Goal: Communication & Community: Answer question/provide support

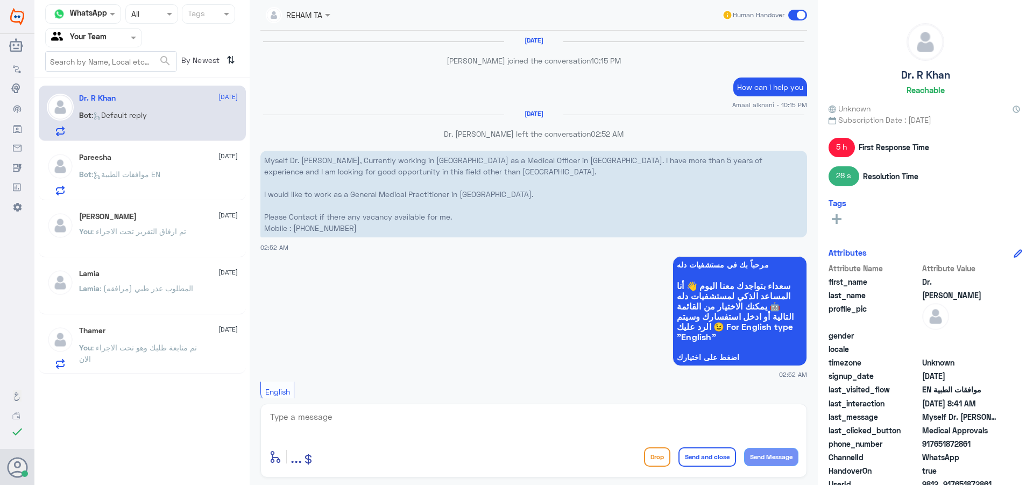
scroll to position [1006, 0]
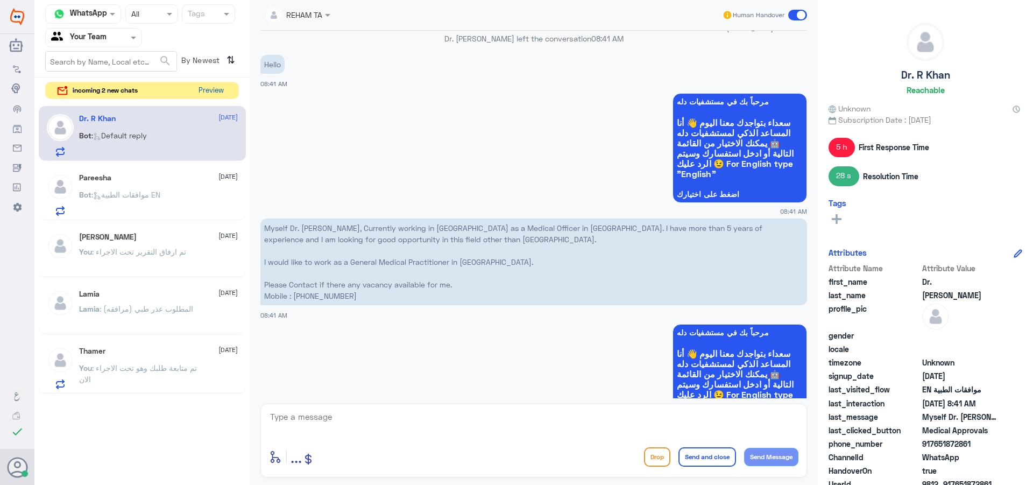
click at [207, 90] on button "Preview" at bounding box center [210, 90] width 33 height 17
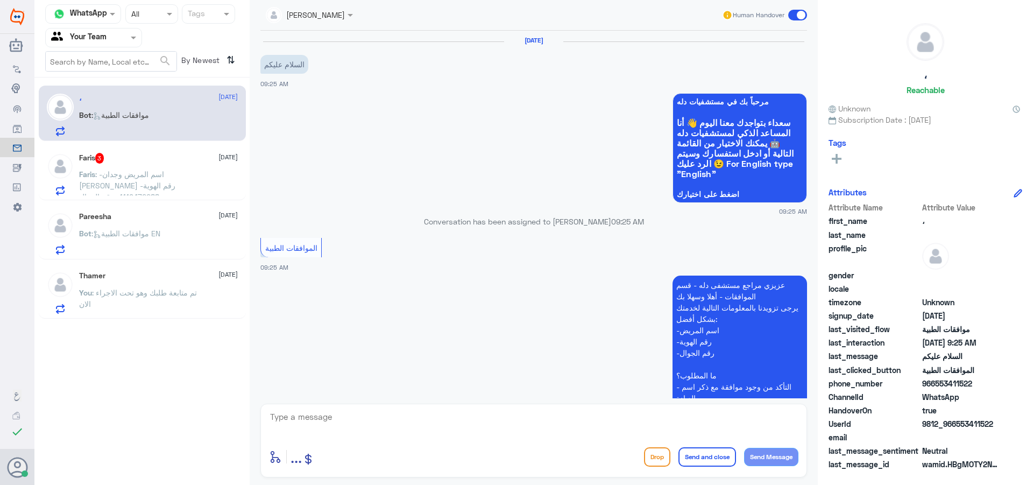
scroll to position [160, 0]
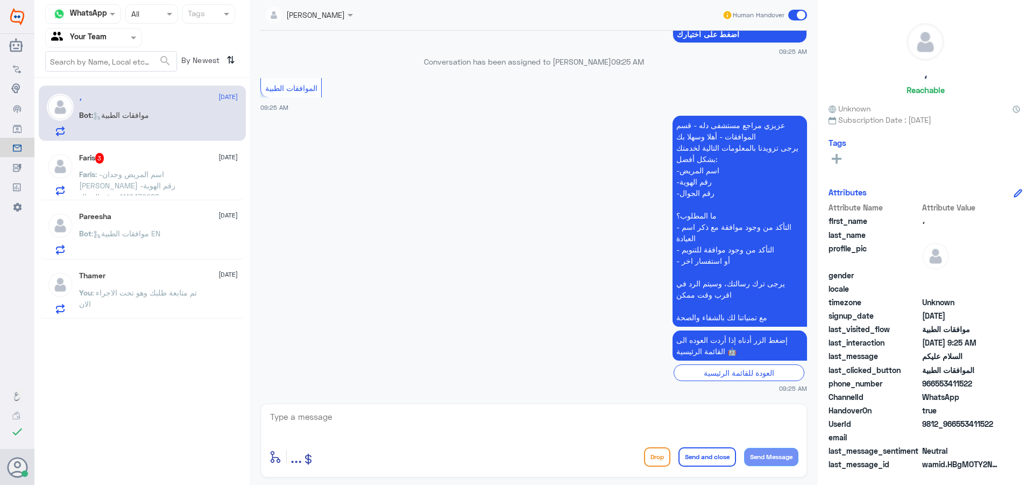
click at [148, 178] on span ": -اسم المريض وجدان [PERSON_NAME] -رقم الهوية 1119472288 -رقم الجوال 0549941556…" at bounding box center [129, 196] width 101 height 54
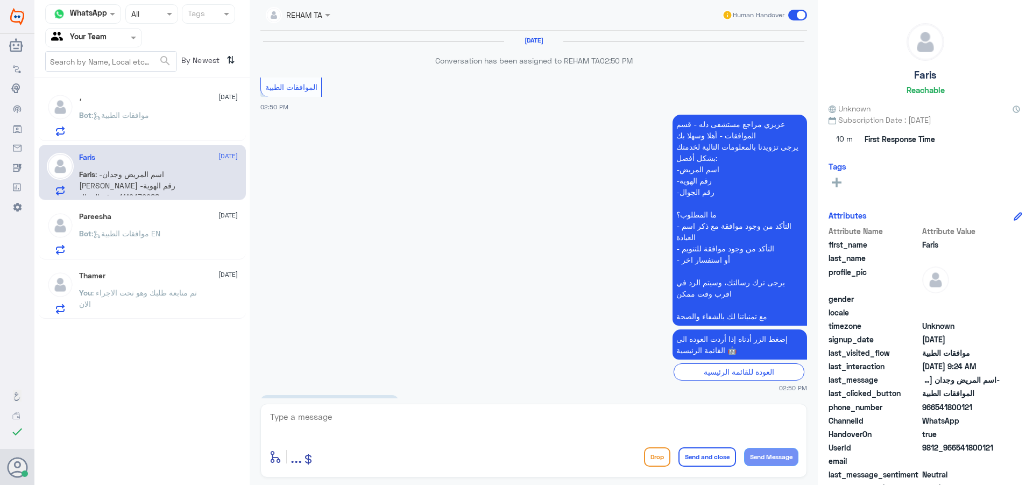
scroll to position [970, 0]
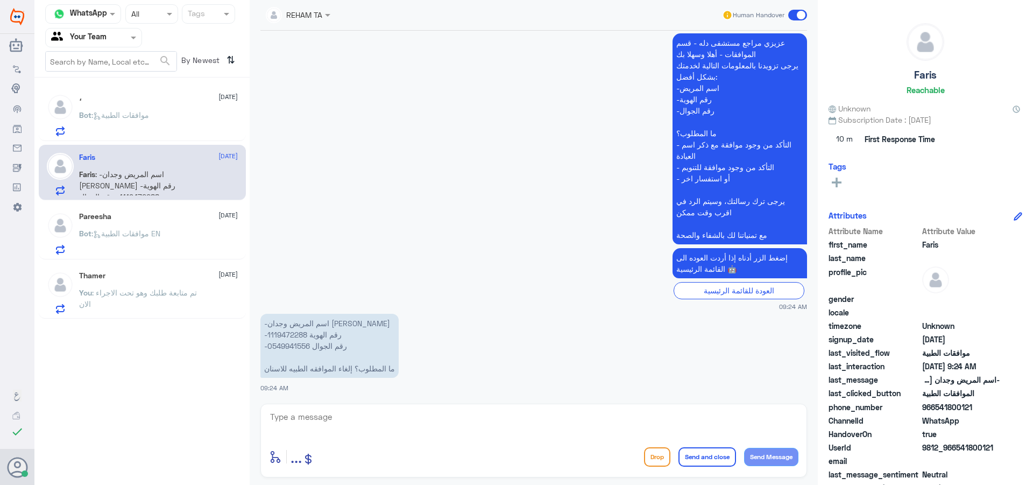
click at [376, 424] on textarea at bounding box center [533, 422] width 529 height 26
type textarea "h"
type textarea "اهلا وسهلا"
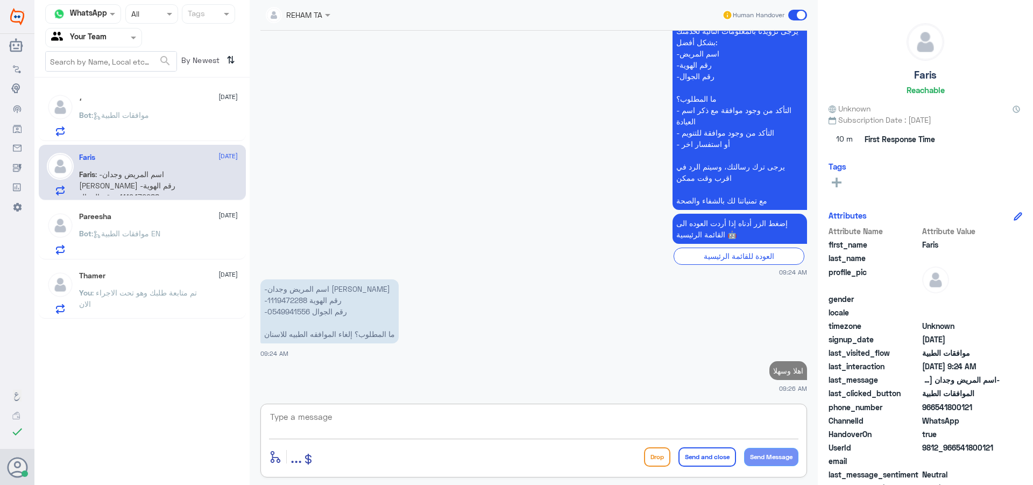
click at [289, 298] on p "-اسم المريض وجدان [PERSON_NAME] -رقم الهوية 1119472288 -رقم الجوال 0549941556 م…" at bounding box center [329, 311] width 138 height 64
copy p "1119472288"
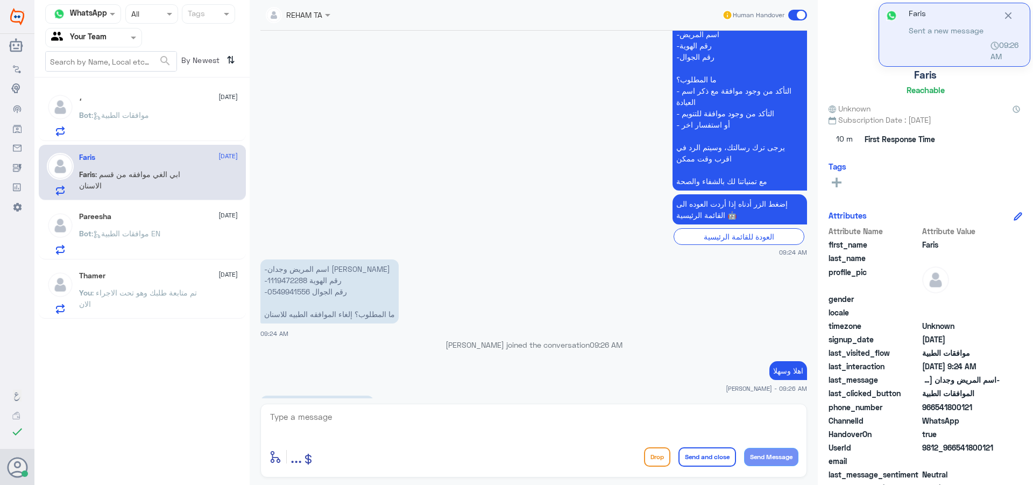
scroll to position [1038, 0]
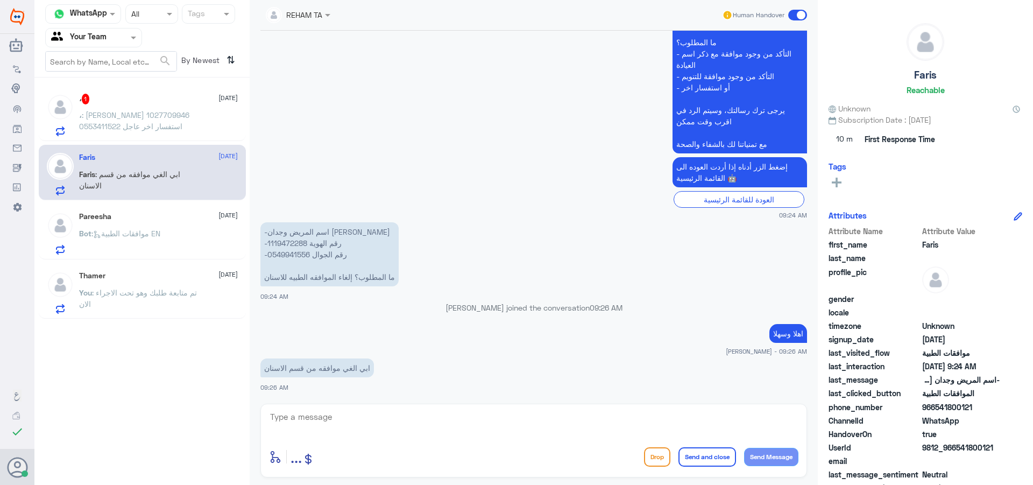
drag, startPoint x: 438, startPoint y: 411, endPoint x: 482, endPoint y: 423, distance: 44.8
click at [442, 413] on textarea at bounding box center [533, 422] width 529 height 26
type textarea "تم الالغاء"
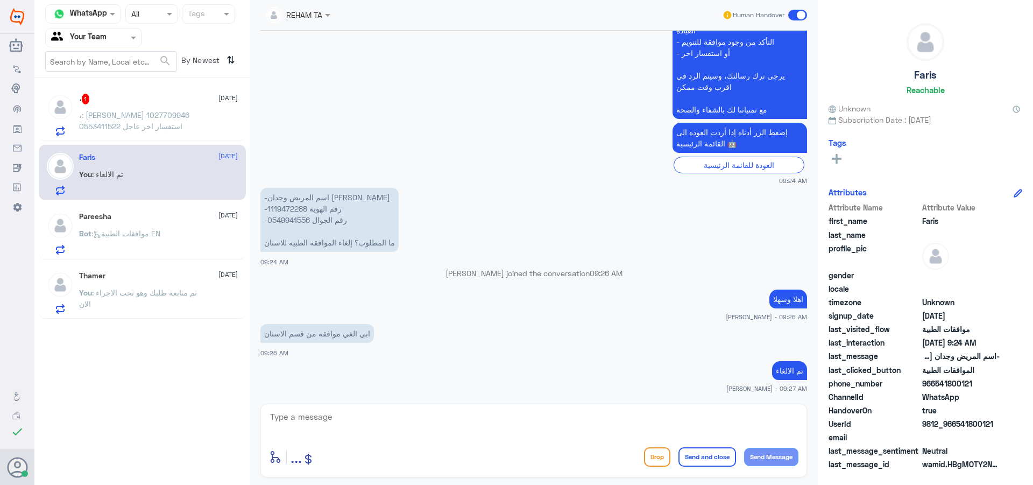
click at [176, 136] on p "، : [PERSON_NAME] 1027709946 0553411522 استفسار اخر عاجل" at bounding box center [139, 122] width 121 height 27
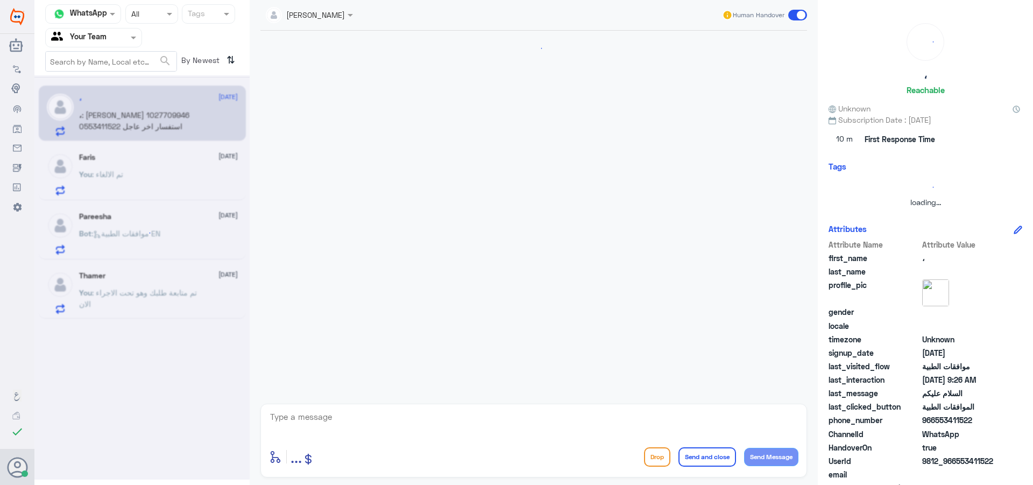
click at [172, 118] on div at bounding box center [141, 277] width 215 height 404
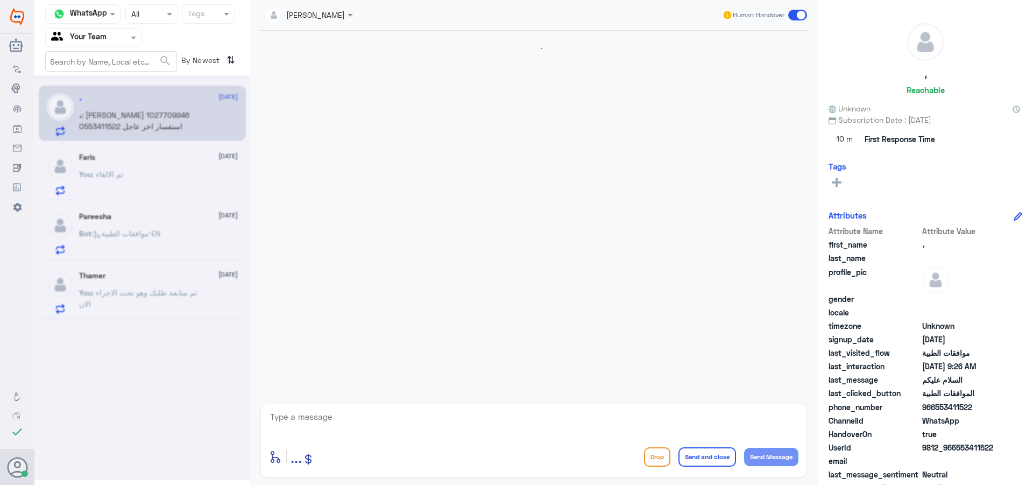
scroll to position [242, 0]
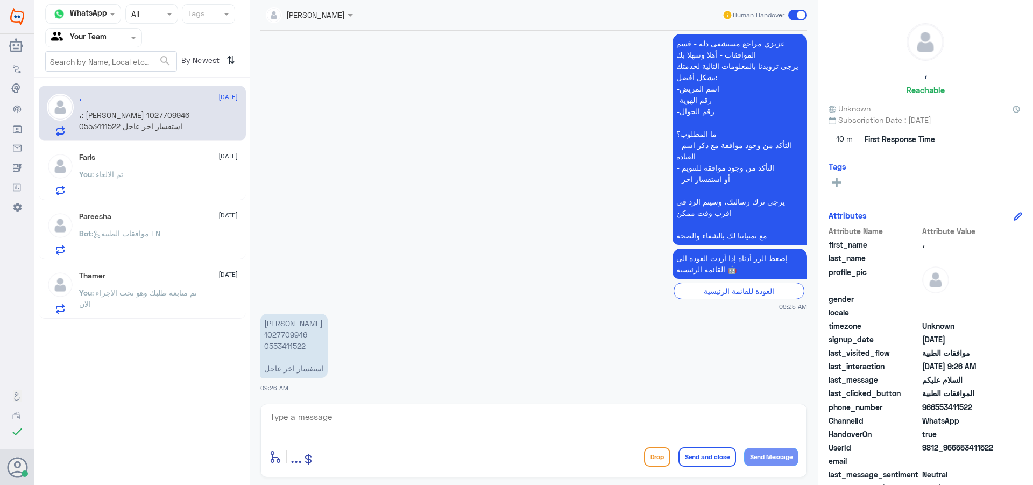
drag, startPoint x: 379, startPoint y: 429, endPoint x: 383, endPoint y: 421, distance: 8.9
click at [378, 425] on textarea at bounding box center [533, 422] width 529 height 26
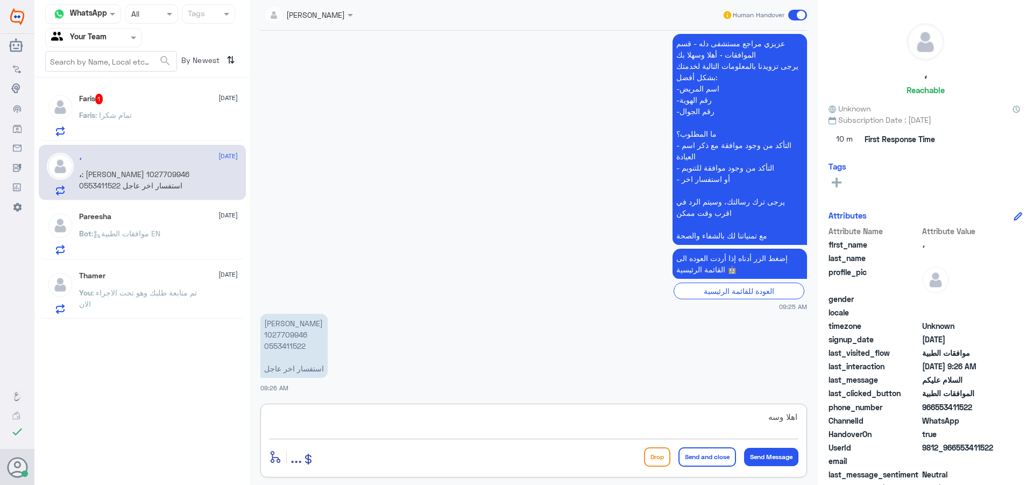
type textarea "اهلا وسهلا"
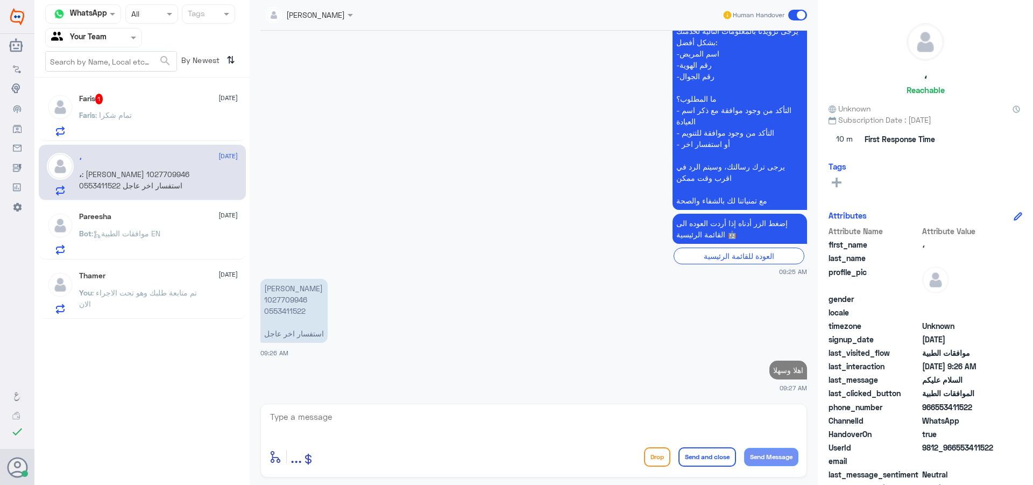
click at [118, 103] on div "Faris 1 [DATE]" at bounding box center [158, 99] width 159 height 11
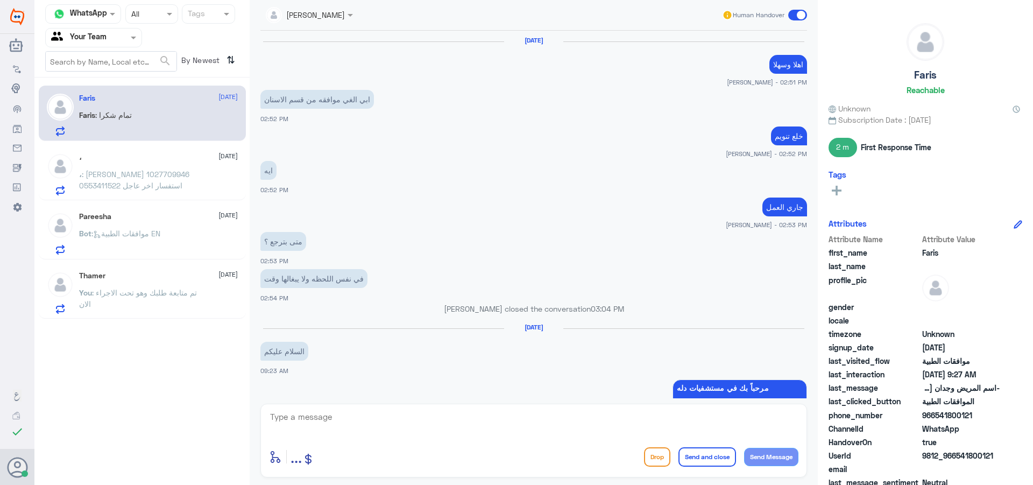
scroll to position [690, 0]
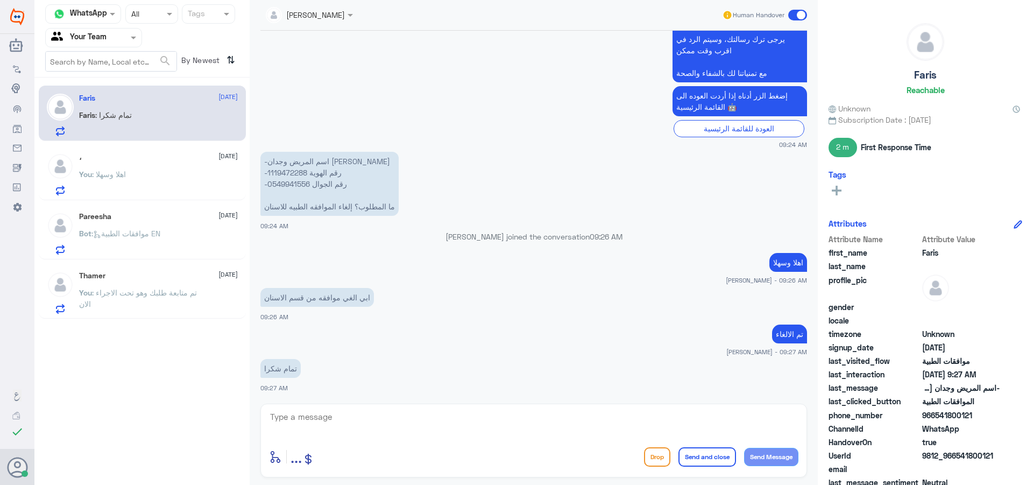
click at [801, 17] on span at bounding box center [797, 15] width 19 height 11
click at [0, 0] on input "checkbox" at bounding box center [0, 0] width 0 height 0
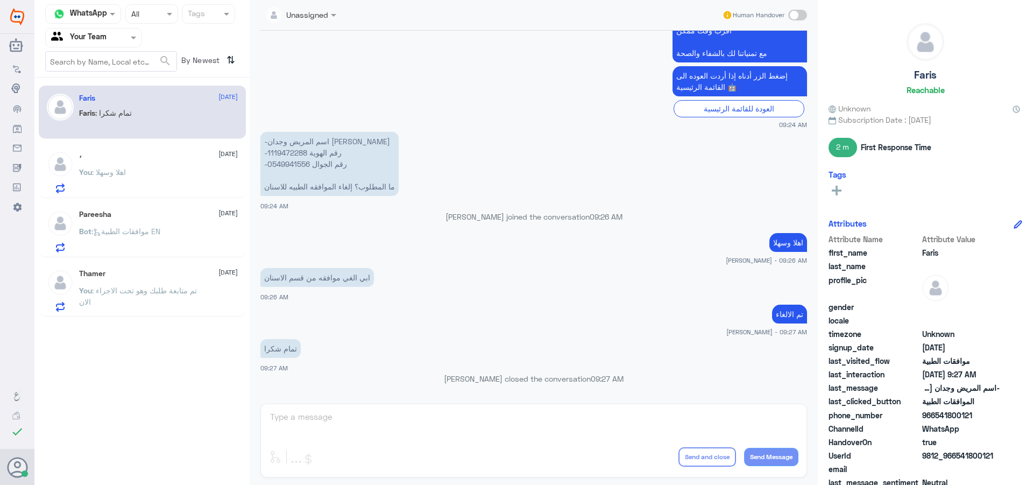
click at [168, 172] on div "، [DATE] You : اهلا وسهلا" at bounding box center [158, 172] width 159 height 43
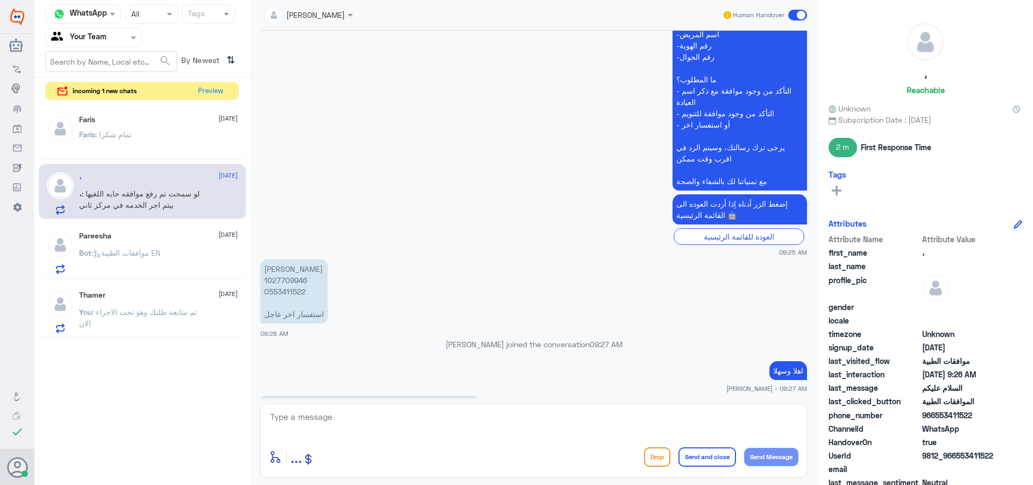
scroll to position [332, 0]
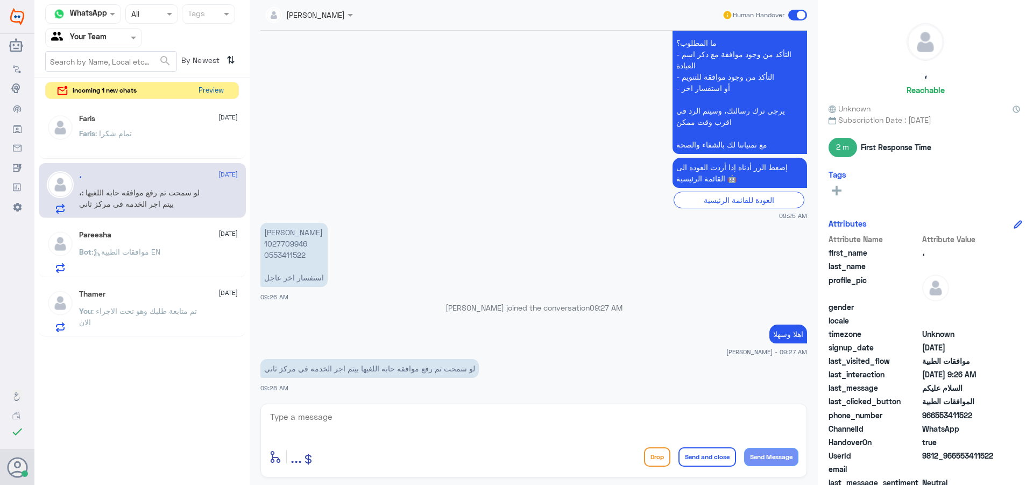
click at [224, 93] on button "Preview" at bounding box center [210, 90] width 33 height 17
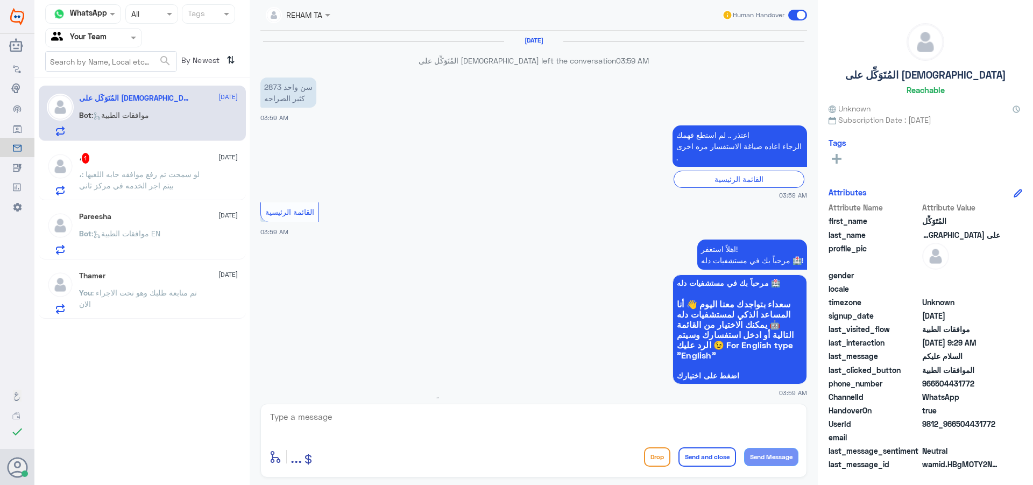
scroll to position [1121, 0]
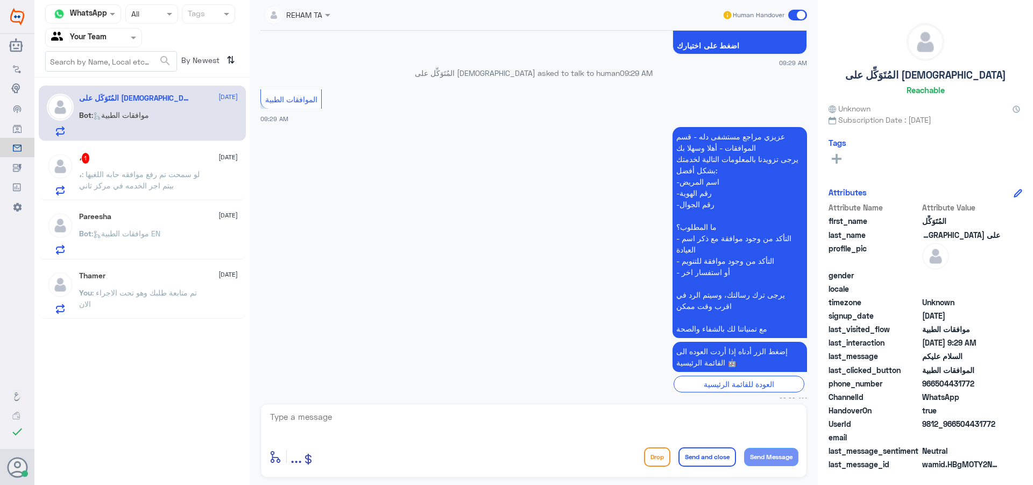
click at [109, 168] on div "، 1 [DATE] ، : لو سمحت تم رفع موافقه حابه اللغيها بيتم اجر الخدمه في مركز ثاني" at bounding box center [158, 174] width 159 height 43
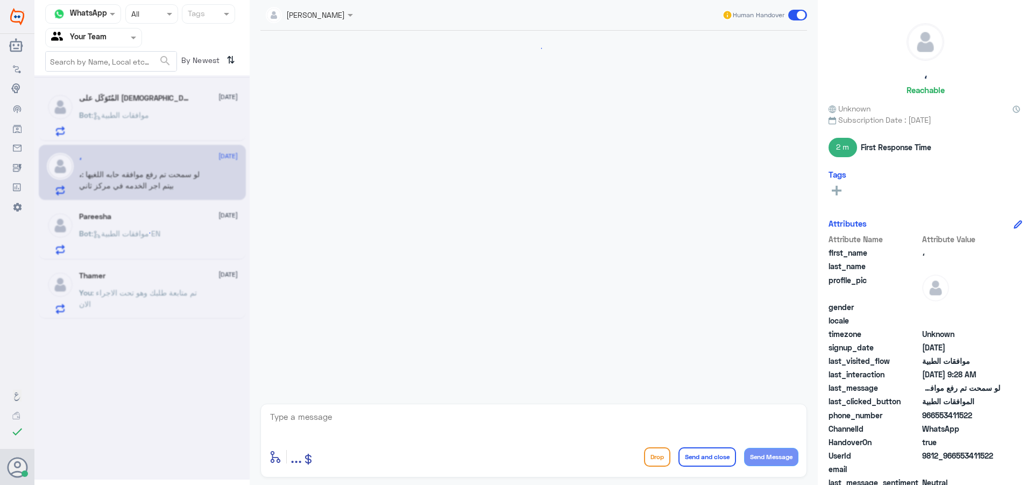
scroll to position [332, 0]
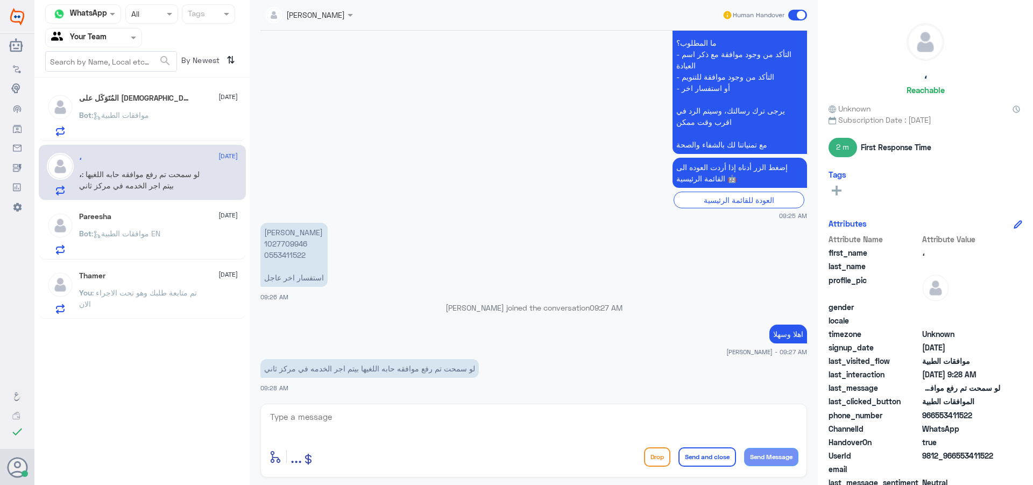
click at [284, 250] on p "[PERSON_NAME] 1027709946 0553411522 استفسار اخر عاجل" at bounding box center [293, 255] width 67 height 64
click at [365, 442] on div "enter flow name ... Drop Send and close Send Message" at bounding box center [533, 441] width 547 height 74
click at [535, 418] on textarea at bounding box center [533, 422] width 529 height 26
type textarea "ماهي الخدمة"
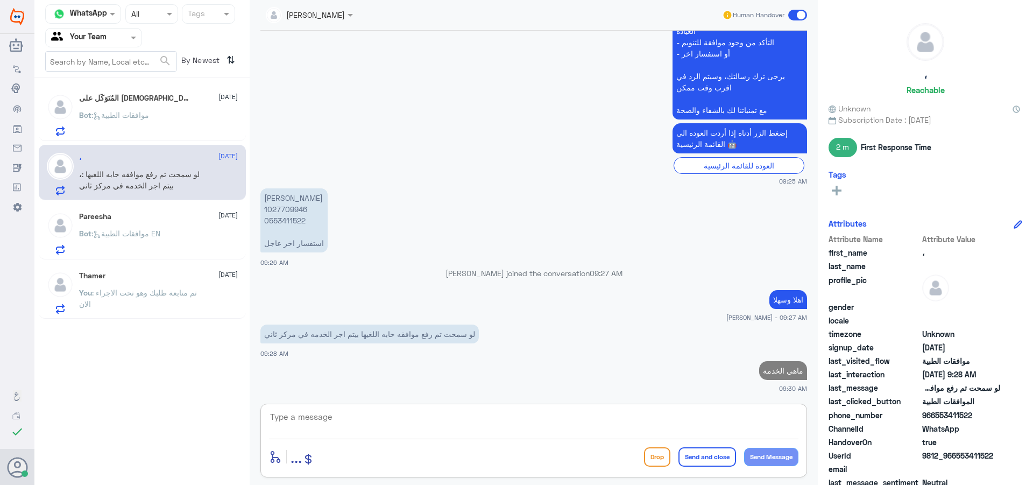
click at [295, 213] on p "[PERSON_NAME] 1027709946 0553411522 استفسار اخر عاجل" at bounding box center [293, 220] width 67 height 64
copy p "1027709946"
click at [173, 129] on div "Bot : موافقات الطبية" at bounding box center [158, 124] width 159 height 24
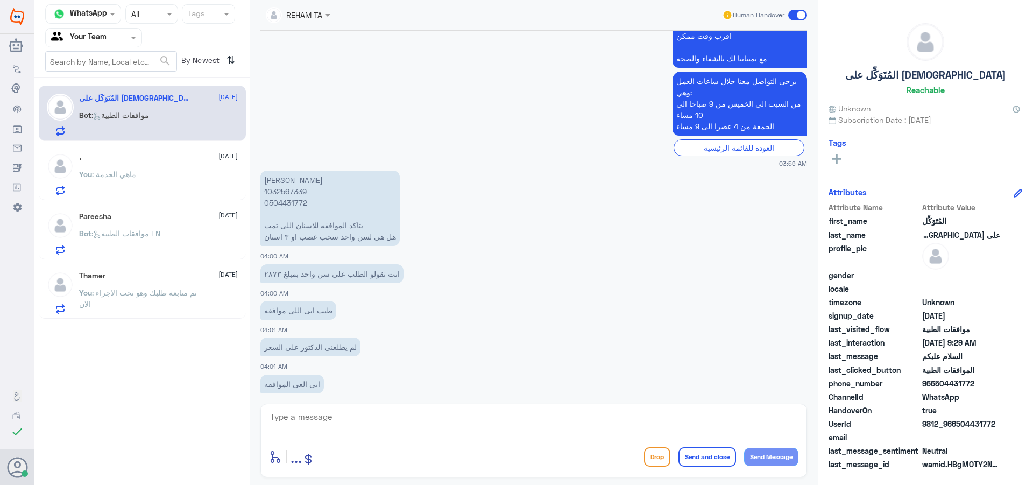
scroll to position [583, 0]
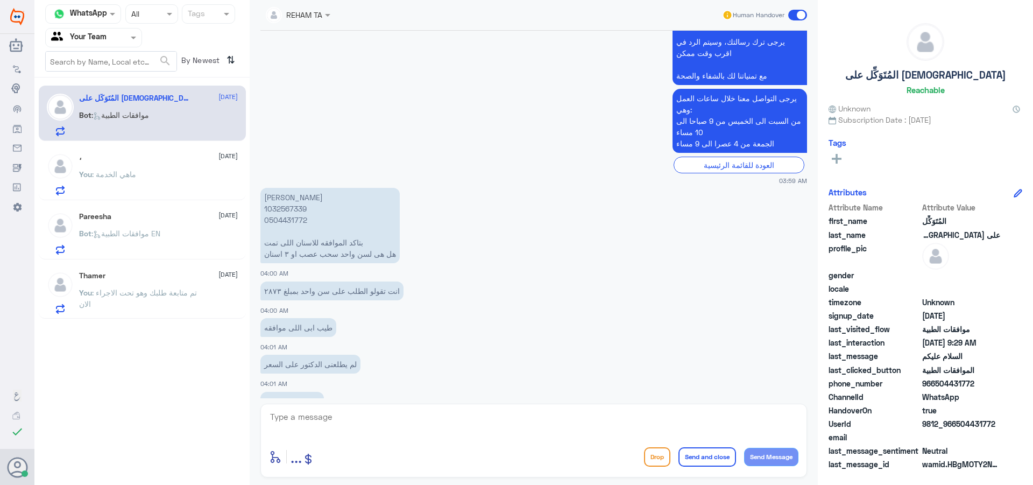
click at [294, 196] on p "[PERSON_NAME] 1032567339 0504431772 بتاكد الموافقه للاسنان اللى تمت هل هى لسن و…" at bounding box center [329, 225] width 139 height 75
copy p "1032567339"
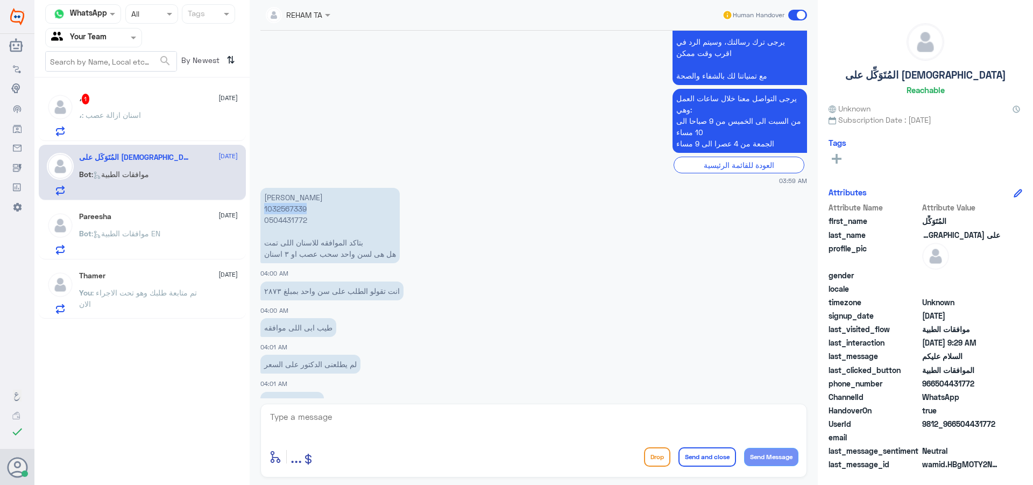
click at [305, 23] on div "REHAM TA" at bounding box center [294, 15] width 56 height 22
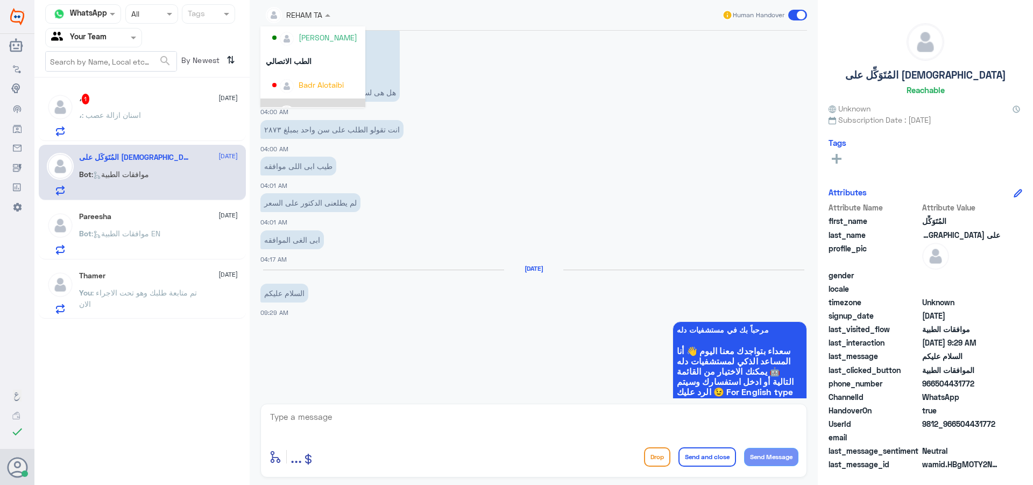
scroll to position [484, 0]
click at [534, 193] on app-msgs-text "لم يطلعنى الدكتور على السعر" at bounding box center [533, 203] width 547 height 20
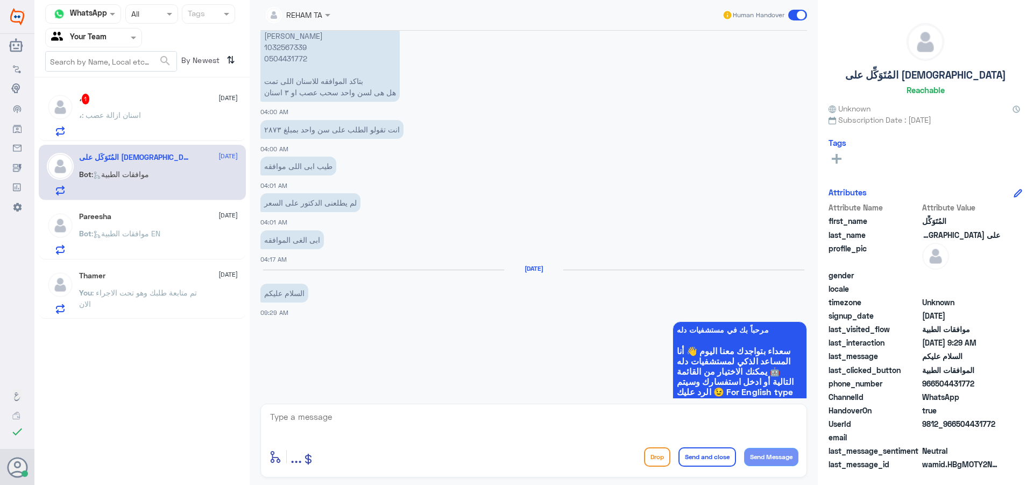
scroll to position [690, 0]
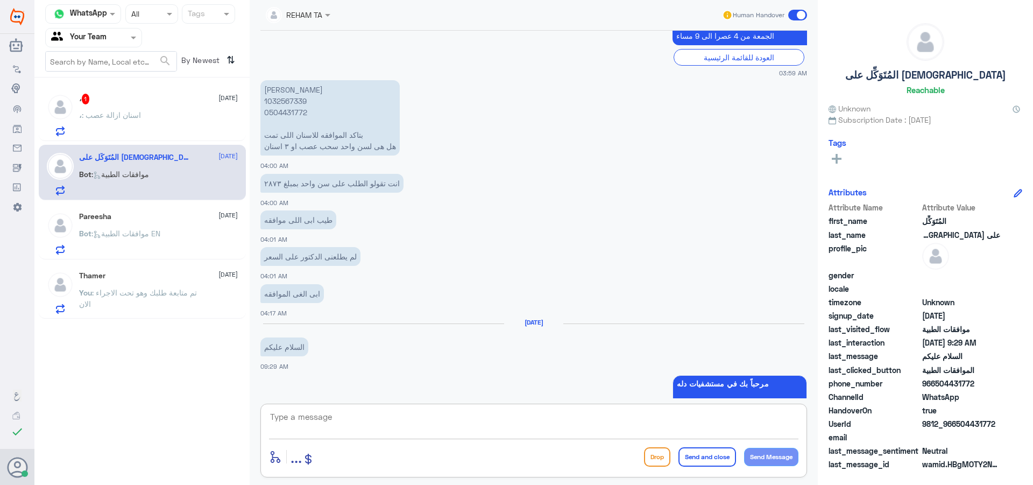
click at [314, 422] on textarea at bounding box center [533, 422] width 529 height 26
type textarea "تاريخ الزيارة ؟"
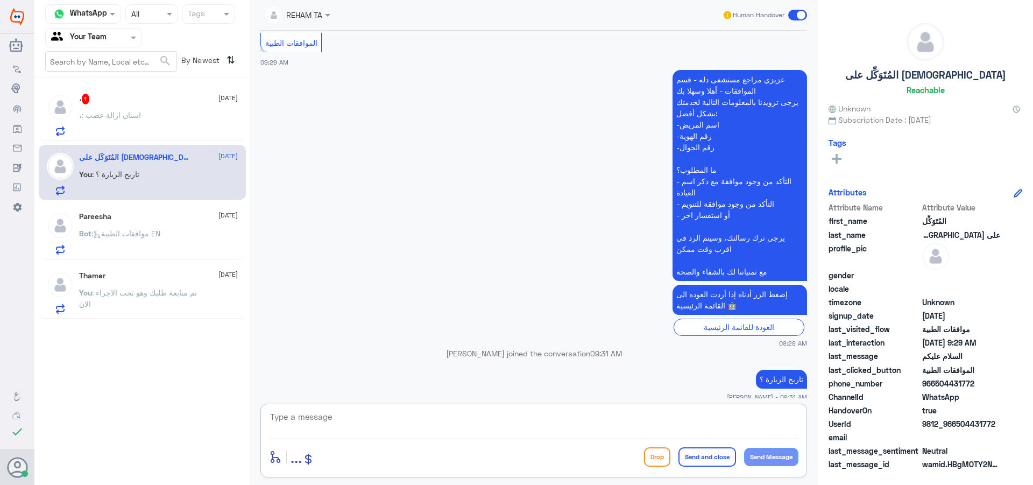
scroll to position [1152, 0]
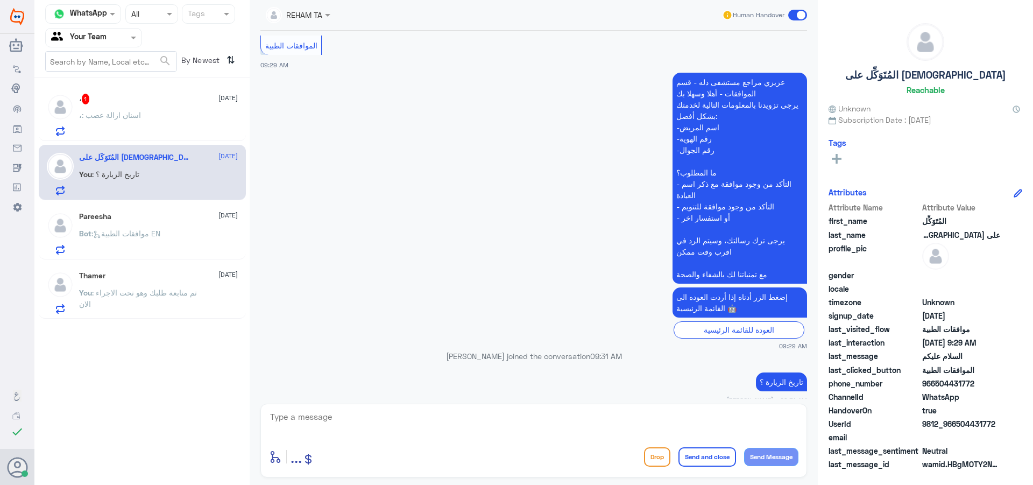
click at [143, 112] on div "، 1 [DATE] ، : اسنان ازالة عصب" at bounding box center [158, 115] width 159 height 43
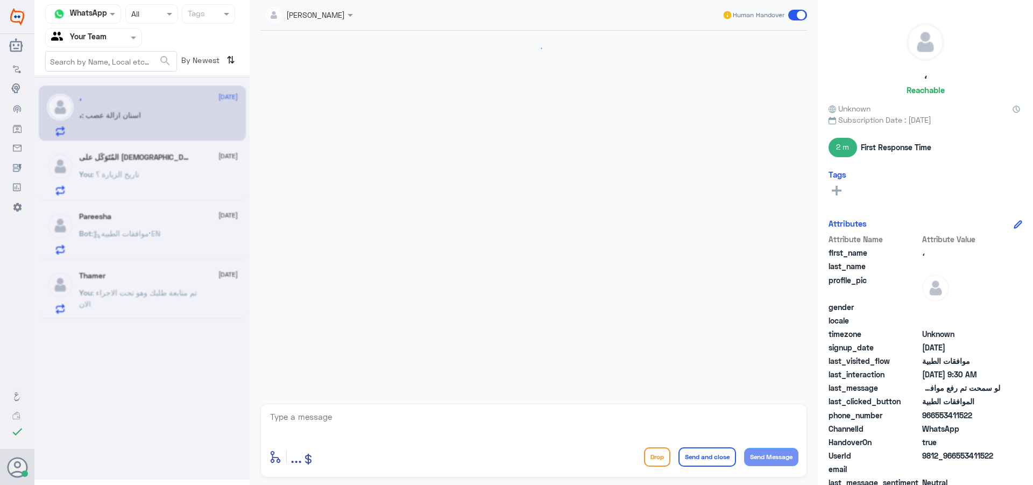
scroll to position [404, 0]
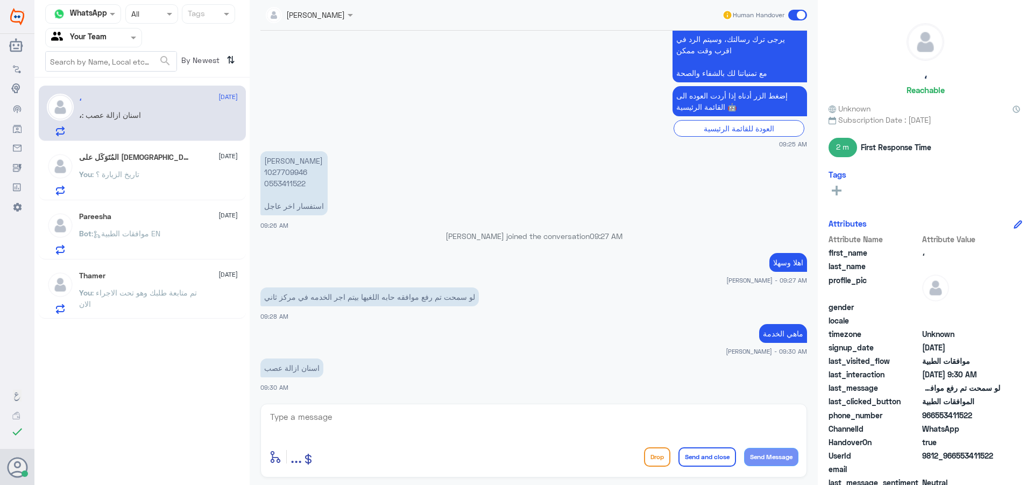
click at [281, 172] on p "[PERSON_NAME] 1027709946 0553411522 استفسار اخر عاجل" at bounding box center [293, 183] width 67 height 64
copy p "1027709946"
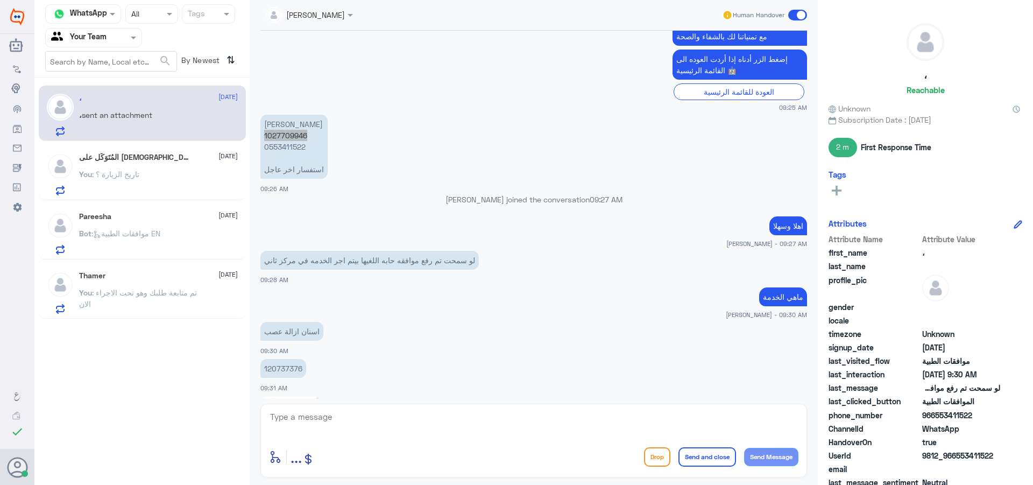
scroll to position [590, 0]
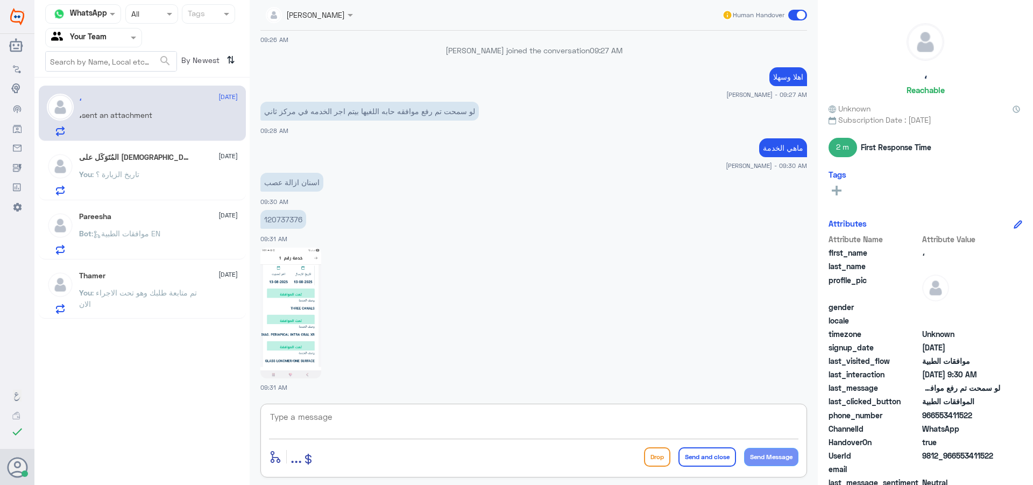
drag, startPoint x: 367, startPoint y: 416, endPoint x: 374, endPoint y: 429, distance: 14.9
click at [367, 418] on textarea at bounding box center [533, 422] width 529 height 26
click at [374, 435] on textarea at bounding box center [533, 422] width 529 height 26
type textarea "j"
type textarea "تم الالغاء"
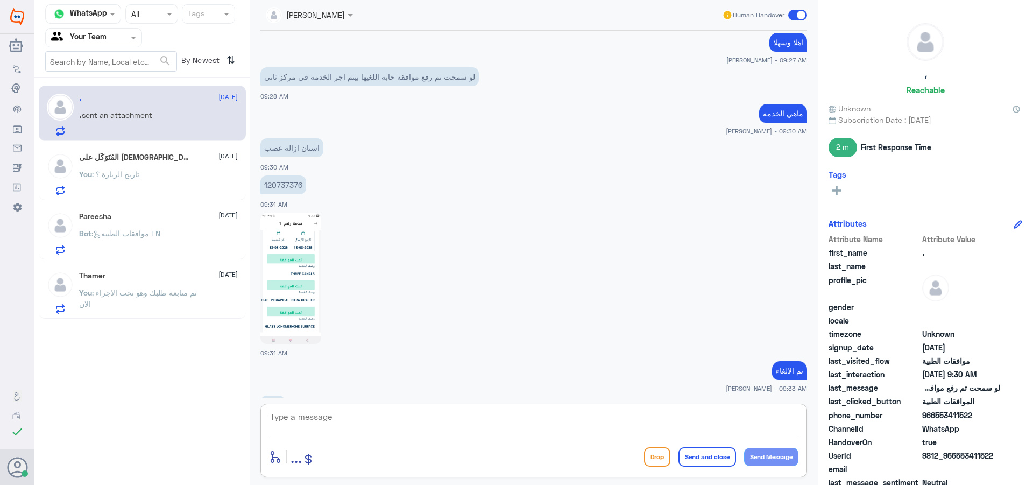
scroll to position [661, 0]
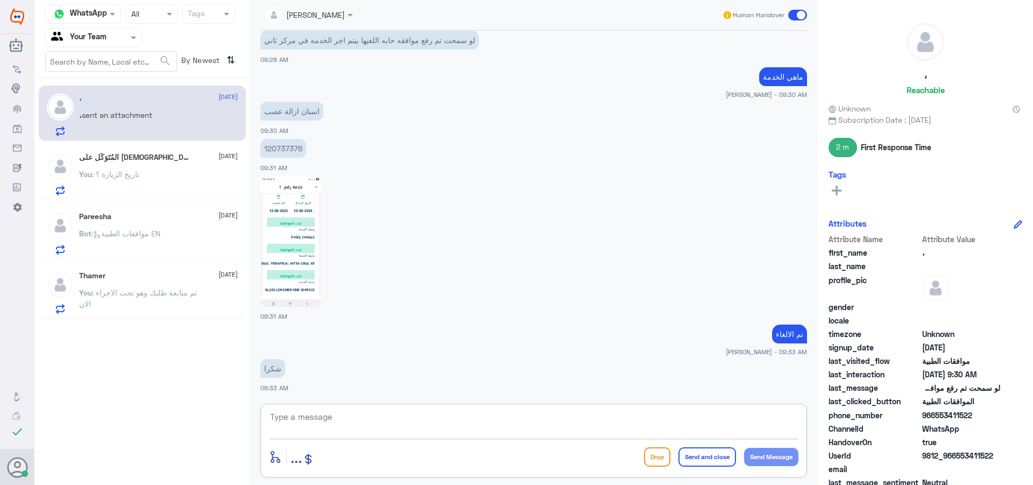
click at [796, 12] on span at bounding box center [797, 15] width 19 height 11
click at [0, 0] on input "checkbox" at bounding box center [0, 0] width 0 height 0
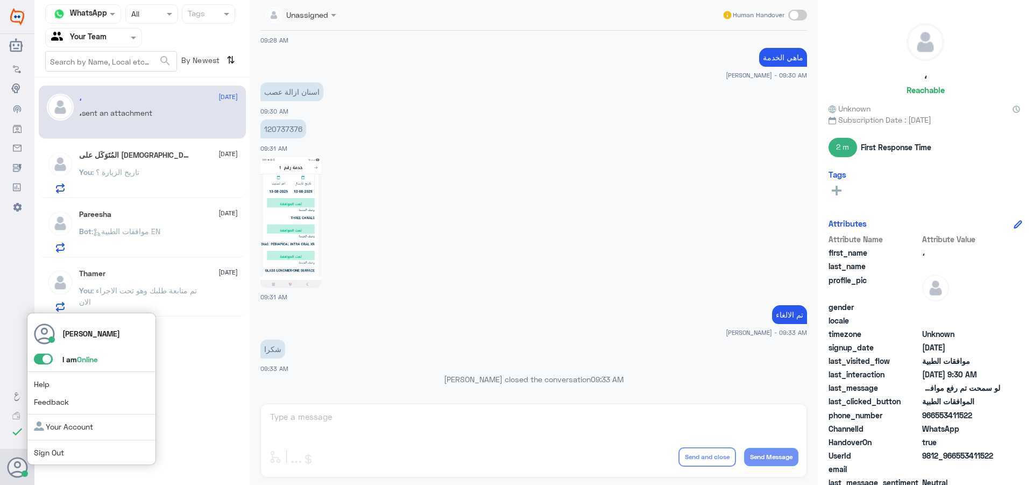
click at [41, 355] on span at bounding box center [43, 358] width 19 height 11
click at [0, 0] on input "checkbox" at bounding box center [0, 0] width 0 height 0
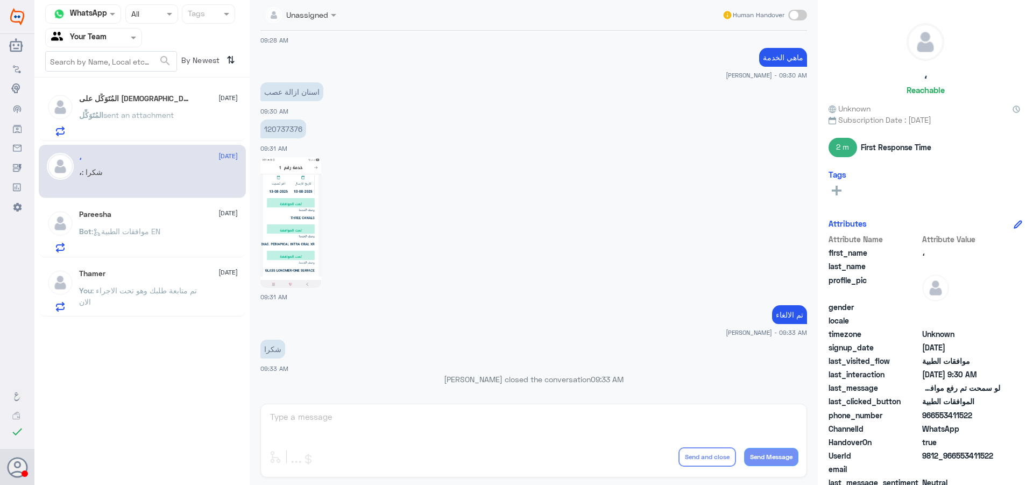
click at [108, 116] on span "sent an attachment" at bounding box center [138, 114] width 70 height 9
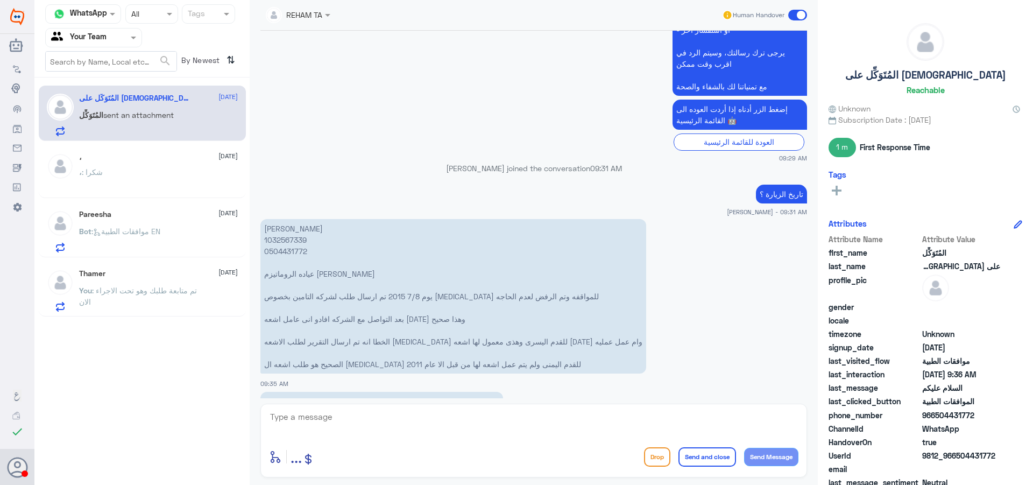
scroll to position [1268, 0]
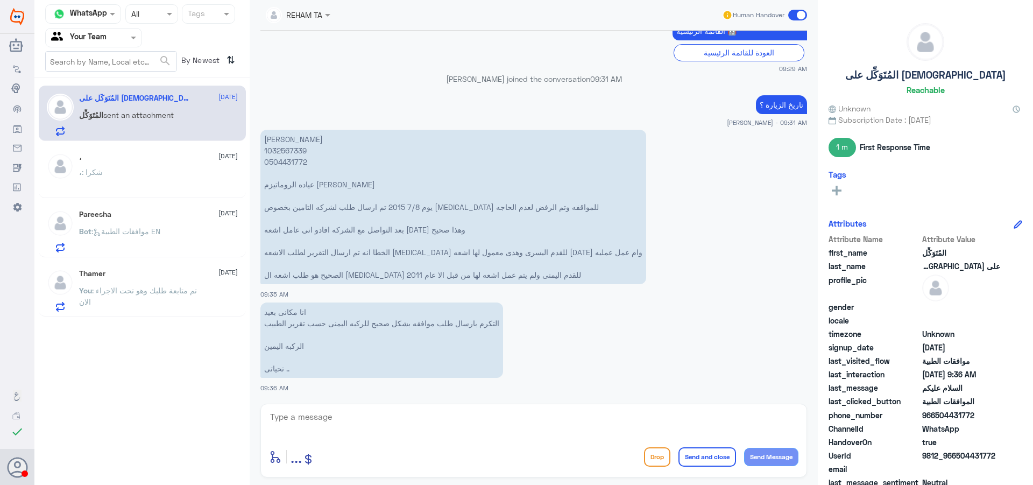
click at [287, 148] on p "[PERSON_NAME] 1032567339 0504431772 عياده الروماتيزم [PERSON_NAME] يوم 7/8 2015…" at bounding box center [453, 207] width 386 height 154
copy p "1032567339"
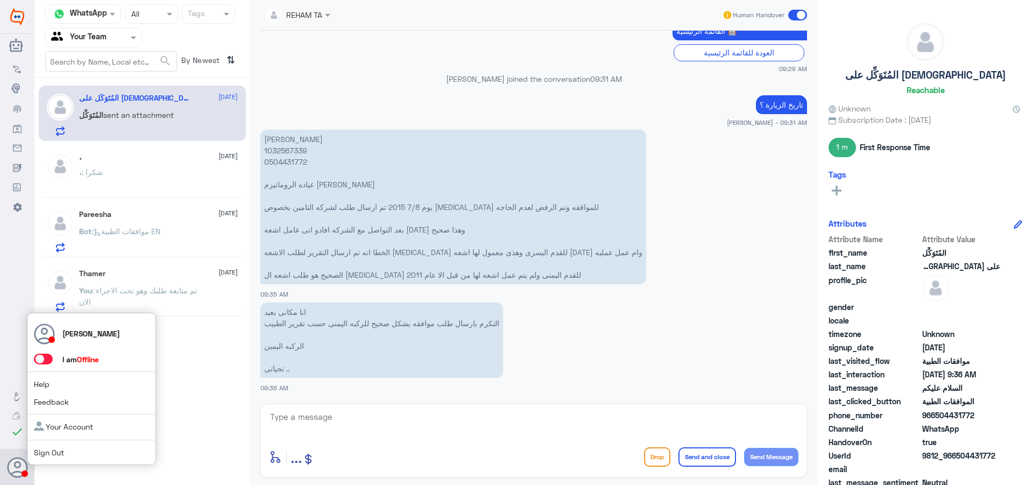
click at [41, 357] on span at bounding box center [43, 358] width 19 height 11
click at [0, 0] on input "checkbox" at bounding box center [0, 0] width 0 height 0
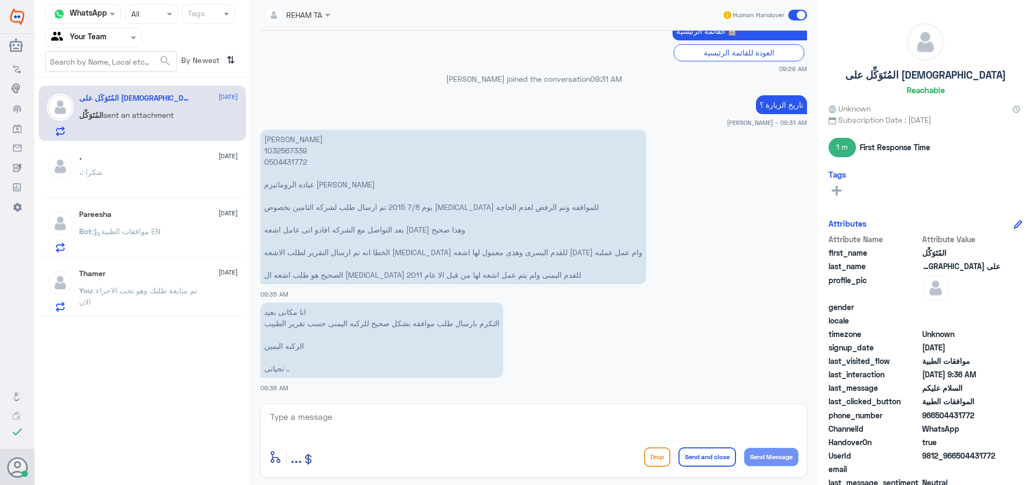
click at [426, 423] on textarea at bounding box center [533, 422] width 529 height 26
type textarea "تم الارفاق"
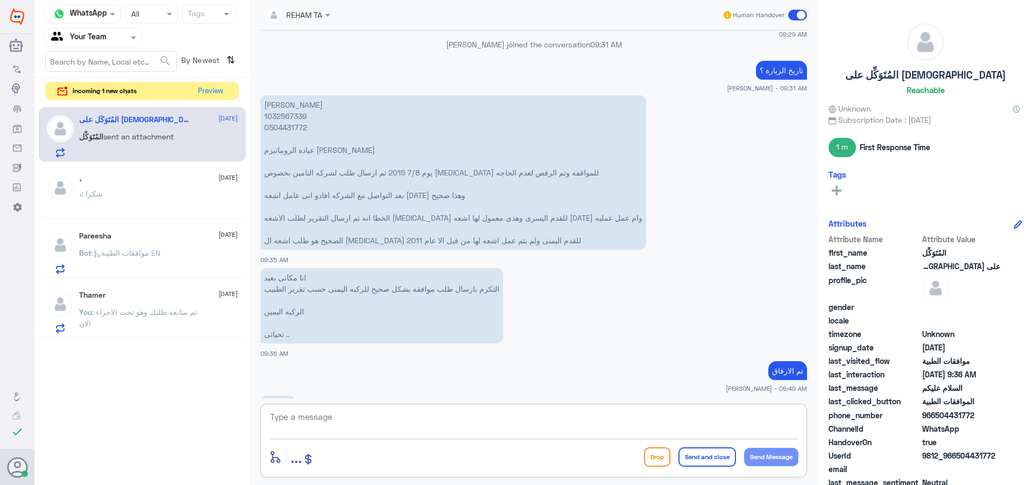
scroll to position [1449, 0]
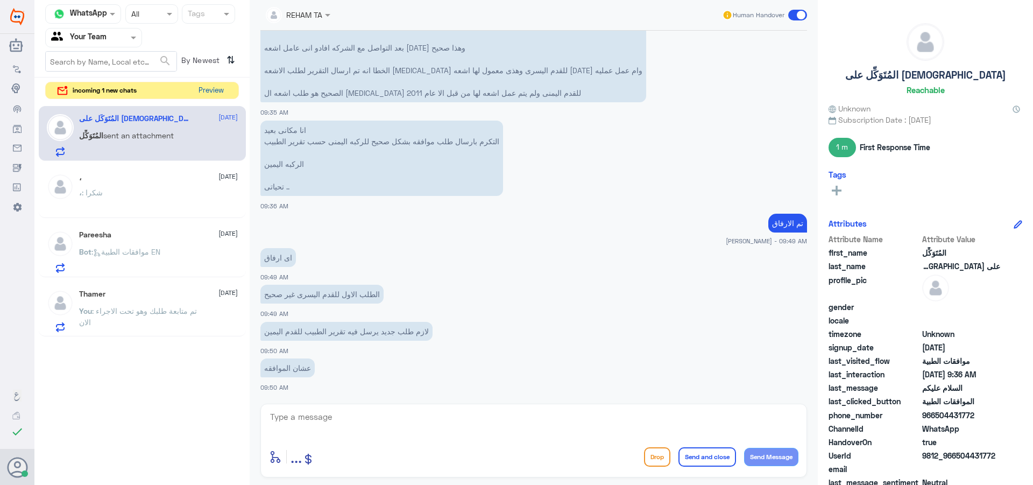
click at [216, 95] on button "Preview" at bounding box center [210, 90] width 33 height 17
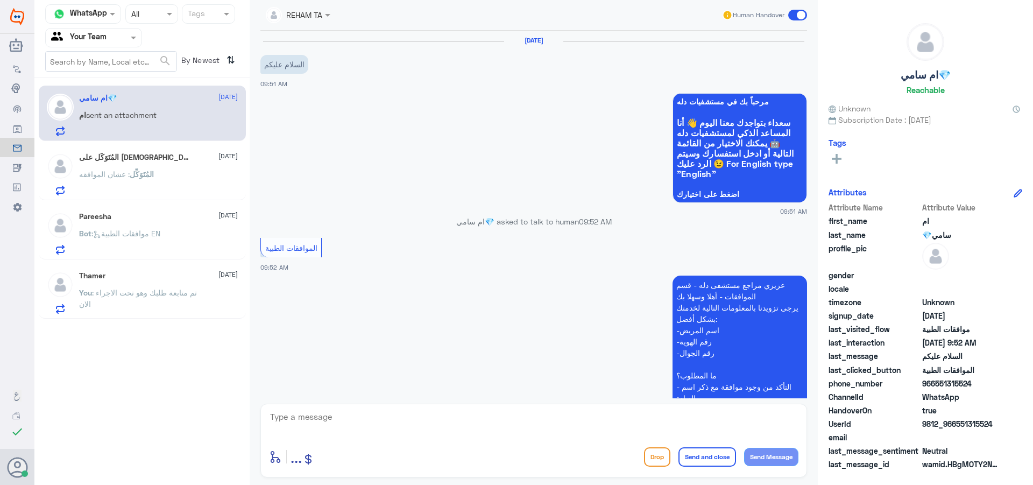
scroll to position [160, 0]
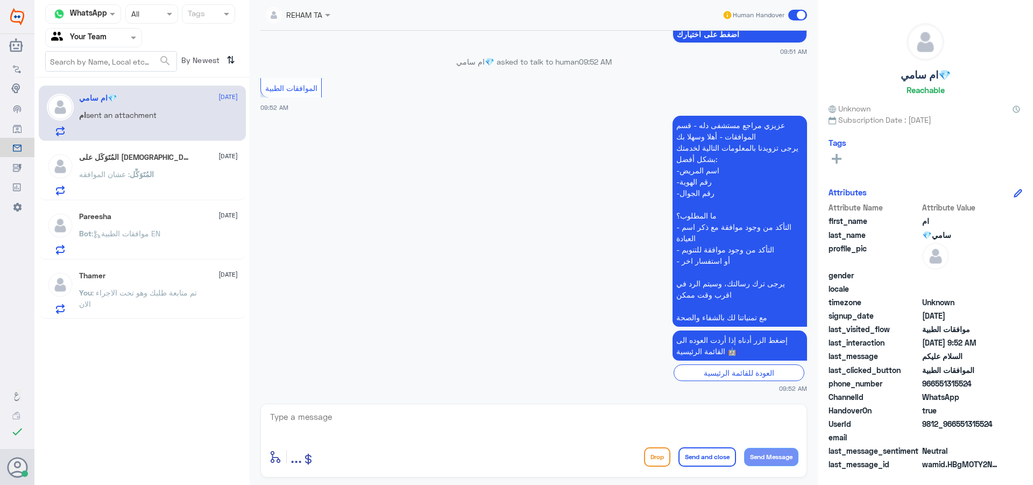
click at [181, 187] on div "المُتَوَكِّل : عشان الموافقه" at bounding box center [158, 183] width 159 height 24
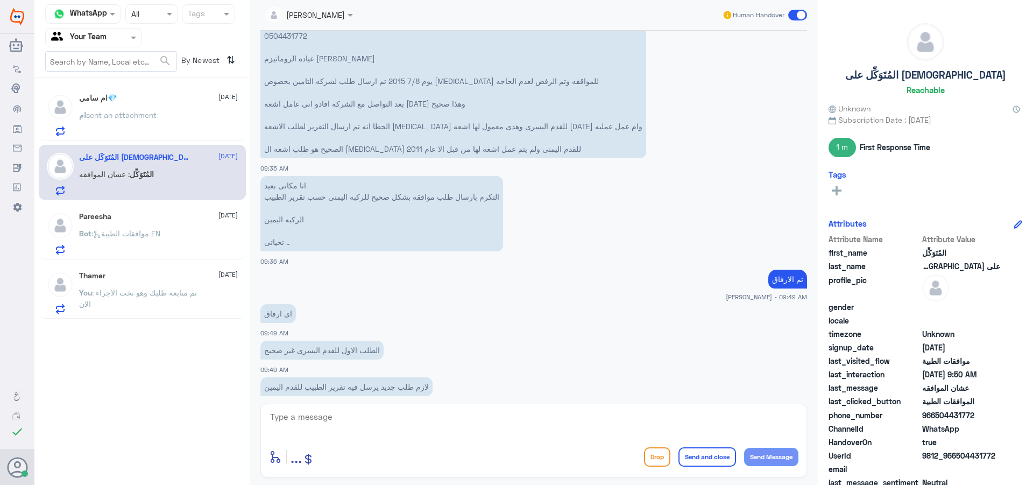
scroll to position [810, 0]
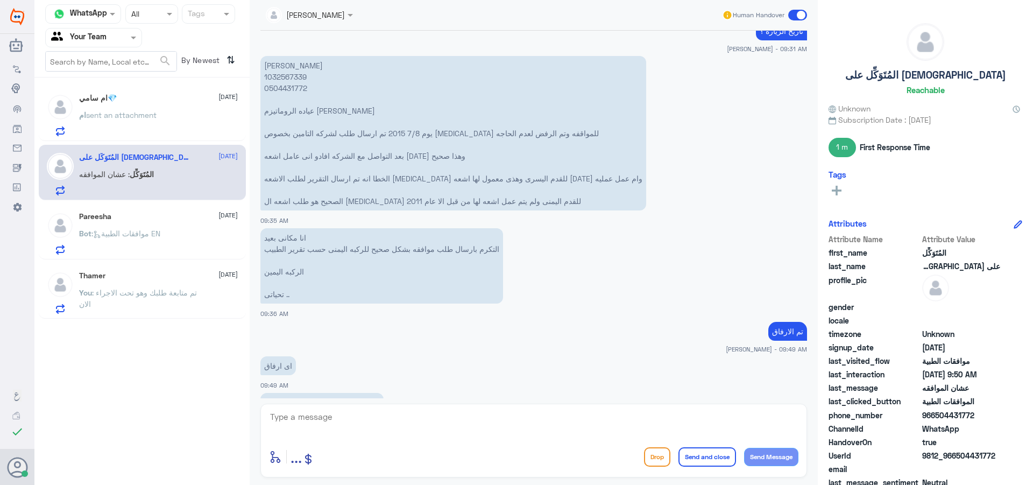
click at [284, 79] on p "[PERSON_NAME] 1032567339 0504431772 عياده الروماتيزم [PERSON_NAME] يوم 7/8 2015…" at bounding box center [453, 133] width 386 height 154
copy p "1032567339"
click at [109, 121] on p "ام sent an attachment" at bounding box center [117, 122] width 77 height 27
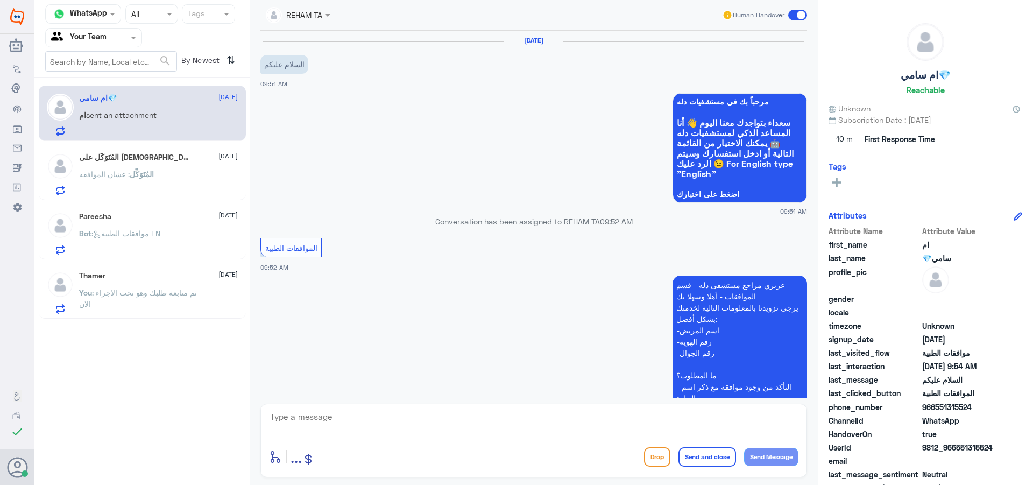
scroll to position [196, 0]
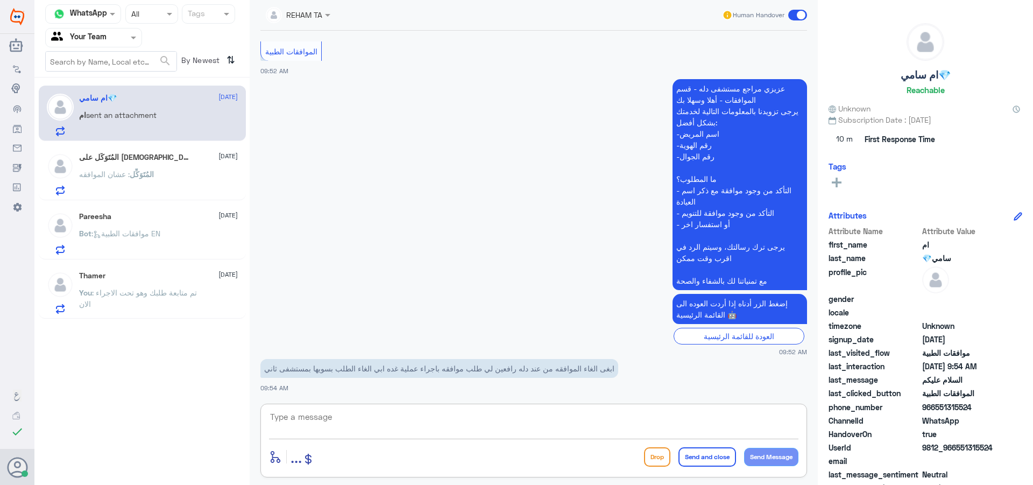
click at [442, 425] on textarea at bounding box center [533, 422] width 529 height 26
type textarea "v"
type textarea "رقم الملف"
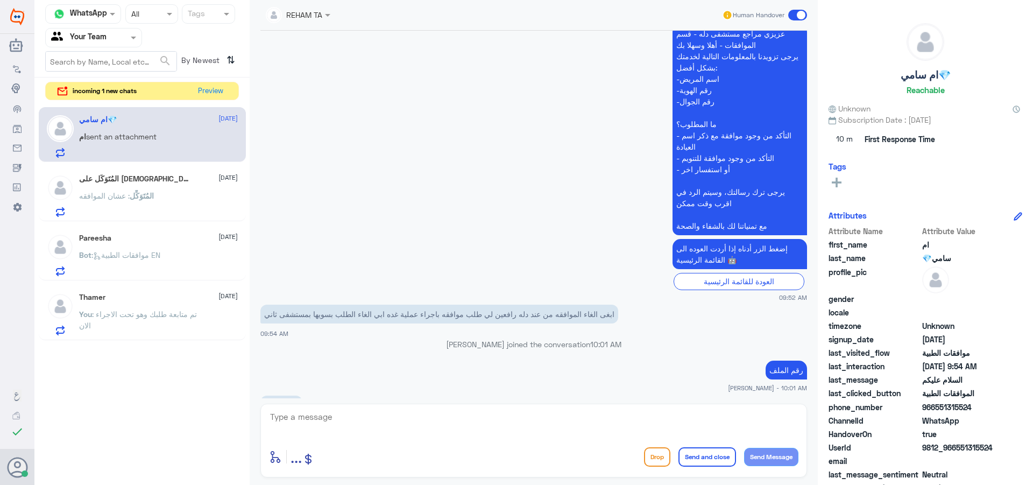
scroll to position [305, 0]
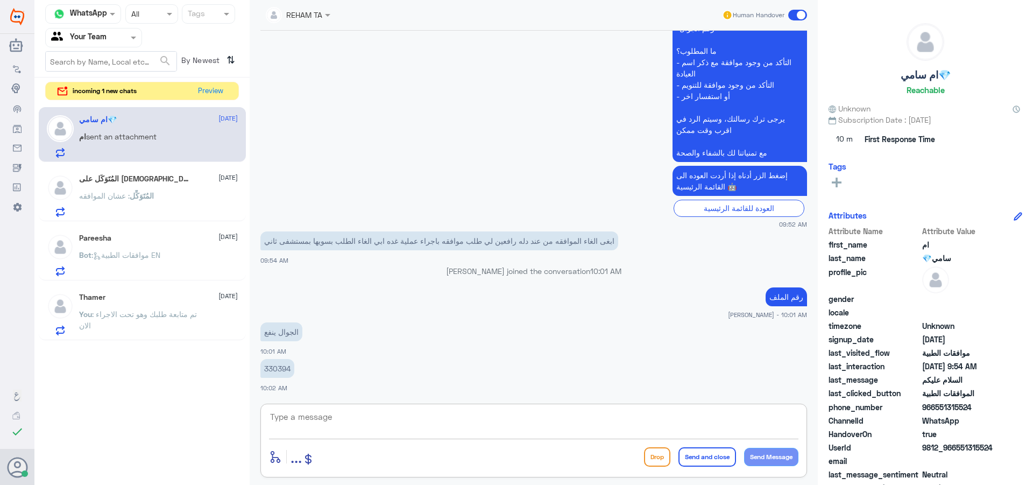
click at [216, 104] on div "ام سامي💎 [DATE] ام sent an attachment المُتَوَكِّل على [DEMOGRAPHIC_DATA] [DATE…" at bounding box center [141, 223] width 215 height 241
click at [211, 86] on button "Preview" at bounding box center [210, 90] width 33 height 17
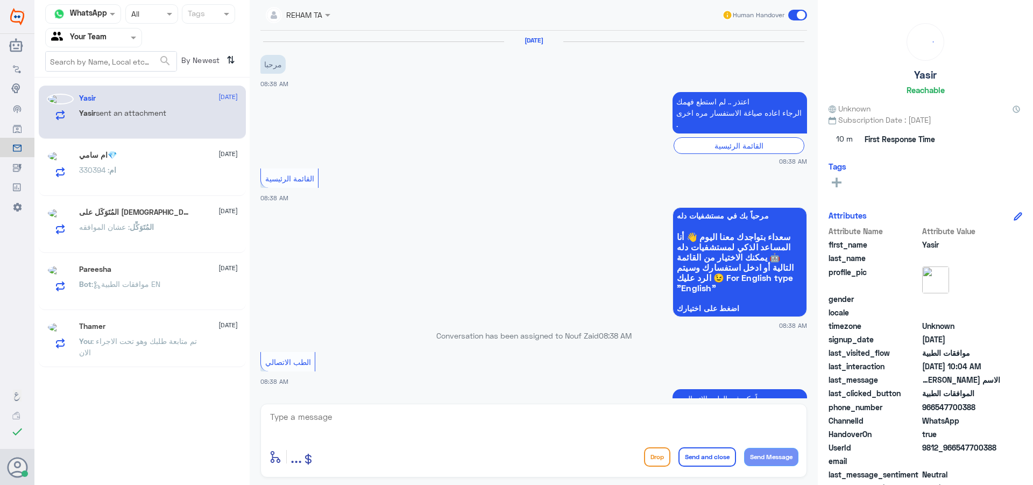
scroll to position [941, 0]
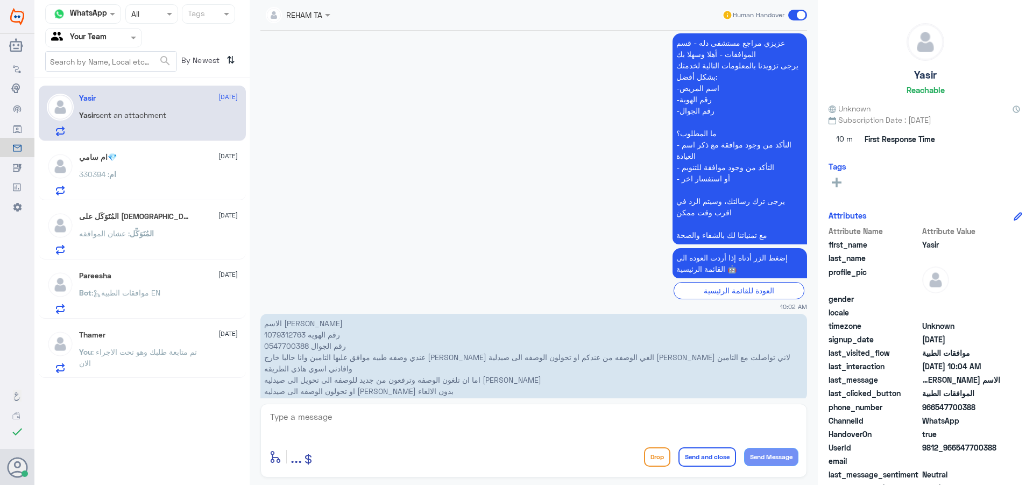
click at [176, 357] on p "You : تم متابعة طلبك وهو تحت الاجراء الان" at bounding box center [139, 359] width 121 height 27
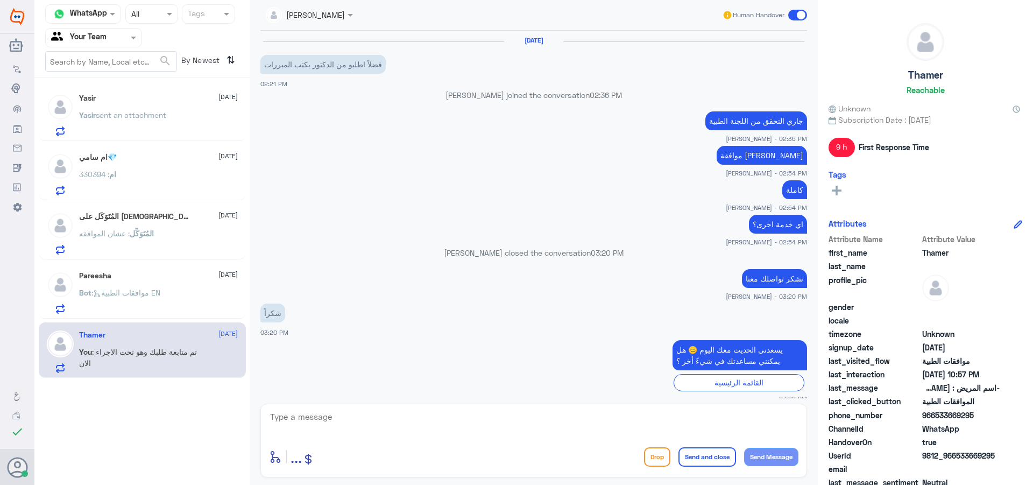
scroll to position [773, 0]
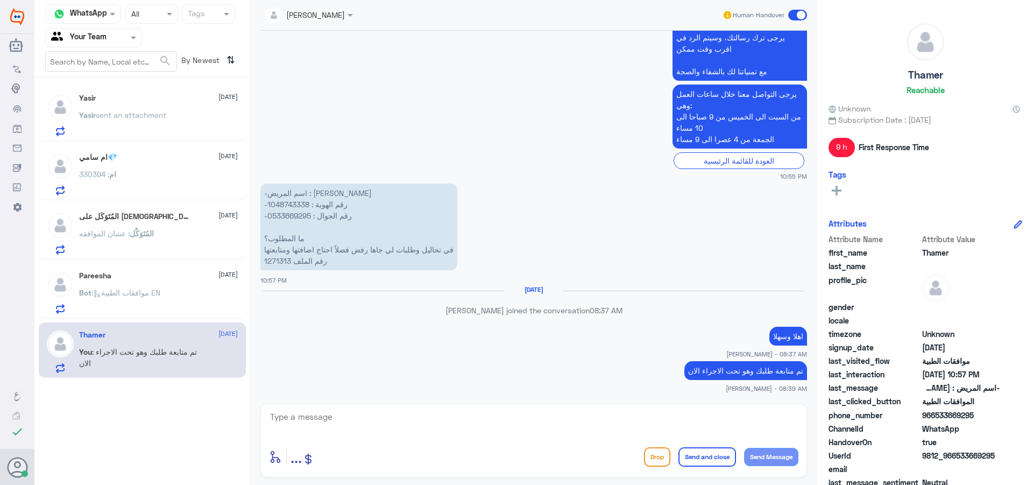
click at [140, 202] on div "Yasir [DATE][PERSON_NAME] sent an attachment ام سامي💎 [DATE] ام : 330394 المُتَ…" at bounding box center [141, 232] width 215 height 300
click at [162, 117] on div "ام sent an attachment" at bounding box center [158, 124] width 159 height 24
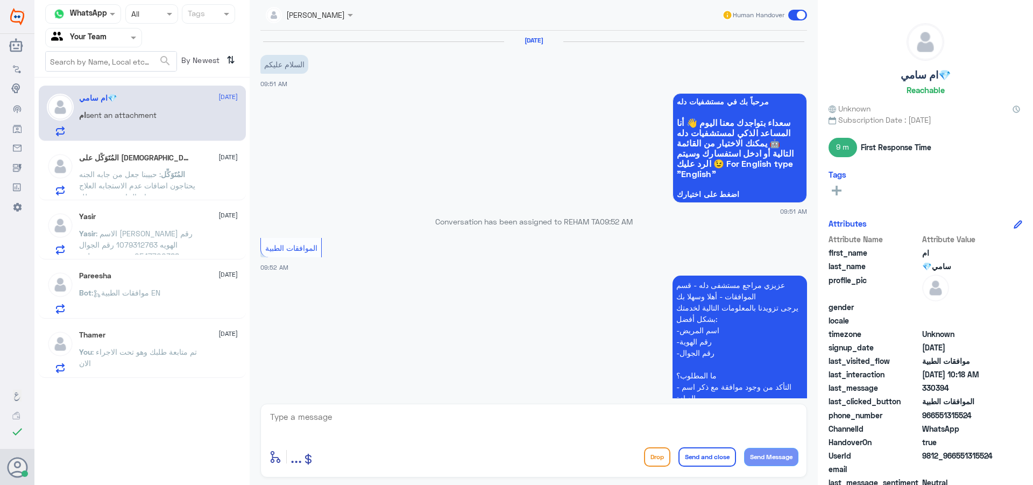
scroll to position [361, 0]
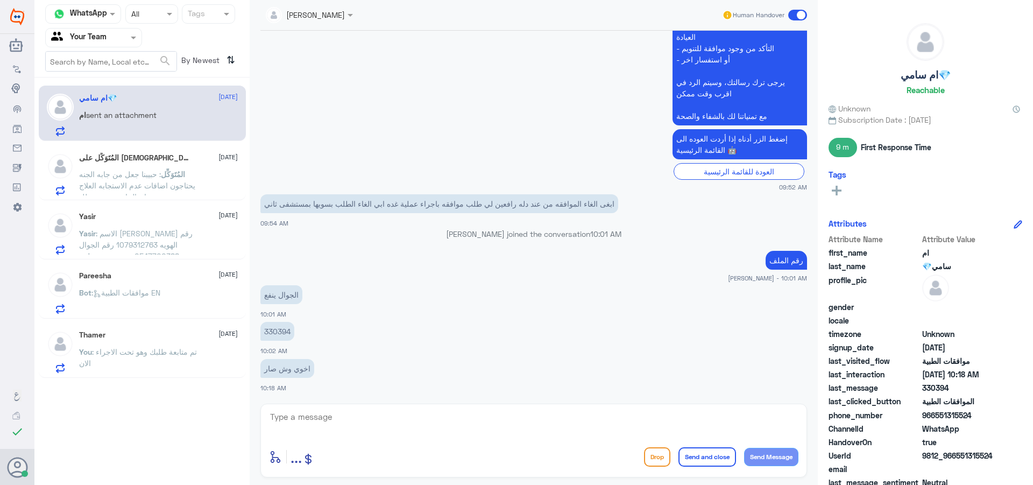
click at [276, 331] on p "330394" at bounding box center [277, 331] width 34 height 19
copy p "330394"
click at [407, 428] on textarea at bounding box center [533, 422] width 529 height 26
type textarea "["
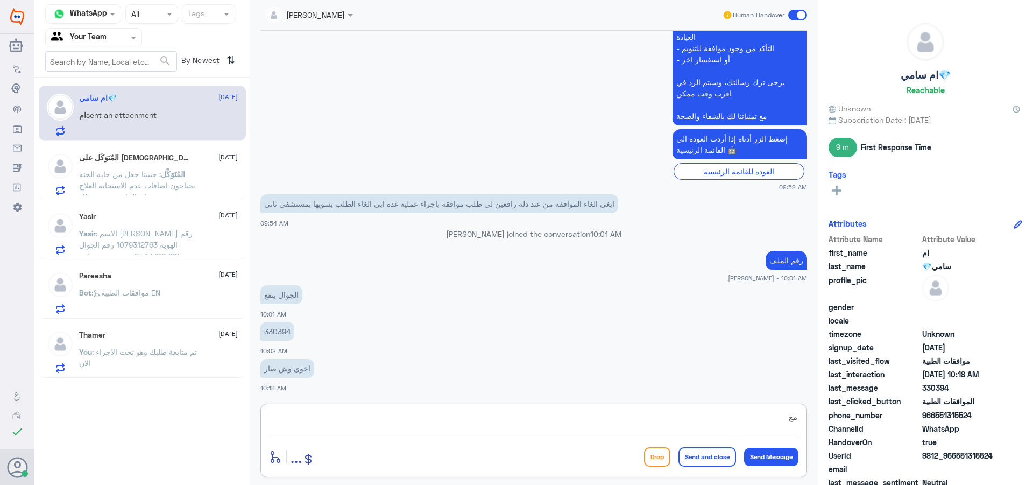
type textarea "م"
type textarea "جاري العمل على الالغاء مع قسم التنويم"
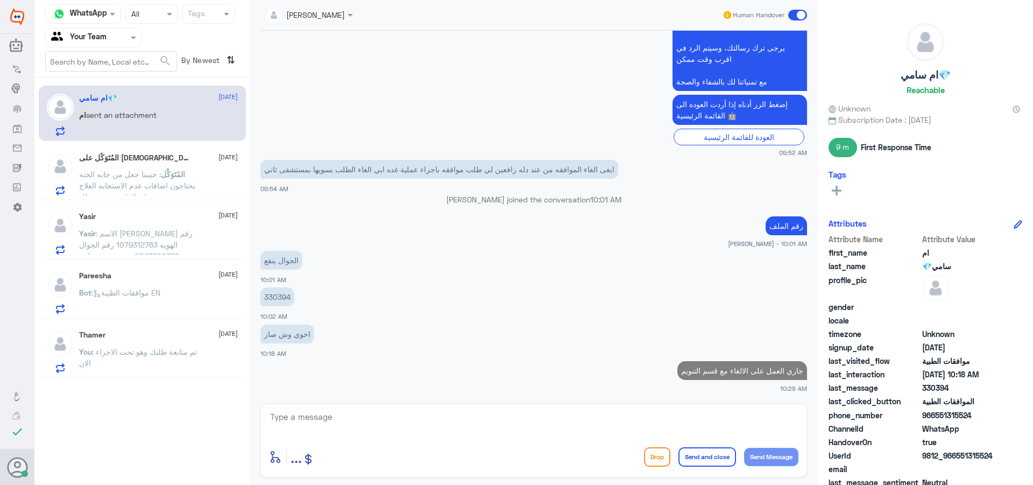
click at [167, 189] on span ": حبيبنا جعل من جابه الجنه يحتاجون اضافات عدم الاستجابه العلاج وان الحاجه ضروري…" at bounding box center [137, 190] width 116 height 43
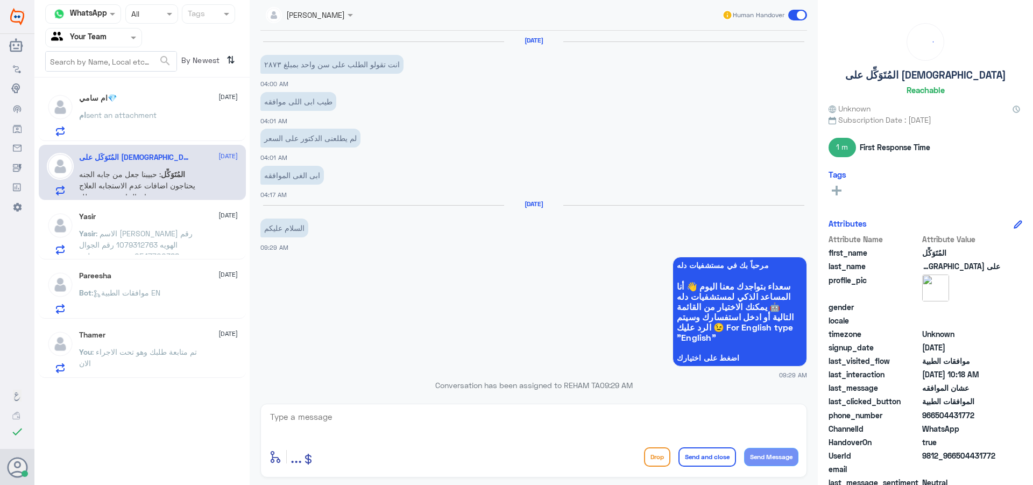
scroll to position [873, 0]
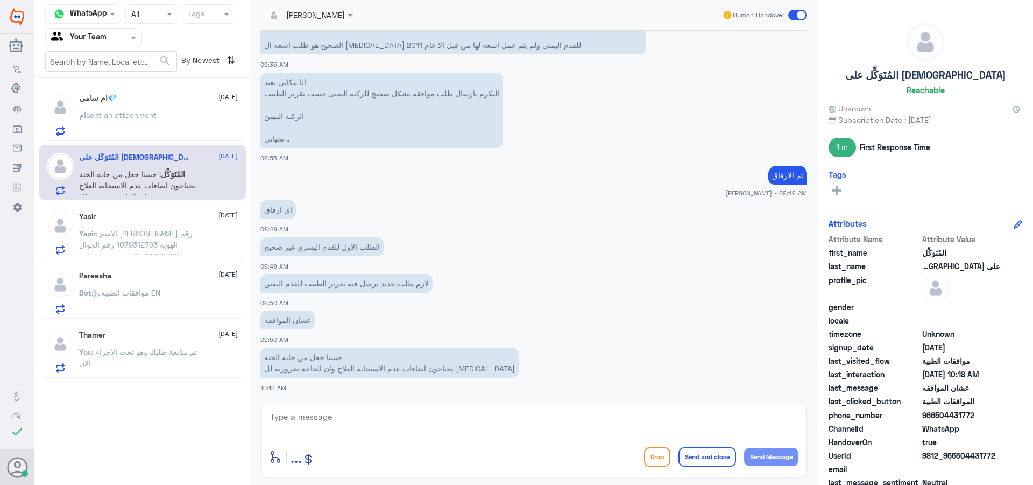
click at [430, 437] on div at bounding box center [533, 423] width 529 height 29
click at [397, 420] on textarea at bounding box center [533, 422] width 529 height 26
click at [405, 429] on textarea at bounding box center [533, 422] width 529 height 26
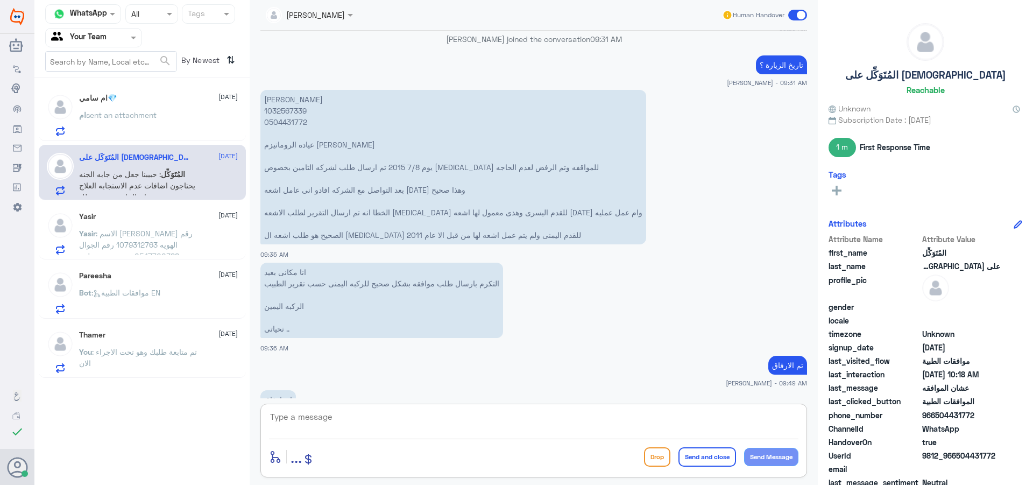
scroll to position [657, 0]
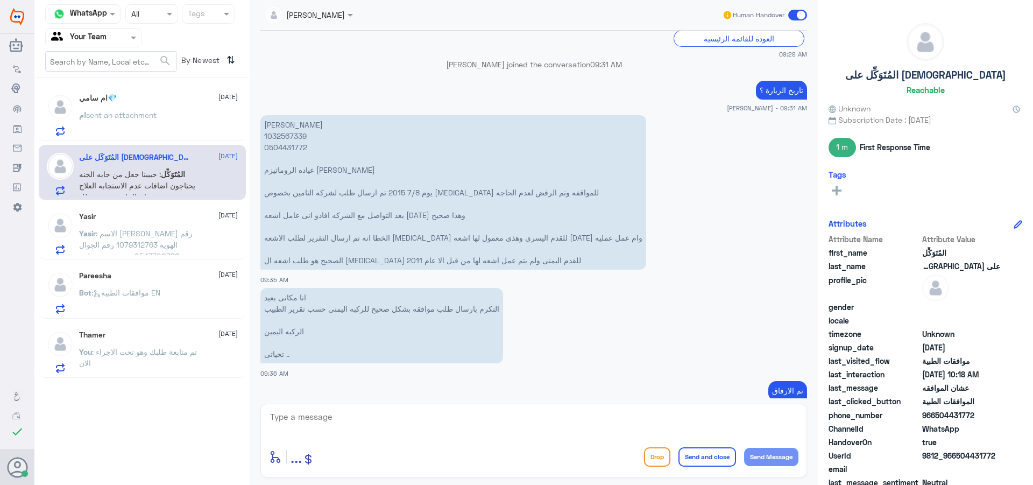
click at [292, 138] on p "[PERSON_NAME] 1032567339 0504431772 عياده الروماتيزم [PERSON_NAME] يوم 7/8 2015…" at bounding box center [453, 192] width 386 height 154
copy p "1032567339"
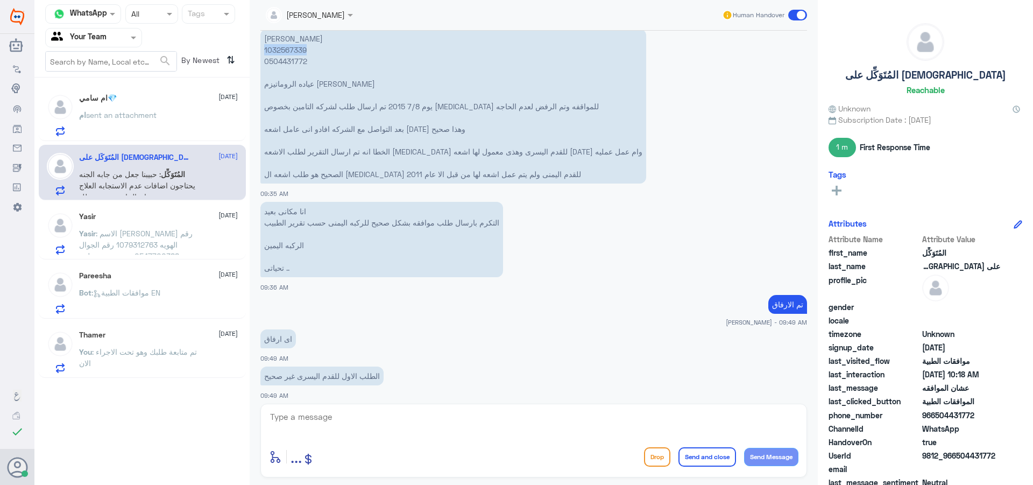
scroll to position [873, 0]
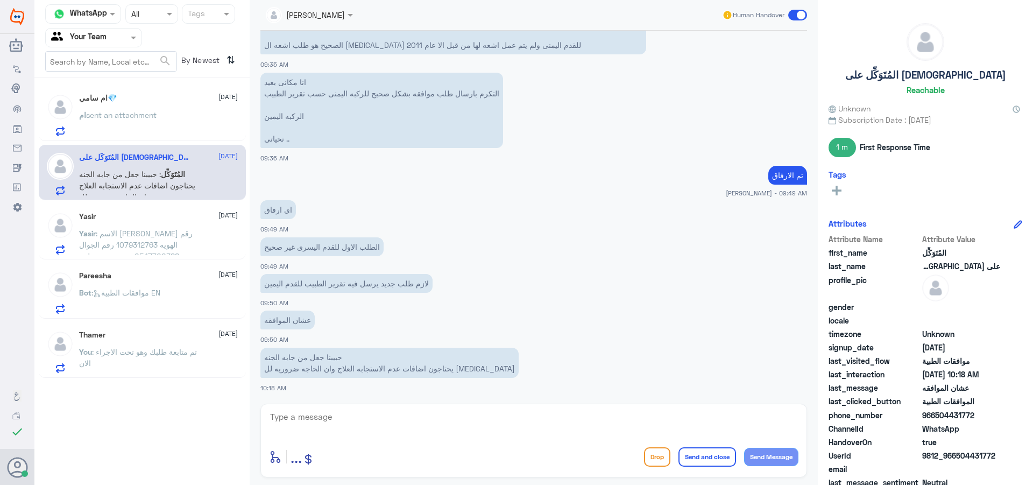
click at [385, 424] on textarea at bounding box center [533, 422] width 529 height 26
click at [361, 422] on textarea at bounding box center [533, 422] width 529 height 26
type textarea "عزيزي المراجع يتم كتابة تقرير جديد عن طريق مراجعة طبيبك المعالج لكتابة تفاصيل ا…"
click at [696, 462] on button "Send and close" at bounding box center [707, 456] width 58 height 19
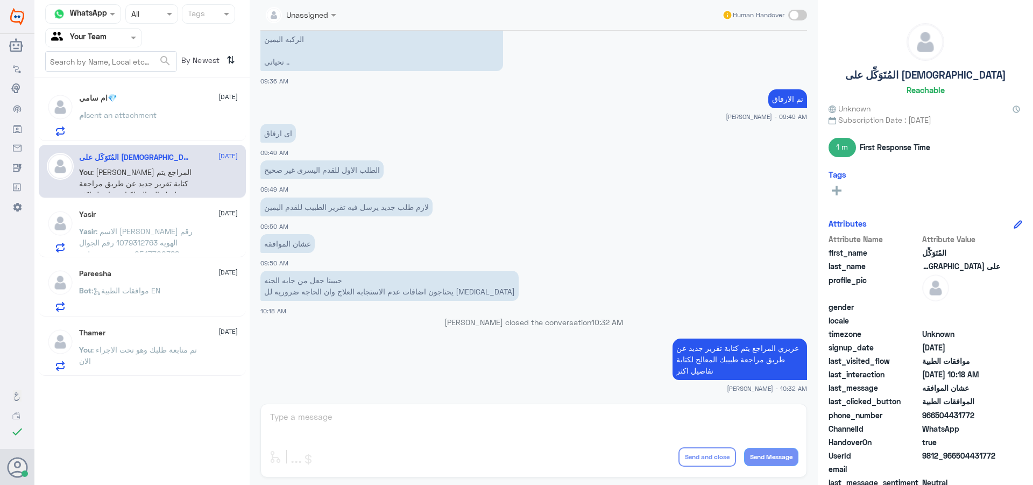
click at [100, 107] on div "ام سامي💎 [DATE] ام sent an attachment" at bounding box center [158, 115] width 159 height 43
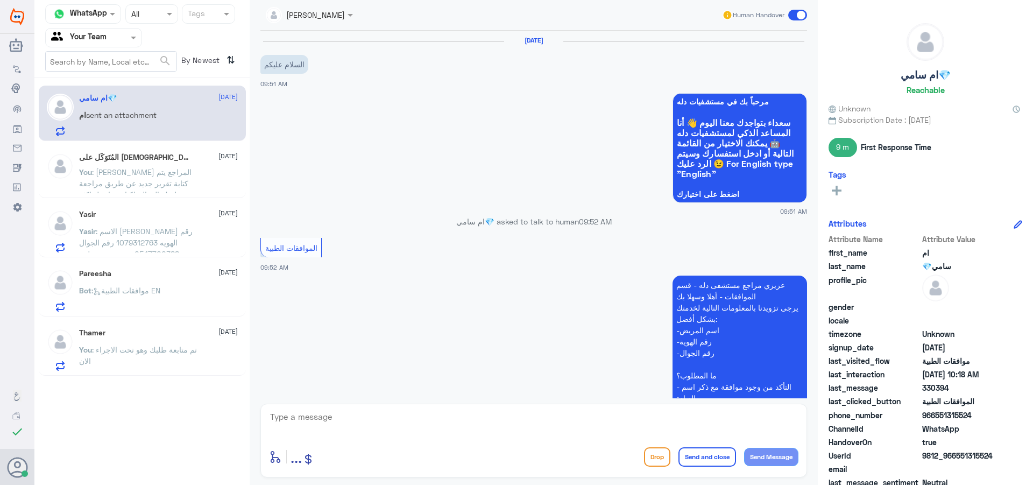
scroll to position [395, 0]
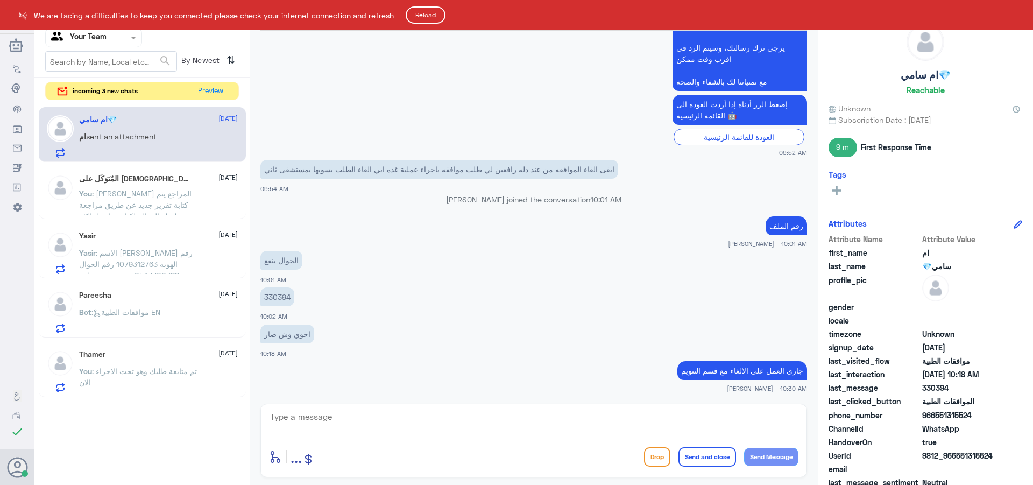
click at [424, 15] on button "Reload" at bounding box center [426, 14] width 40 height 17
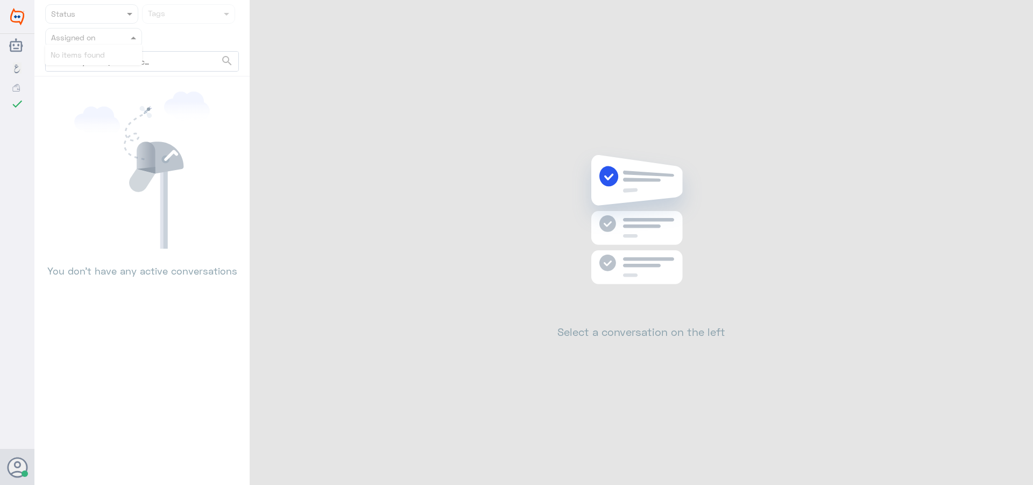
click at [110, 38] on input "text" at bounding box center [80, 37] width 59 height 12
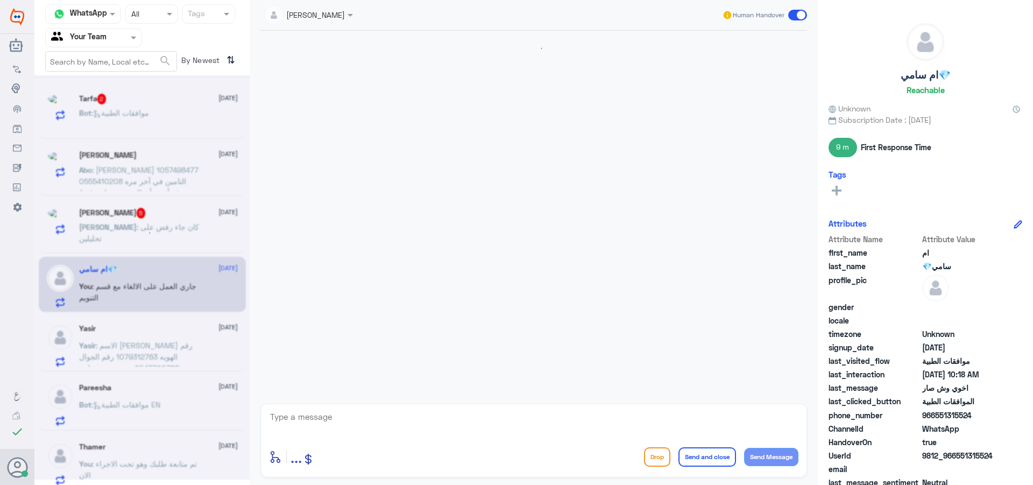
click at [494, 307] on div at bounding box center [533, 214] width 557 height 367
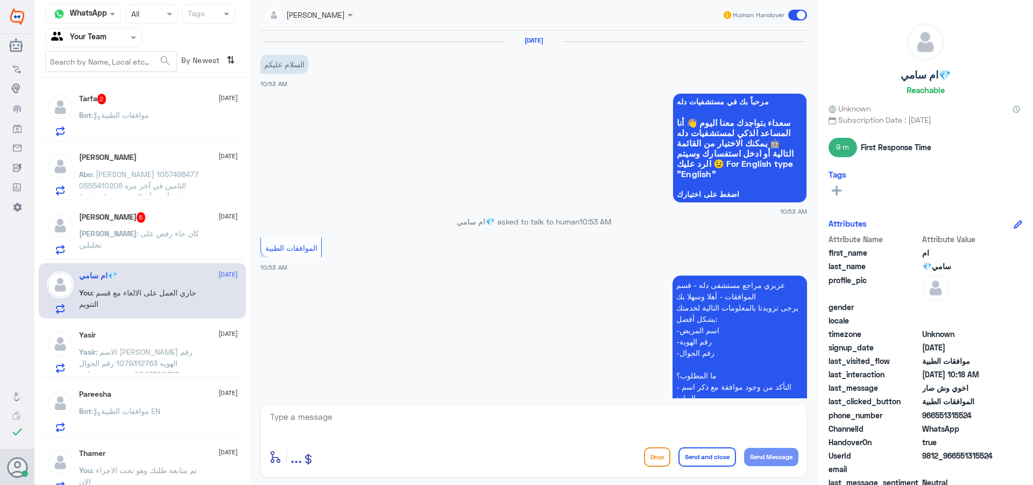
scroll to position [160, 0]
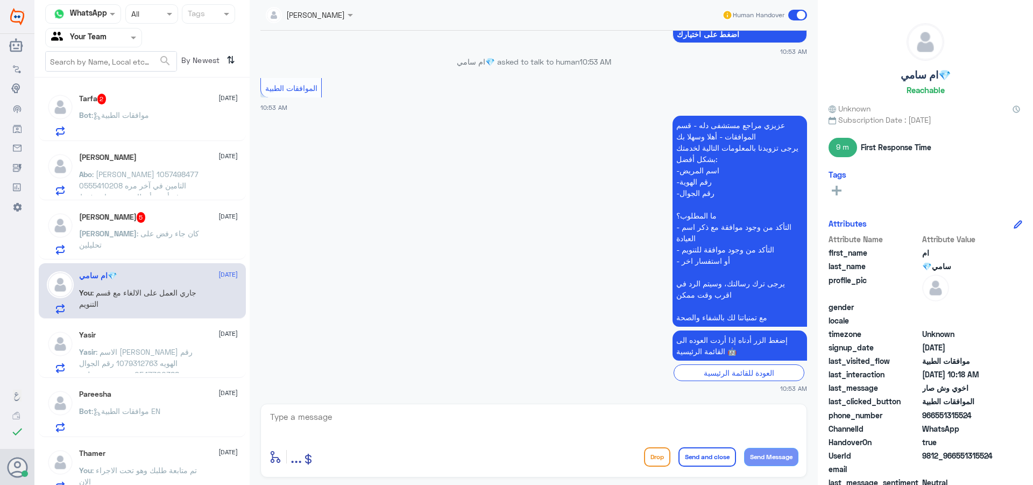
click at [797, 20] on span at bounding box center [797, 15] width 19 height 11
click at [0, 0] on input "checkbox" at bounding box center [0, 0] width 0 height 0
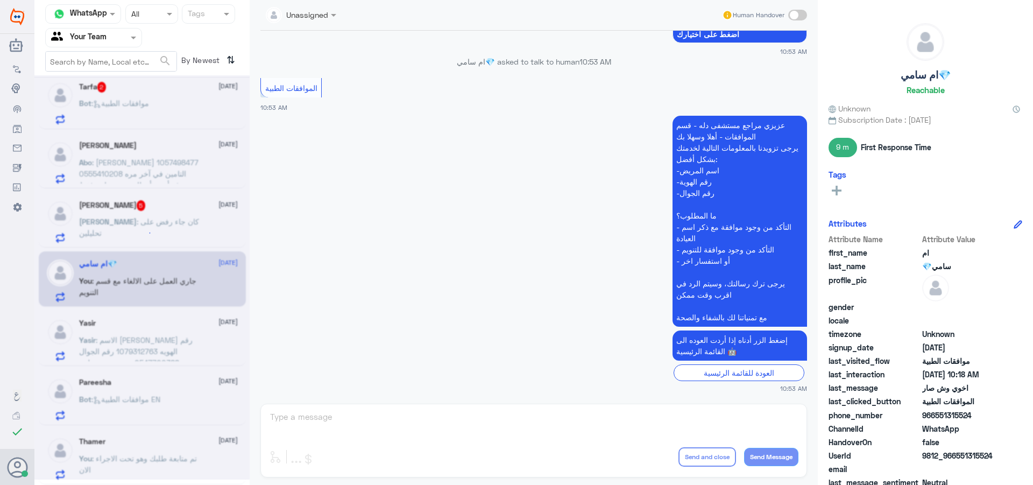
scroll to position [5, 0]
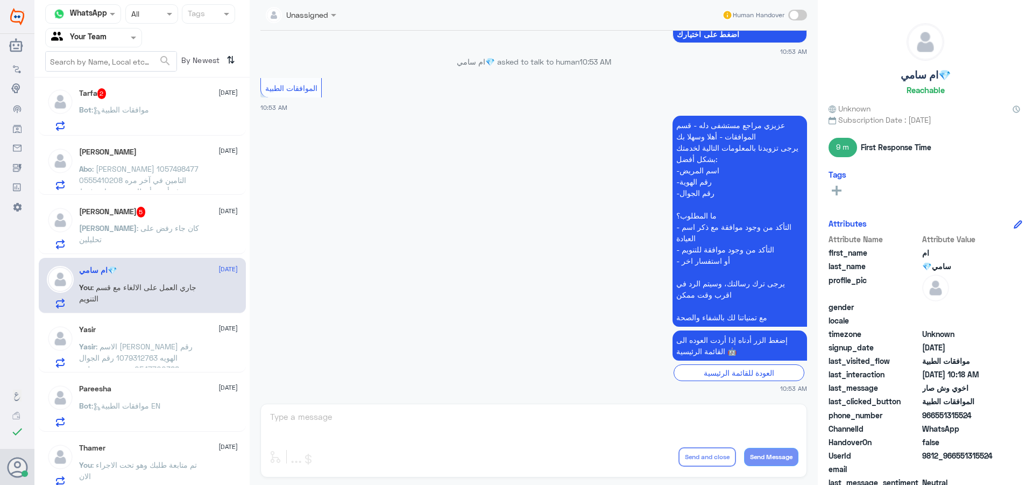
click at [161, 239] on p "[PERSON_NAME] : كان جاء رفض على تحليلين" at bounding box center [139, 235] width 121 height 27
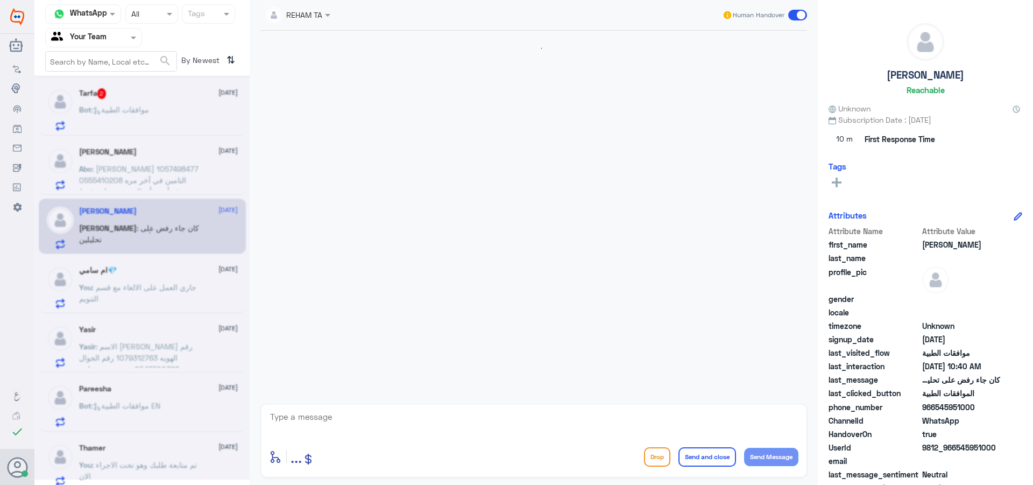
scroll to position [804, 0]
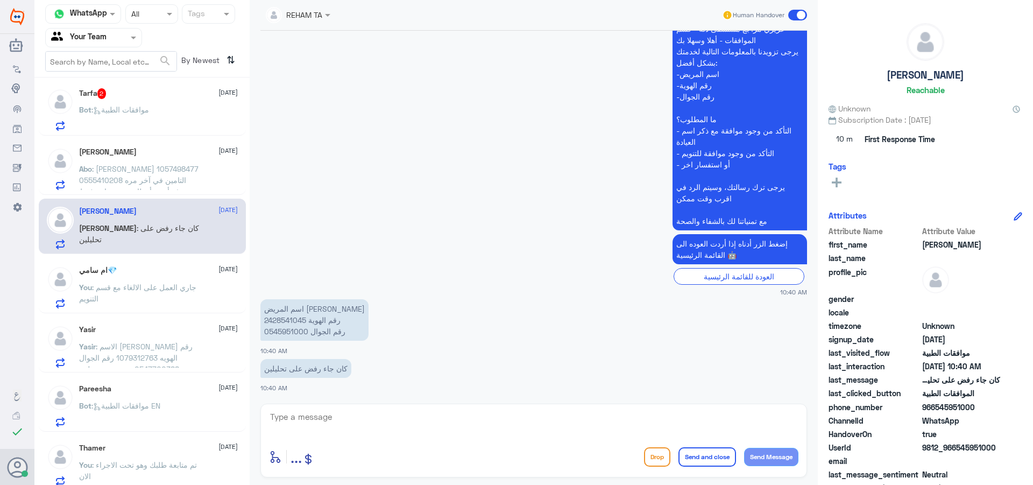
click at [385, 446] on div "enter flow name ... Drop Send and close Send Message" at bounding box center [533, 456] width 529 height 24
drag, startPoint x: 403, startPoint y: 424, endPoint x: 413, endPoint y: 427, distance: 9.9
click at [408, 425] on textarea at bounding box center [533, 422] width 529 height 26
type textarea "h"
type textarea "اهلا وسهلا"
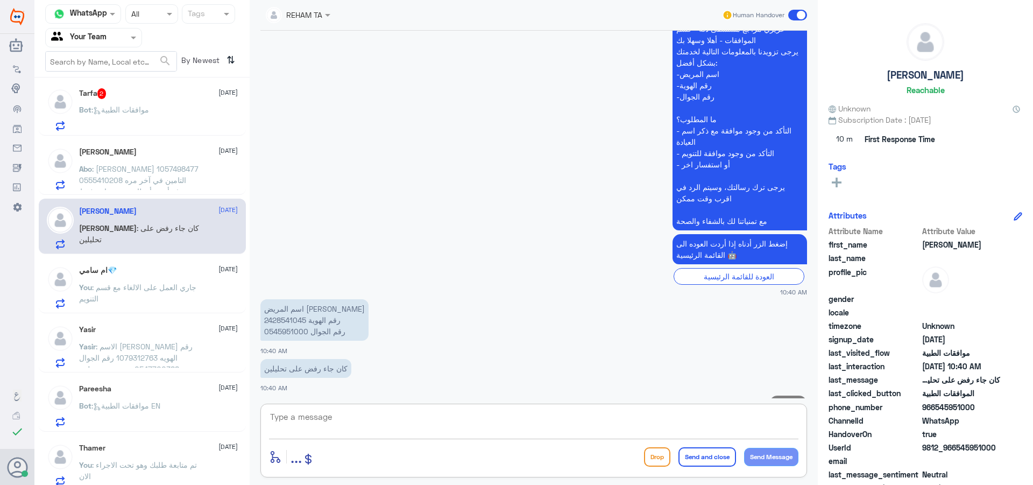
scroll to position [839, 0]
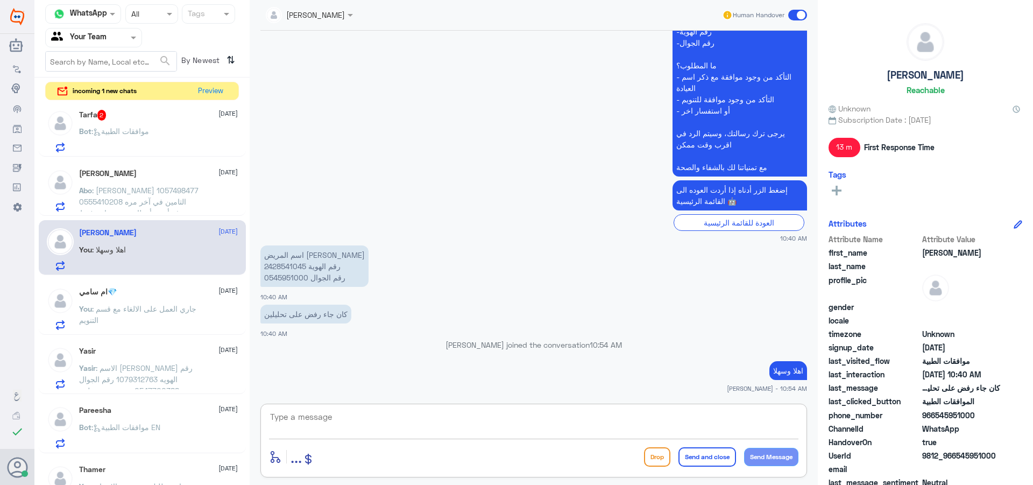
click at [286, 267] on p "اسم المريض هشام عمر سكندر رقم الهوية 2428541045 رقم الجوال 0545951000" at bounding box center [314, 265] width 108 height 41
copy p "2428541045"
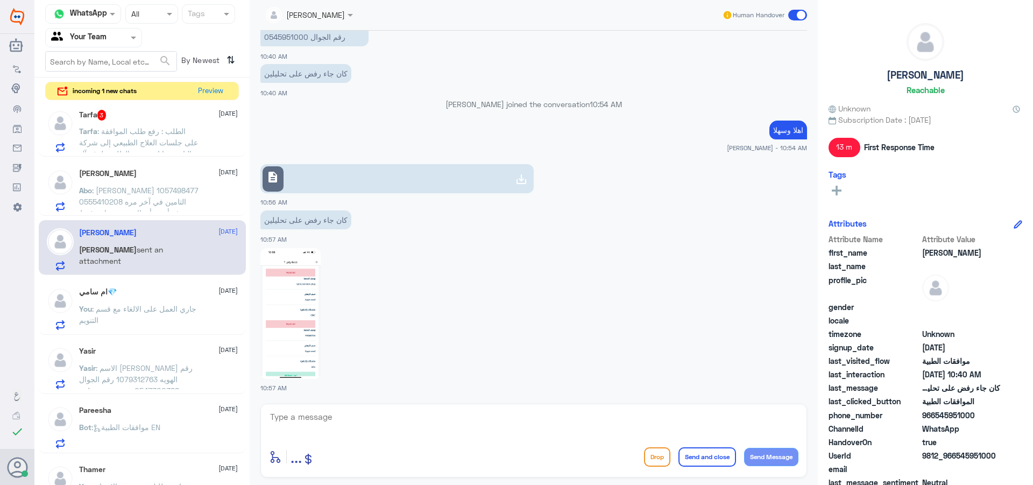
drag, startPoint x: 384, startPoint y: 419, endPoint x: 436, endPoint y: 441, distance: 56.2
click at [393, 425] on textarea at bounding box center [533, 422] width 529 height 26
type textarea "اهلا وسهلا عزيزي"
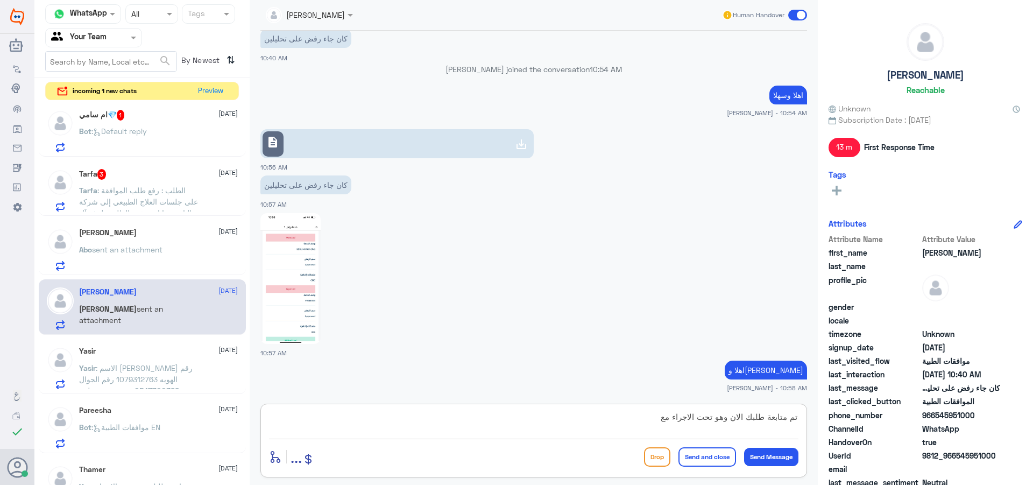
scroll to position [1151, 0]
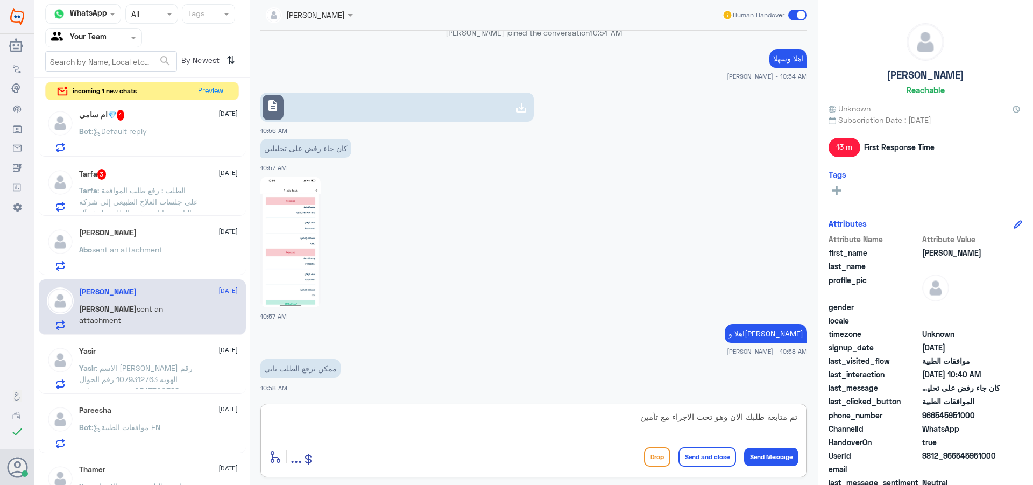
type textarea "تم متابعة طلبك الان وهو تحت الاجراء مع تأمينك"
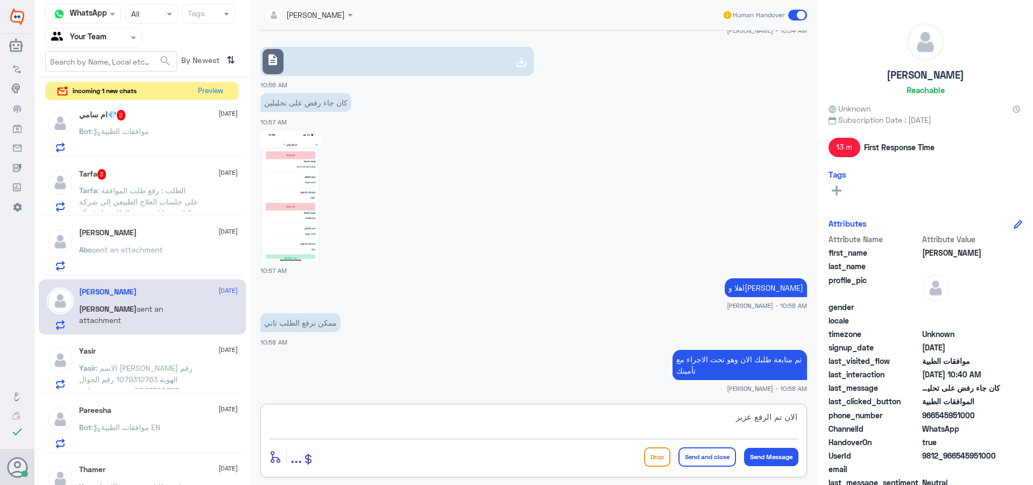
type textarea "الان تم الرفع عزيزي"
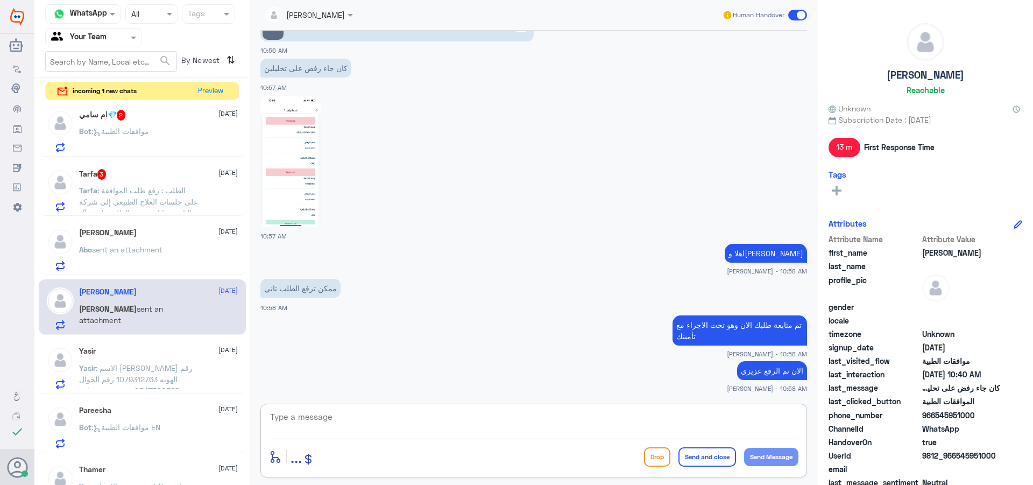
click at [702, 421] on textarea at bounding box center [533, 422] width 529 height 26
type textarea "ه"
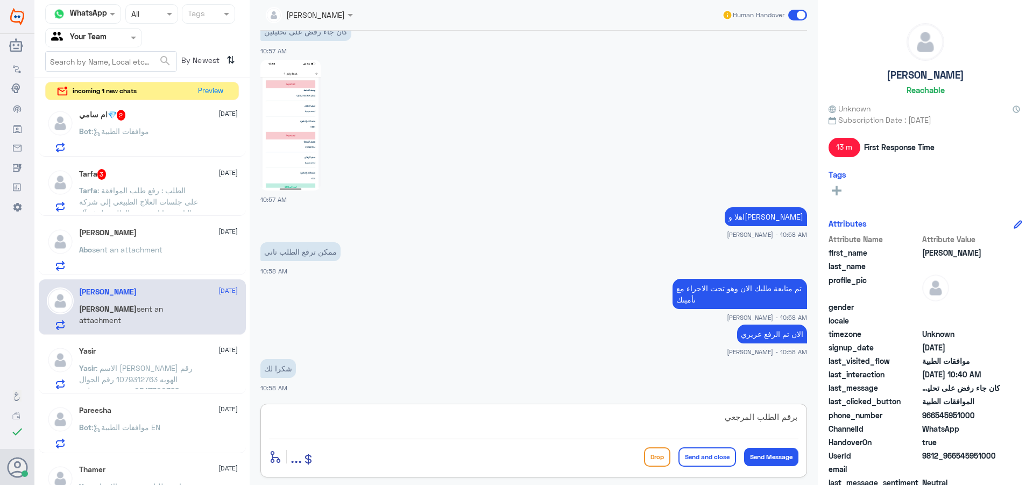
paste textarea "120873365"
type textarea "برقم الطلب المرجعي 120873365"
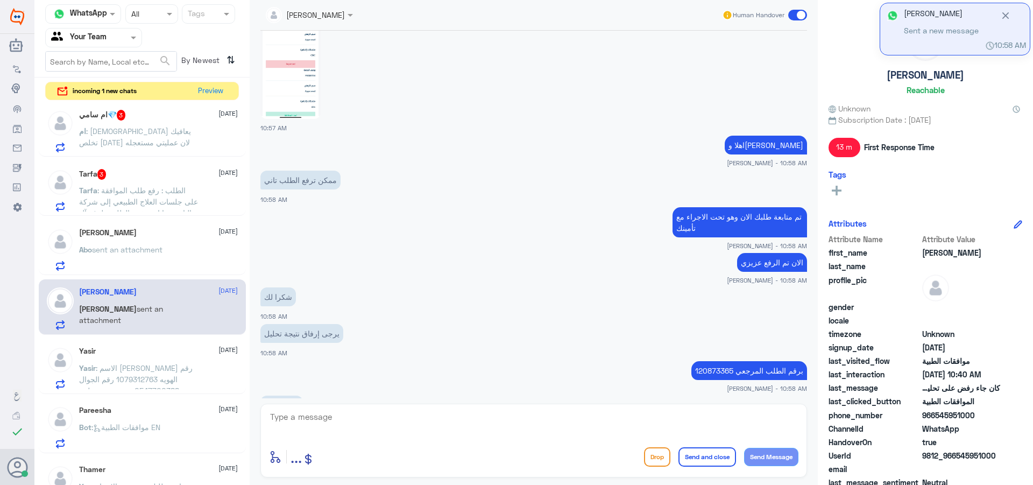
scroll to position [1376, 0]
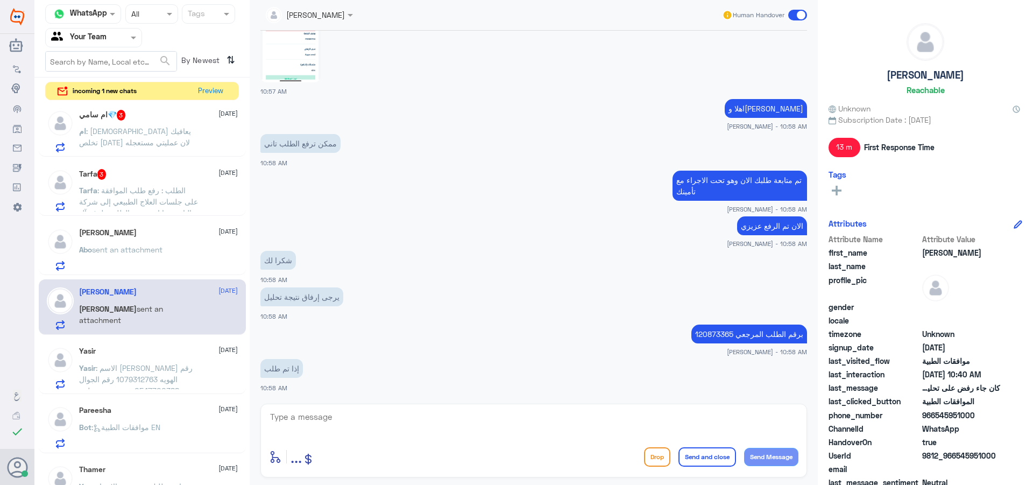
drag, startPoint x: 654, startPoint y: 397, endPoint x: 612, endPoint y: 423, distance: 49.6
click at [652, 409] on div "jana Alhamed Human Handover 16 Aug 2025 من فضلك زودني برقم العضويه الصحيح sulta…" at bounding box center [534, 244] width 568 height 488
drag, startPoint x: 611, startPoint y: 422, endPoint x: 613, endPoint y: 442, distance: 19.5
click at [610, 424] on textarea at bounding box center [533, 422] width 529 height 26
click at [613, 442] on div "enter flow name ... Drop Send and close Send Message" at bounding box center [533, 441] width 547 height 74
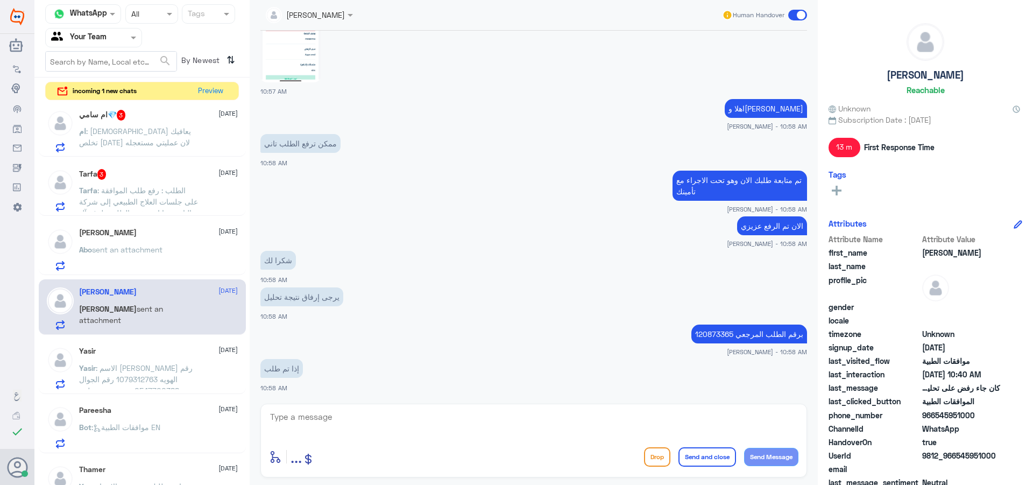
click at [607, 428] on textarea at bounding box center [533, 422] width 529 height 26
type textarea "تم الارفاق على طلبك"
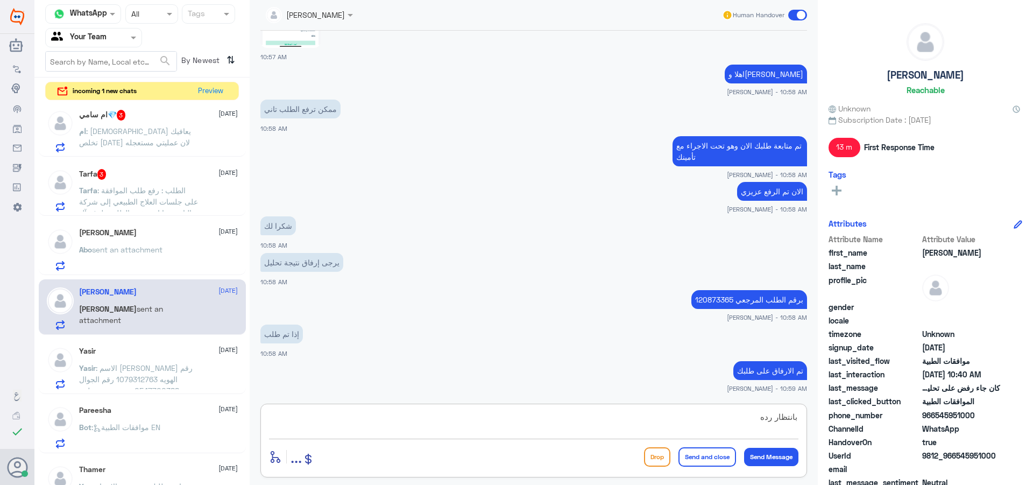
type textarea "بانتظار ردهم"
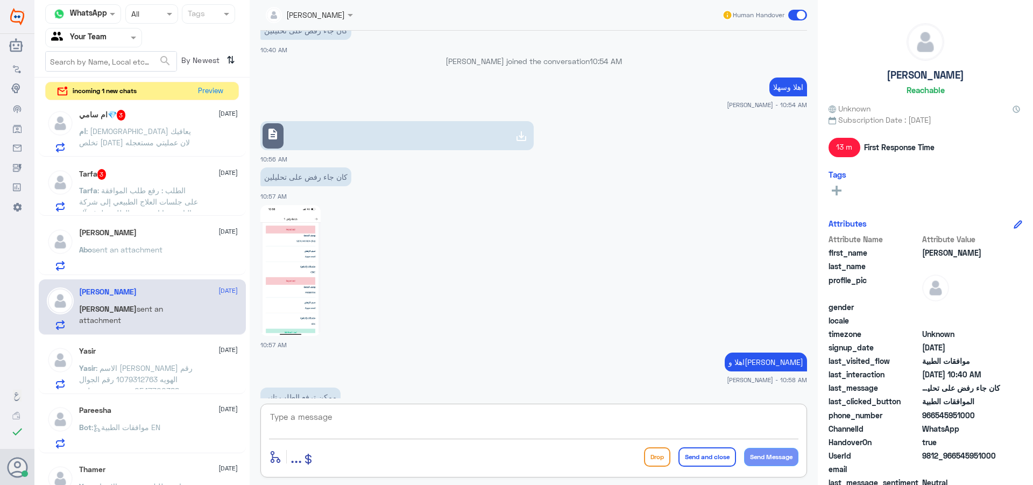
scroll to position [1176, 0]
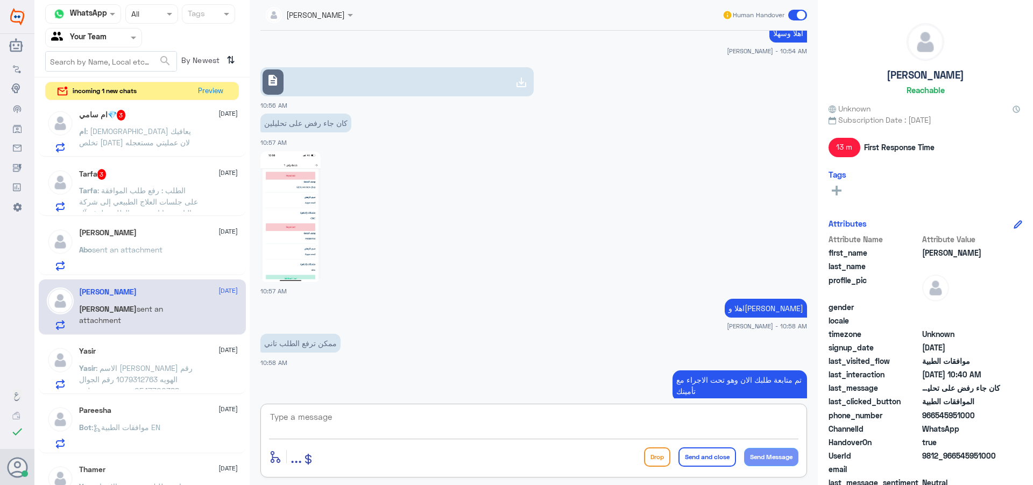
click at [293, 82] on link "description" at bounding box center [396, 81] width 273 height 29
click at [217, 89] on button "Preview" at bounding box center [210, 90] width 33 height 17
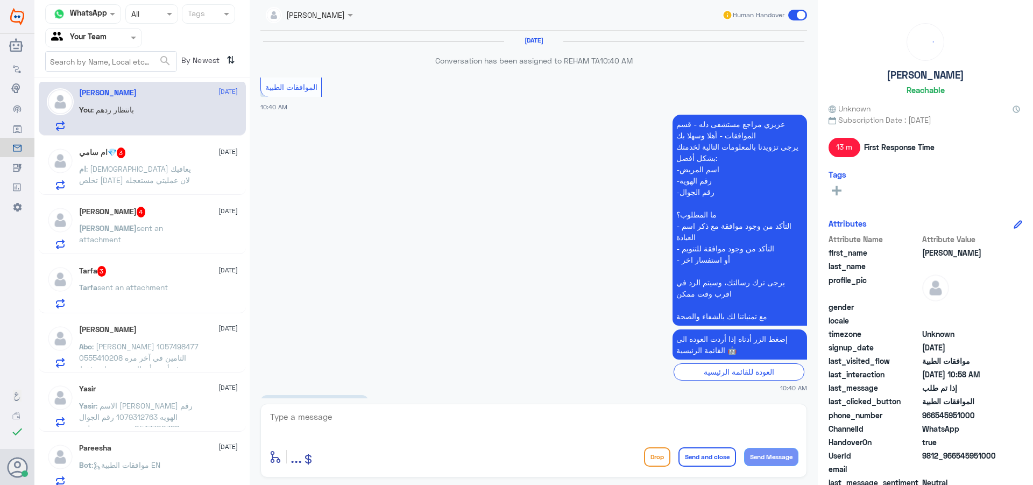
scroll to position [755, 0]
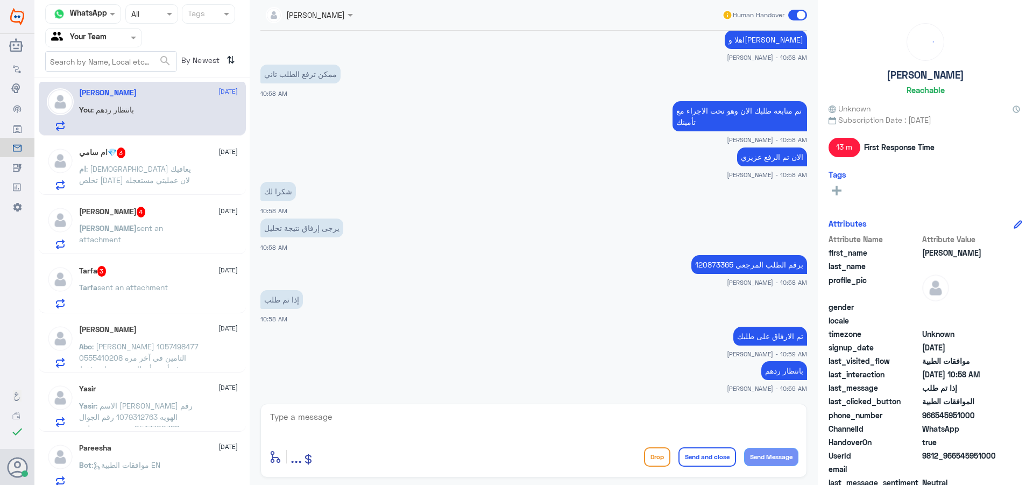
click at [182, 341] on p "Abo : عبدالله الشهري 1057498477 0555410208 التامين في آخر مره صرف أدوية أعطاني …" at bounding box center [139, 354] width 121 height 27
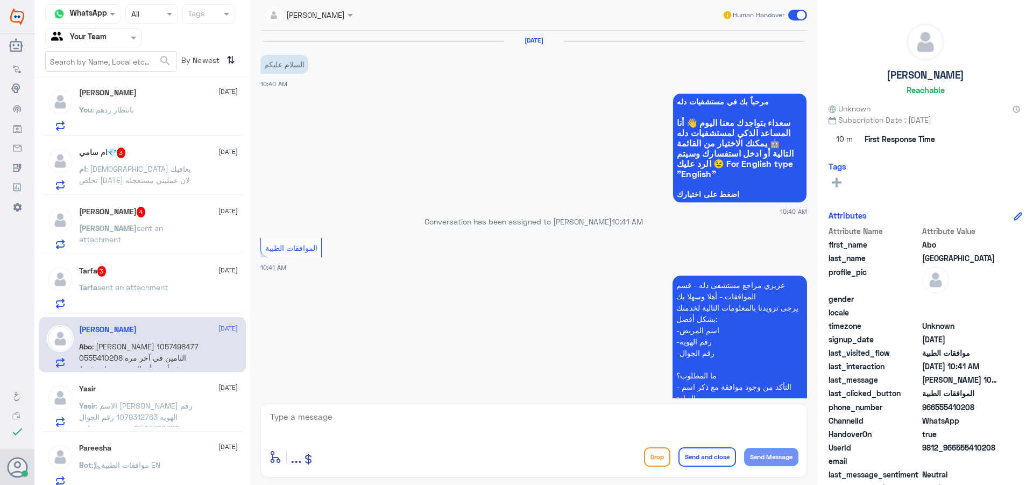
scroll to position [242, 0]
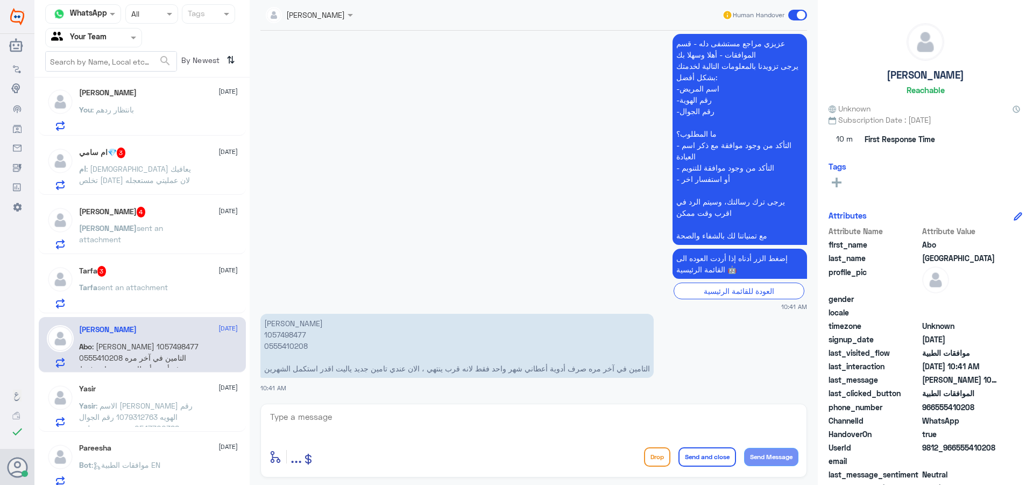
click at [175, 414] on p "Yasir : الاسم ياسر المطيري رقم الهويه 1079312763 رقم الجوال 0547700388 عندي وصف…" at bounding box center [139, 413] width 121 height 27
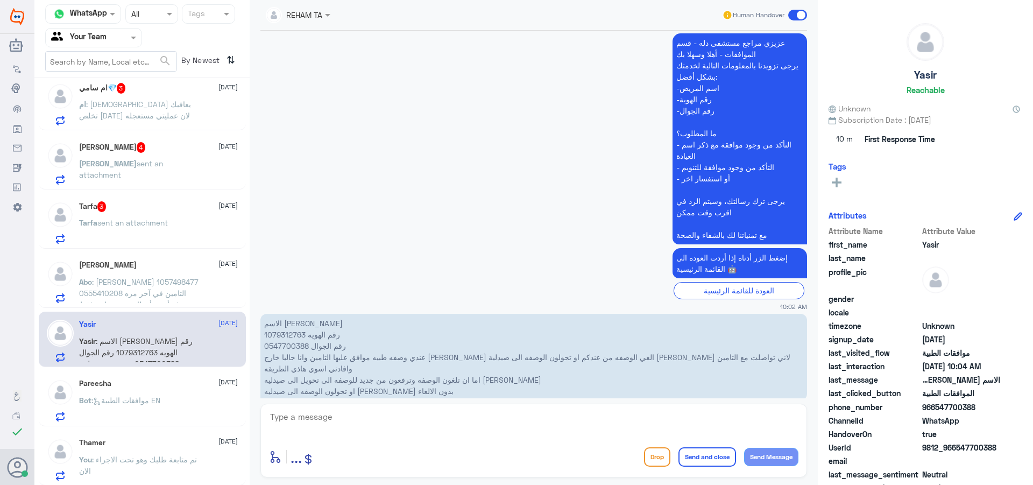
scroll to position [71, 0]
click at [175, 394] on div "Pareesha 17 August Bot : موافقات الطبية EN" at bounding box center [158, 399] width 159 height 43
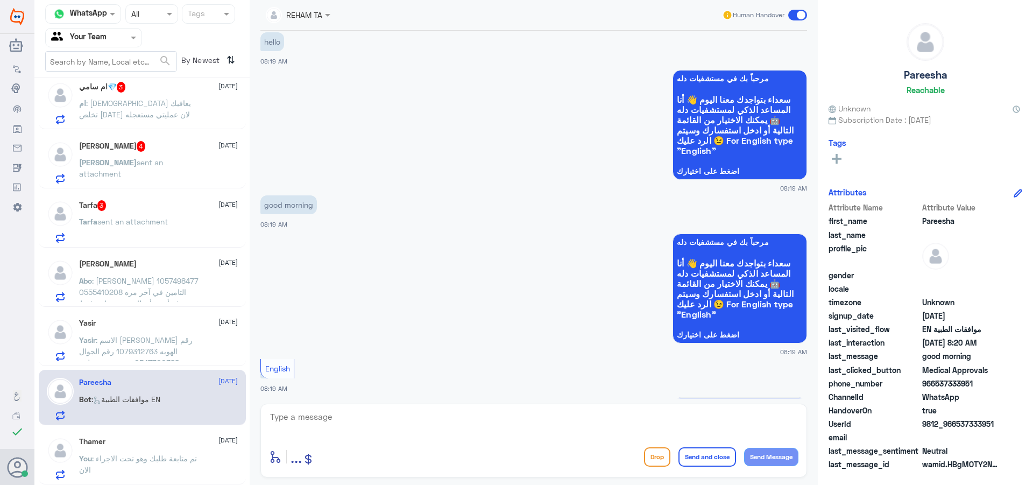
scroll to position [435, 0]
click at [799, 17] on span at bounding box center [797, 15] width 19 height 11
click at [0, 0] on input "checkbox" at bounding box center [0, 0] width 0 height 0
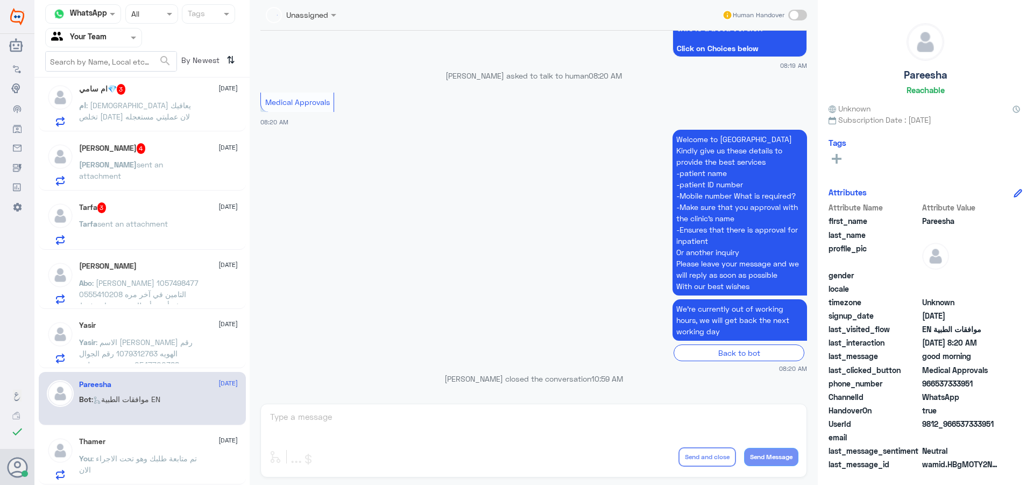
scroll to position [69, 0]
click at [150, 350] on span ": الاسم [PERSON_NAME] رقم الهويه 1079312763 رقم الجوال 0547700388 عندي وصفه طبي…" at bounding box center [139, 409] width 121 height 145
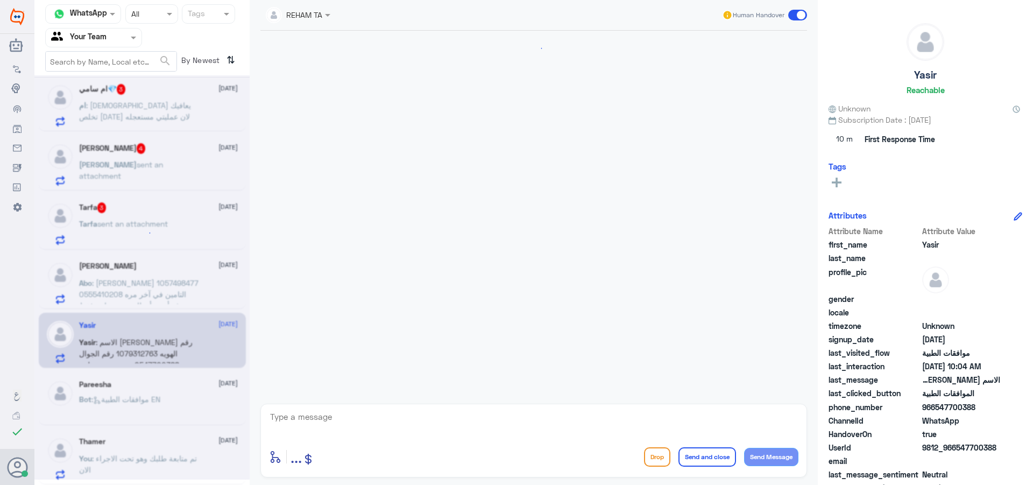
scroll to position [941, 0]
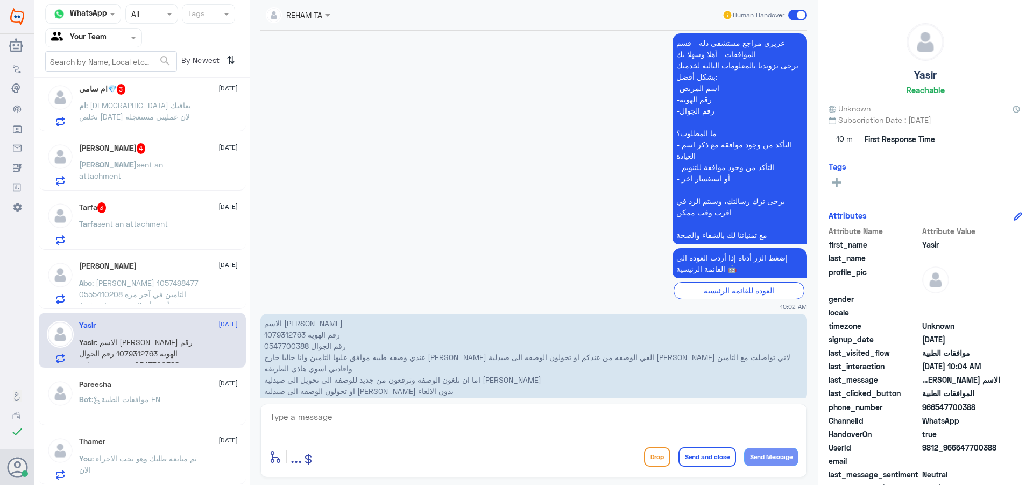
click at [491, 420] on textarea at bounding box center [533, 422] width 529 height 26
type textarea "اهلا وسهلا"
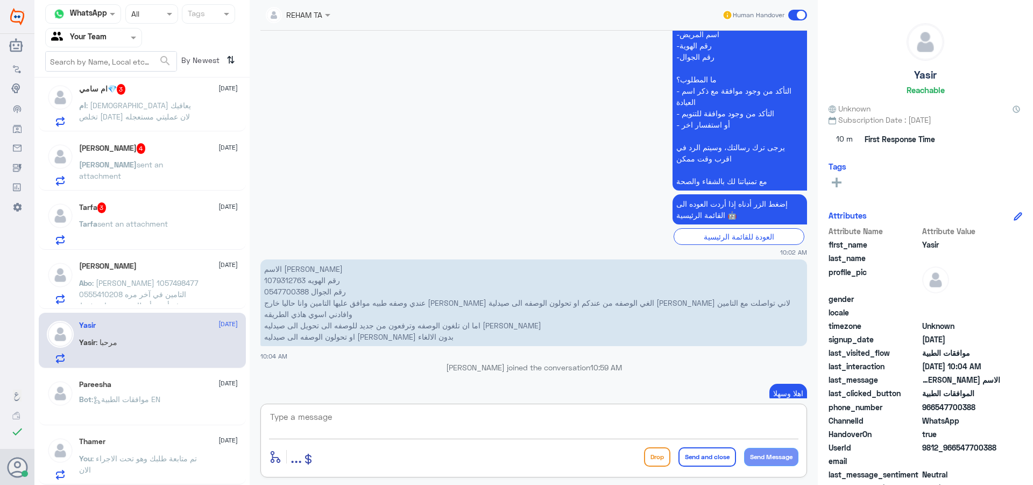
scroll to position [1013, 0]
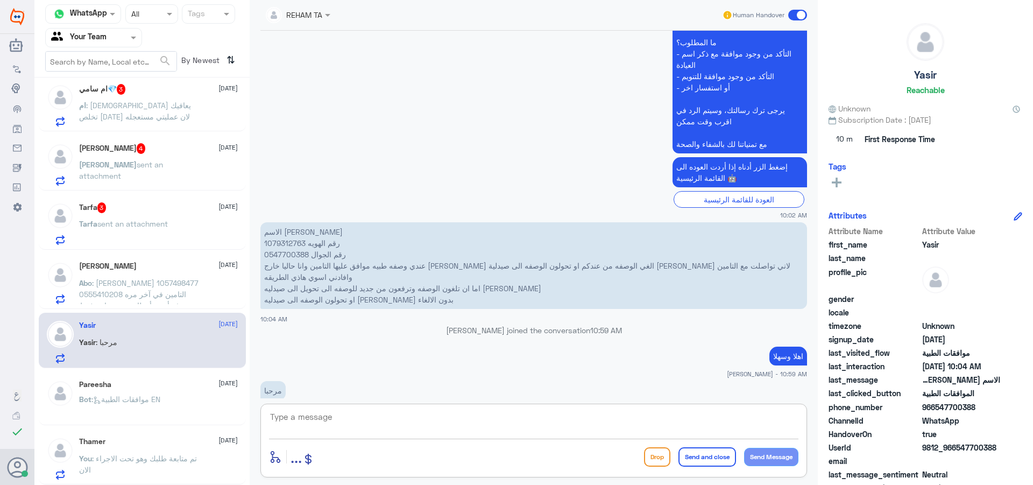
click at [292, 222] on p "الاسم ياسر المطيري رقم الهويه 1079312763 رقم الجوال 0547700388 عندي وصفه طبيه م…" at bounding box center [533, 265] width 547 height 87
click at [293, 222] on p "الاسم ياسر المطيري رقم الهويه 1079312763 رقم الجوال 0547700388 عندي وصفه طبيه م…" at bounding box center [533, 265] width 547 height 87
click at [290, 222] on p "الاسم ياسر المطيري رقم الهويه 1079312763 رقم الجوال 0547700388 عندي وصفه طبيه م…" at bounding box center [533, 265] width 547 height 87
copy p "1079312763"
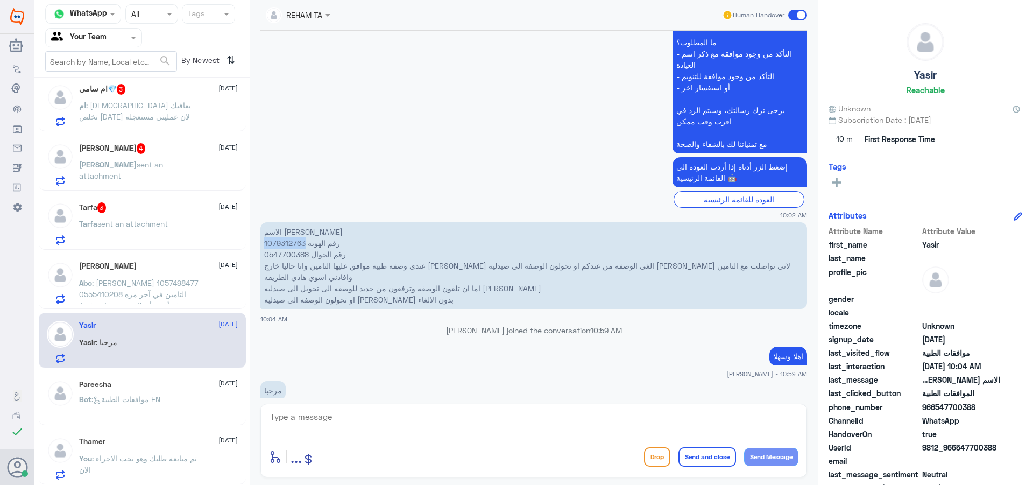
copy p "1079312763"
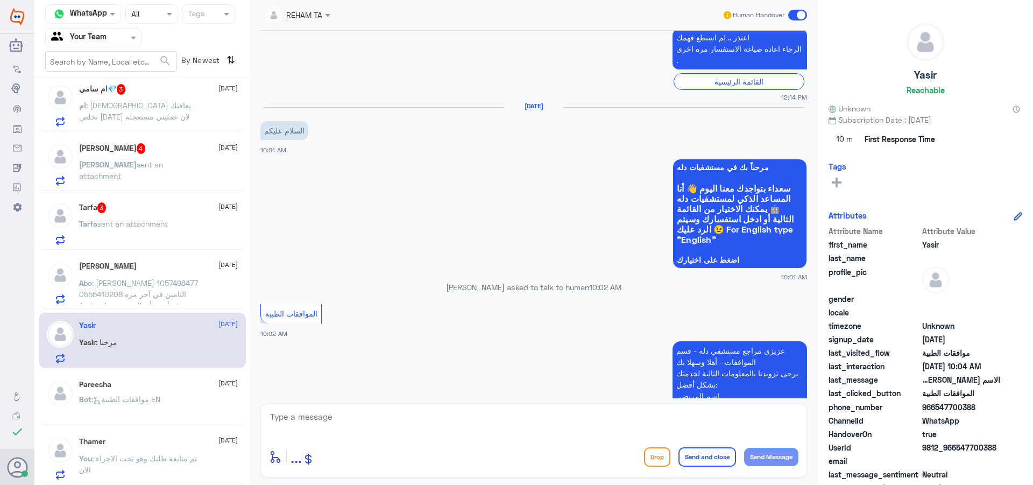
scroll to position [421, 0]
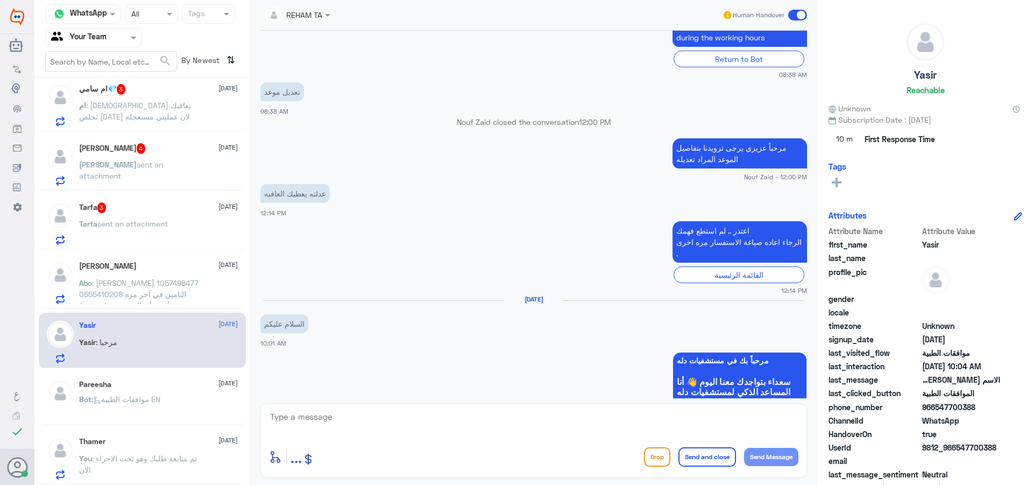
click at [338, 421] on textarea at bounding box center [533, 422] width 529 height 26
type textarea "f"
type textarea "زودني بوصفة التحويل"
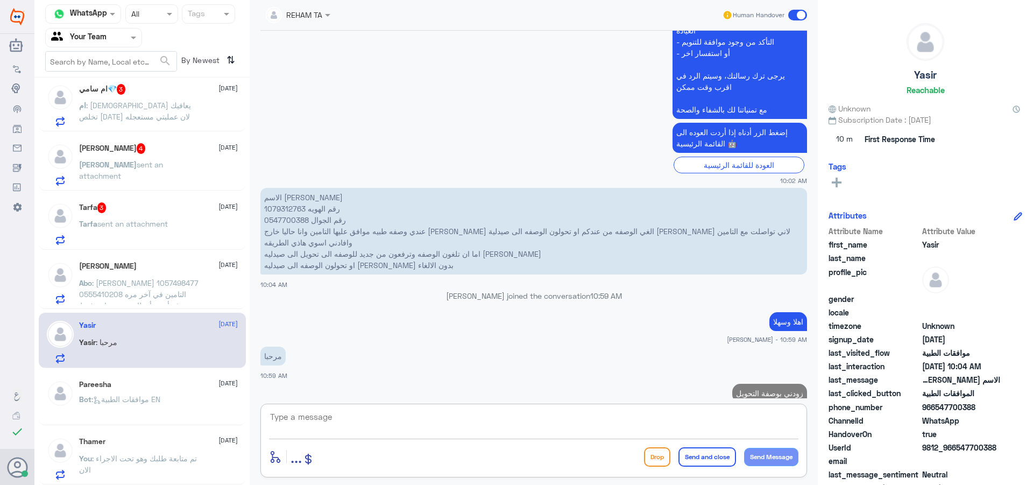
click at [185, 294] on p "Abo : عبدالله الشهري 1057498477 0555410208 التامين في آخر مره صرف أدوية أعطاني …" at bounding box center [139, 290] width 121 height 27
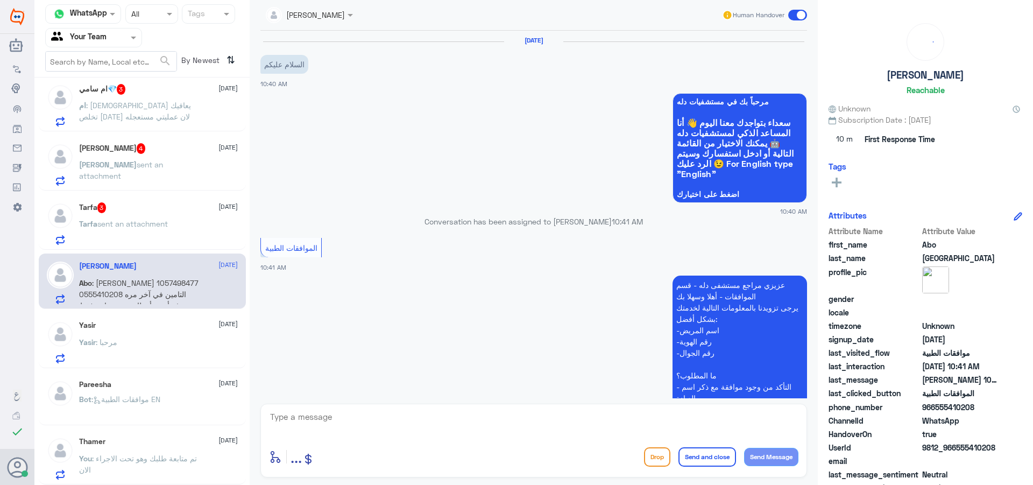
scroll to position [242, 0]
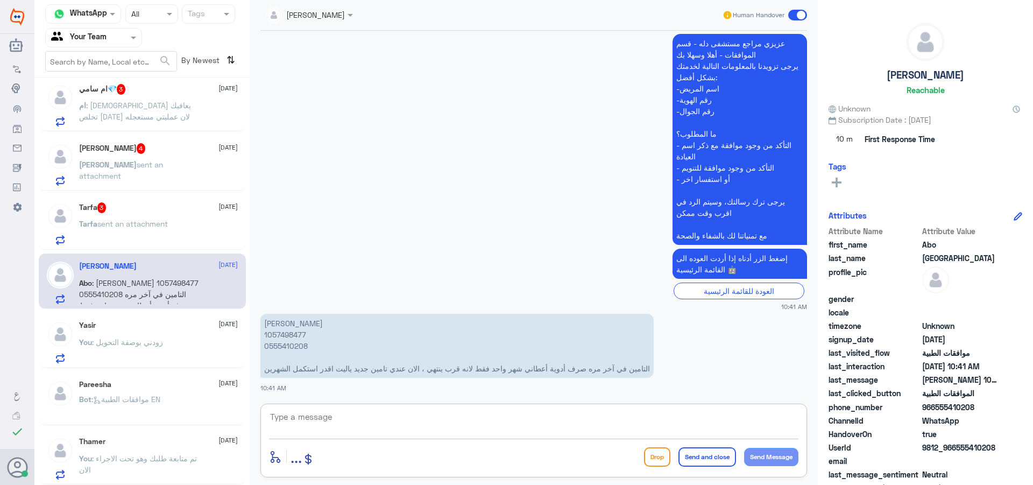
drag, startPoint x: 321, startPoint y: 418, endPoint x: 334, endPoint y: 429, distance: 16.8
click at [324, 422] on textarea at bounding box center [533, 422] width 529 height 26
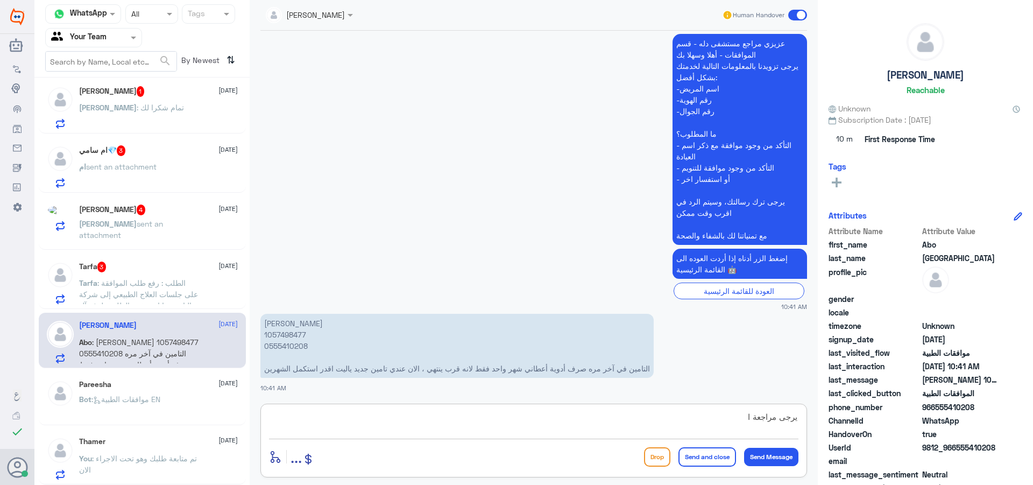
scroll to position [69, 0]
type textarea "يرجى مراجعة المستشفى لاضافة الكشفية على تأمينك الجديد"
click at [712, 464] on button "Send and close" at bounding box center [707, 456] width 58 height 19
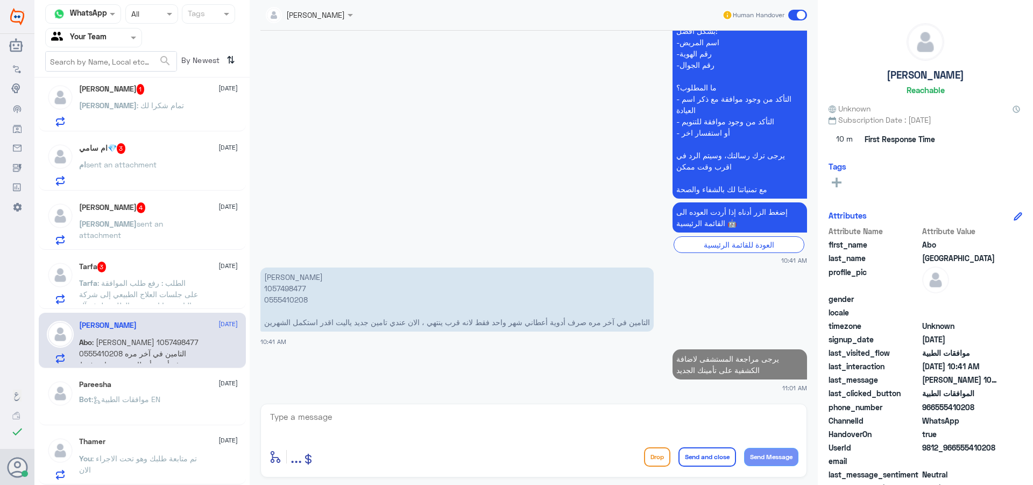
scroll to position [67, 0]
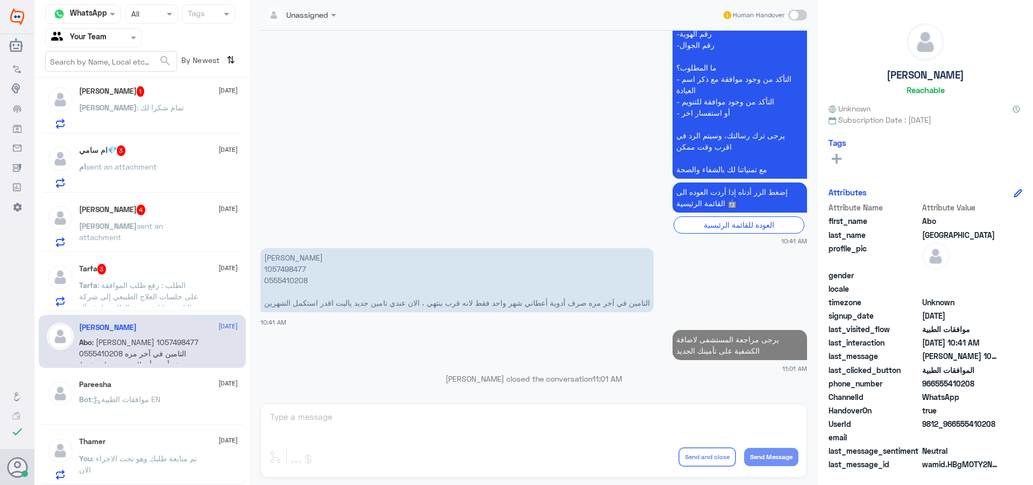
click at [141, 278] on div "Tarfa 3 17 August Tarfa : الطلب : رفع طلب الموافقة على جلسات العلاج الطبيعي إلى…" at bounding box center [158, 285] width 159 height 43
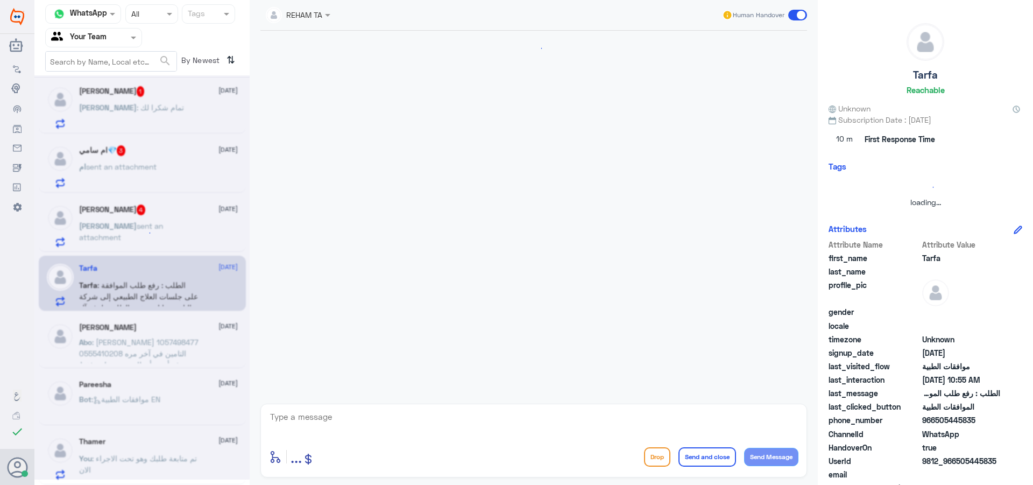
scroll to position [298, 0]
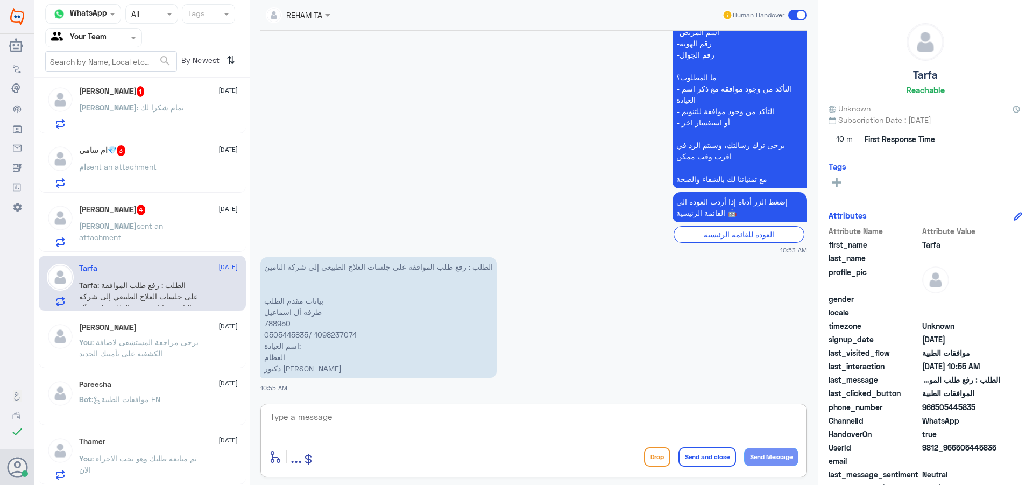
click at [326, 416] on textarea at bounding box center [533, 422] width 529 height 26
type textarea "اهلا وسهلا"
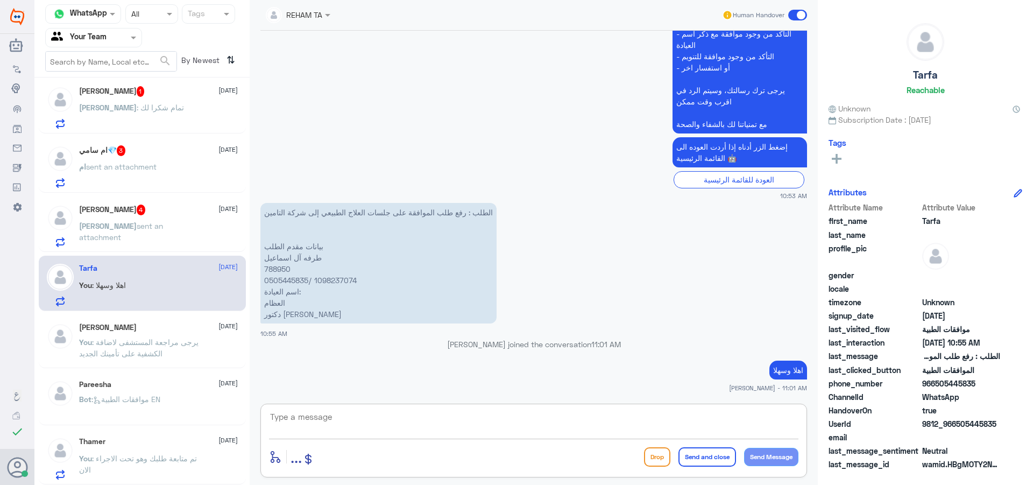
click at [284, 271] on p "الطلب : رفع طلب الموافقة على جلسات العلاج الطبيعي إلى شركة التامين بيانات مقدم …" at bounding box center [378, 263] width 236 height 121
copy p "788950"
click at [399, 434] on textarea at bounding box center [533, 422] width 529 height 26
type textarea "g"
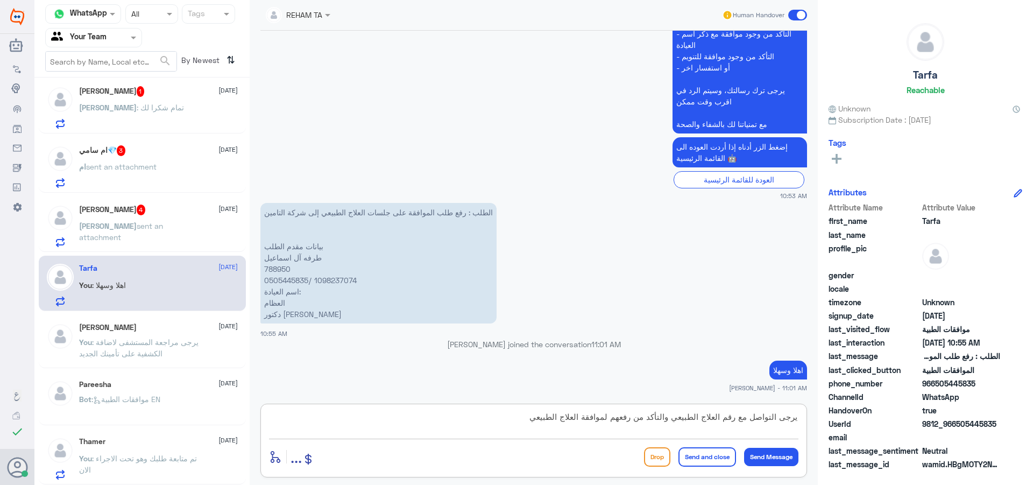
type textarea "يرجى التواصل مع رقم العلاج الطبيعي والتأكد من رفعهم لموافقة العلاج الطبيعي"
click at [690, 454] on button "Send and close" at bounding box center [707, 456] width 58 height 19
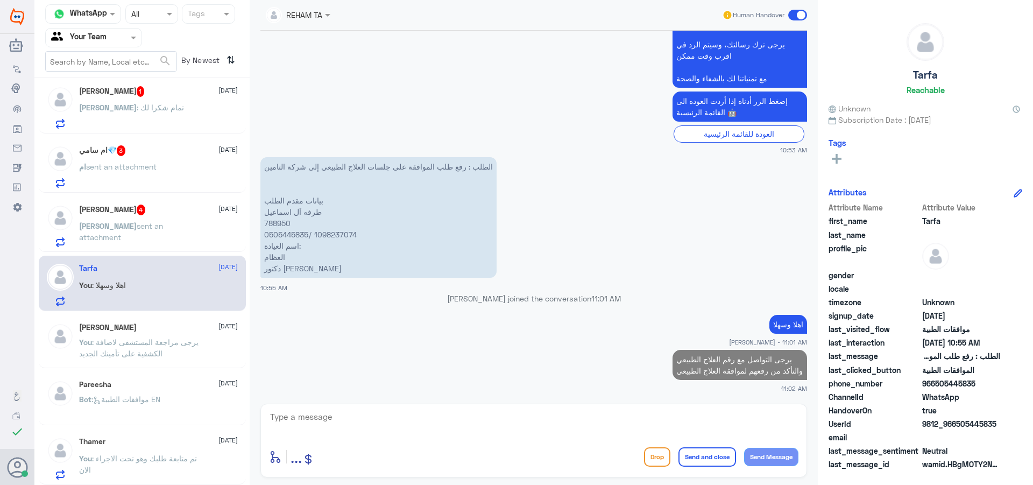
scroll to position [65, 0]
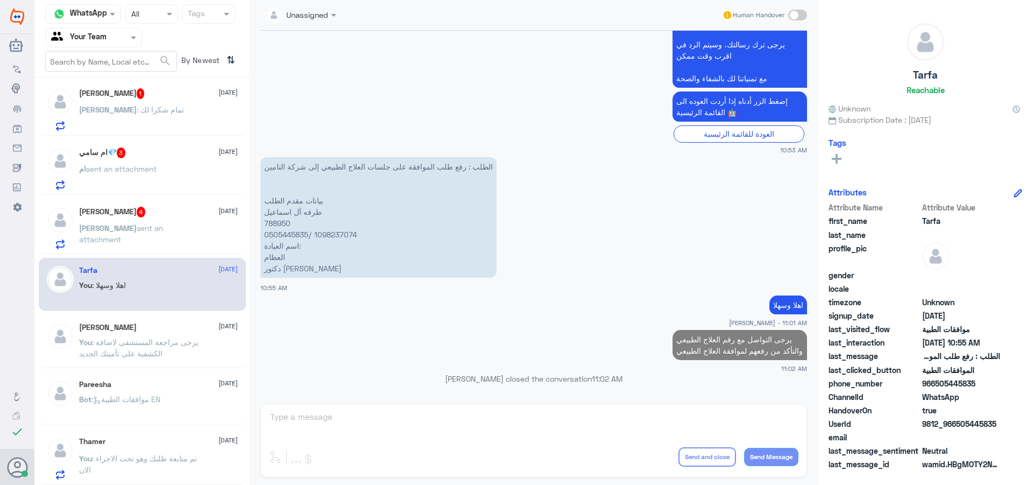
click at [169, 204] on div "ابوعبدالله 4 17 August ابوعبدالله sent an attachment" at bounding box center [142, 226] width 207 height 55
click at [163, 224] on span "sent an attachment" at bounding box center [121, 233] width 84 height 20
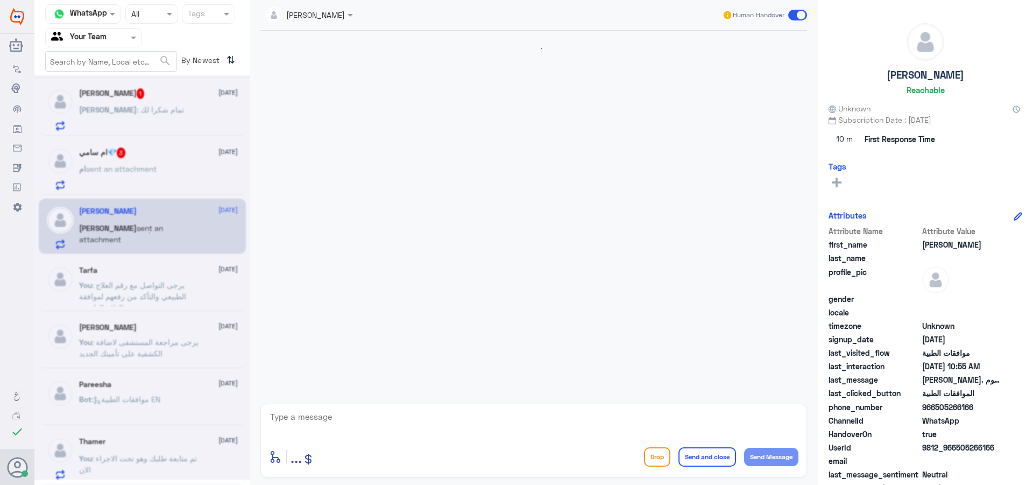
scroll to position [360, 0]
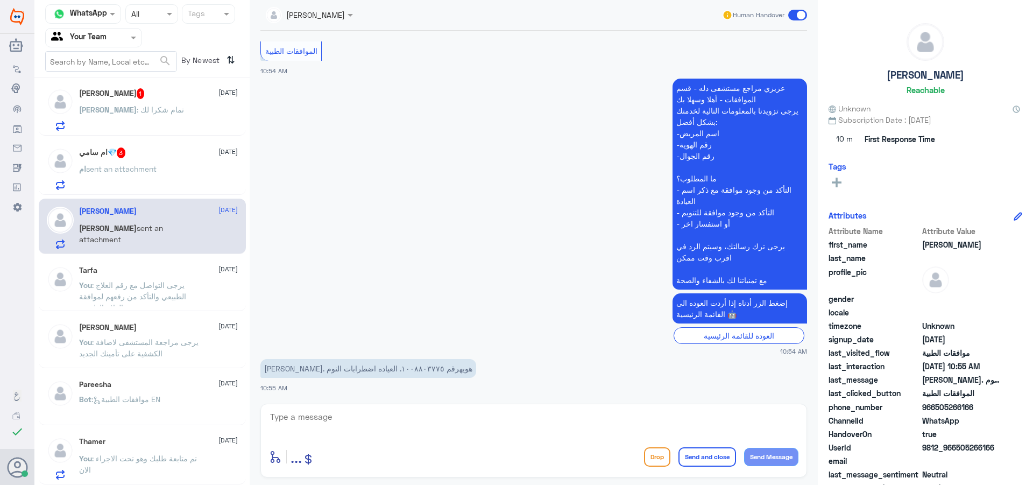
click at [424, 433] on textarea at bounding box center [533, 422] width 529 height 26
type textarea "ك"
type textarea "ماهو استفسارك عزيزي"
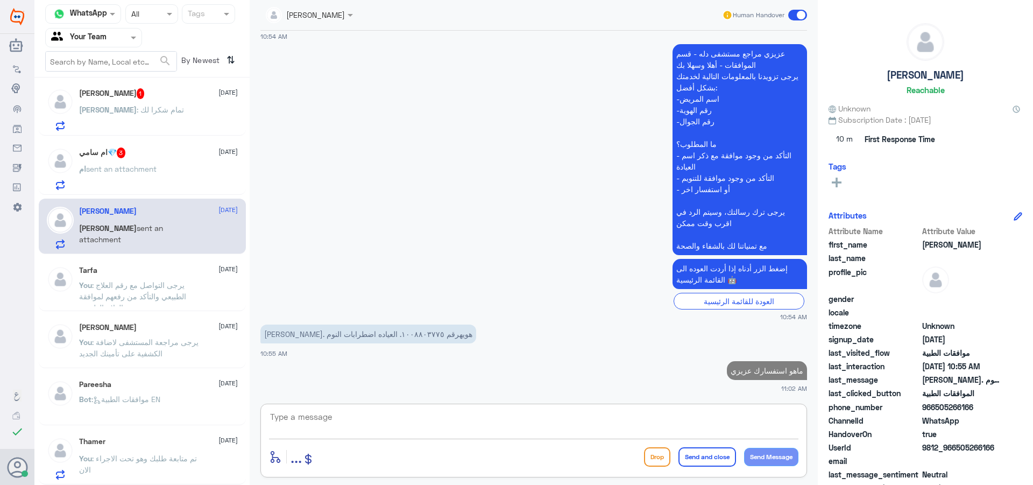
click at [172, 171] on div "ام sent an attachment" at bounding box center [158, 178] width 159 height 24
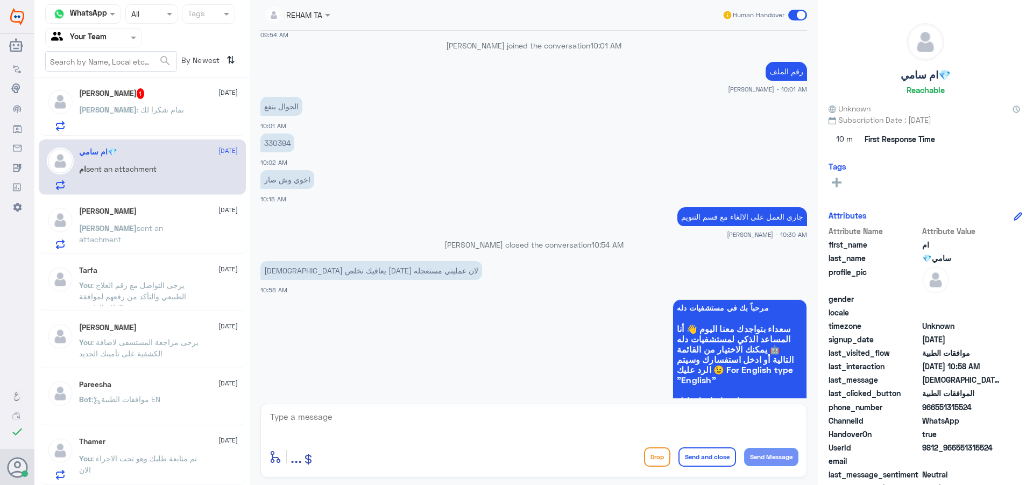
scroll to position [485, 0]
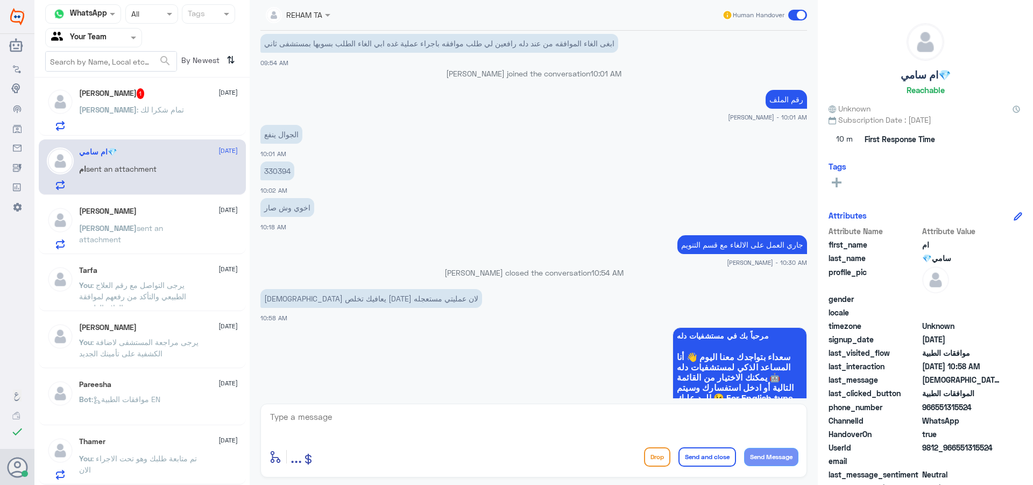
click at [279, 171] on p "330394" at bounding box center [277, 170] width 34 height 19
copy p "330394"
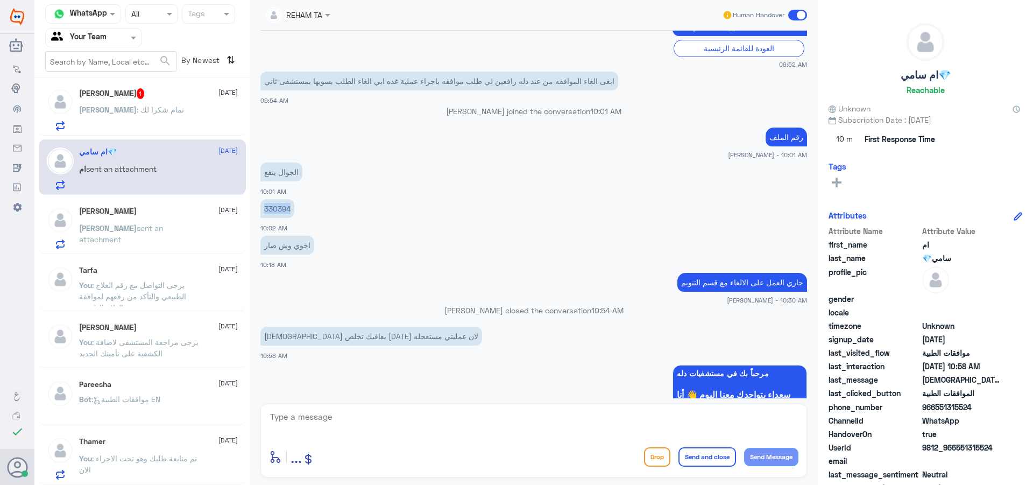
scroll to position [431, 0]
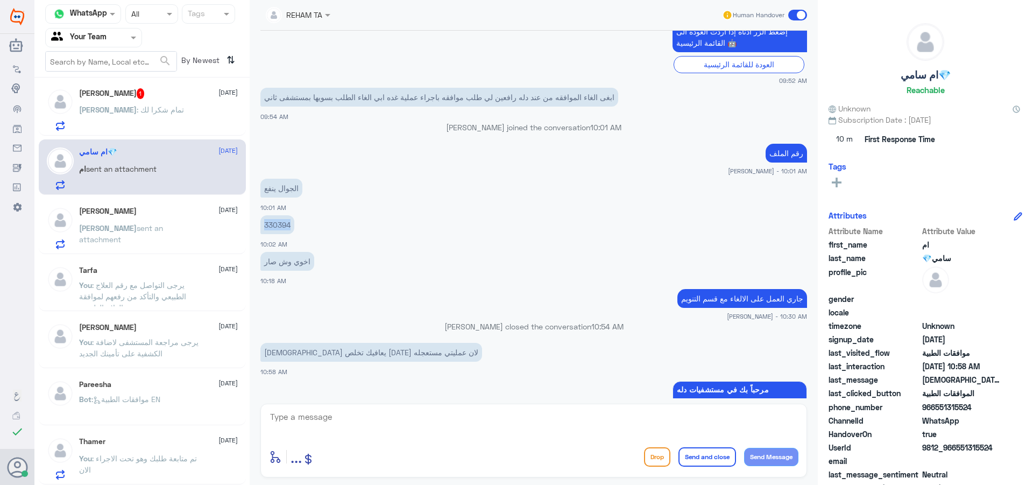
click at [284, 226] on p "330394" at bounding box center [277, 224] width 34 height 19
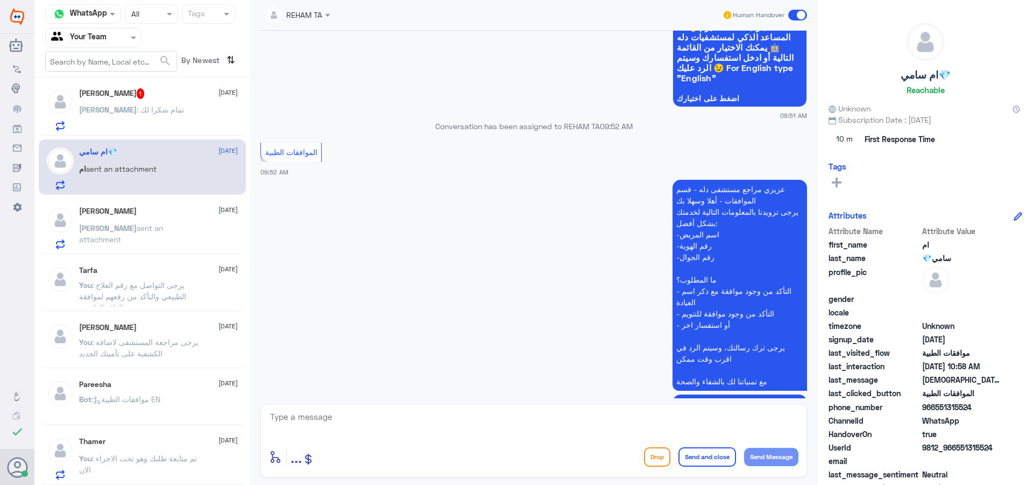
scroll to position [54, 0]
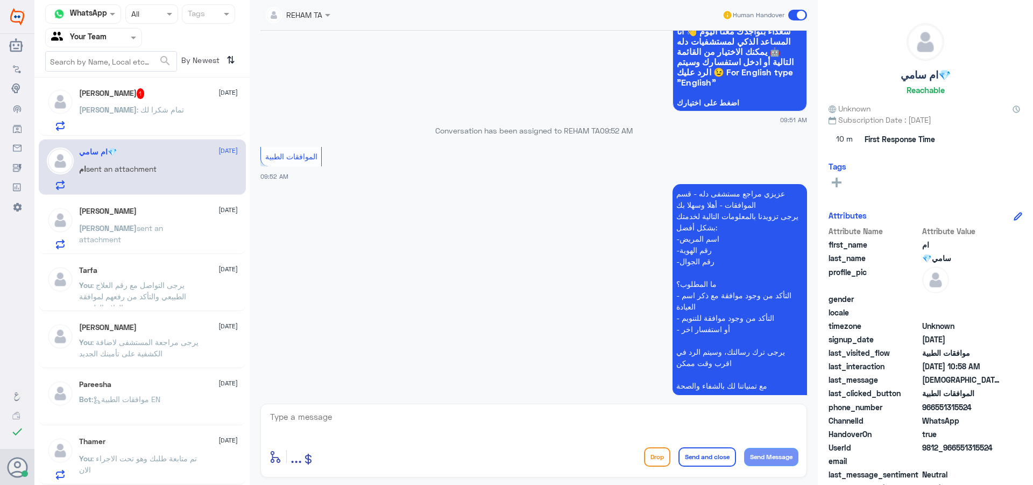
drag, startPoint x: 408, startPoint y: 418, endPoint x: 413, endPoint y: 430, distance: 14.0
click at [411, 427] on textarea at bounding box center [533, 422] width 529 height 26
drag, startPoint x: 972, startPoint y: 406, endPoint x: 935, endPoint y: 413, distance: 37.8
click at [935, 413] on div "phone_number 966551315524" at bounding box center [926, 407] width 194 height 13
copy span "551315524"
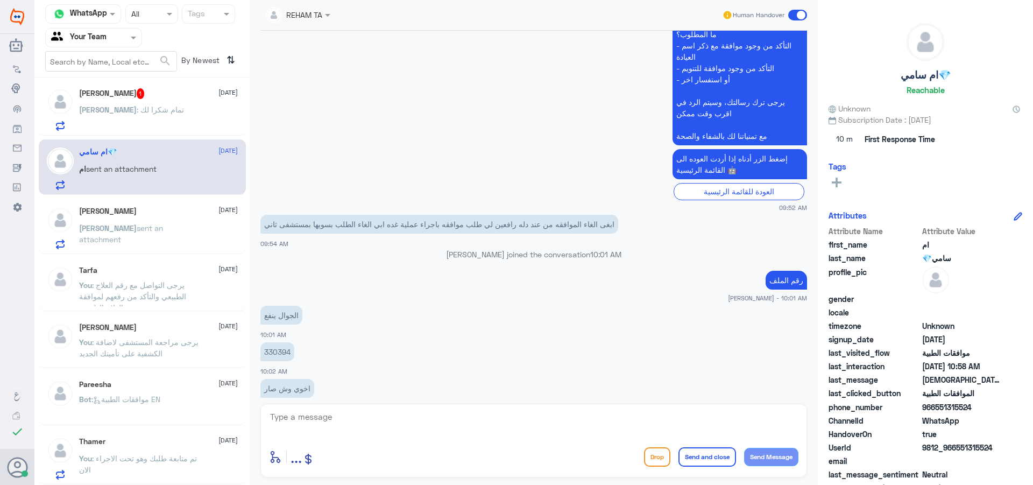
scroll to position [323, 0]
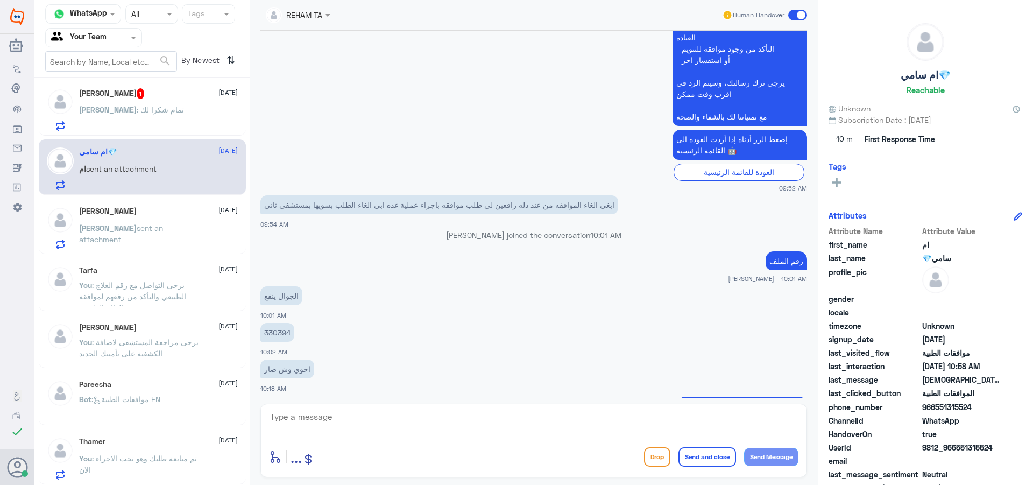
click at [454, 429] on textarea at bounding box center [533, 422] width 529 height 26
type textarea "l"
type textarea "مين طبيبك"
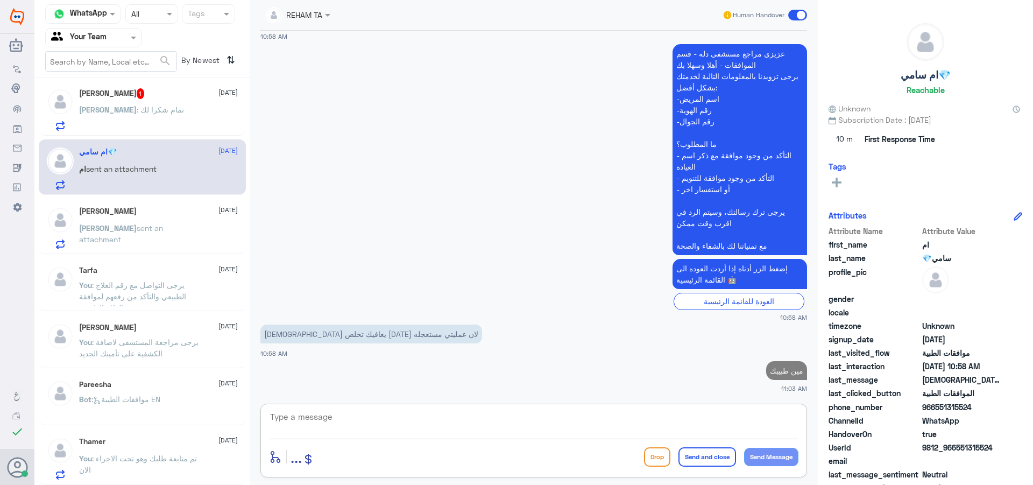
drag, startPoint x: 187, startPoint y: 130, endPoint x: 186, endPoint y: 123, distance: 7.6
click at [186, 123] on div "Omer : تمام شكرا لك" at bounding box center [158, 119] width 159 height 24
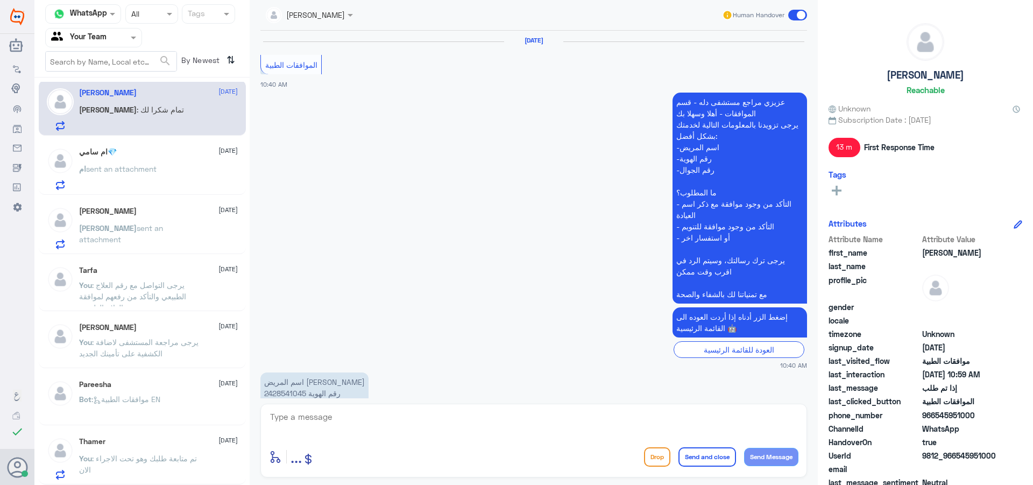
scroll to position [770, 0]
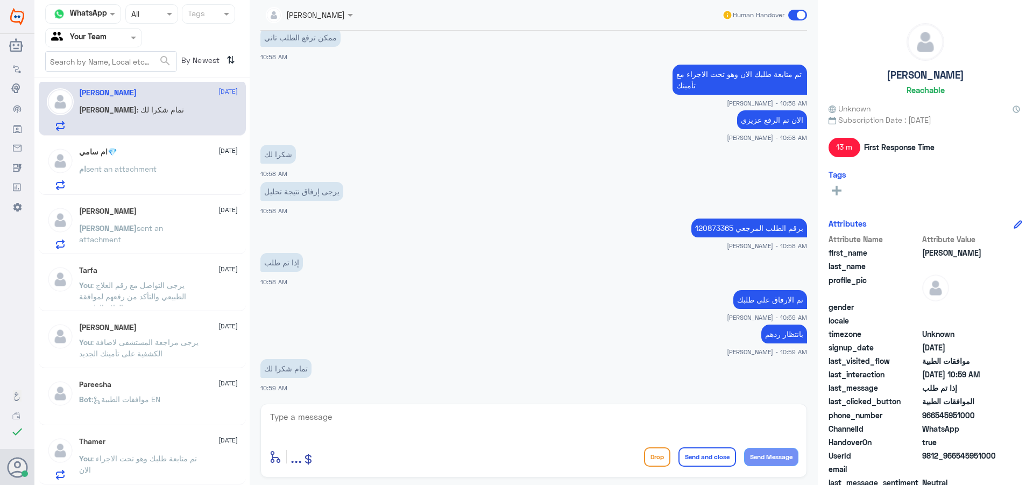
click at [144, 347] on p "You : يرجى مراجعة المستشفى لاضافة الكشفية على تأمينك الجديد" at bounding box center [139, 349] width 121 height 27
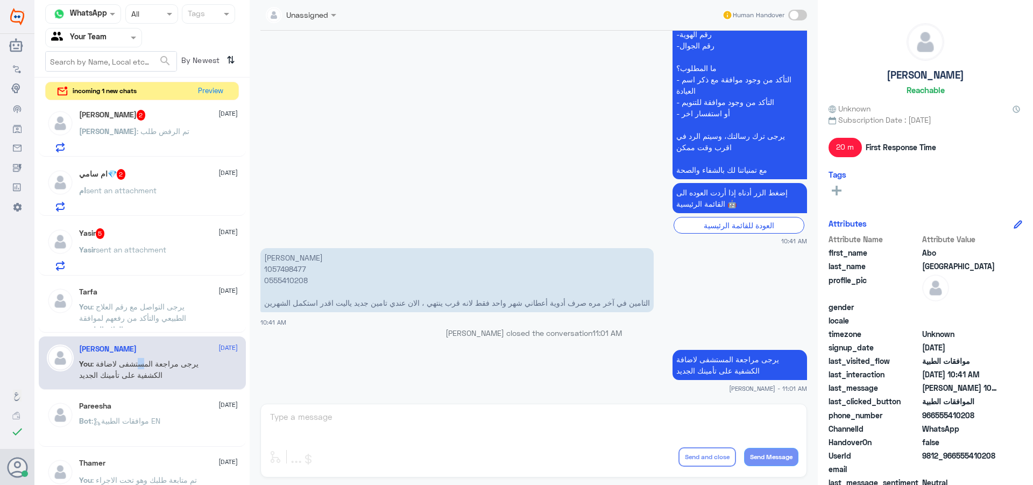
scroll to position [71, 0]
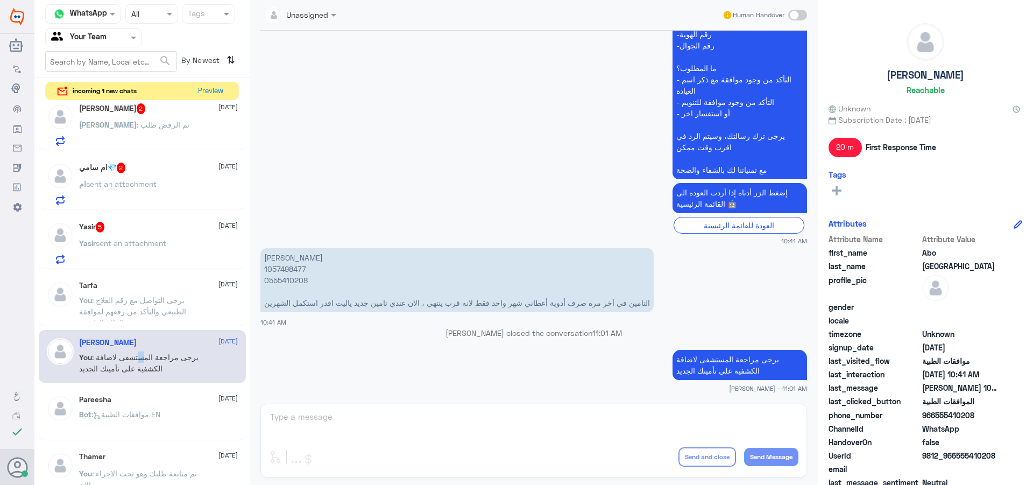
click at [116, 38] on div at bounding box center [94, 37] width 96 height 12
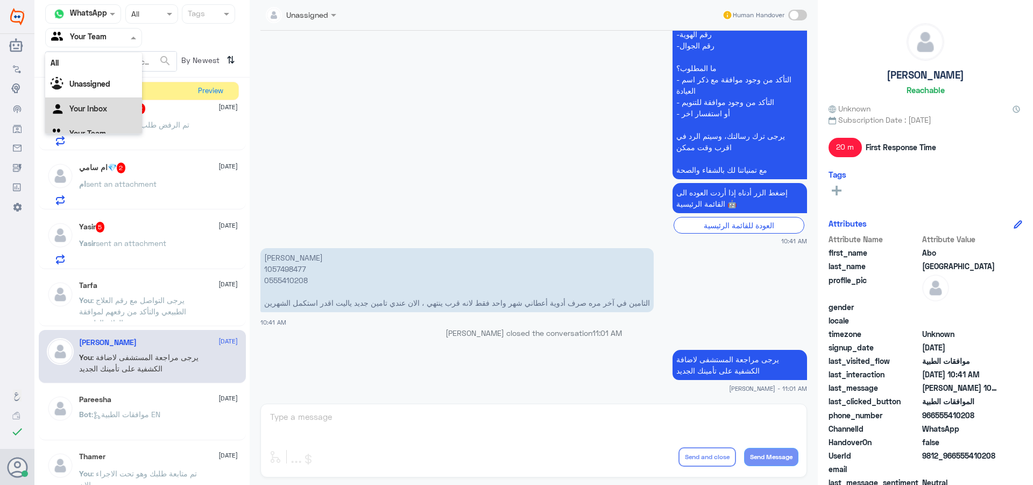
click at [113, 101] on div "Your Inbox" at bounding box center [93, 109] width 97 height 25
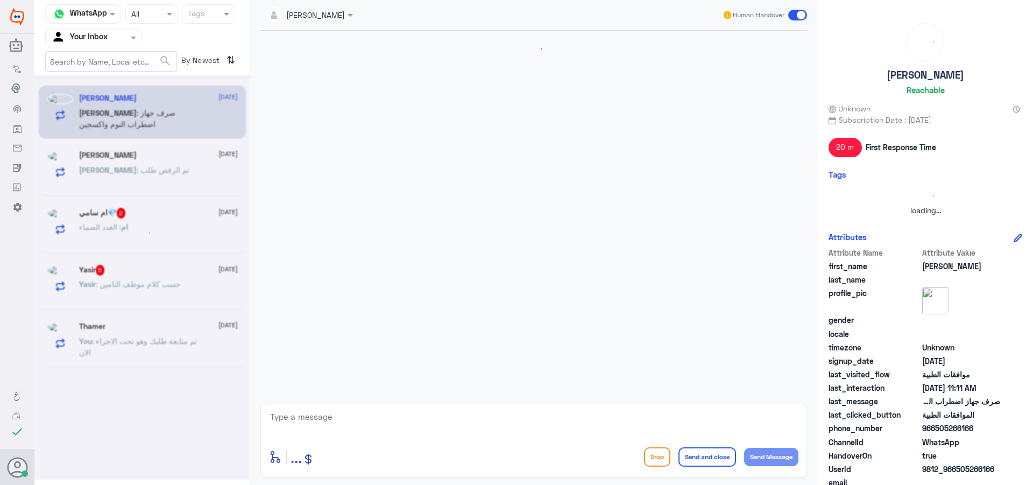
scroll to position [0, 0]
click at [99, 33] on input "text" at bounding box center [80, 37] width 59 height 12
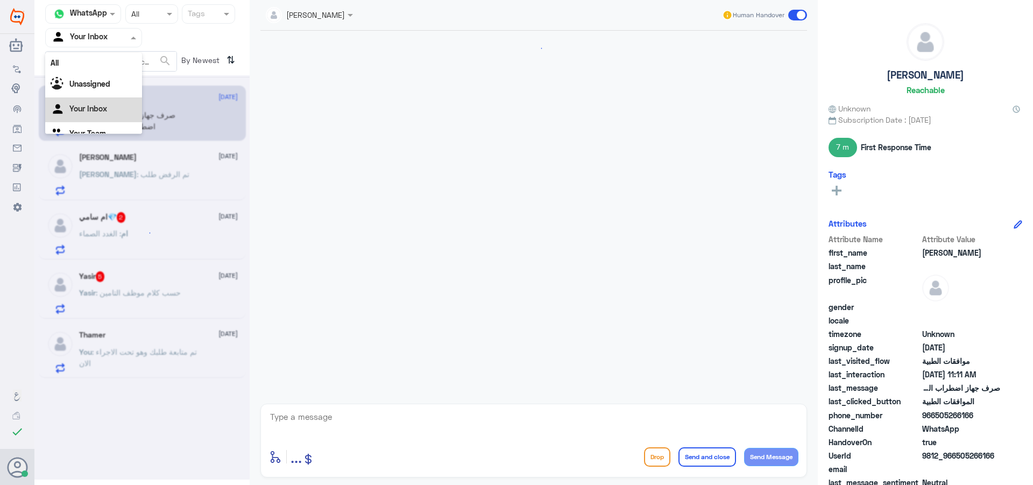
scroll to position [487, 0]
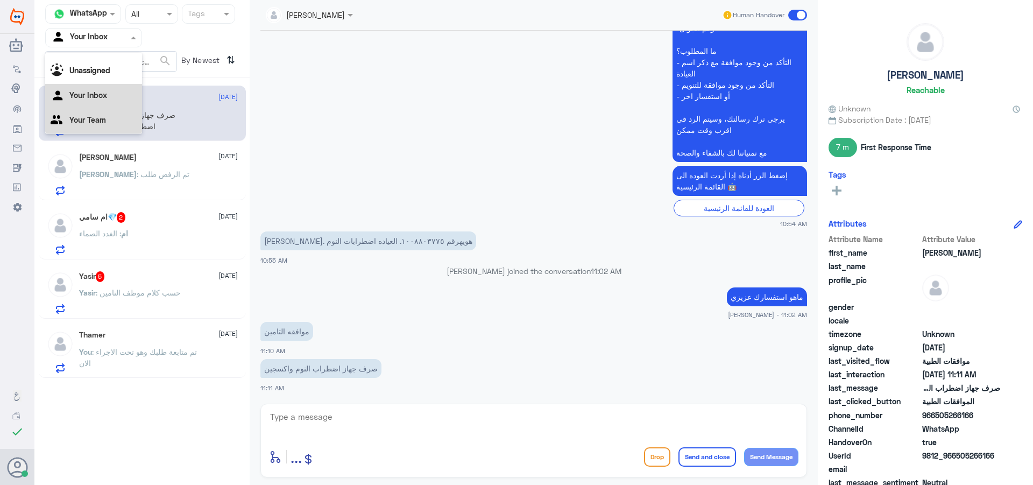
click at [103, 127] on div "Your Team" at bounding box center [93, 121] width 97 height 25
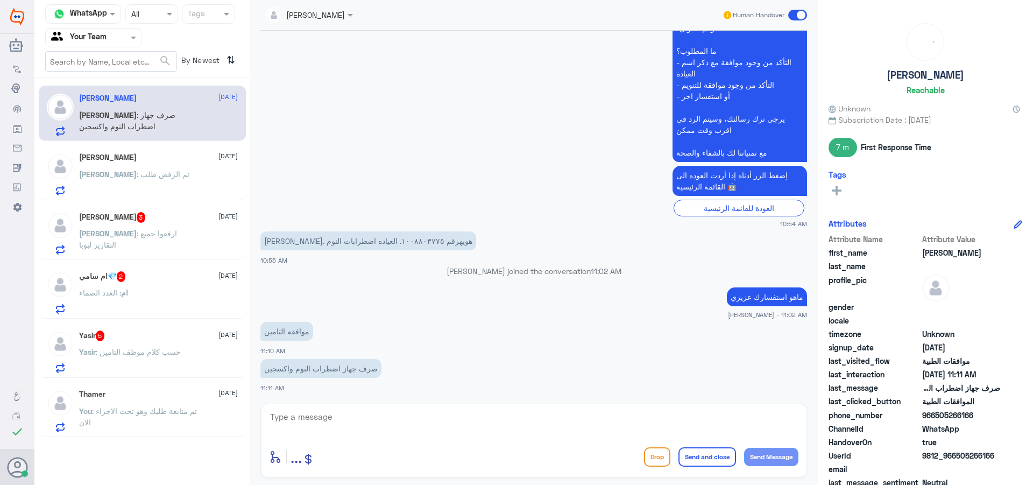
click at [120, 413] on span ": تم متابعة طلبك وهو تحت الاجراء الان" at bounding box center [138, 416] width 118 height 20
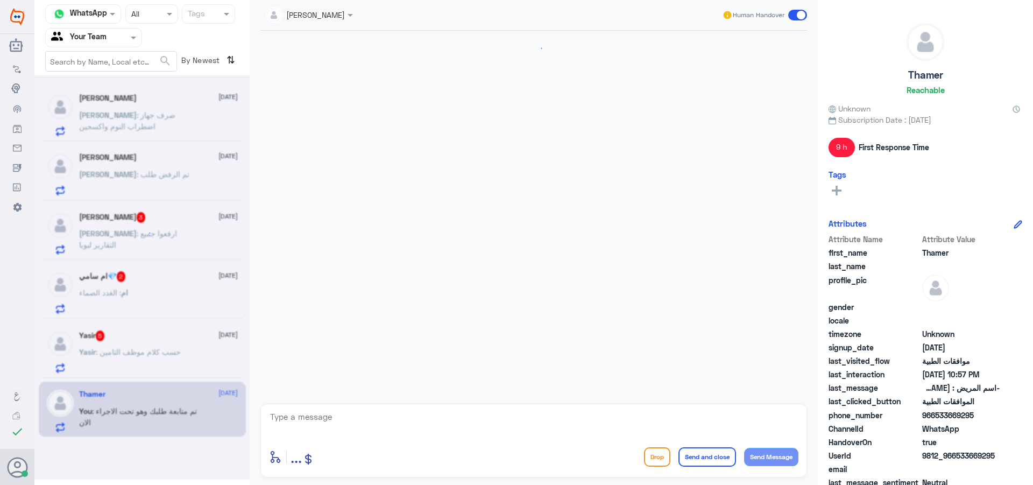
scroll to position [773, 0]
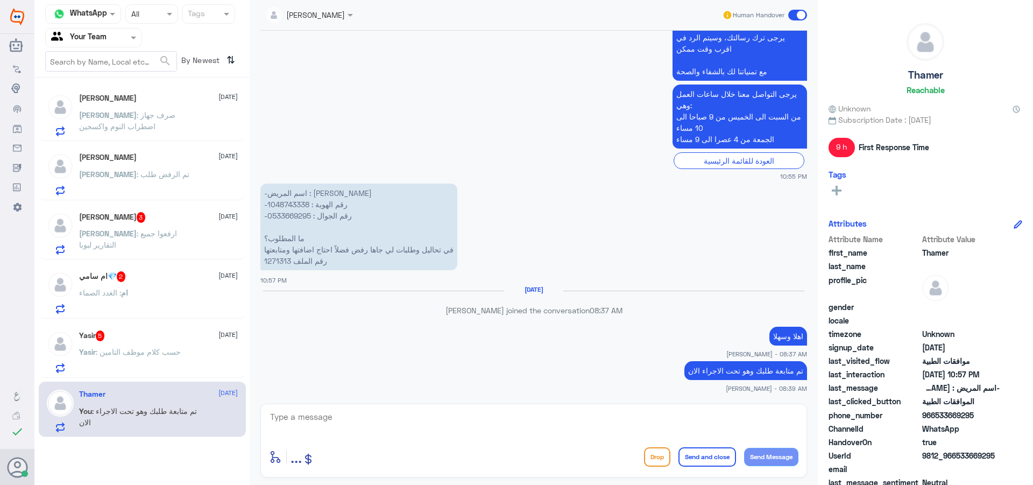
click at [158, 342] on div "Yasir 5 17 August Yasir : حسب كلام موظف التامين" at bounding box center [158, 351] width 159 height 43
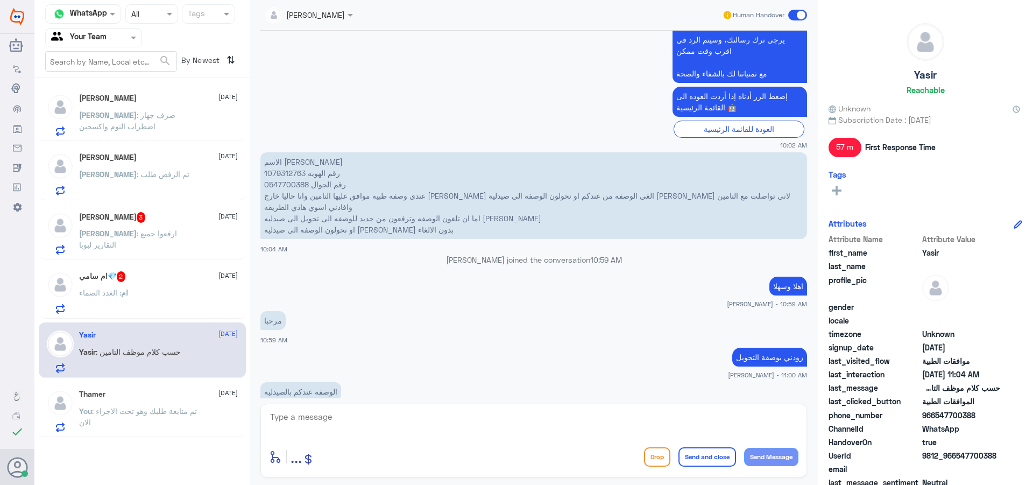
scroll to position [599, 0]
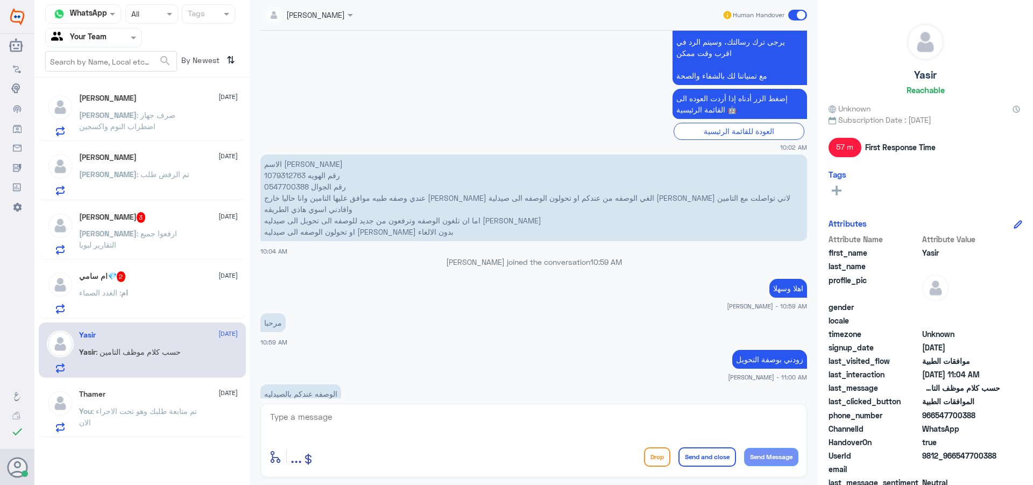
click at [283, 158] on p "الاسم ياسر المطيري رقم الهويه 1079312763 رقم الجوال 0547700388 عندي وصفه طبيه م…" at bounding box center [533, 197] width 547 height 87
drag, startPoint x: 283, startPoint y: 158, endPoint x: 280, endPoint y: 167, distance: 9.2
click at [282, 161] on p "الاسم ياسر المطيري رقم الهويه 1079312763 رقم الجوال 0547700388 عندي وصفه طبيه م…" at bounding box center [533, 197] width 547 height 87
copy p "1079312763"
click at [528, 411] on textarea at bounding box center [533, 422] width 529 height 26
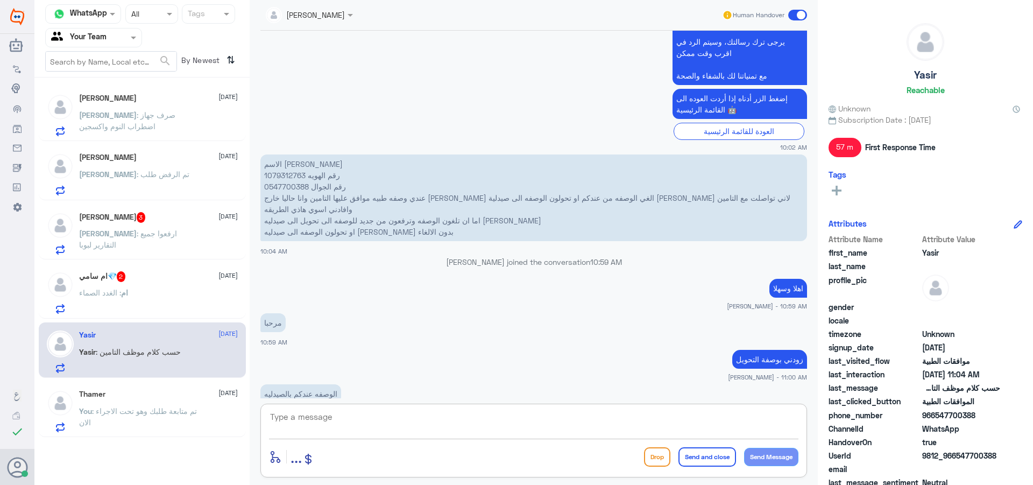
click at [472, 444] on div "enter flow name ... Drop Send and close Send Message" at bounding box center [533, 441] width 547 height 74
drag, startPoint x: 519, startPoint y: 427, endPoint x: 662, endPoint y: 483, distance: 154.4
click at [543, 436] on div at bounding box center [533, 423] width 529 height 29
type textarea "l"
type textarea "ماهو الدواء ؟"
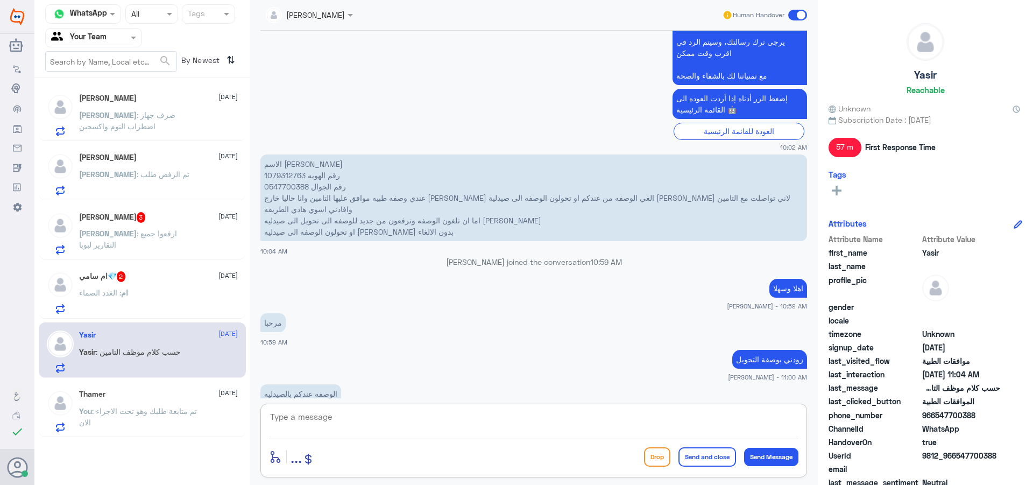
scroll to position [795, 0]
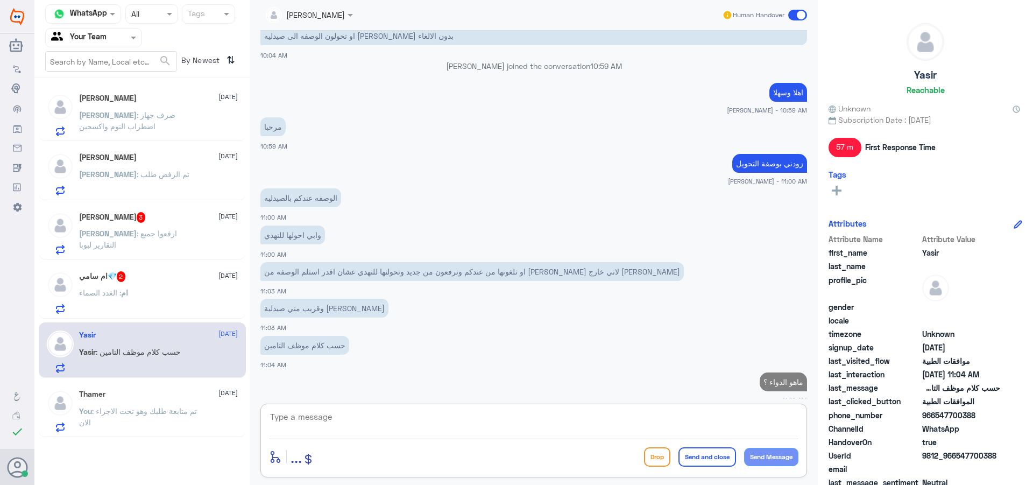
click at [132, 286] on div "ام سامي💎 2 17 August ام : الغدد الصماء" at bounding box center [158, 292] width 159 height 43
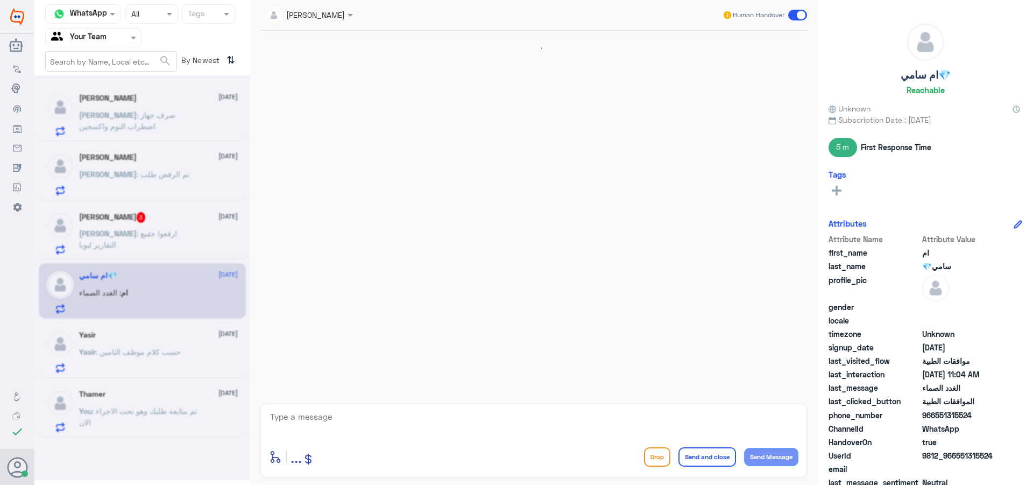
scroll to position [860, 0]
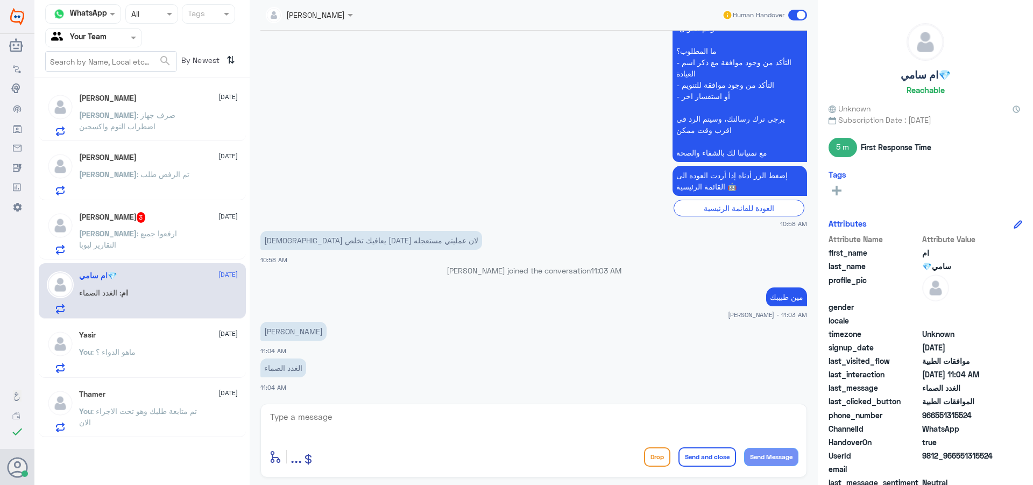
click at [358, 433] on textarea at bounding box center [533, 422] width 529 height 26
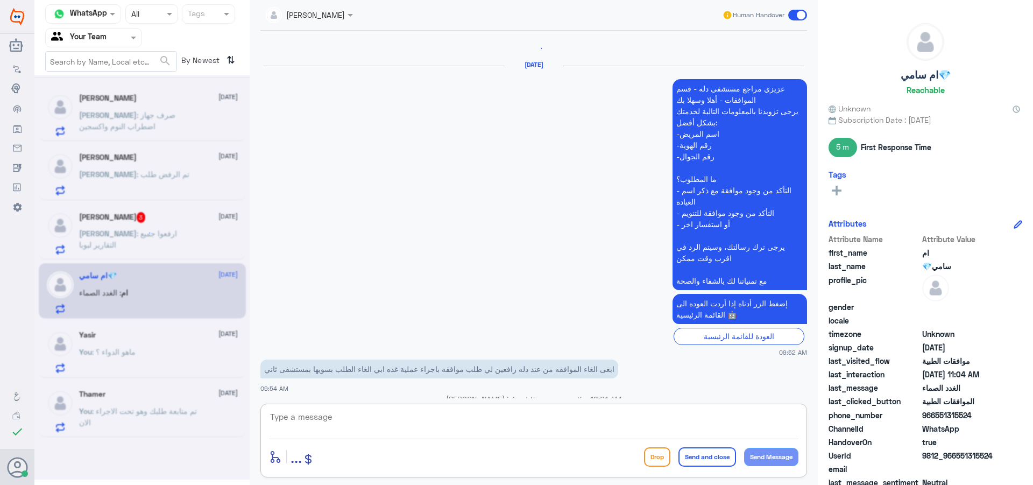
scroll to position [196, 0]
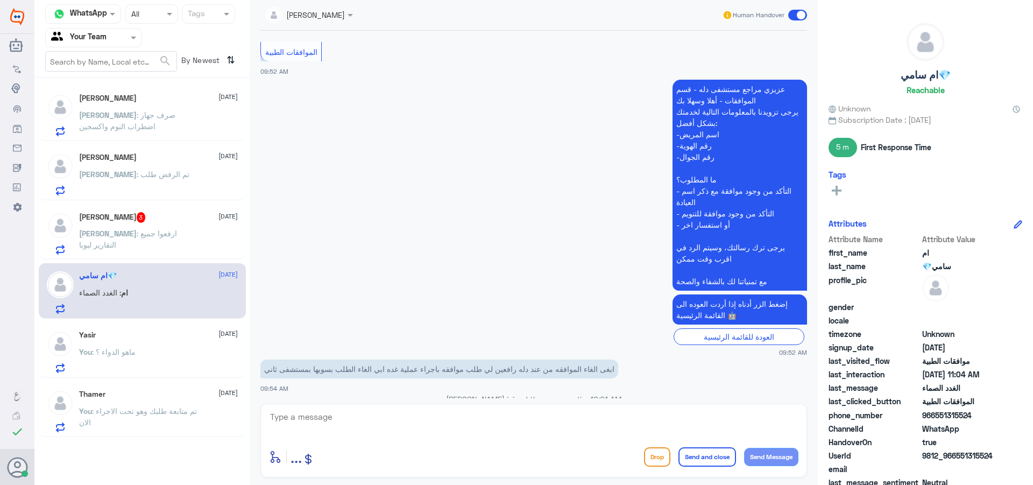
drag, startPoint x: 976, startPoint y: 416, endPoint x: 936, endPoint y: 412, distance: 40.0
click at [936, 412] on span "966551315524" at bounding box center [961, 414] width 78 height 11
copy span "551315524"
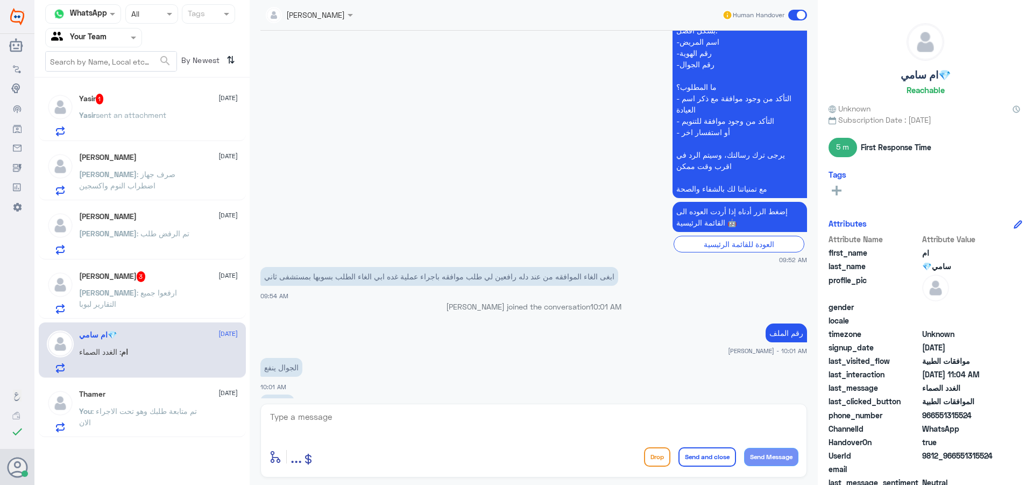
scroll to position [411, 0]
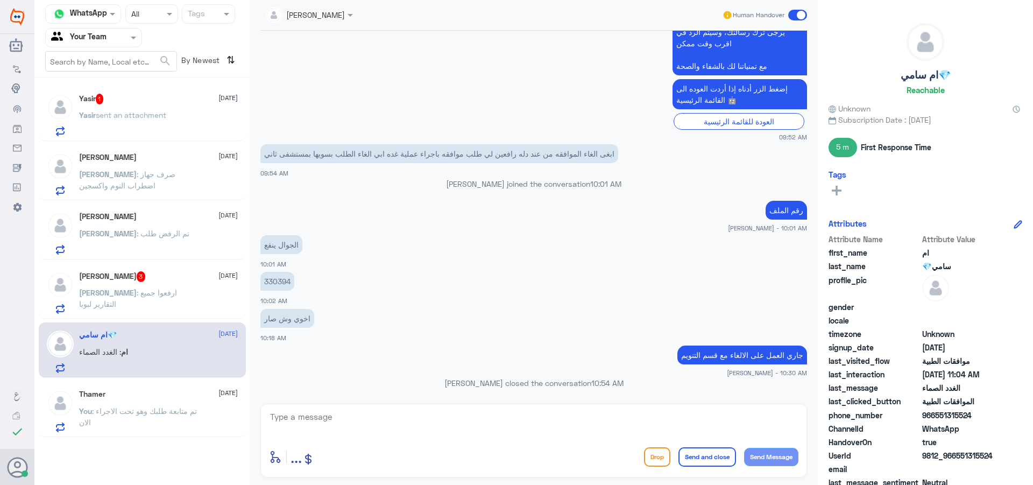
click at [348, 423] on textarea at bounding box center [533, 422] width 529 height 26
type textarea "j"
type textarea "تم الالغائ"
click at [702, 448] on button "Send and close" at bounding box center [707, 456] width 58 height 19
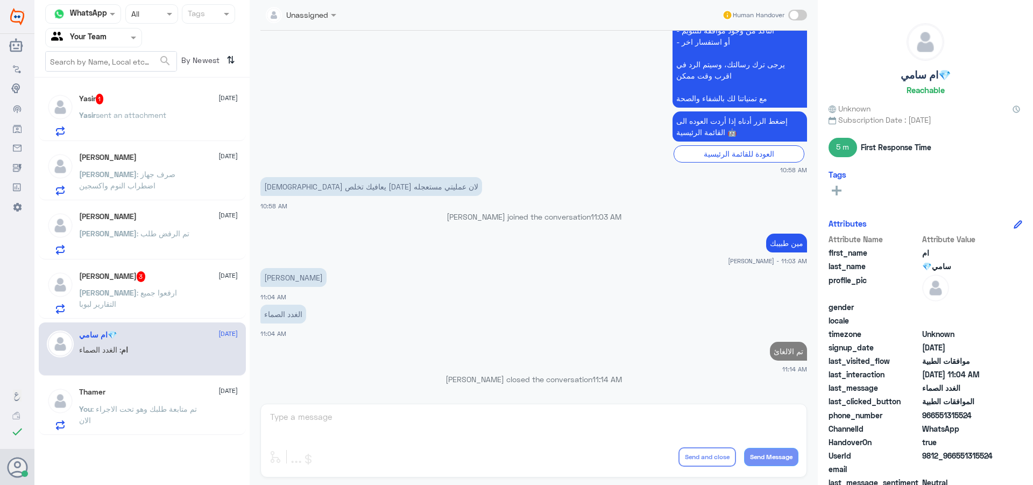
click at [158, 282] on div "Abdullah 3 17 August Abdullah : ارفعوا جميع التقارير لبوبا" at bounding box center [158, 292] width 159 height 43
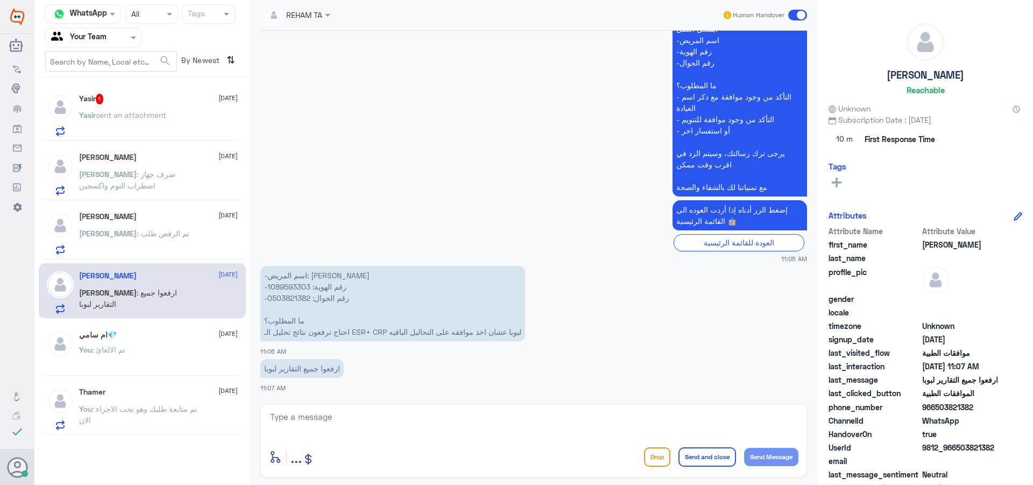
scroll to position [1361, 0]
click at [295, 292] on p "-اسم المريض: عبدالله احمد المالكي -رقم الهوية: 1089593303 -رقم الجوال: 05038213…" at bounding box center [392, 302] width 265 height 75
copy p "0503821382"
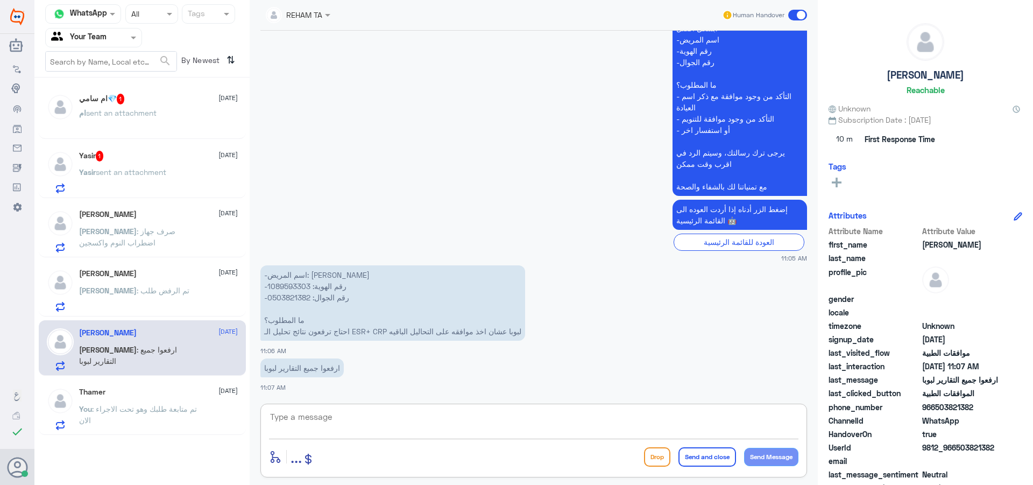
click at [470, 419] on textarea at bounding box center [533, 422] width 529 height 26
type textarea "j"
type textarea "تم الرفع"
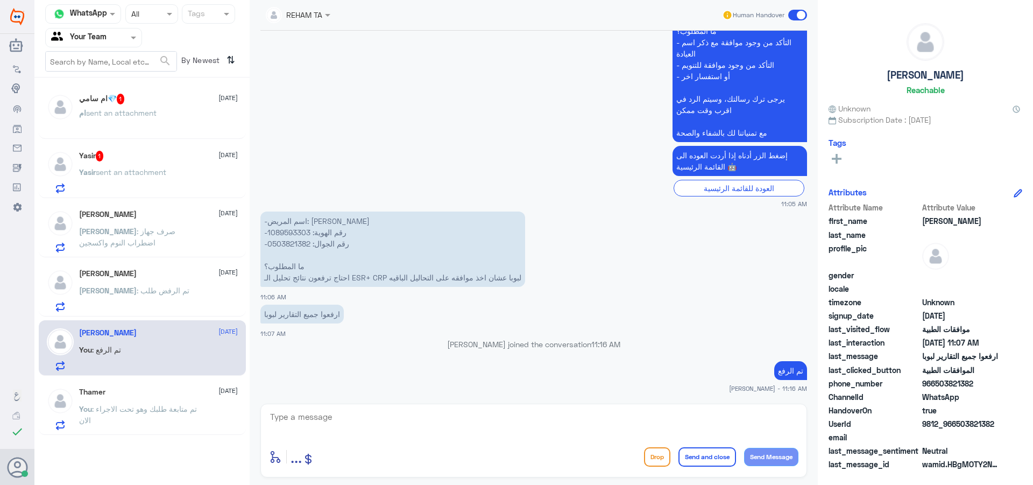
click at [160, 303] on div "Omer : تم الرفض طلب" at bounding box center [158, 299] width 159 height 24
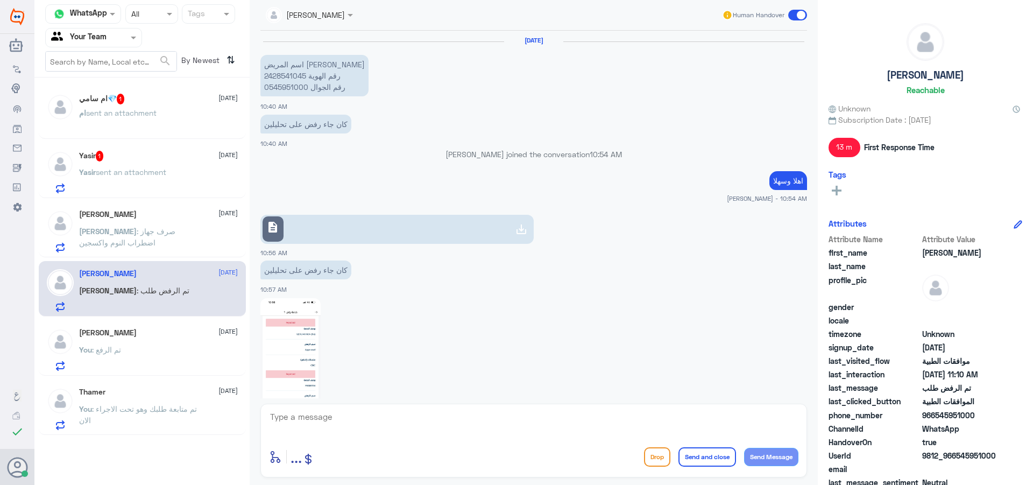
scroll to position [526, 0]
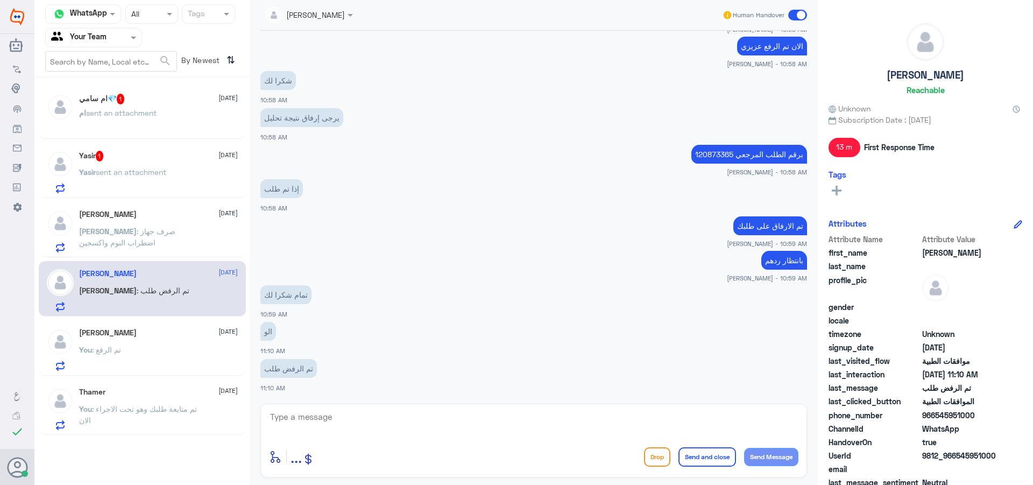
drag, startPoint x: 413, startPoint y: 418, endPoint x: 445, endPoint y: 429, distance: 33.7
click at [413, 418] on textarea at bounding box center [533, 422] width 529 height 26
type textarea "راجع تأمينك للافادة باسباب الرفض المتكررة"
click at [704, 452] on button "Send and close" at bounding box center [707, 456] width 58 height 19
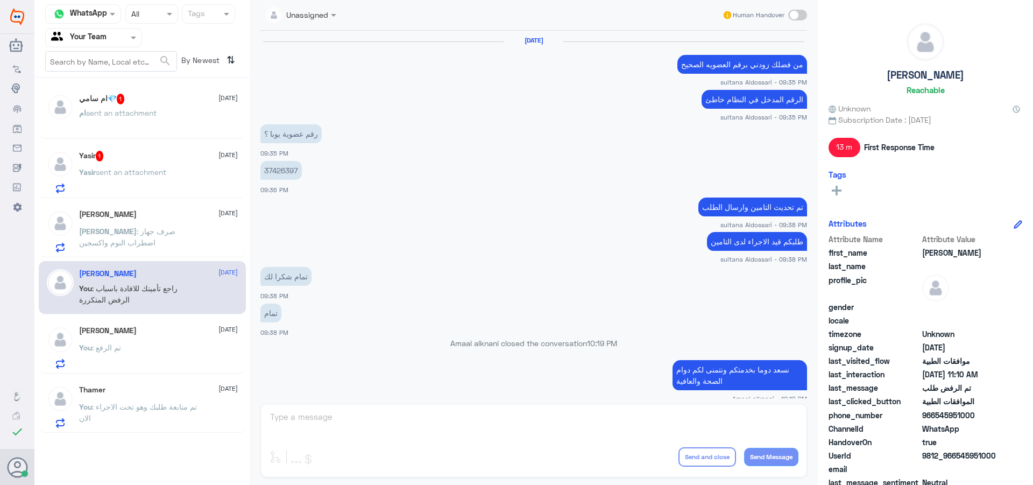
scroll to position [1024, 0]
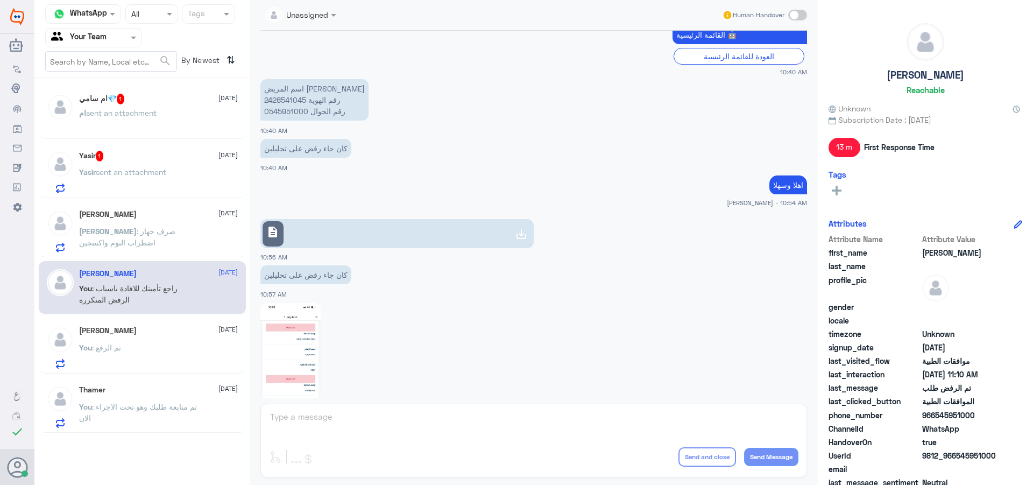
click at [289, 103] on p "اسم المريض هشام عمر سكندر رقم الهوية 2428541045 رقم الجوال 0545951000" at bounding box center [314, 99] width 108 height 41
copy p "2428541045"
click at [152, 179] on p "ام sent an attachment" at bounding box center [117, 179] width 77 height 27
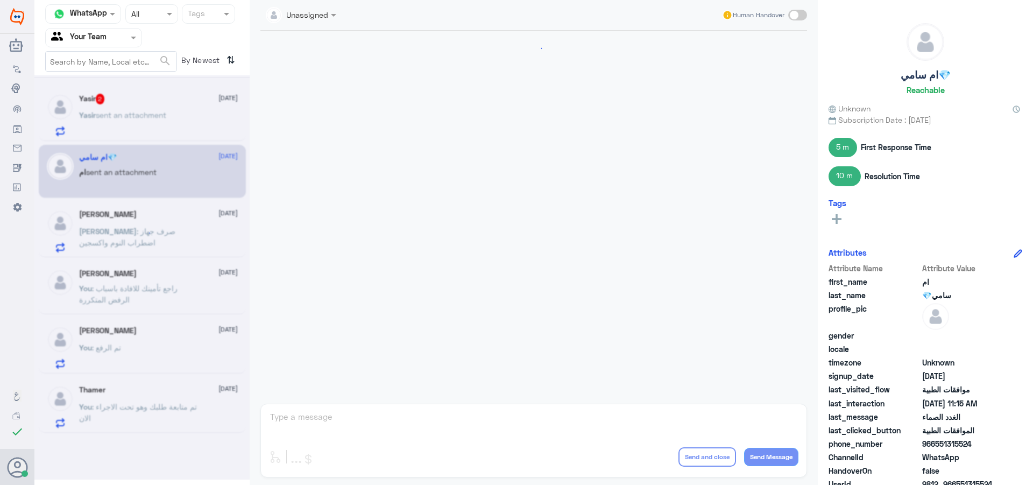
scroll to position [706, 0]
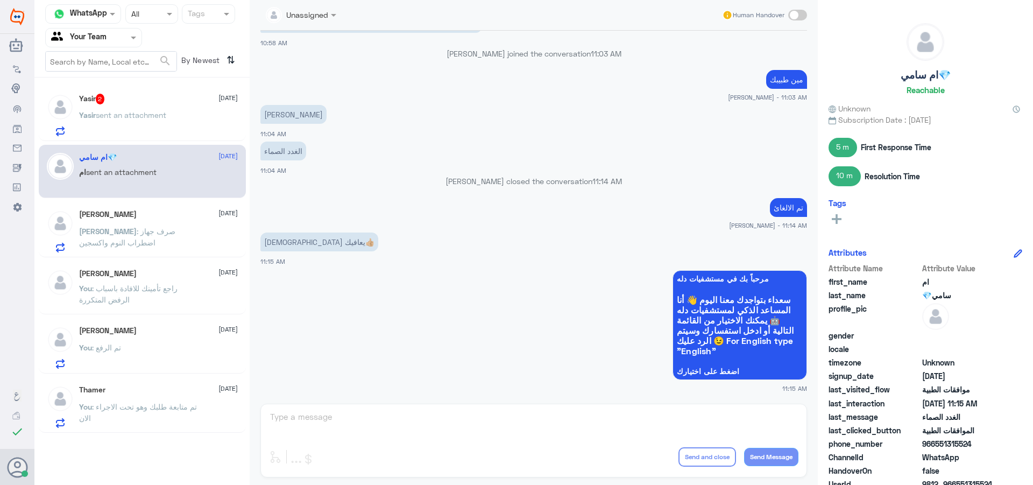
click at [183, 239] on p "ابوعبدالله : صرف جهاز اضطراب النوم واكسجين" at bounding box center [139, 238] width 121 height 27
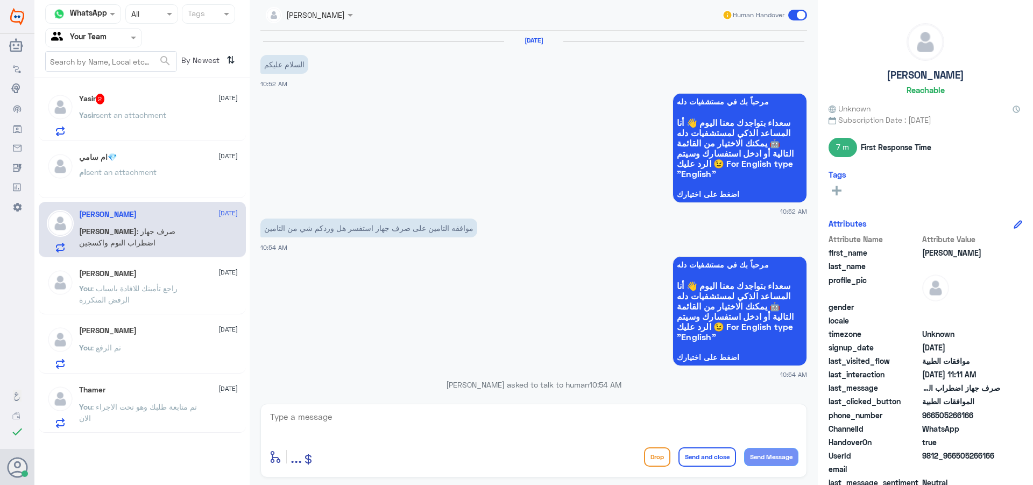
scroll to position [487, 0]
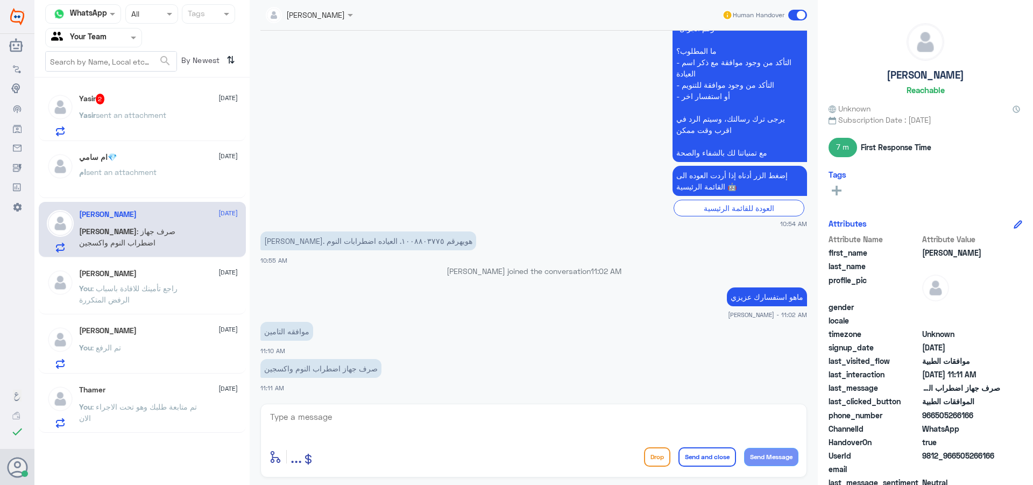
click at [374, 426] on textarea at bounding box center [533, 422] width 529 height 26
type textarea "1008803775"
drag, startPoint x: 281, startPoint y: 408, endPoint x: 285, endPoint y: 416, distance: 8.7
click at [282, 414] on div "1008803775 enter flow name ... Drop Send and close Send Message" at bounding box center [533, 441] width 547 height 74
click at [285, 416] on textarea "1008803775" at bounding box center [533, 422] width 529 height 26
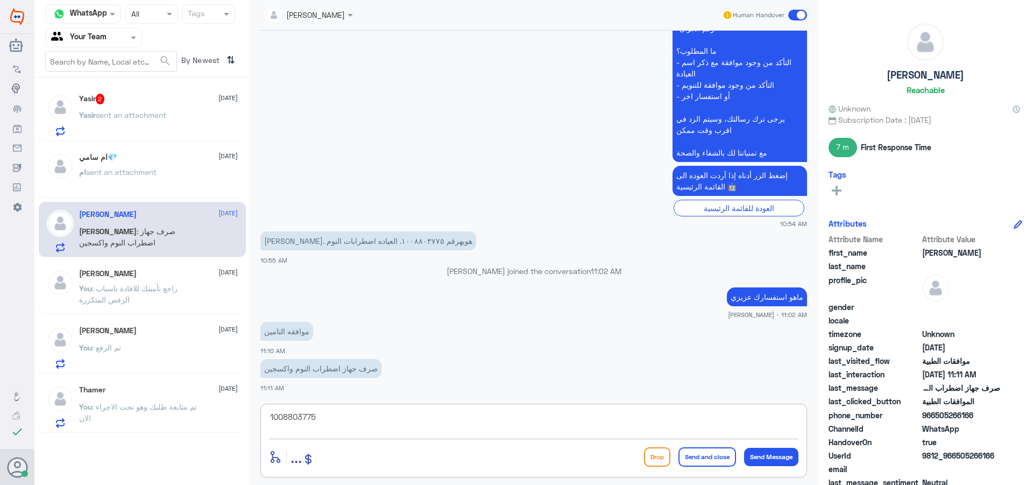
click at [285, 416] on textarea "1008803775" at bounding box center [533, 422] width 529 height 26
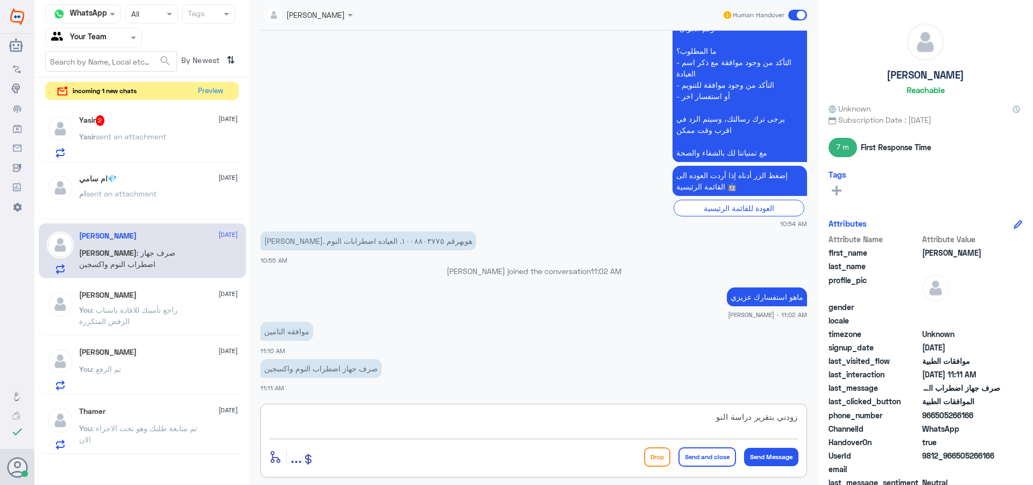
type textarea "زودني بتقرير دراسة النوم"
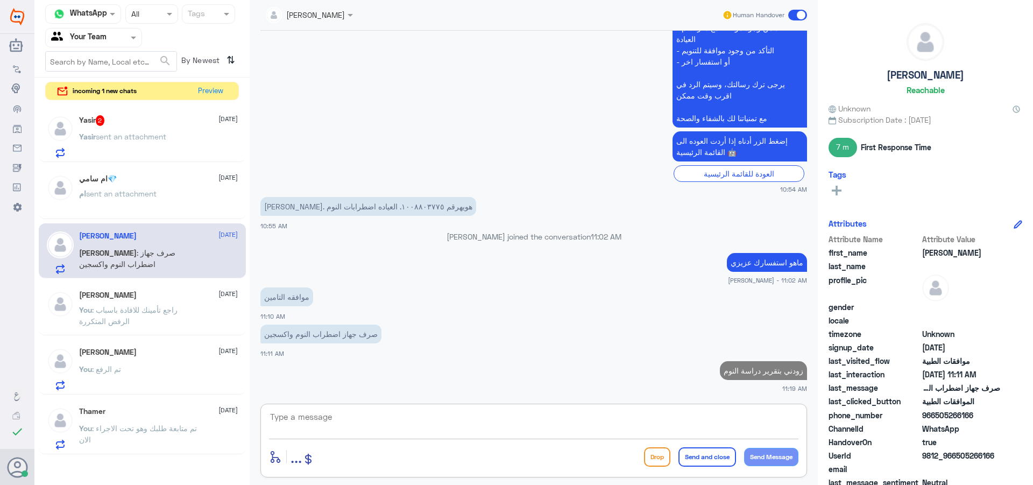
click at [152, 167] on div "Yasir 2 17 August Yasir sent an attachment ام سامي💎 17 August ام sent an attach…" at bounding box center [141, 280] width 215 height 355
click at [181, 190] on div "ام sent an attachment" at bounding box center [158, 202] width 159 height 24
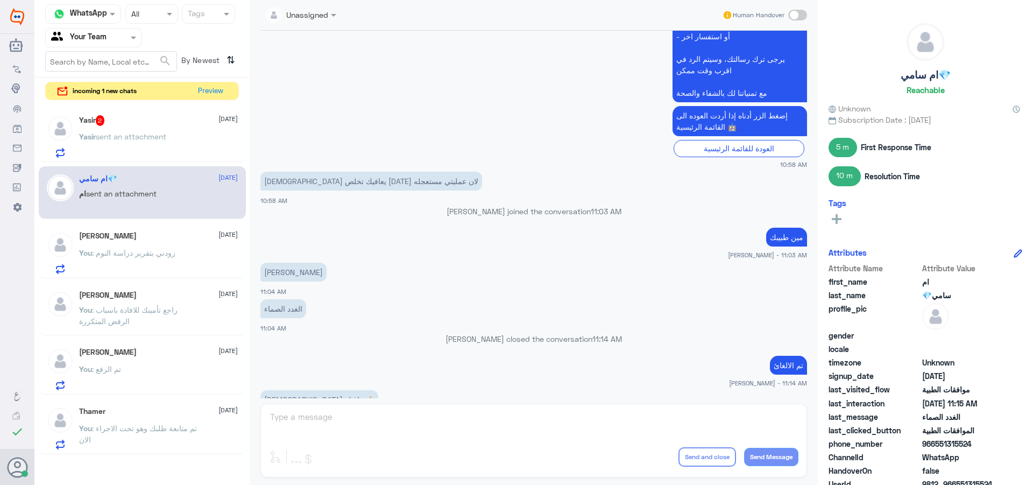
scroll to position [544, 0]
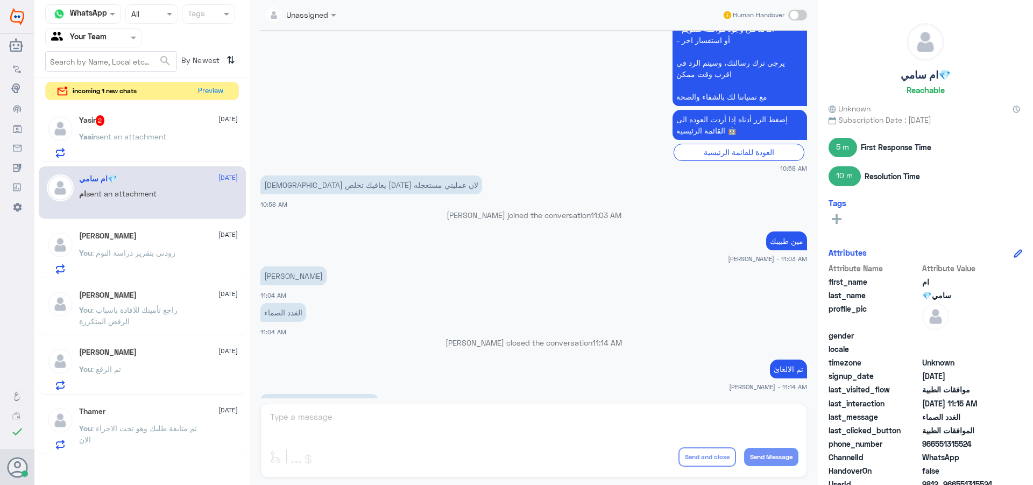
click at [176, 132] on div "Yasir 2 17 August Yasir sent an attachment" at bounding box center [158, 136] width 159 height 43
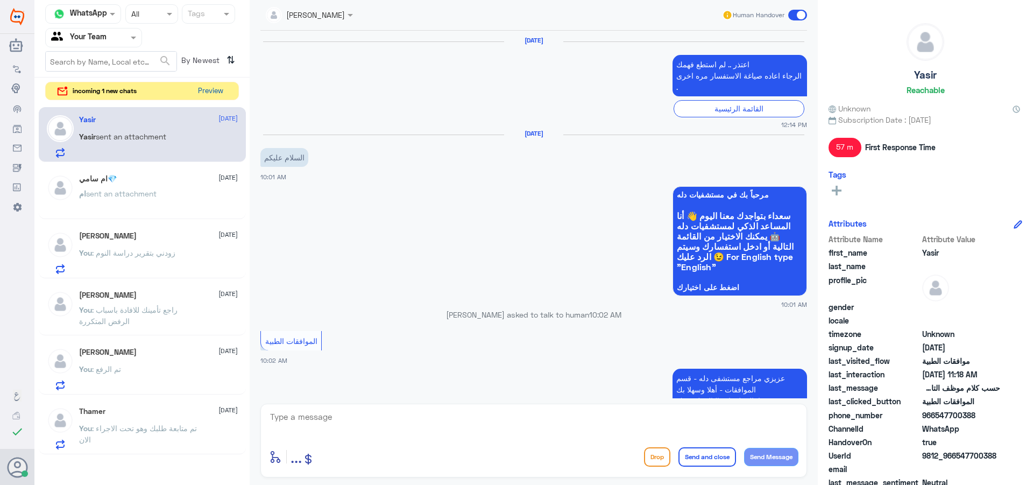
scroll to position [875, 0]
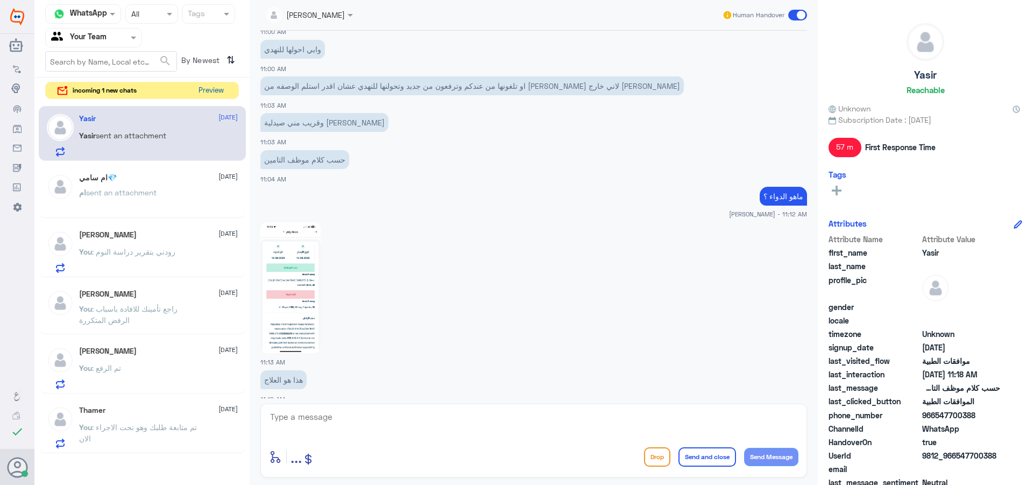
click at [213, 91] on button "Preview" at bounding box center [210, 90] width 33 height 17
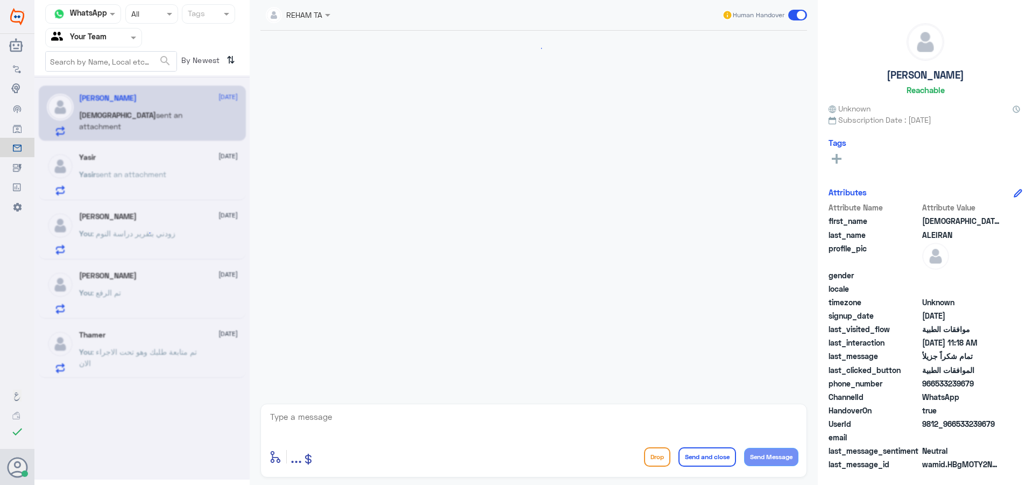
scroll to position [942, 0]
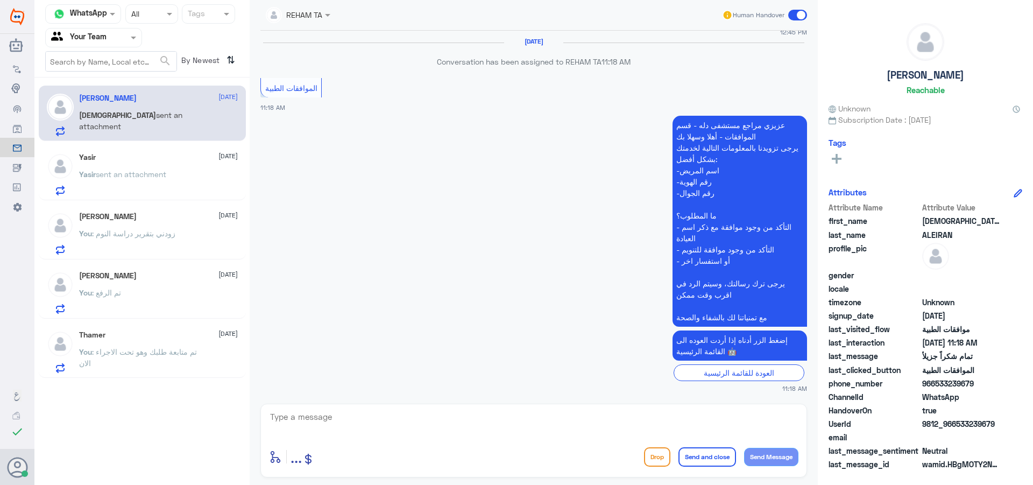
click at [157, 201] on div "MOHAMMED ALEIRAN 17 August MOHAMMED sent an attachment Yasir 17 August Yasir se…" at bounding box center [141, 232] width 215 height 300
click at [155, 176] on span "sent an attachment" at bounding box center [131, 173] width 70 height 9
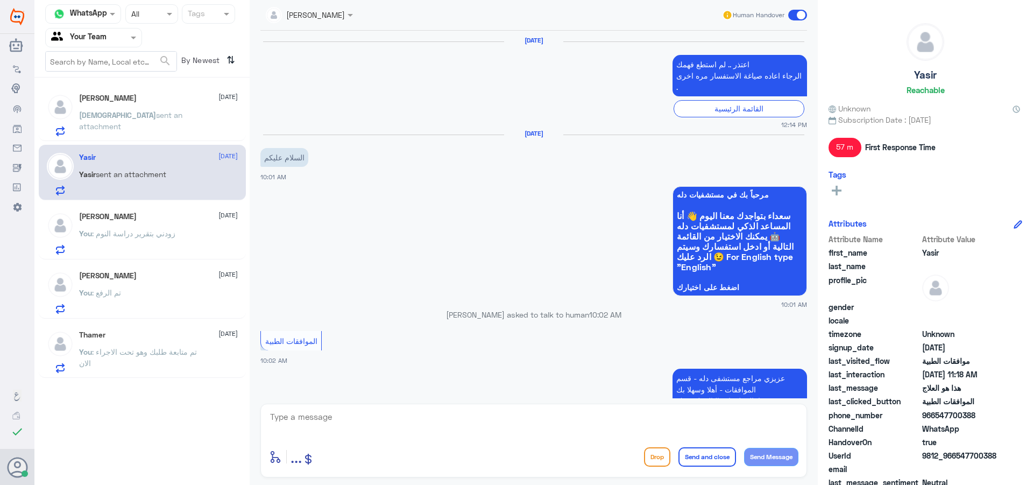
scroll to position [875, 0]
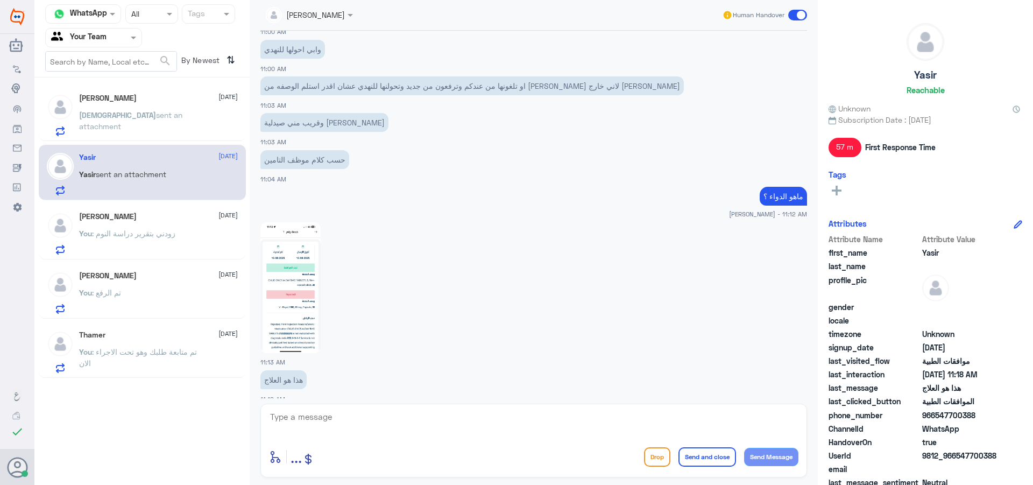
click at [308, 314] on img at bounding box center [290, 287] width 60 height 131
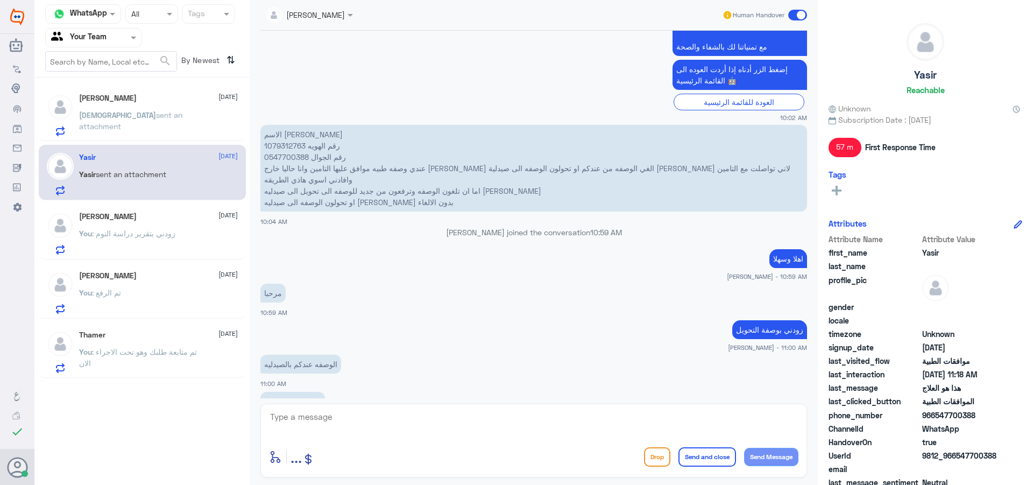
scroll to position [499, 0]
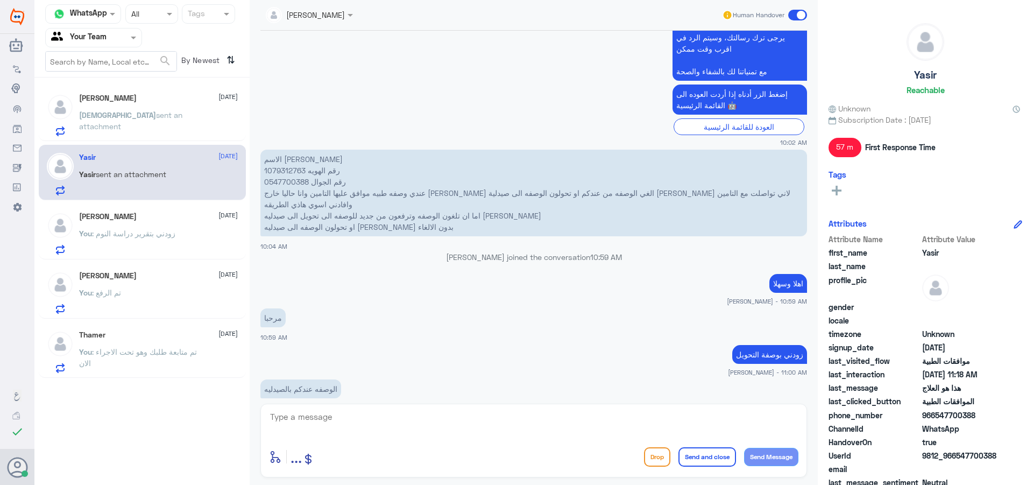
click at [290, 156] on p "الاسم ياسر المطيري رقم الهويه 1079312763 رقم الجوال 0547700388 عندي وصفه طبيه م…" at bounding box center [533, 193] width 547 height 87
click at [412, 442] on div "enter flow name ... Drop Send and close Send Message" at bounding box center [533, 441] width 547 height 74
drag, startPoint x: 463, startPoint y: 415, endPoint x: 476, endPoint y: 416, distance: 12.4
click at [463, 416] on textarea at bounding box center [533, 422] width 529 height 26
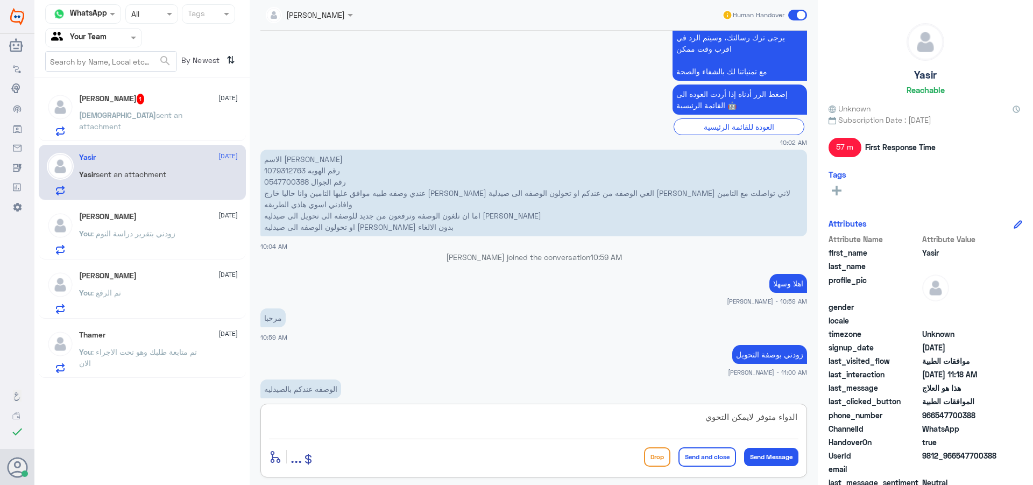
type textarea "الدواء متوفر لايمكن التحويل"
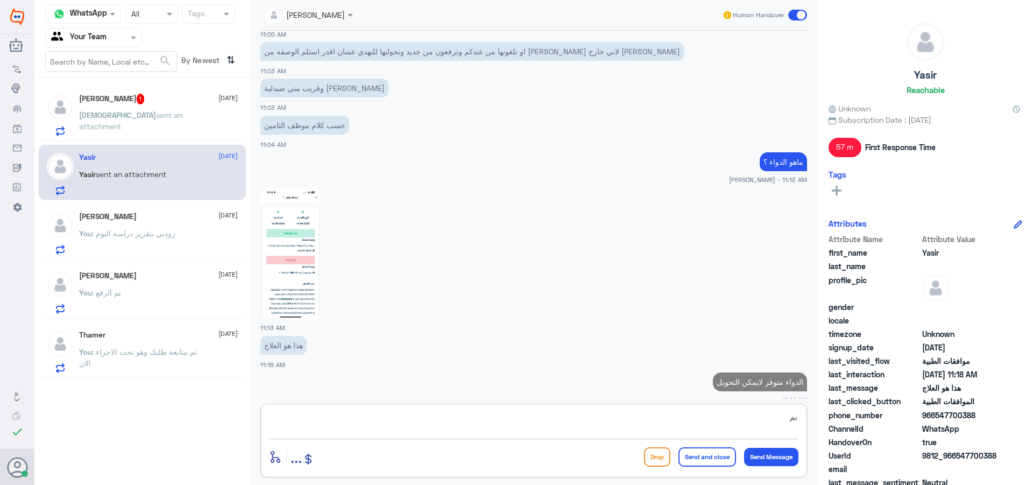
type textarea "ب"
type textarea "يمكنه صرفه من اي صيدلية ملغى في دله"
click at [723, 457] on button "Send and close" at bounding box center [707, 456] width 58 height 19
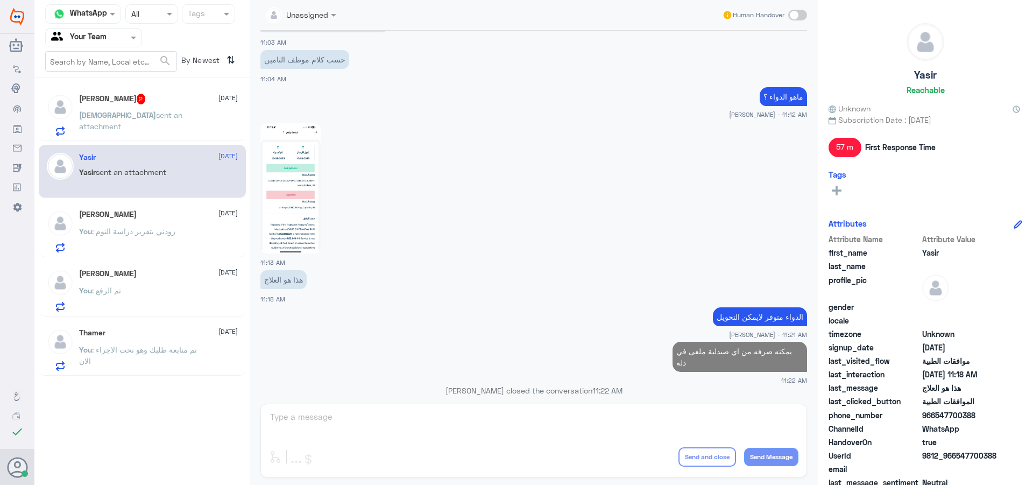
click at [180, 129] on p "MOHAMMED sent an attachment" at bounding box center [139, 122] width 121 height 27
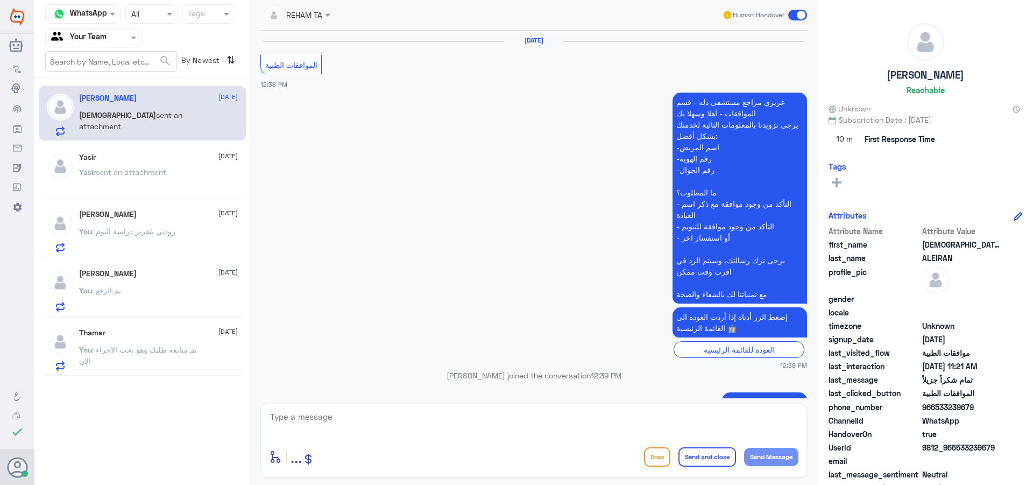
scroll to position [1204, 0]
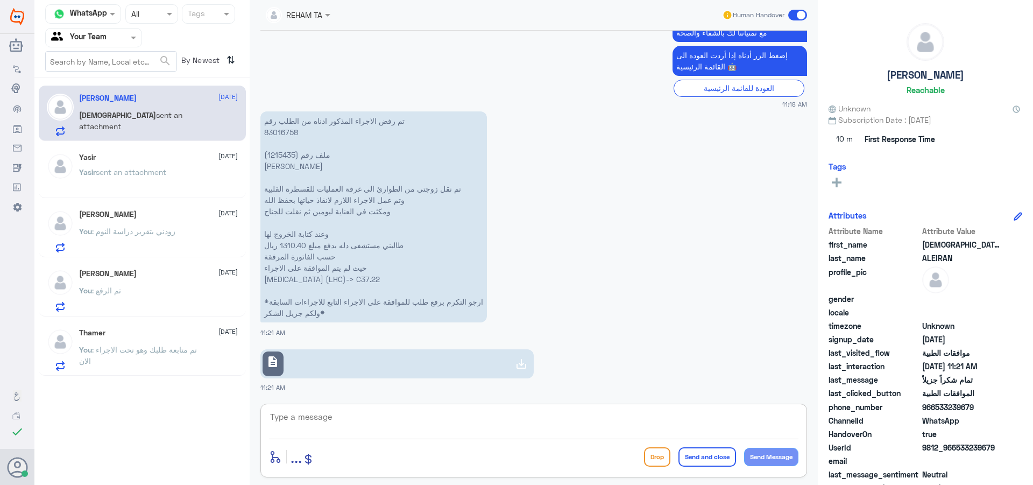
click at [383, 433] on textarea at bounding box center [533, 422] width 529 height 26
type textarea "h"
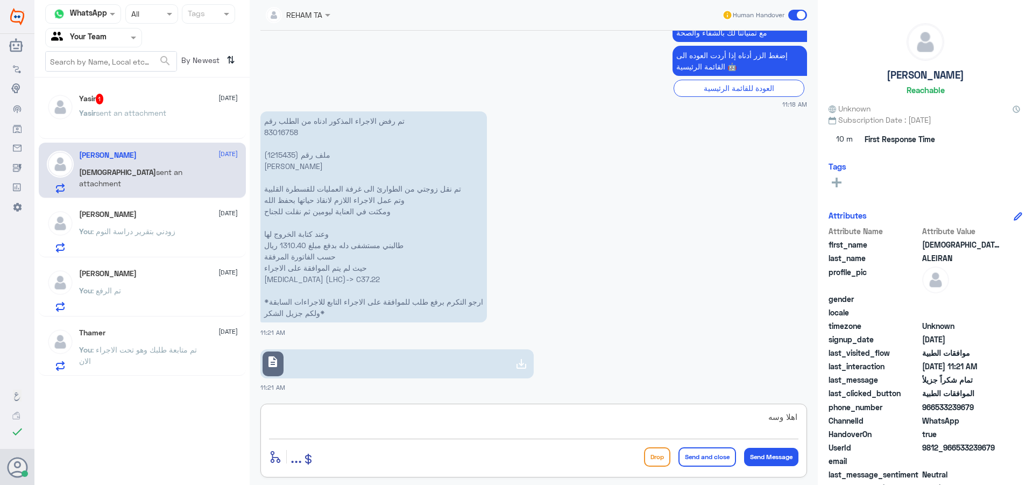
type textarea "اهلا وسهلا"
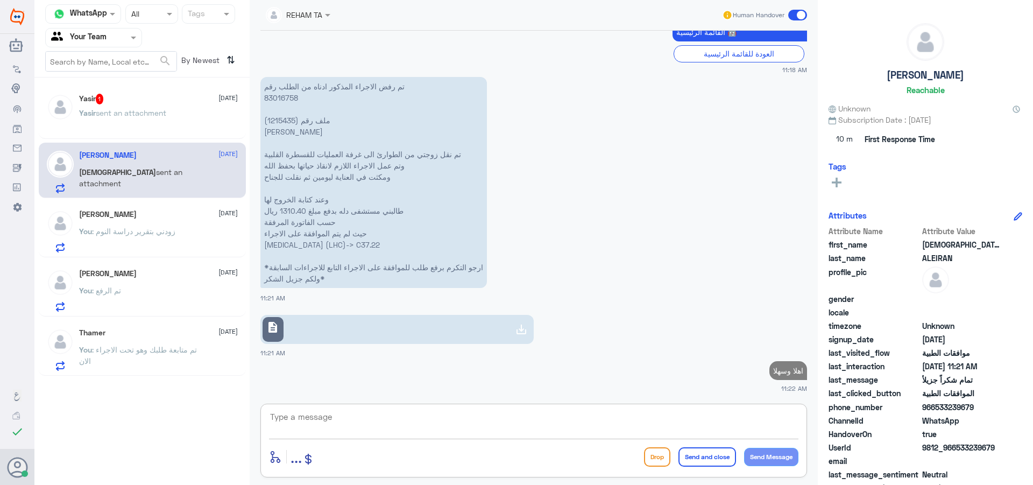
click at [285, 122] on p "تم رفض الاجراء المذكور ادناه من الطلب رقم 83016758 ملف رقم (1215435) نورة عبدال…" at bounding box center [373, 182] width 227 height 211
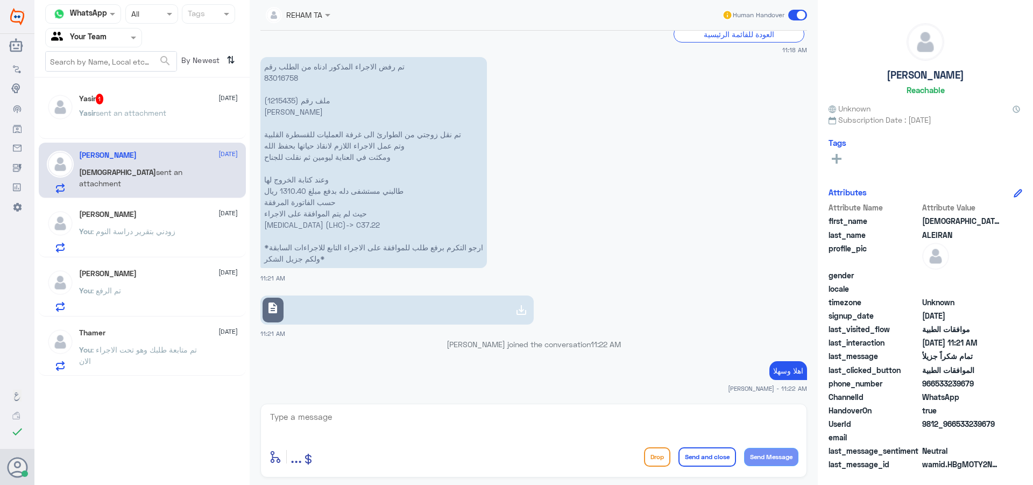
click at [350, 310] on link "description" at bounding box center [396, 309] width 273 height 29
click at [283, 98] on p "تم رفض الاجراء المذكور ادناه من الطلب رقم 83016758 ملف رقم (1215435) نورة عبدال…" at bounding box center [373, 162] width 227 height 211
drag, startPoint x: 473, startPoint y: 224, endPoint x: 266, endPoint y: 224, distance: 207.7
click at [266, 224] on p "تم رفض الاجراء المذكور ادناه من الطلب رقم 83016758 ملف رقم (1215435) نورة عبدال…" at bounding box center [373, 162] width 227 height 211
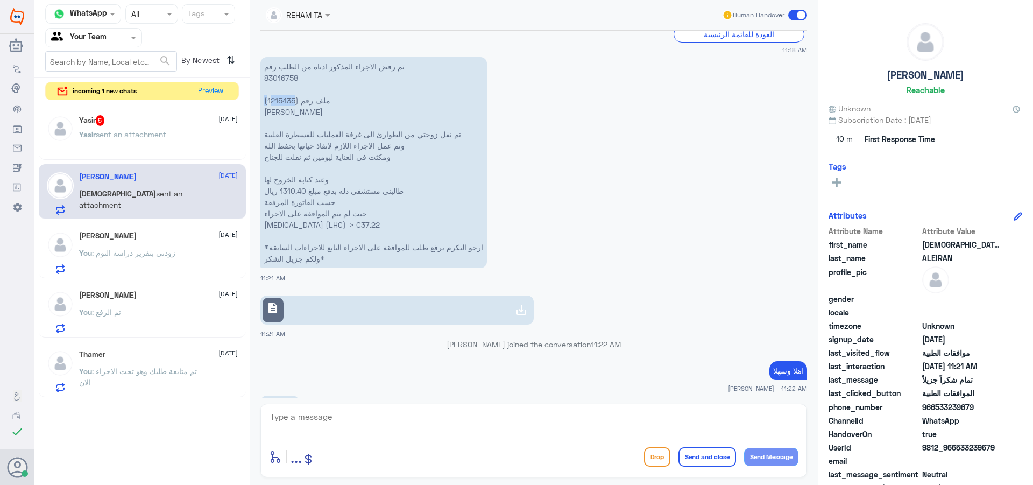
scroll to position [1275, 0]
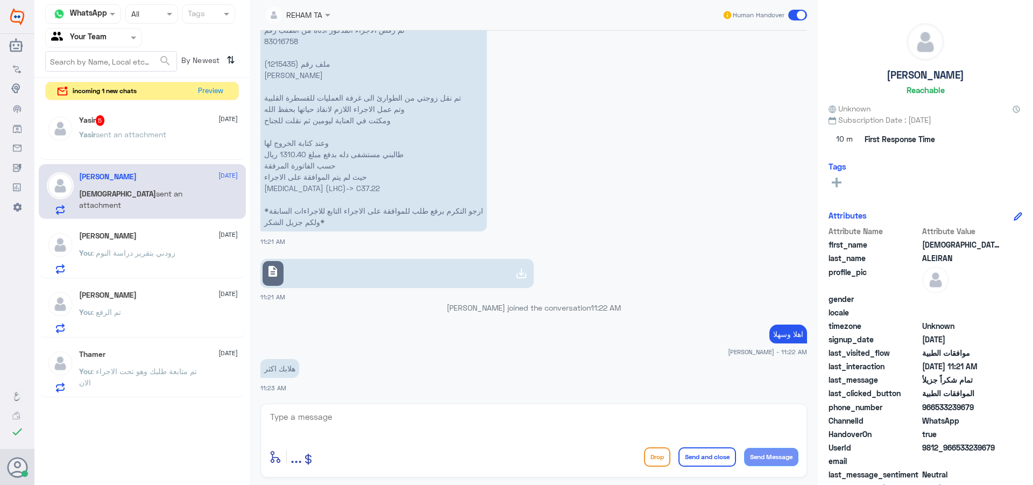
click at [148, 136] on span "sent an attachment" at bounding box center [131, 134] width 70 height 9
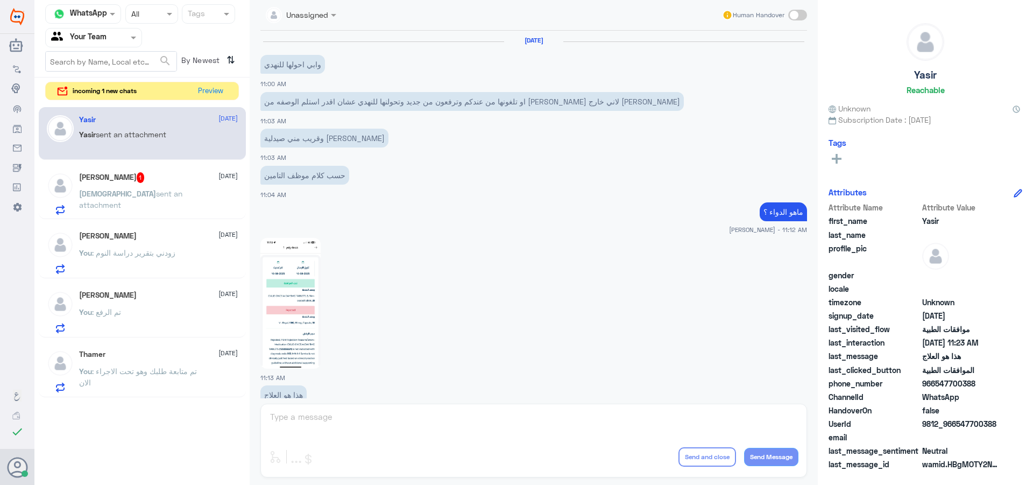
scroll to position [897, 0]
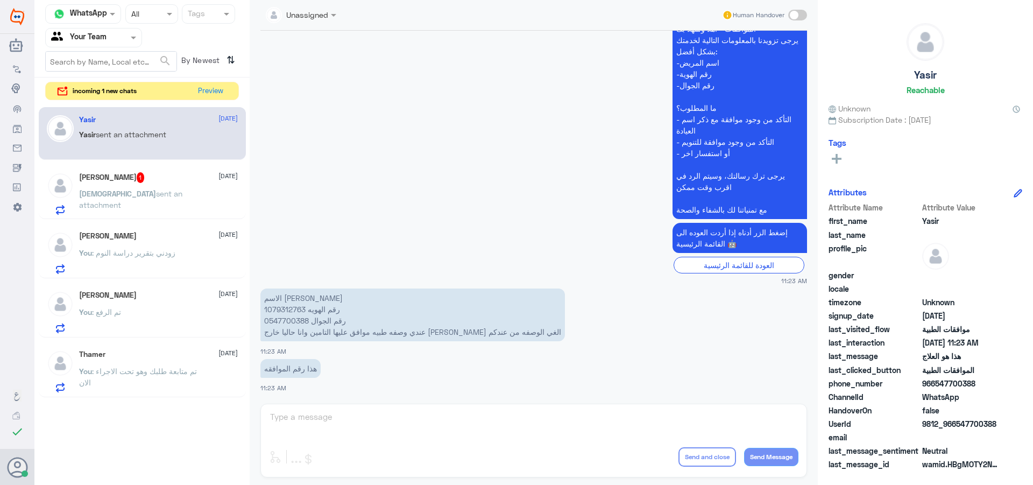
click at [178, 197] on span "sent an attachment" at bounding box center [130, 199] width 103 height 20
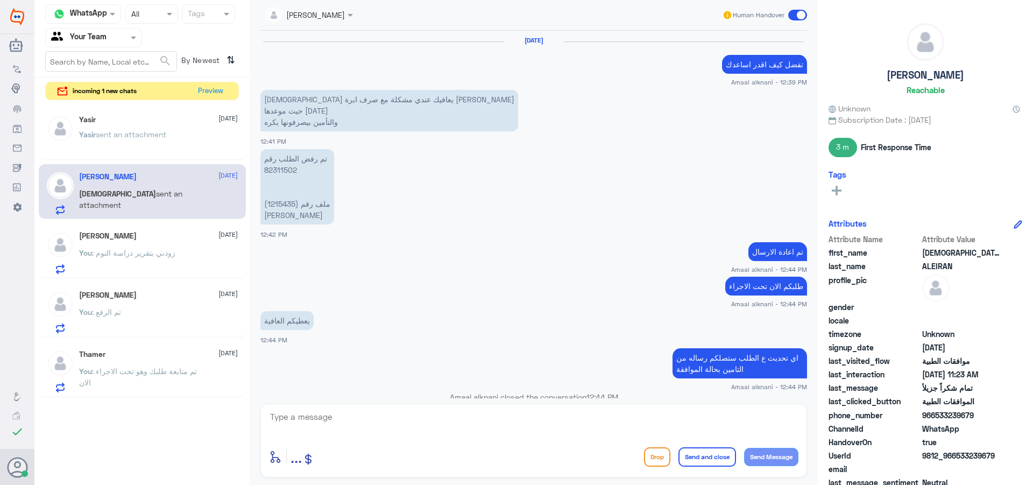
scroll to position [958, 0]
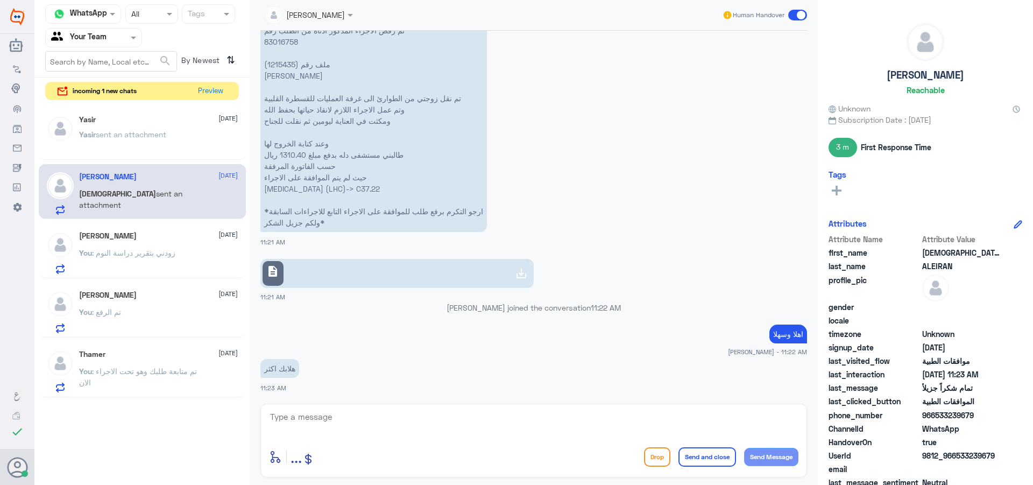
click at [331, 442] on div "enter flow name ... Drop Send and close Send Message" at bounding box center [533, 441] width 547 height 74
drag, startPoint x: 352, startPoint y: 423, endPoint x: 358, endPoint y: 426, distance: 6.0
click at [353, 423] on textarea at bounding box center [533, 422] width 529 height 26
type textarea "نفيديكم بانه جاري متابعتها مع قسم التنويم لرفع الطلب مرة اخرى"
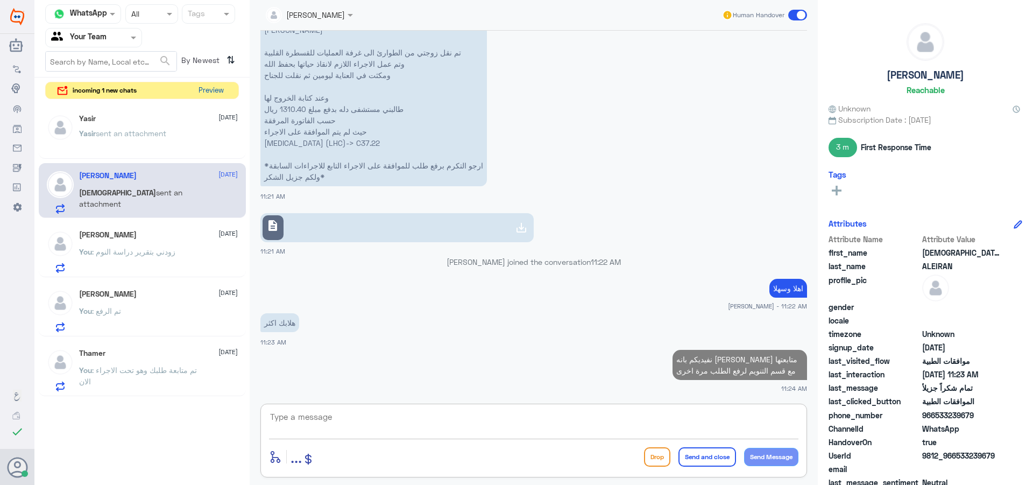
click at [215, 93] on button "Preview" at bounding box center [210, 90] width 33 height 17
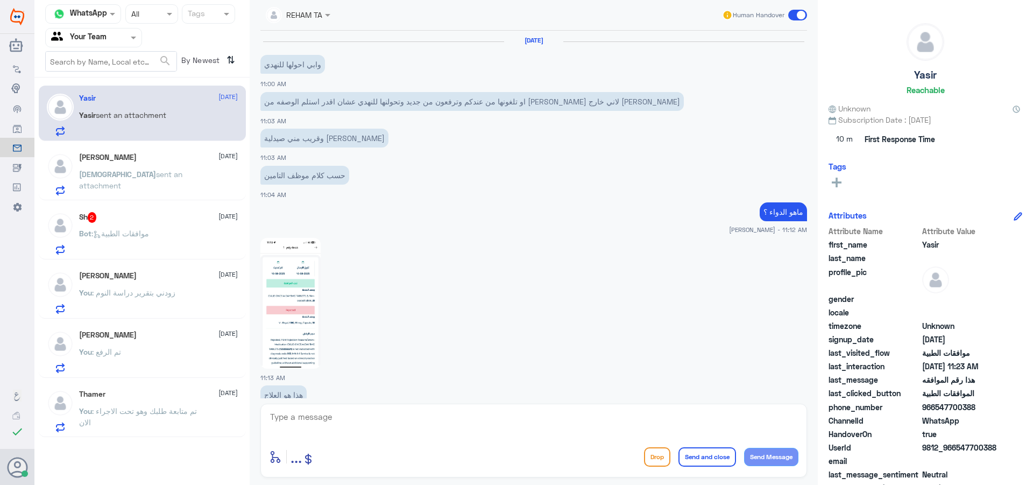
scroll to position [897, 0]
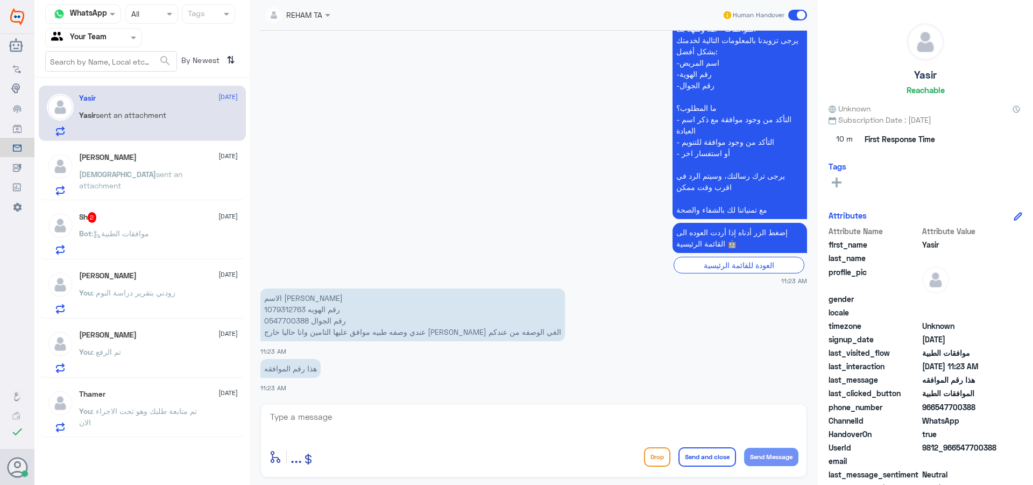
click at [794, 18] on span at bounding box center [797, 15] width 19 height 11
click at [0, 0] on input "checkbox" at bounding box center [0, 0] width 0 height 0
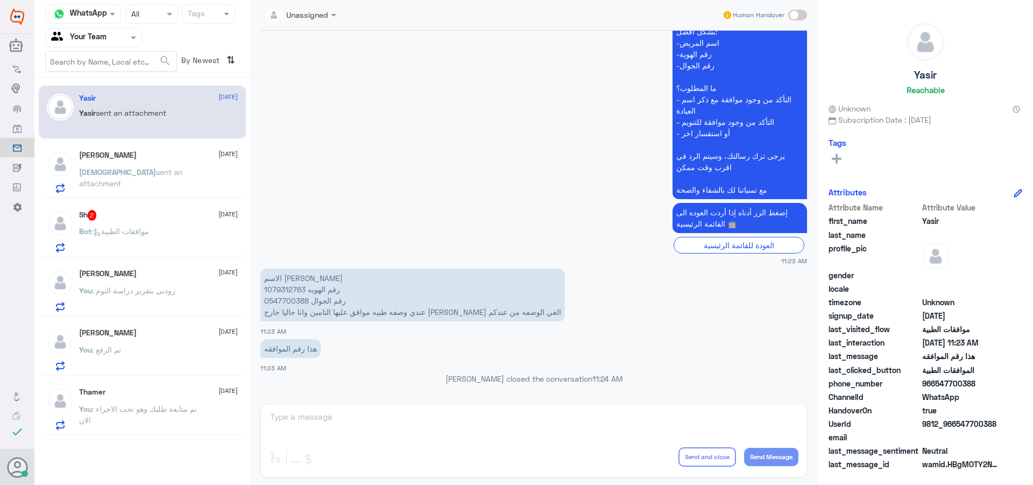
click at [178, 214] on div "Sh 2 17 August" at bounding box center [158, 215] width 159 height 11
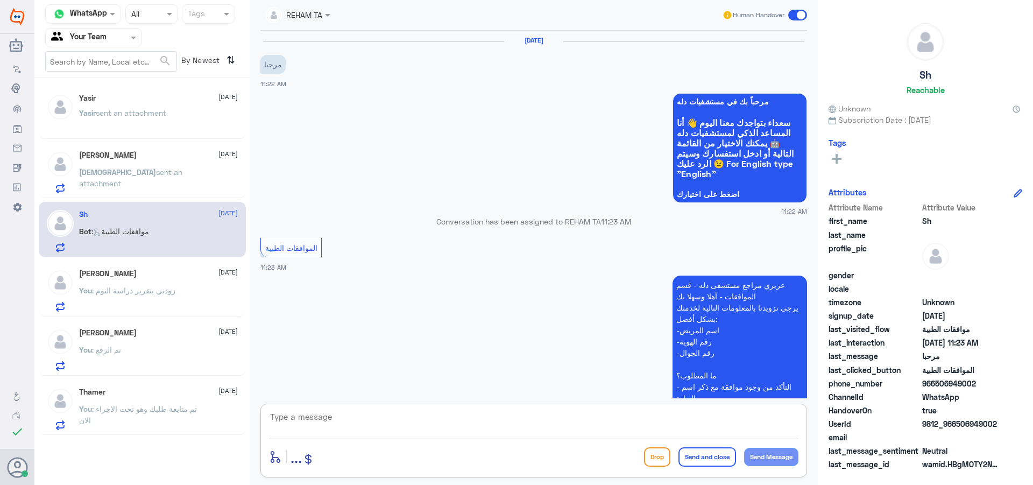
click at [450, 424] on textarea at bounding box center [533, 422] width 529 height 26
click at [373, 428] on textarea at bounding box center [533, 422] width 529 height 26
type textarea "اهلا وسهلا"
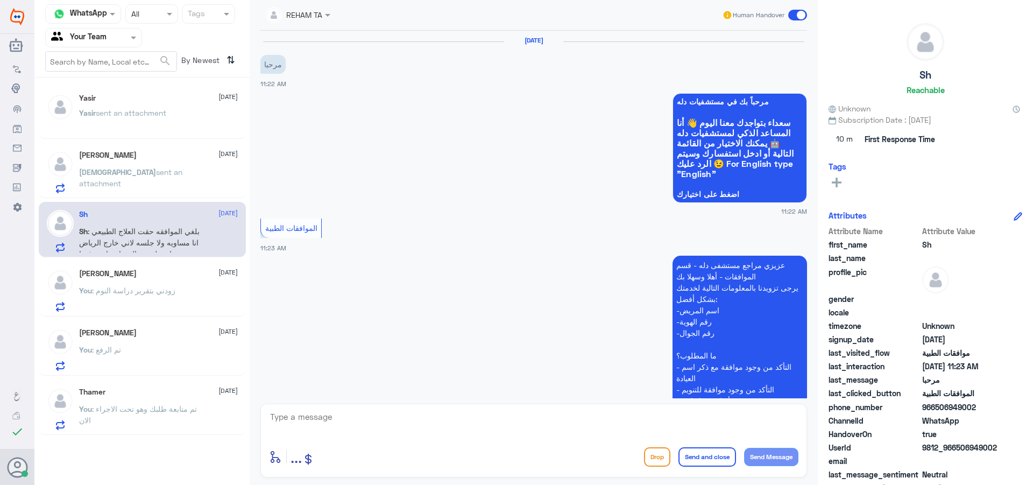
click at [122, 161] on div "MOHAMMED ALEIRAN 17 August MOHAMMED sent an attachment" at bounding box center [158, 172] width 159 height 43
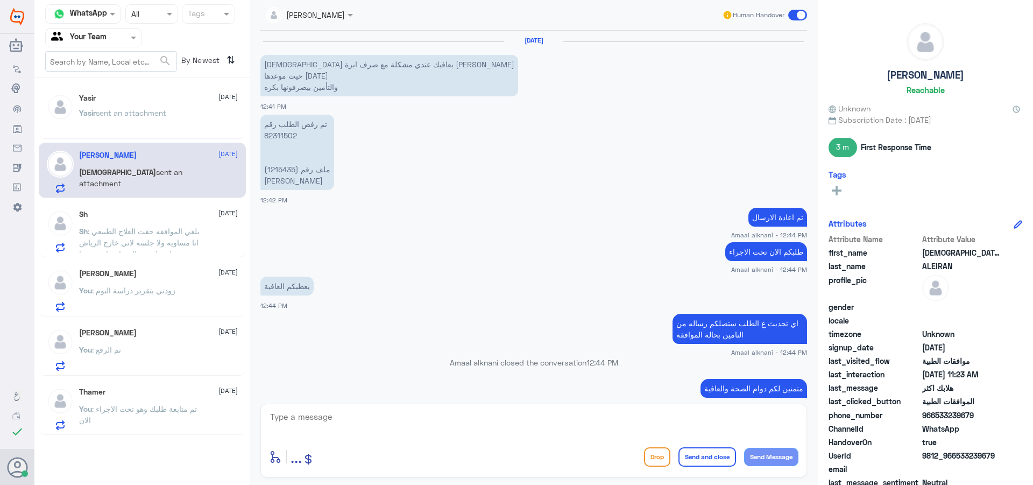
scroll to position [969, 0]
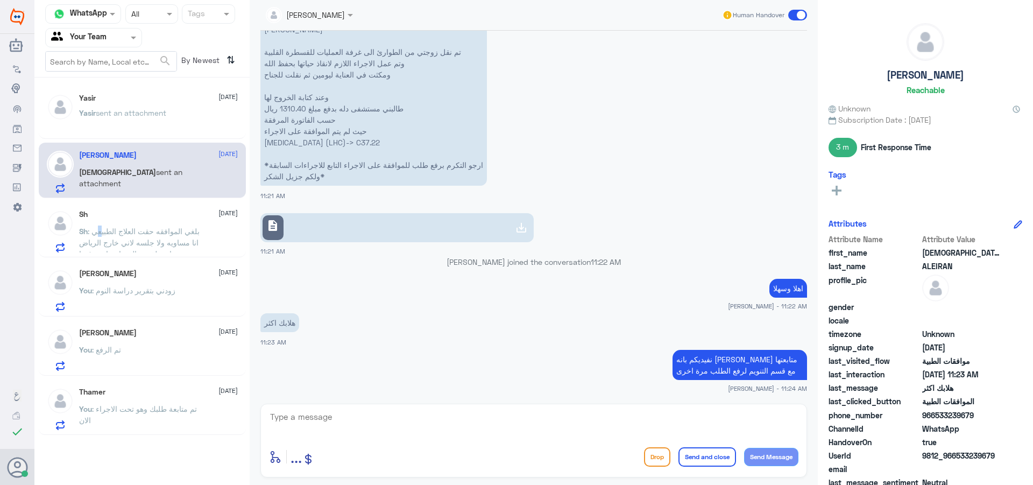
click at [171, 242] on span ": بلغي الموافقه حقت العلاج الطبيعي انا مساويه ولا جلسه لاني خارج الرياض وبسويها…" at bounding box center [139, 248] width 121 height 43
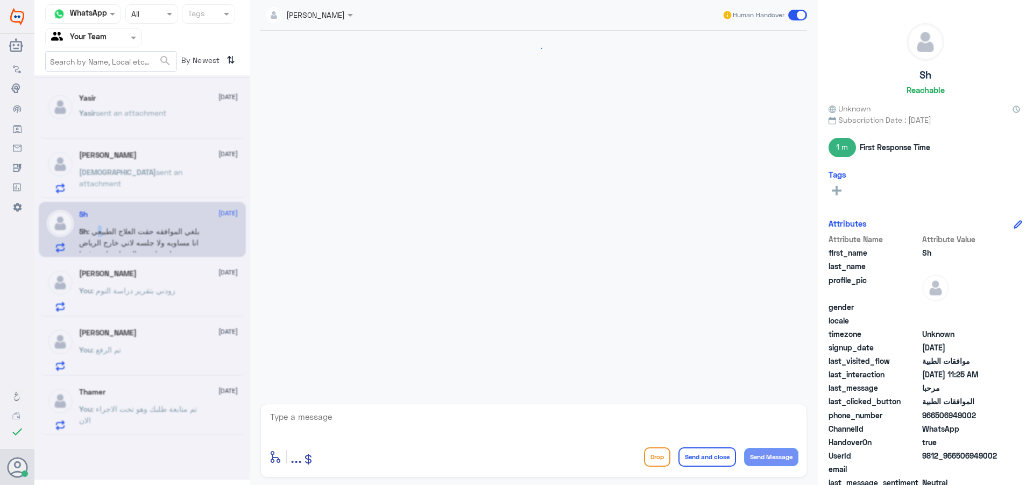
scroll to position [251, 0]
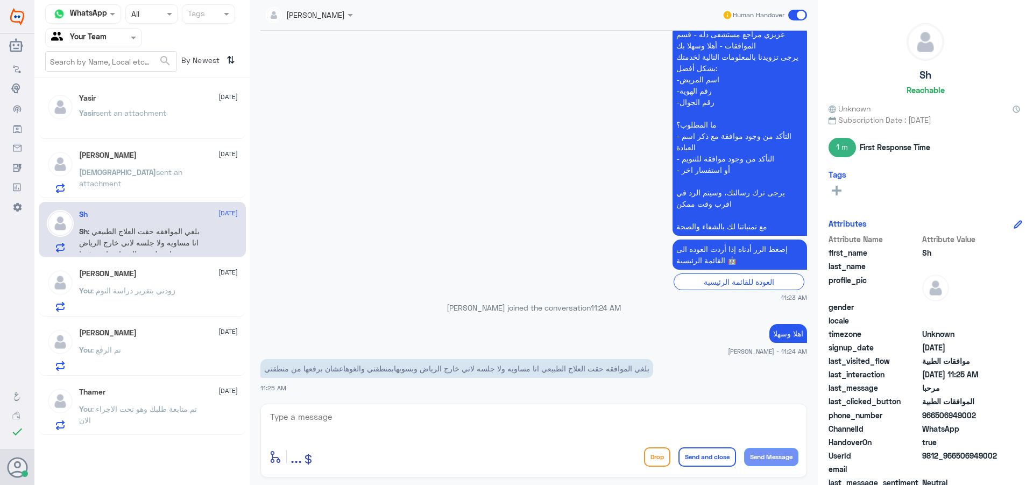
click at [362, 423] on textarea at bounding box center [533, 422] width 529 height 26
type textarea "رقم الملف"
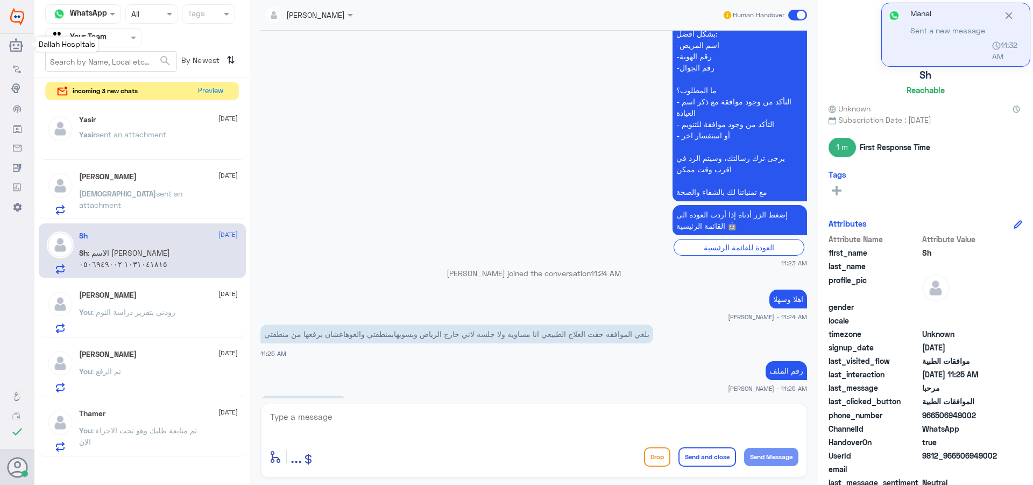
scroll to position [356, 0]
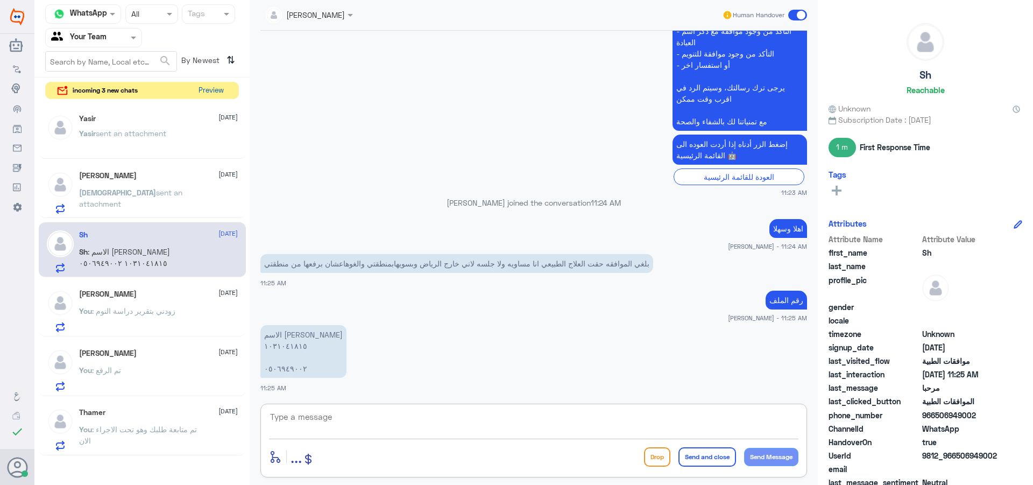
click at [208, 82] on button "Preview" at bounding box center [210, 90] width 33 height 17
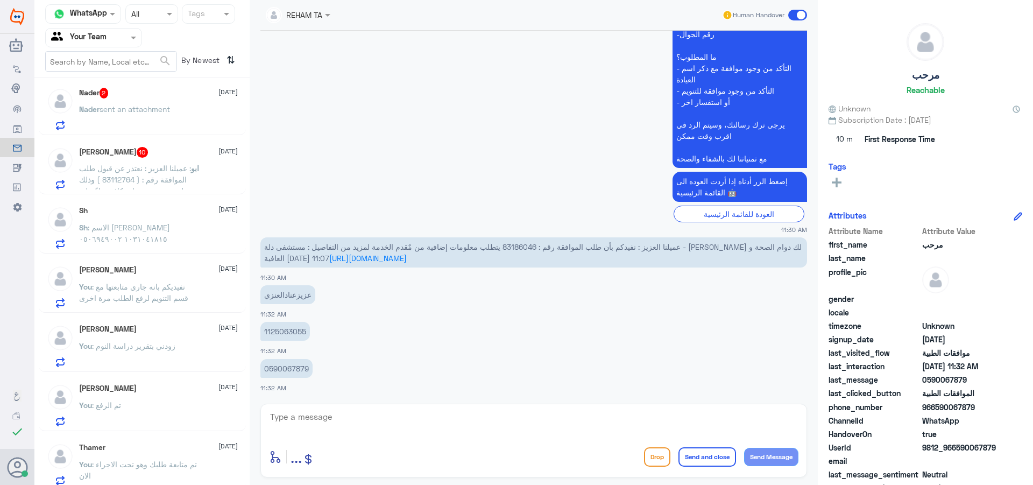
scroll to position [71, 0]
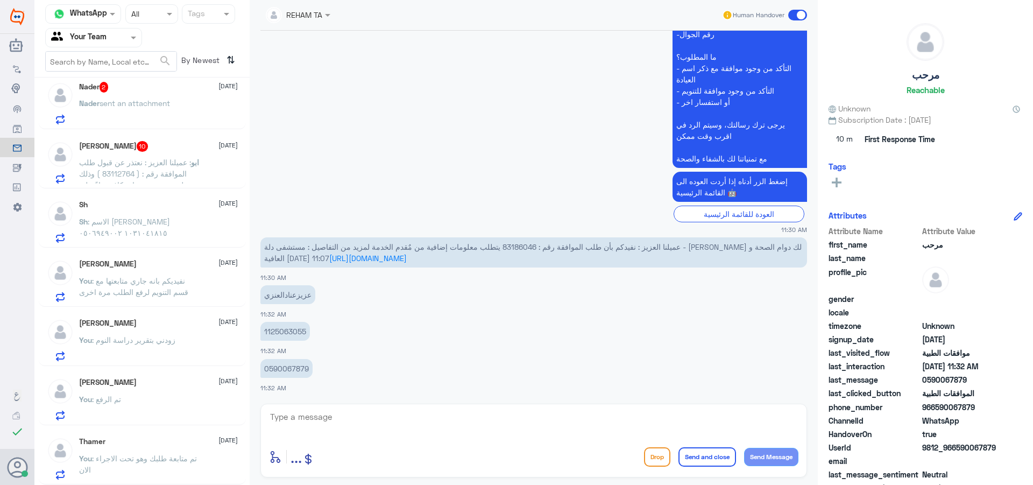
click at [180, 447] on div "Thamer 16 August You : تم متابعة طلبك وهو تحت الاجراء الان" at bounding box center [158, 458] width 159 height 43
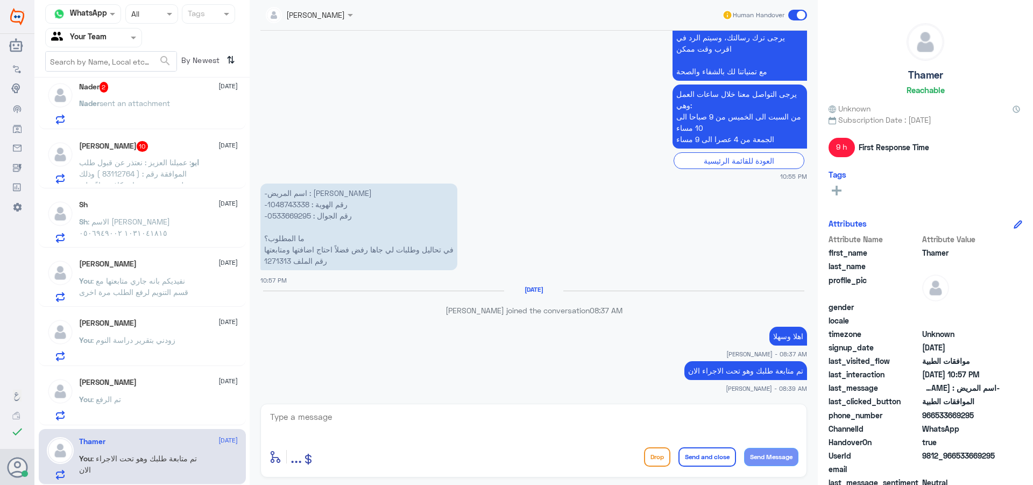
click at [796, 13] on span at bounding box center [797, 15] width 19 height 11
click at [0, 0] on input "checkbox" at bounding box center [0, 0] width 0 height 0
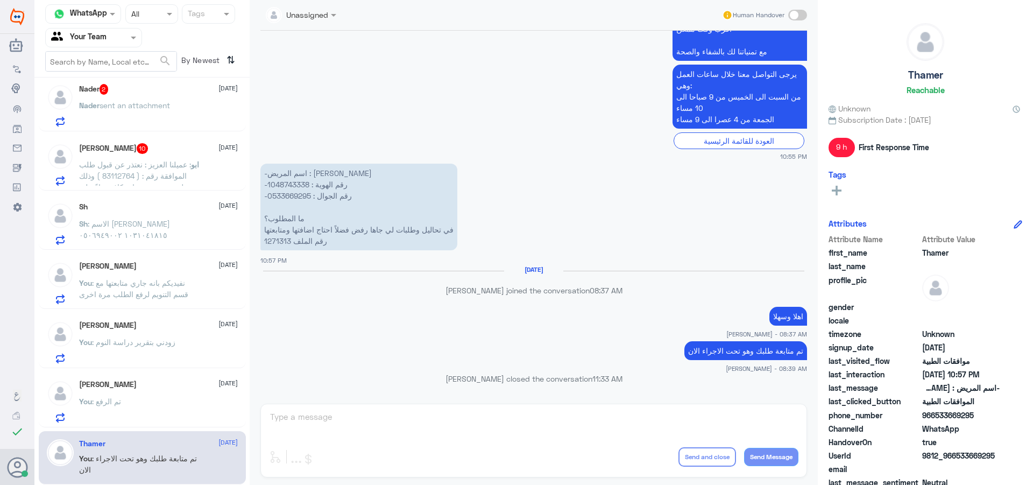
click at [137, 397] on div "Abdullah 17 August You : تم الرفع" at bounding box center [158, 401] width 159 height 43
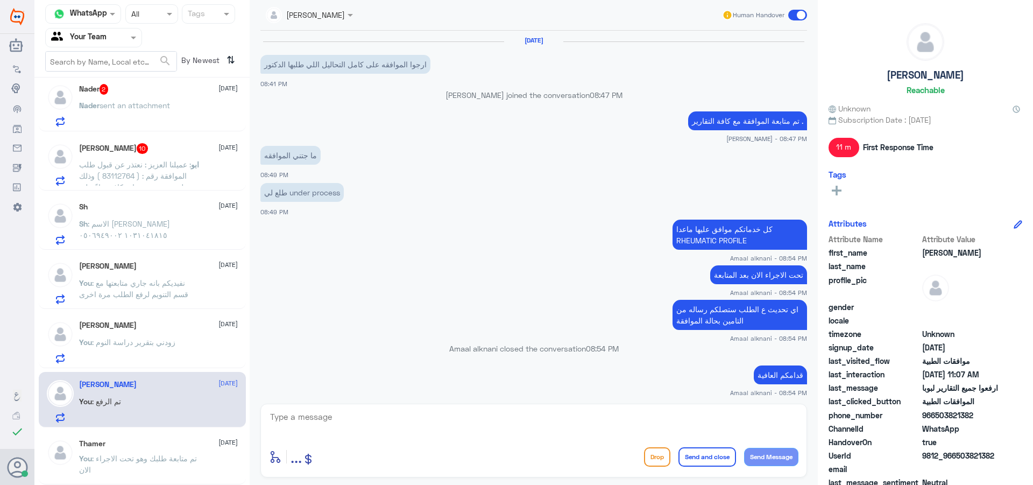
scroll to position [707, 0]
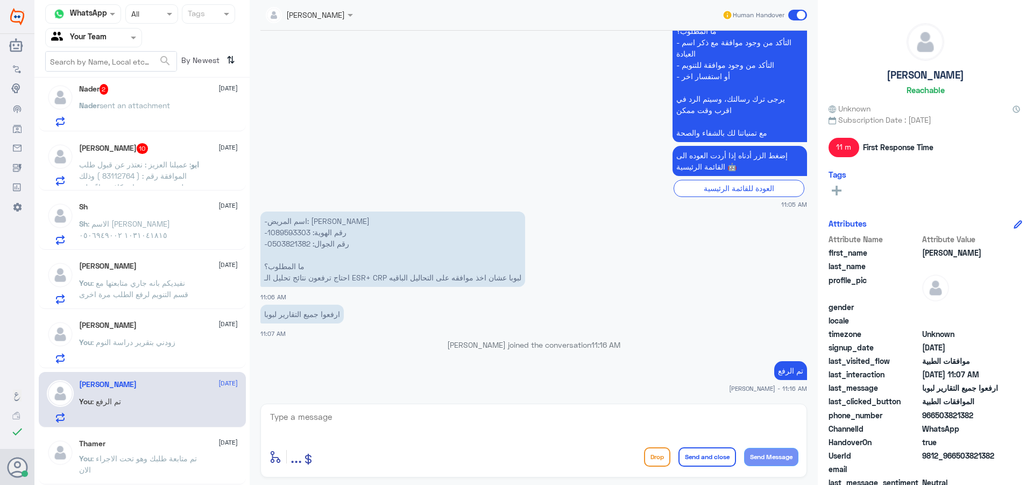
click at [794, 12] on span at bounding box center [797, 15] width 19 height 11
click at [0, 0] on input "checkbox" at bounding box center [0, 0] width 0 height 0
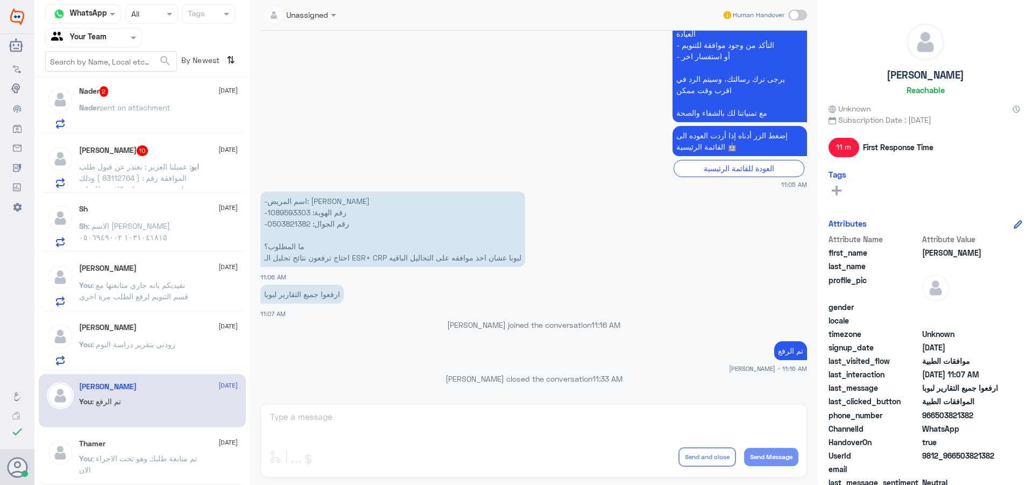
click at [154, 353] on p "You : زودني بتقرير دراسة النوم" at bounding box center [127, 351] width 96 height 27
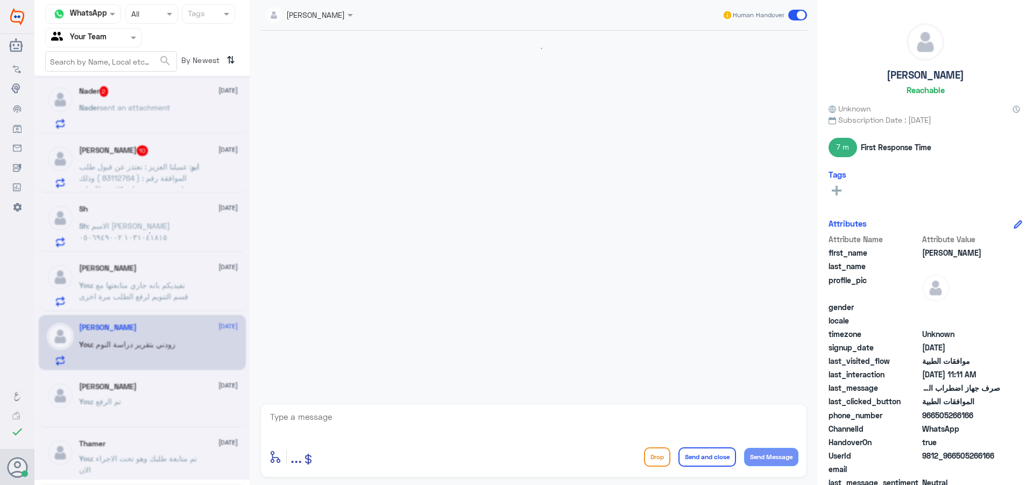
scroll to position [522, 0]
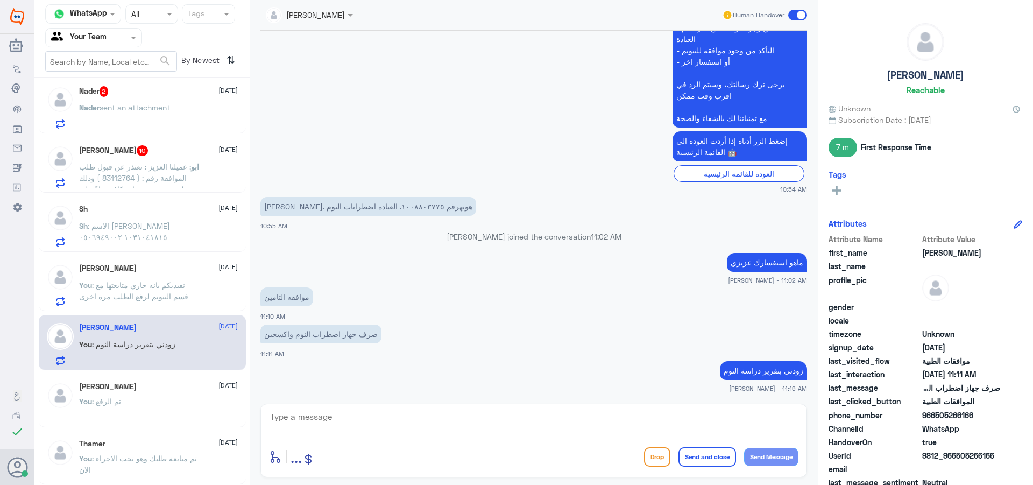
click at [803, 16] on span at bounding box center [797, 15] width 19 height 11
click at [0, 0] on input "checkbox" at bounding box center [0, 0] width 0 height 0
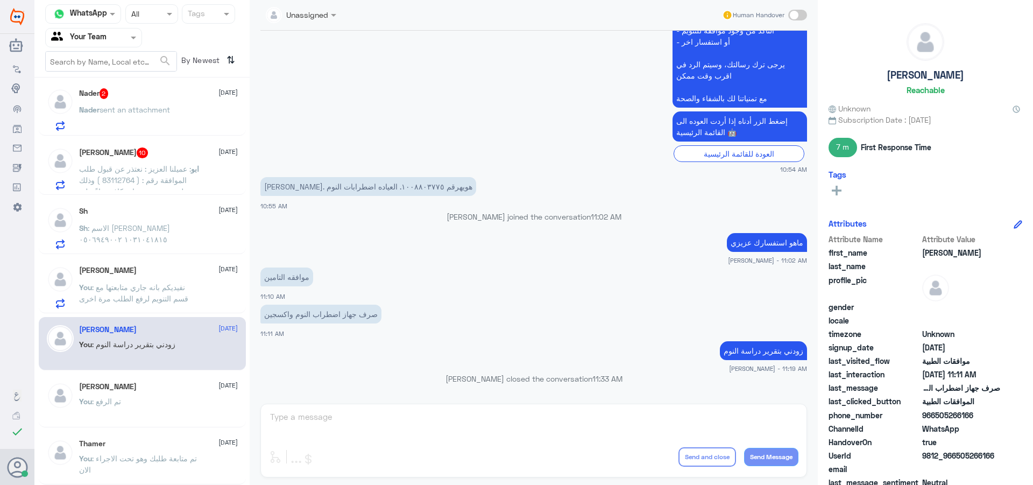
click at [175, 267] on div "MOHAMMED ALEIRAN 17 August" at bounding box center [158, 270] width 159 height 9
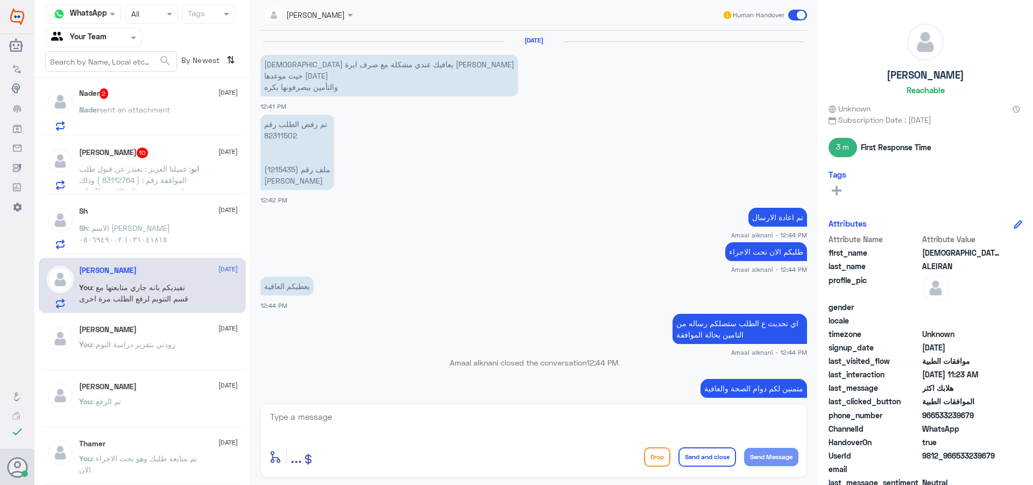
scroll to position [969, 0]
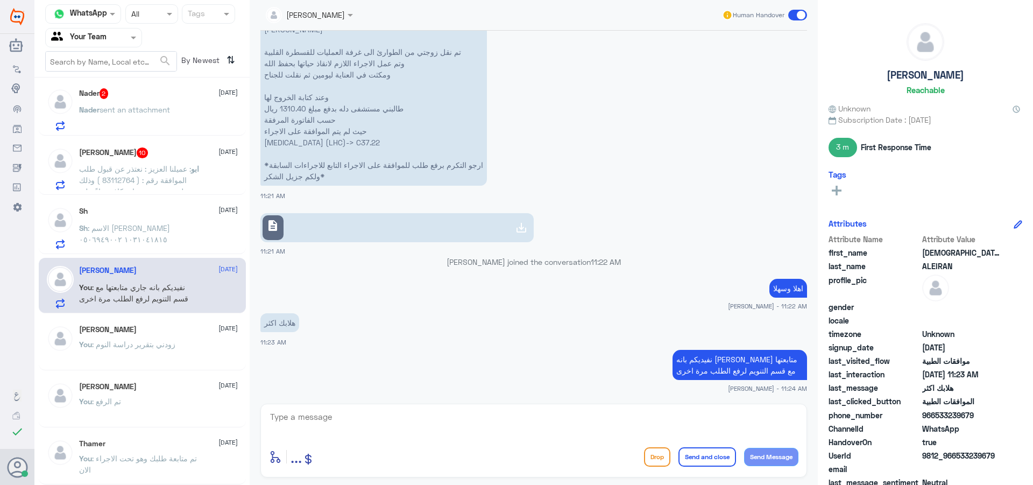
drag, startPoint x: 797, startPoint y: 17, endPoint x: 741, endPoint y: 11, distance: 56.9
click at [797, 17] on span at bounding box center [797, 15] width 19 height 11
click at [0, 0] on input "checkbox" at bounding box center [0, 0] width 0 height 0
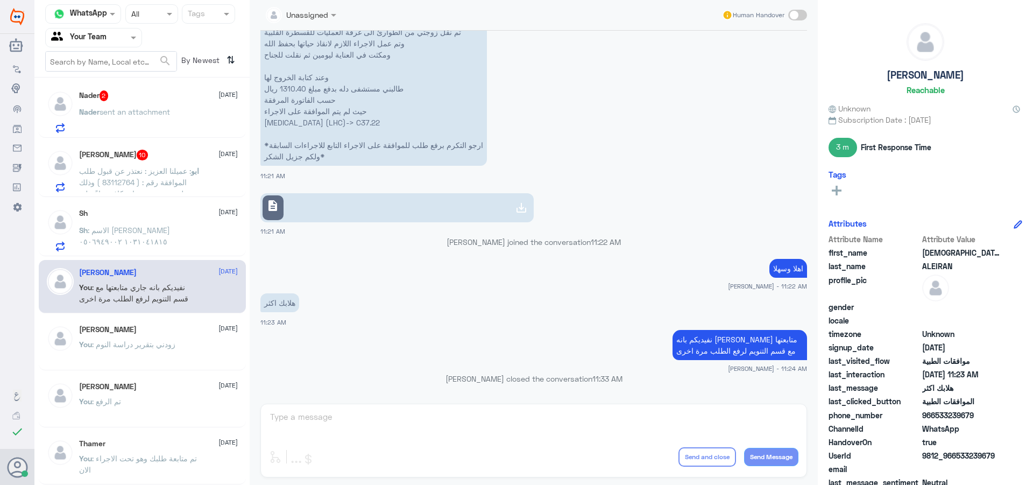
click at [121, 238] on span ": الاسم شاهه خالد الحربي ١٠٣١٠٤١٨١٥ ٠٥٠٦٩٤٩٠٠٢" at bounding box center [124, 235] width 91 height 20
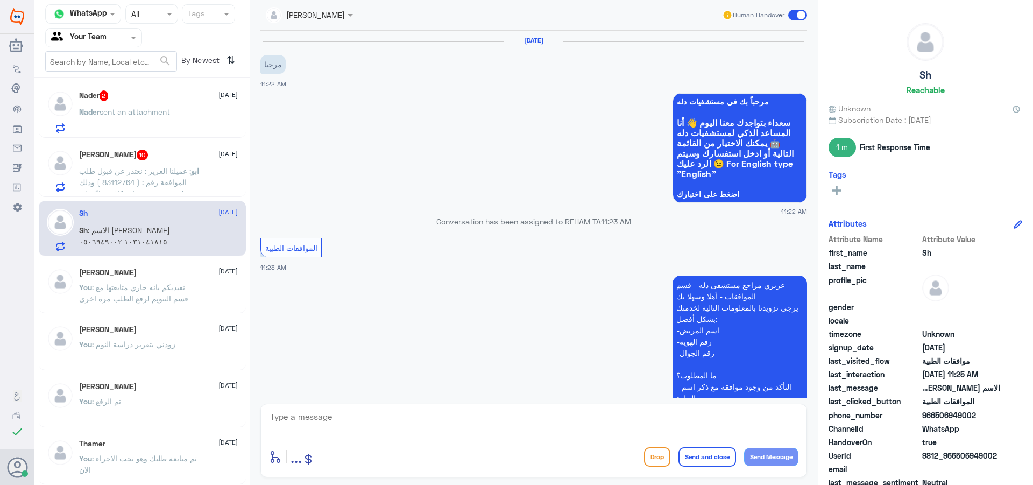
scroll to position [356, 0]
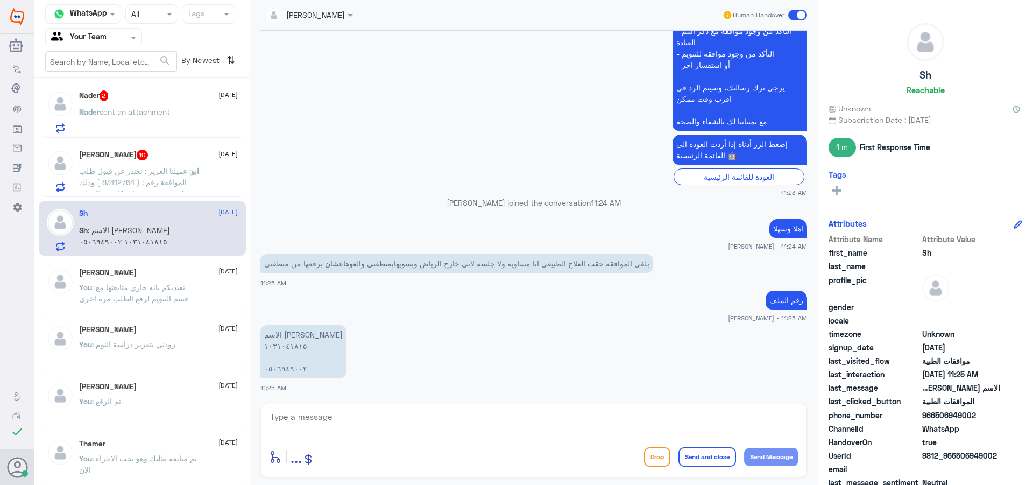
click at [376, 437] on div at bounding box center [533, 423] width 529 height 29
drag, startPoint x: 381, startPoint y: 421, endPoint x: 511, endPoint y: 428, distance: 129.9
click at [391, 421] on textarea at bounding box center [533, 422] width 529 height 26
click at [337, 417] on textarea at bounding box center [533, 422] width 529 height 26
click at [299, 419] on textarea "0506949002" at bounding box center [533, 422] width 529 height 26
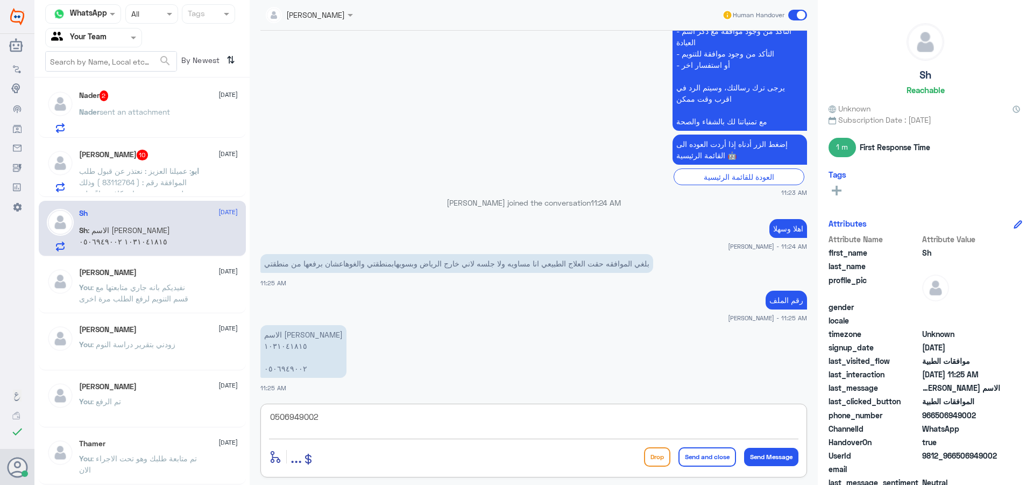
click at [299, 417] on textarea "0506949002" at bounding box center [533, 422] width 529 height 26
click at [300, 421] on textarea "0506949002" at bounding box center [533, 422] width 529 height 26
type textarea "تم الالغاء"
click at [714, 458] on button "Send and close" at bounding box center [707, 456] width 58 height 19
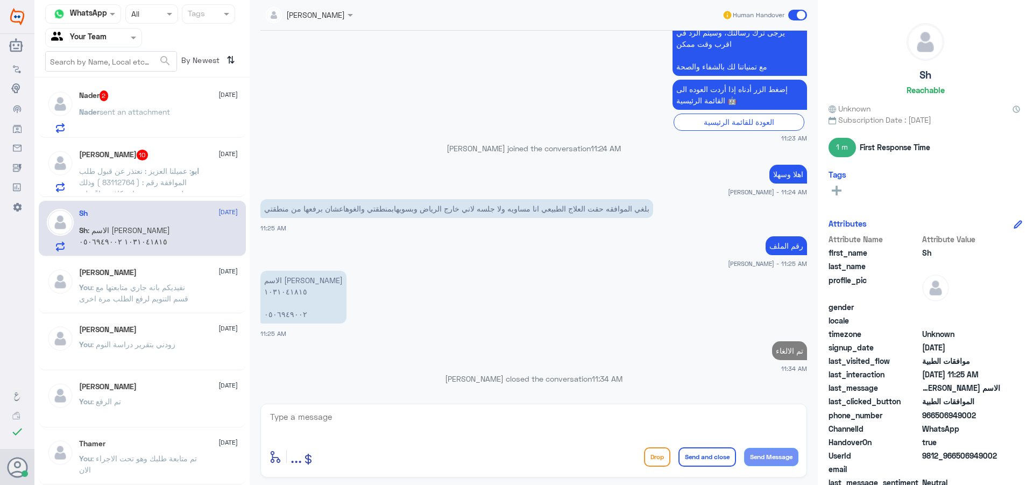
scroll to position [60, 0]
click at [210, 185] on div "ابو : عميلنا العزيز : نعتذر عن قبول طلب الموافقة رقم : ( 83112764 ) وذلك لعدم و…" at bounding box center [158, 182] width 159 height 24
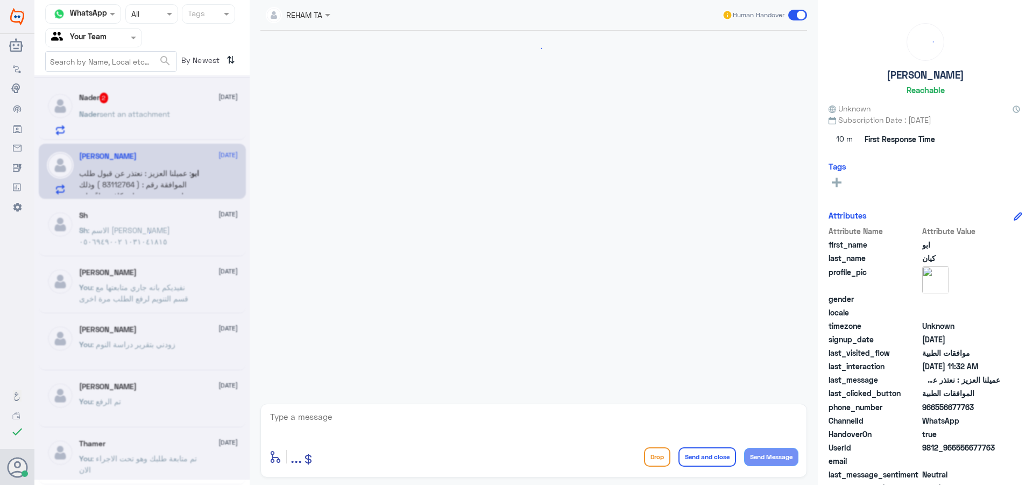
scroll to position [1132, 0]
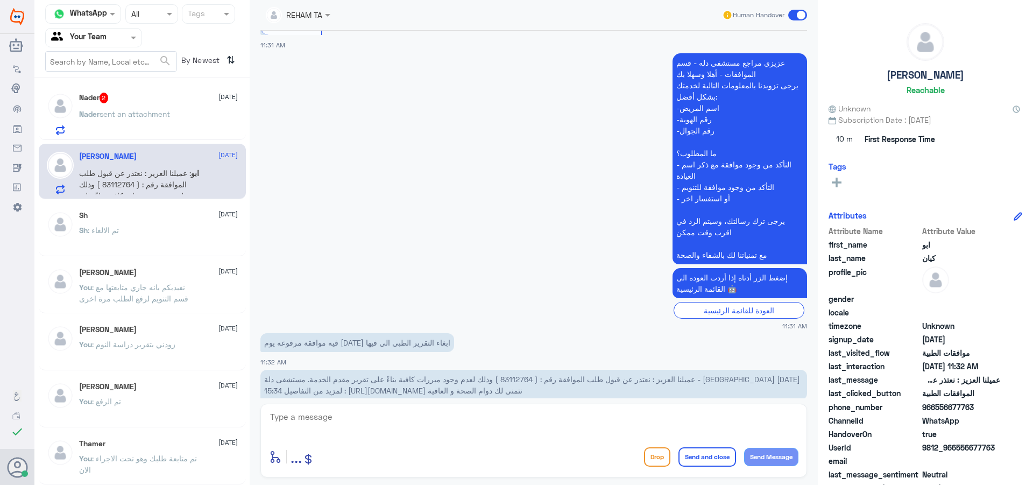
click at [354, 411] on textarea at bounding box center [533, 422] width 529 height 26
click at [360, 418] on textarea at bounding box center [533, 422] width 529 height 26
type textarea "اهلا وسهلا"
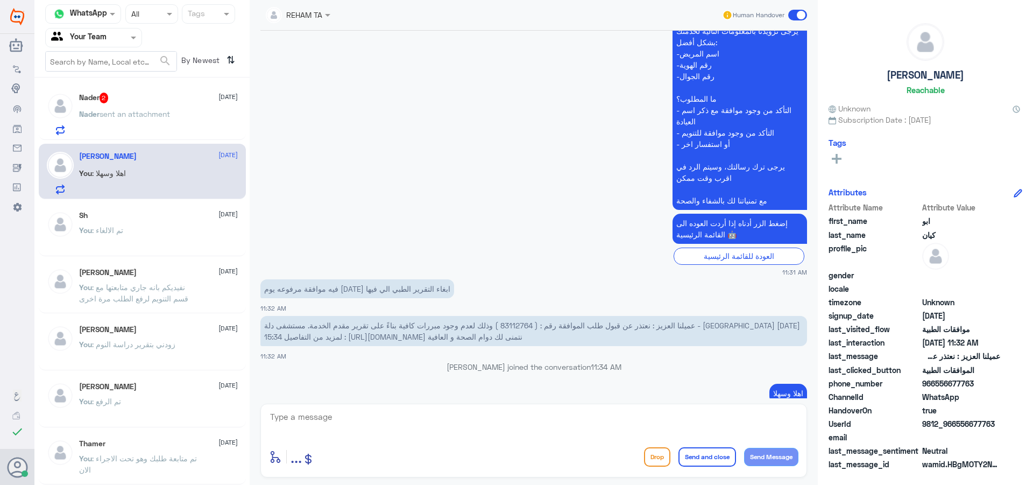
click at [612, 324] on app-msgs-text "عميلنا العزيز : نعتذر عن قبول طلب الموافقة رقم : ( 83112764 ) وذلك لعدم وجود مب…" at bounding box center [533, 331] width 547 height 31
click at [611, 321] on span "عميلنا العزيز : نعتذر عن قبول طلب الموافقة رقم : ( 83112764 ) وذلك لعدم وجود مب…" at bounding box center [532, 331] width 536 height 20
click at [138, 126] on p "مرحب sent an attachment" at bounding box center [124, 121] width 91 height 27
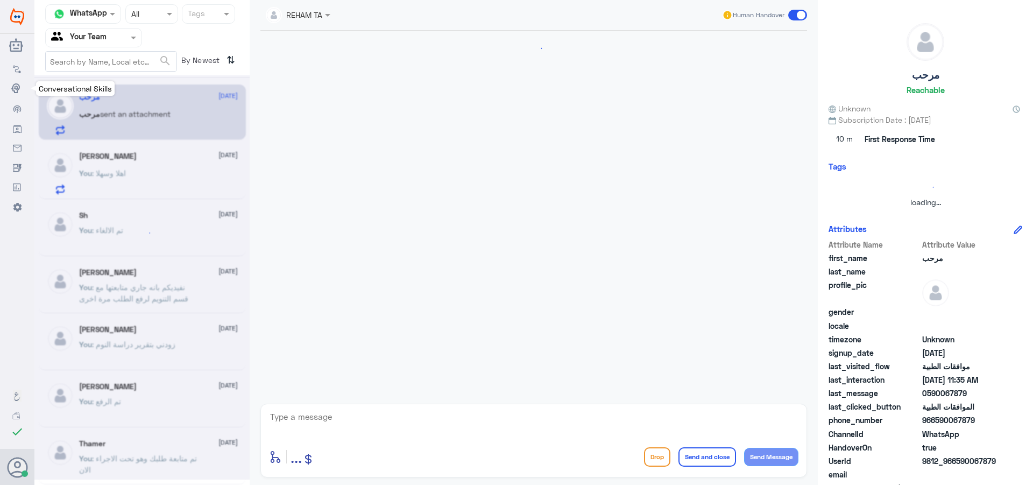
scroll to position [552, 0]
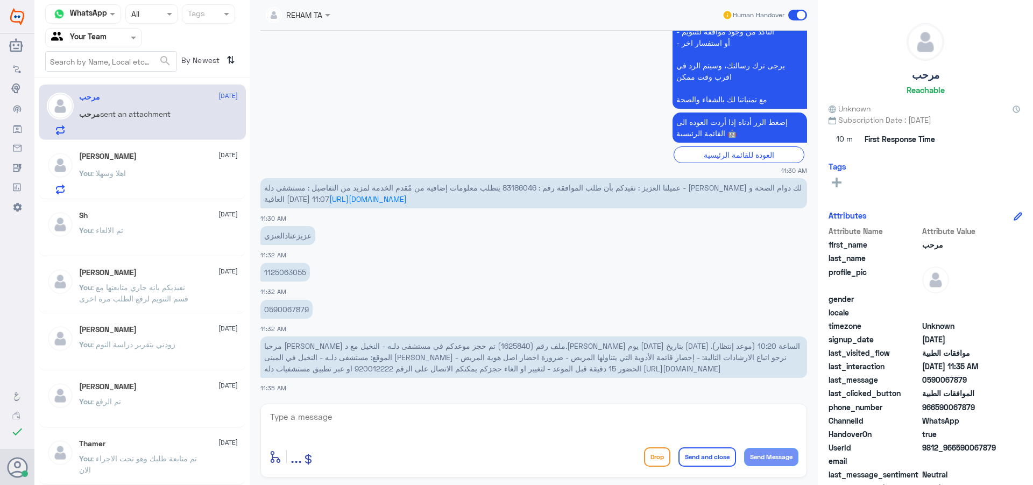
click at [112, 33] on div at bounding box center [94, 37] width 96 height 12
click at [117, 96] on div "Your Inbox" at bounding box center [93, 96] width 97 height 25
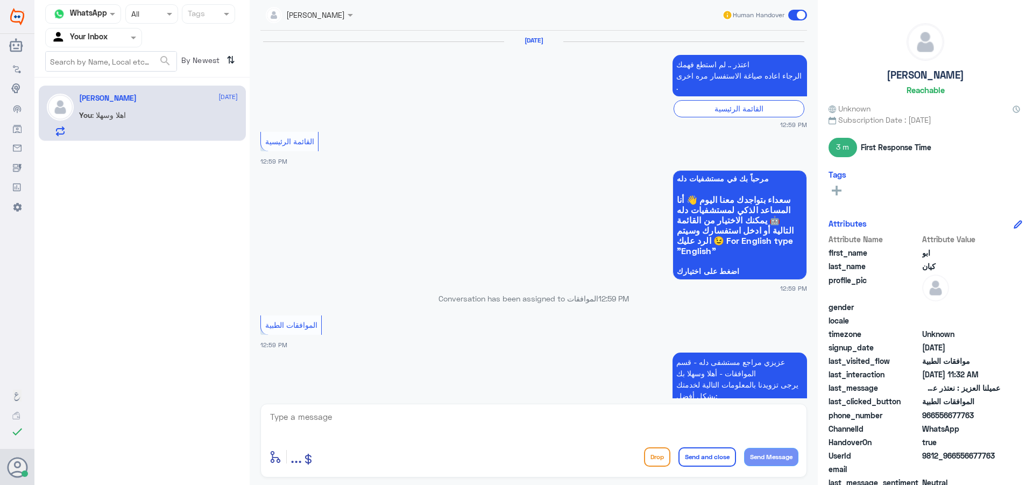
scroll to position [1067, 0]
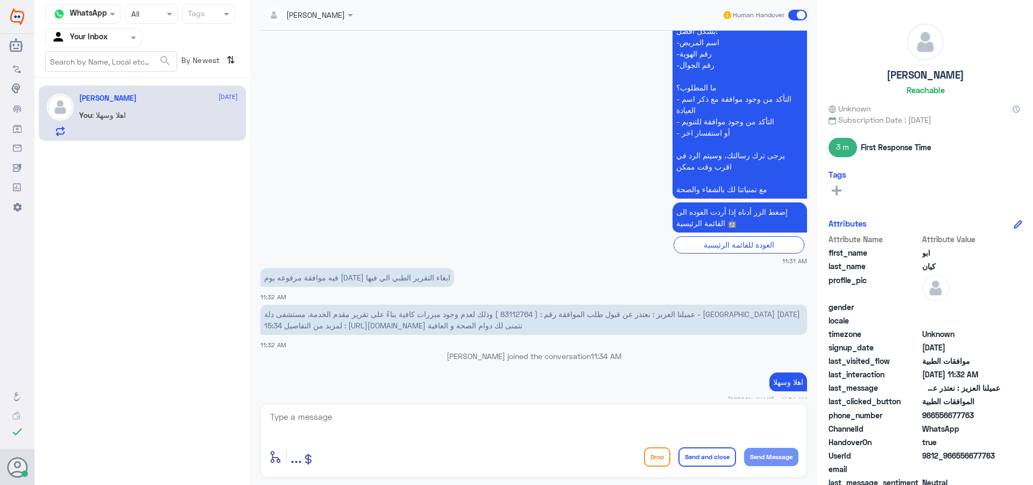
click at [132, 40] on span at bounding box center [134, 37] width 13 height 11
click at [132, 126] on div "Your Team" at bounding box center [93, 121] width 97 height 25
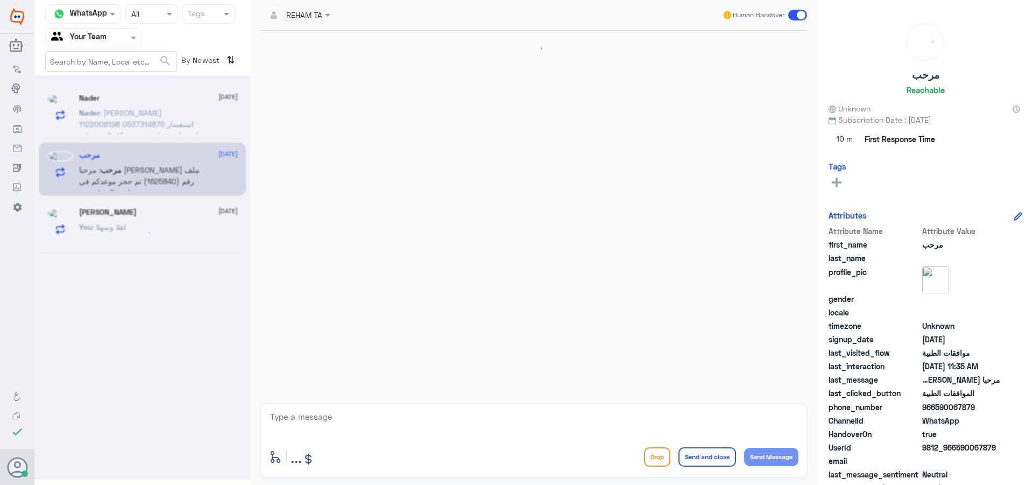
scroll to position [275, 0]
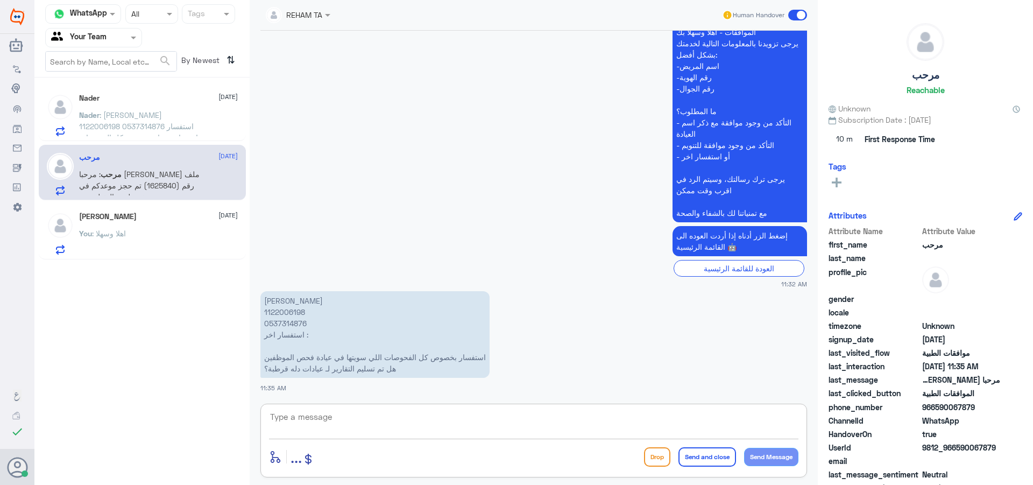
click at [450, 433] on textarea at bounding box center [533, 422] width 529 height 26
click at [454, 406] on div "enter flow name ... Drop Send and close Send Message" at bounding box center [533, 441] width 547 height 74
type textarea "اهلا وسهلا"
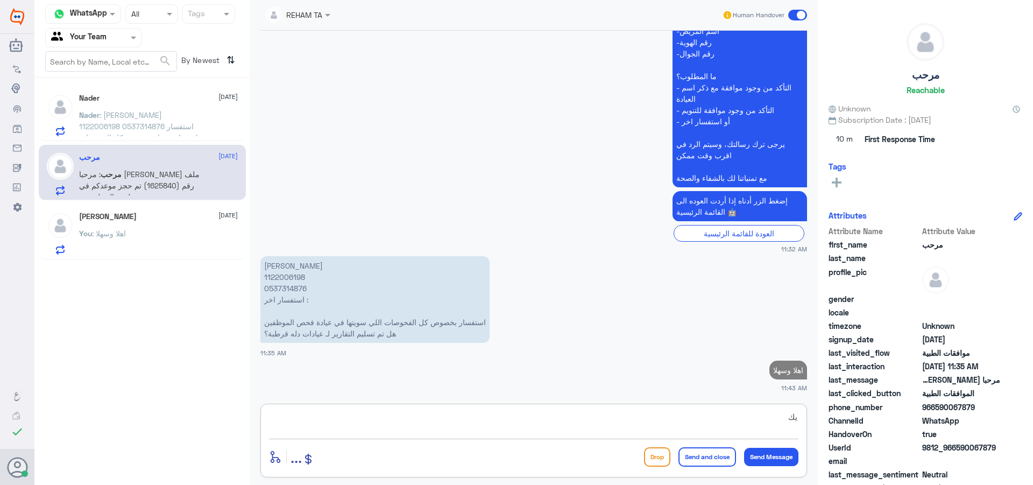
type textarea "ي"
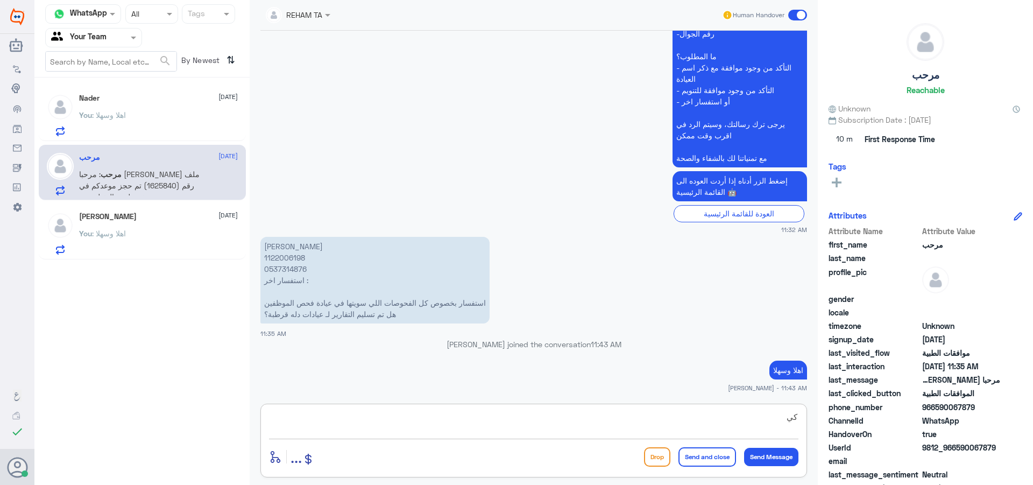
type textarea "ك"
type textarea "عزيزي المراجع هنا فقط قسم الموافقة وليس التقارير"
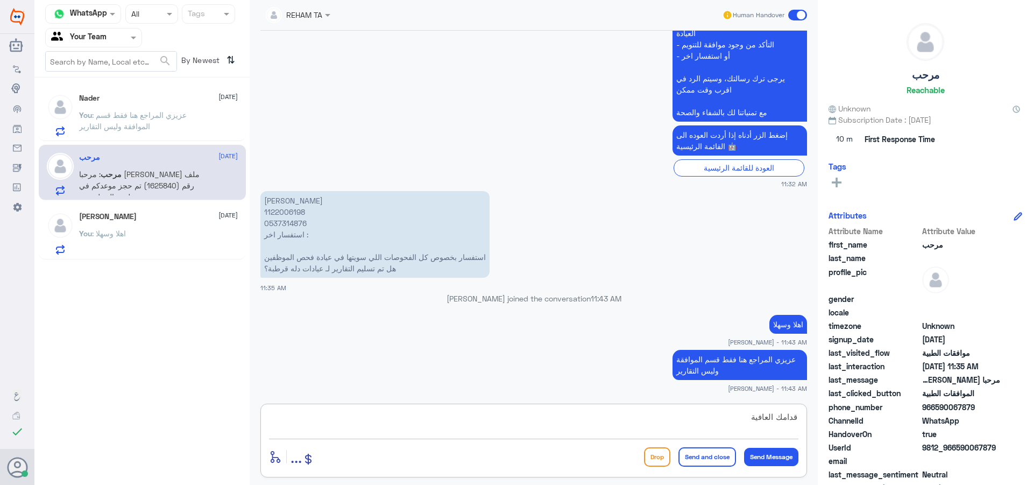
type textarea "قدامك العافية"
click at [721, 455] on button "Send and close" at bounding box center [707, 456] width 58 height 19
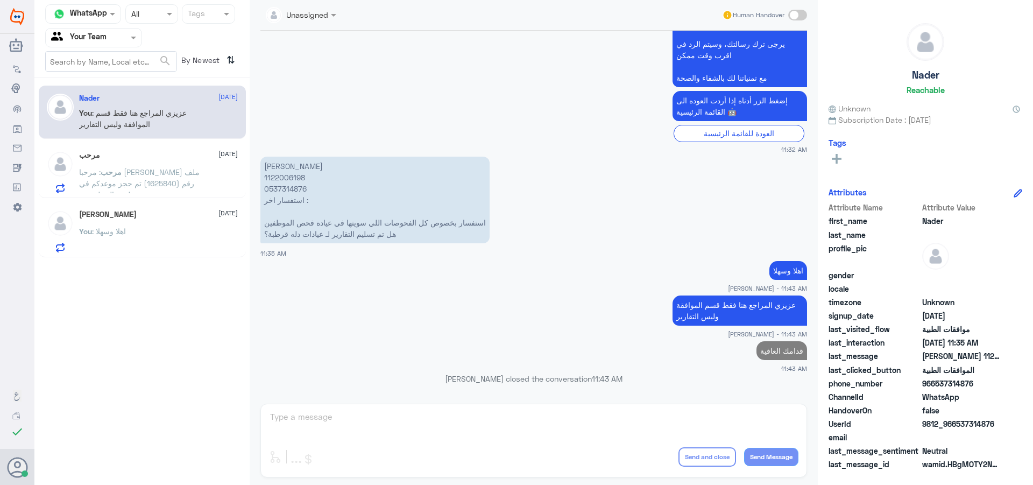
click at [155, 181] on span ": مرحبا عزيز العنزي ملف رقم (1625840) تم حجز موعدكم في مستشفى دلـه - النخيل مع …" at bounding box center [139, 245] width 121 height 156
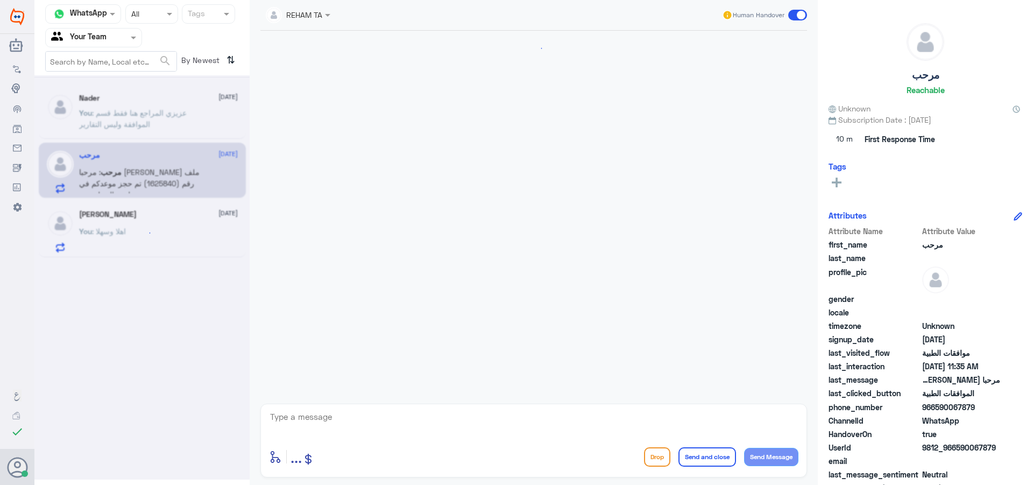
scroll to position [552, 0]
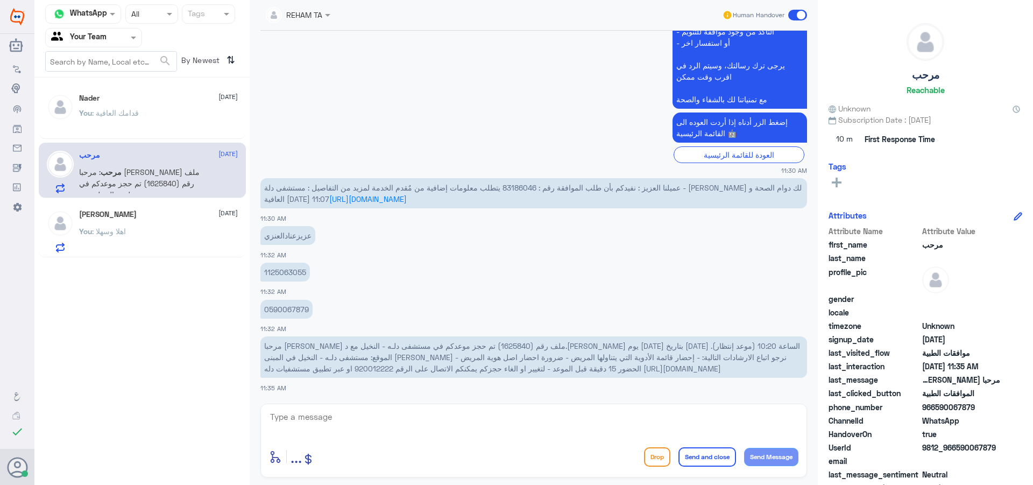
click at [147, 233] on div "You : اهلا وسهلا" at bounding box center [158, 240] width 159 height 24
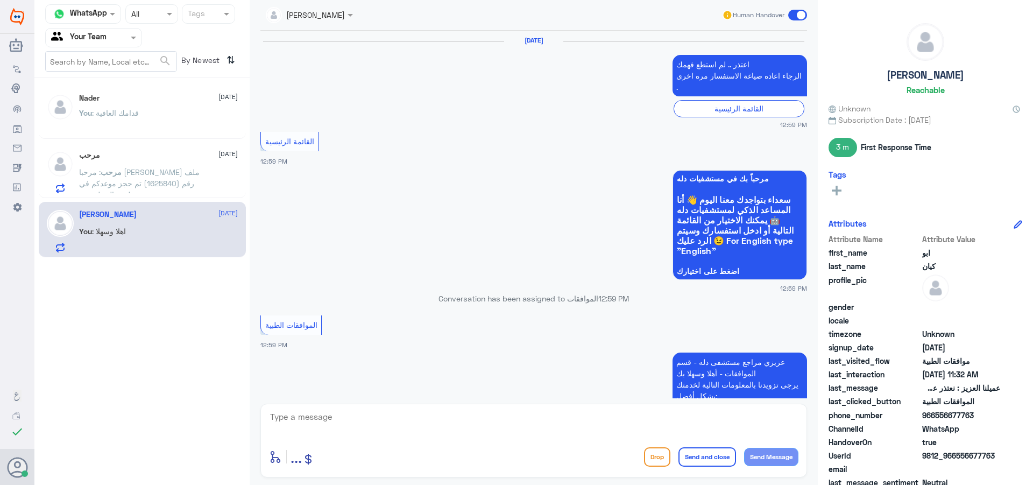
scroll to position [1067, 0]
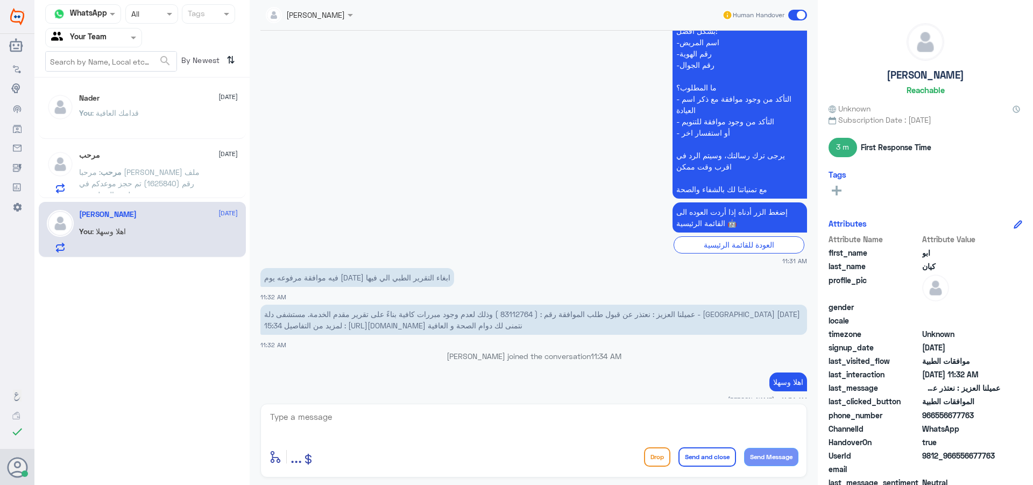
click at [169, 180] on span ": مرحبا عزيز العنزي ملف رقم (1625840) تم حجز موعدكم في مستشفى دلـه - النخيل مع …" at bounding box center [139, 245] width 121 height 156
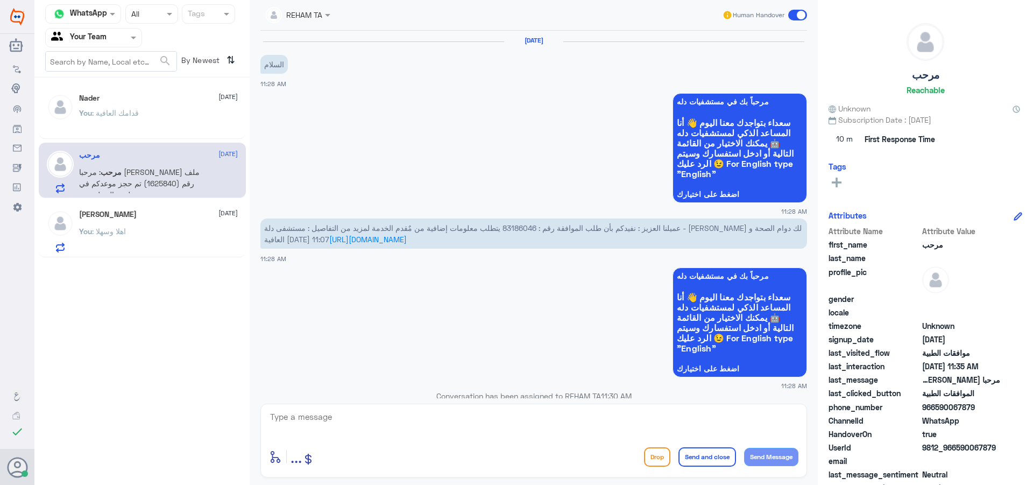
scroll to position [552, 0]
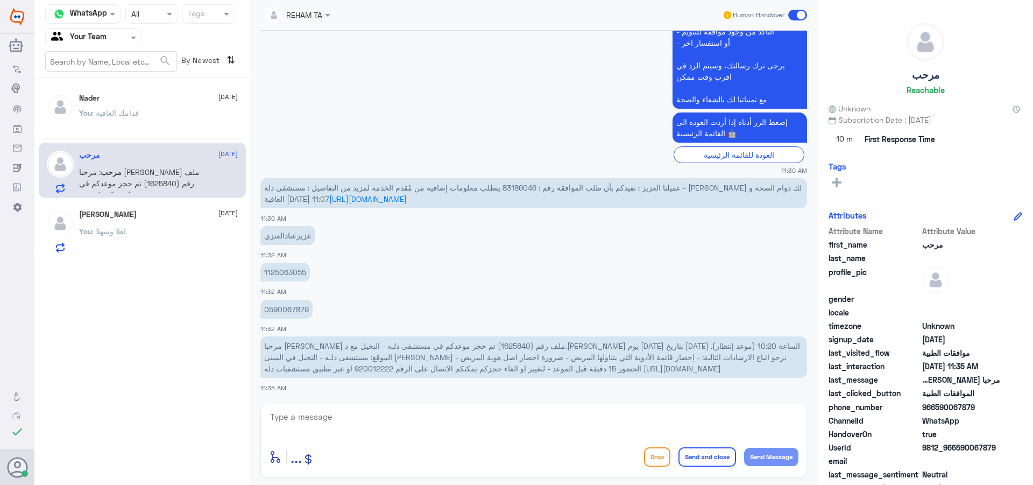
click at [405, 433] on textarea at bounding box center [533, 422] width 529 height 26
type textarea "هل يمكنك توضيح المطلوب"
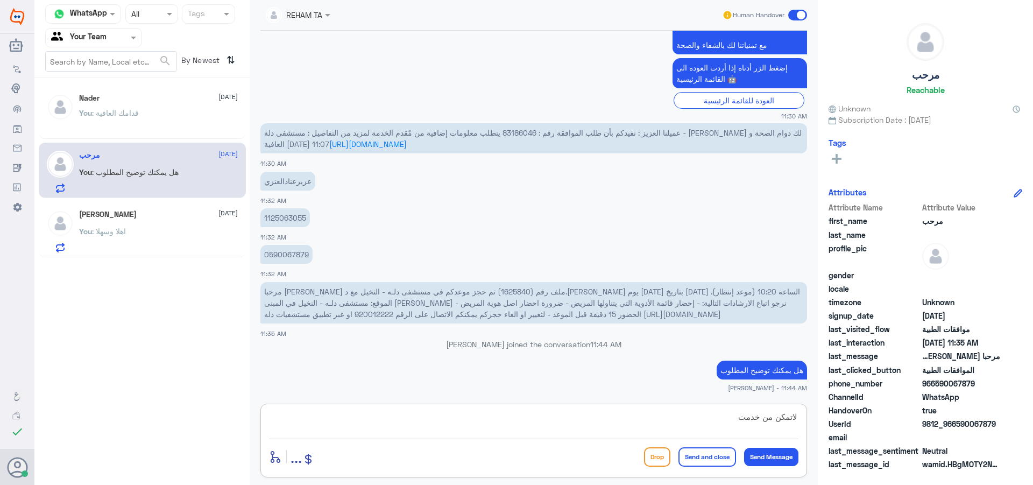
type textarea "لاتمكن من خدمتك"
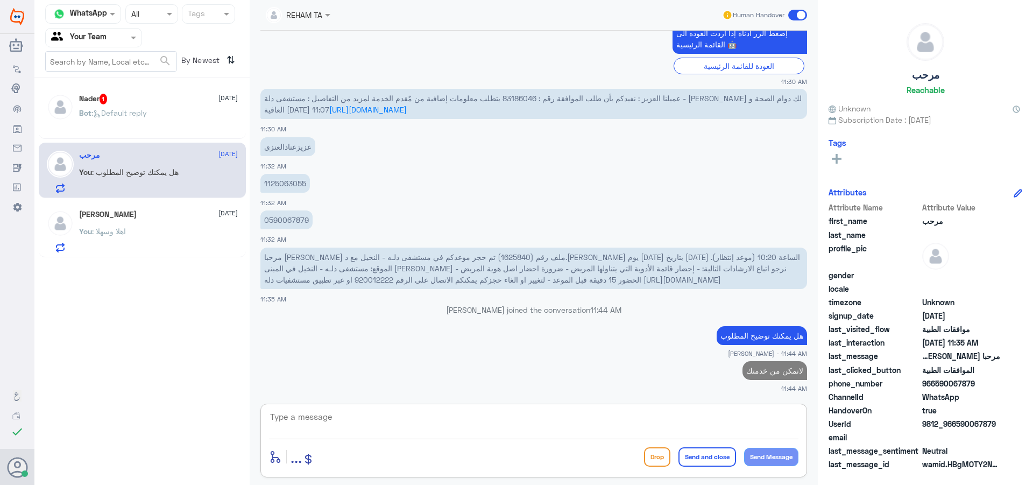
click at [113, 106] on div "Nader 1 17 August Bot : Default reply" at bounding box center [158, 114] width 159 height 40
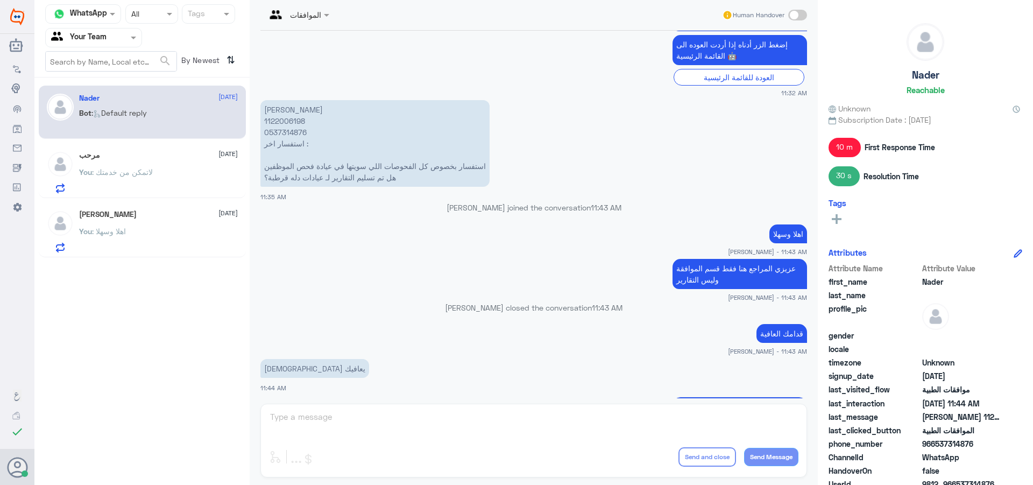
scroll to position [431, 0]
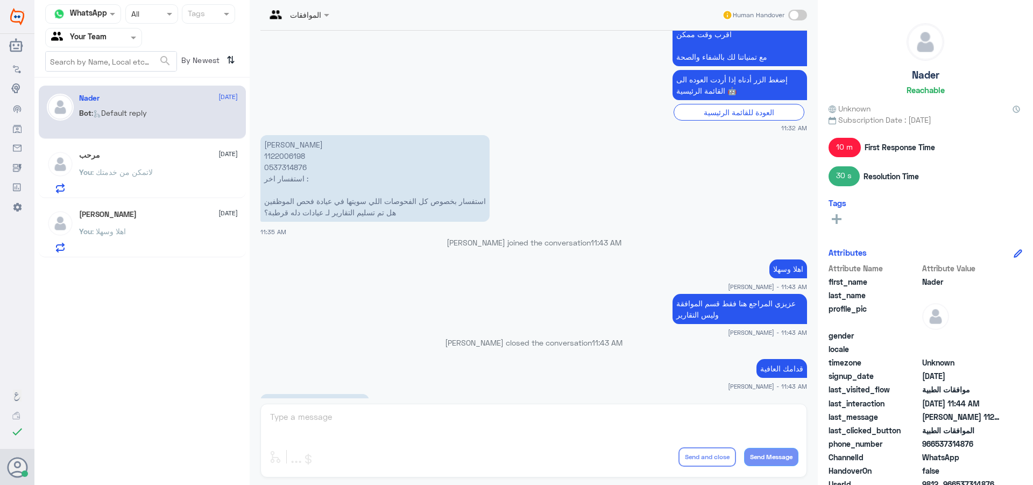
click at [150, 183] on p "You : لاتمكن من خدمتك" at bounding box center [116, 179] width 74 height 27
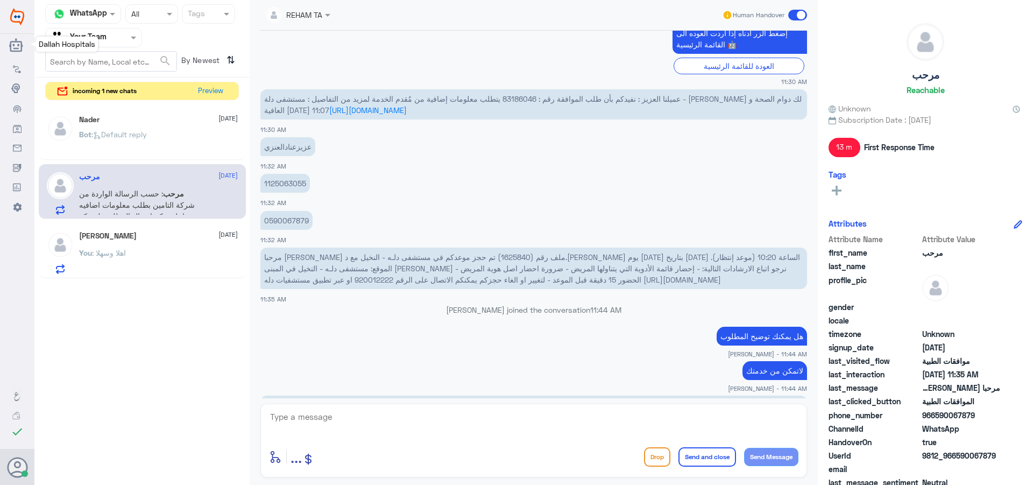
scroll to position [737, 0]
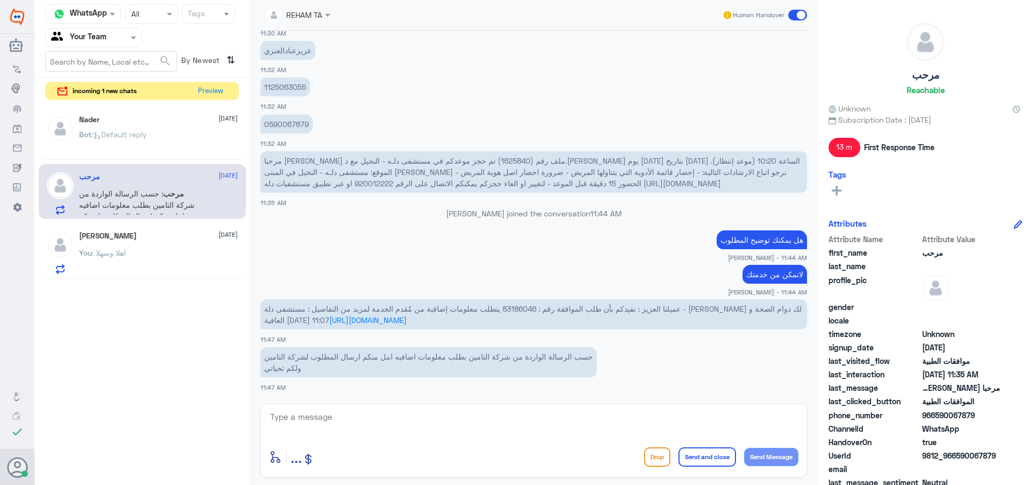
click at [641, 310] on span "عميلنا العزيز : نفيدكم بأن طلب الموافقة رقم : 83186046 يتطلب معلومات إضافية من …" at bounding box center [532, 314] width 537 height 20
drag, startPoint x: 503, startPoint y: 416, endPoint x: 515, endPoint y: 430, distance: 19.1
click at [503, 419] on div "enter flow name ... Drop Send and close Send Message" at bounding box center [533, 441] width 547 height 74
drag, startPoint x: 487, startPoint y: 427, endPoint x: 507, endPoint y: 444, distance: 26.3
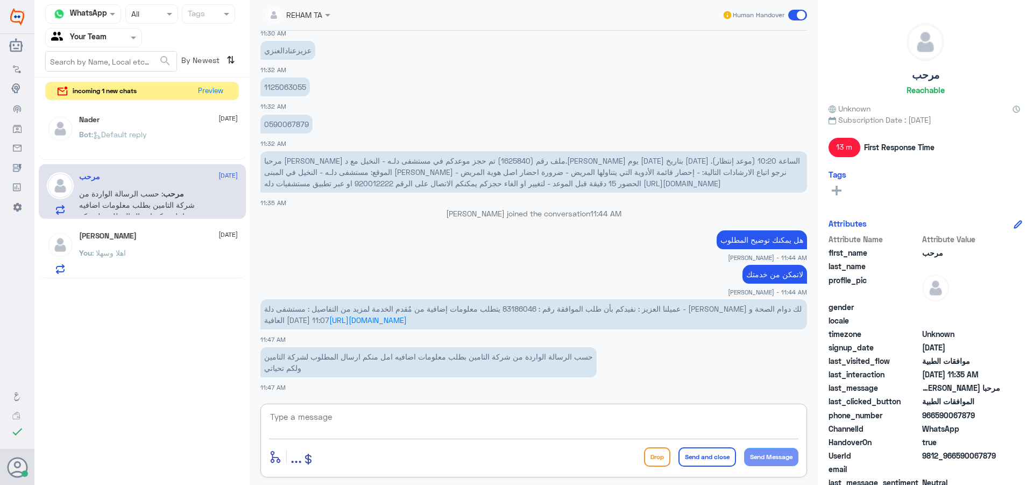
click at [485, 431] on textarea at bounding box center [533, 422] width 529 height 26
type textarea "["
type textarea "جاري متابعتها مع قسم التنويم"
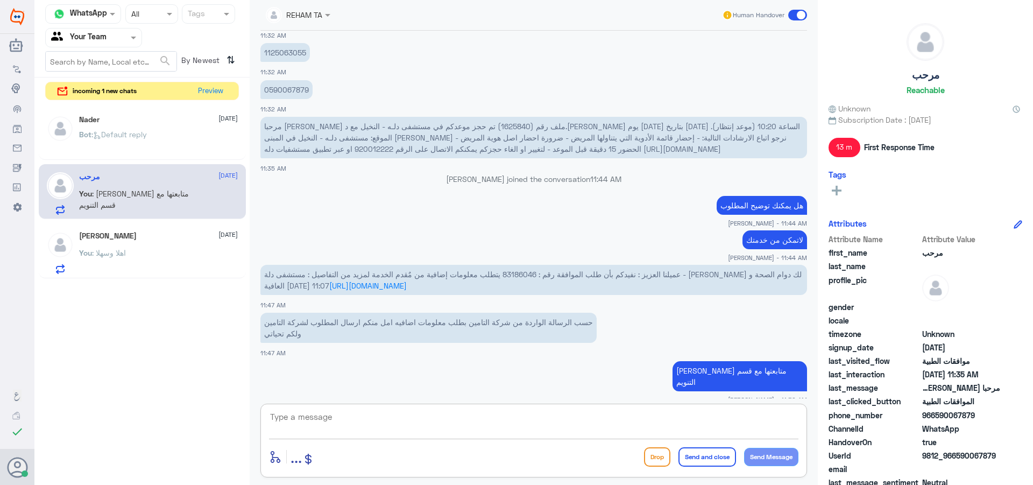
click at [230, 134] on div "Bot : Default reply" at bounding box center [158, 143] width 159 height 24
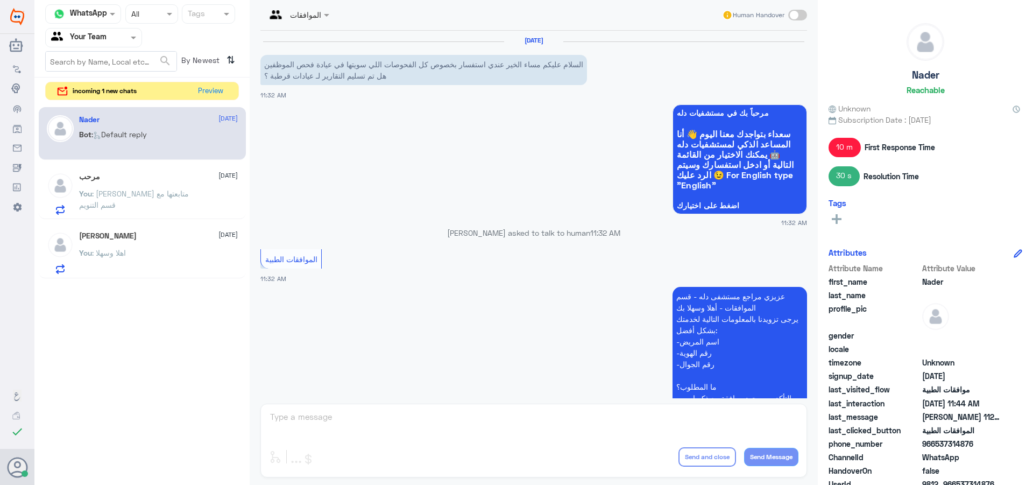
scroll to position [593, 0]
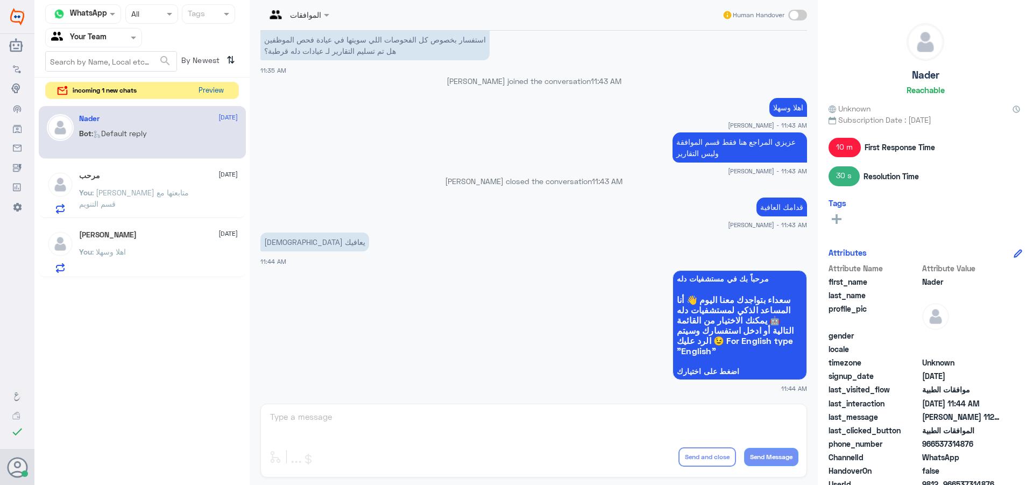
click at [204, 89] on button "Preview" at bounding box center [210, 90] width 33 height 17
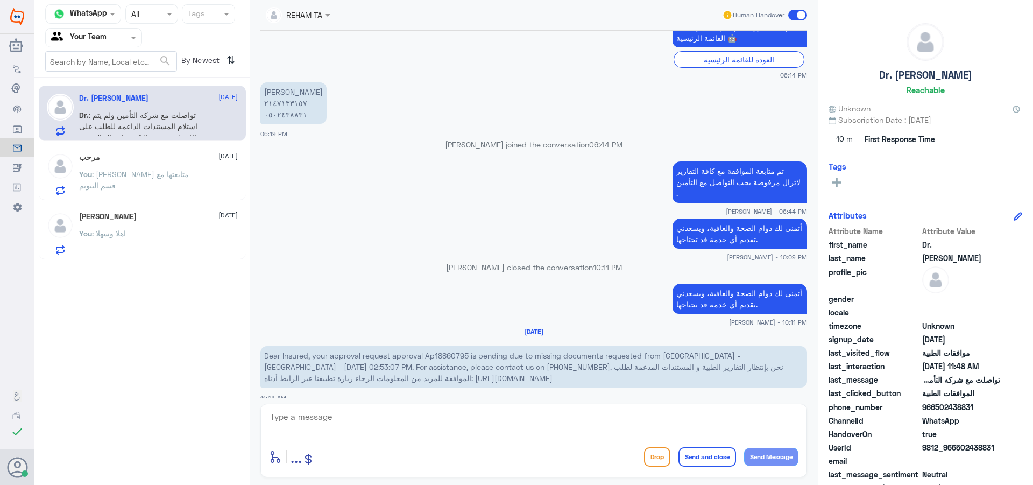
scroll to position [1076, 0]
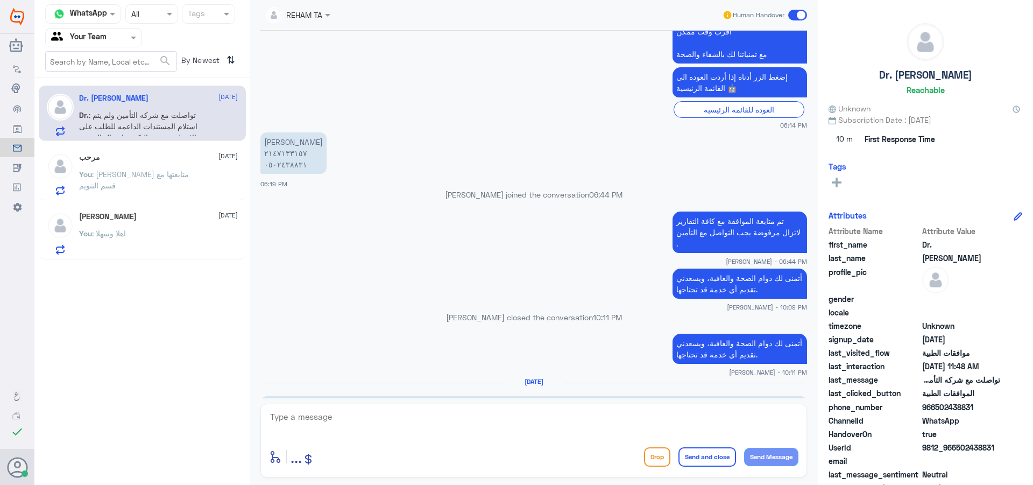
click at [362, 420] on textarea at bounding box center [533, 422] width 529 height 26
click at [307, 415] on textarea "0502438831" at bounding box center [533, 422] width 529 height 26
type textarea "0502438831"
type textarea "بخصوص اي طلب"
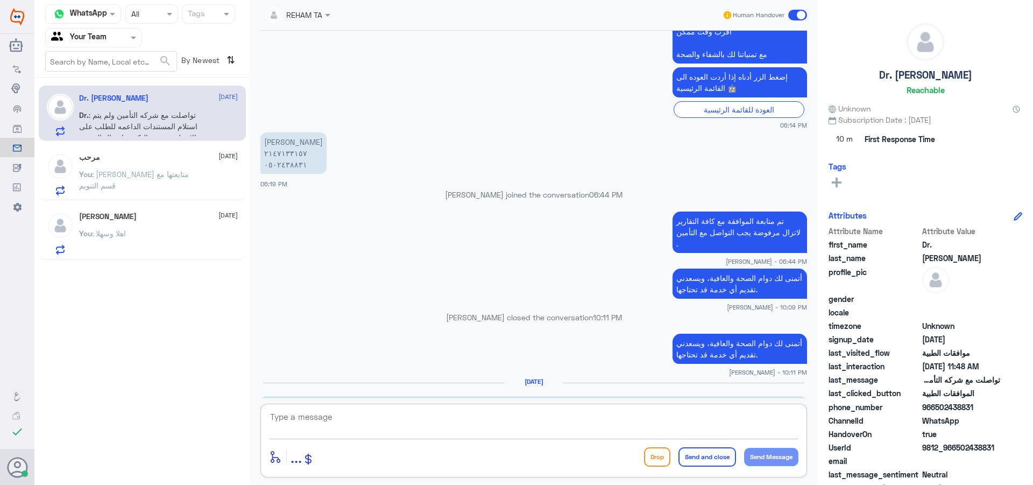
scroll to position [1905, 0]
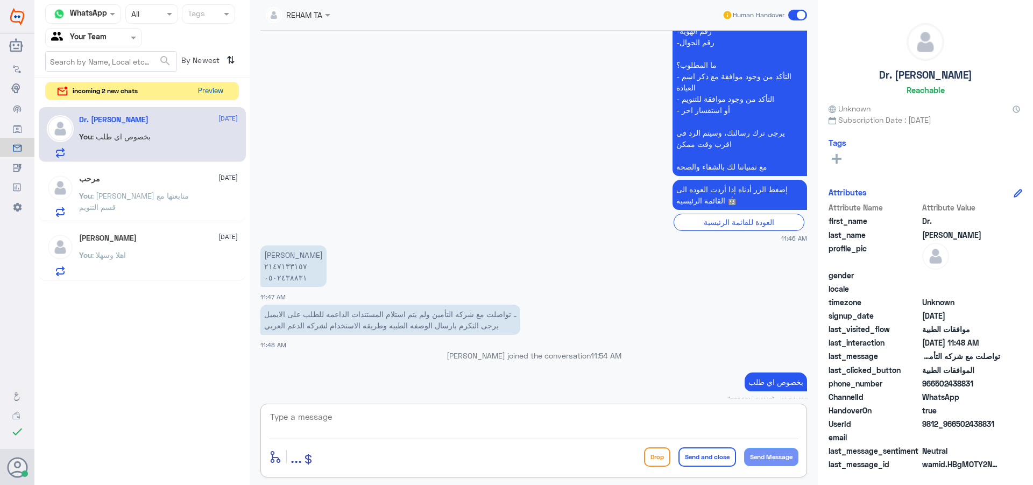
drag, startPoint x: 208, startPoint y: 81, endPoint x: 213, endPoint y: 87, distance: 7.6
click at [208, 82] on div "incoming 2 new chats Preview" at bounding box center [142, 91] width 194 height 19
click at [220, 90] on button "Preview" at bounding box center [210, 90] width 33 height 17
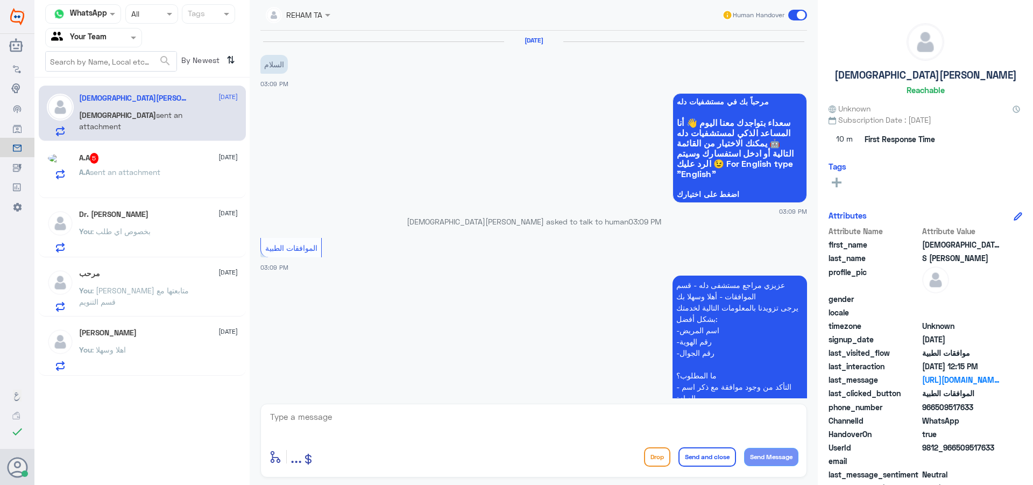
scroll to position [1064, 0]
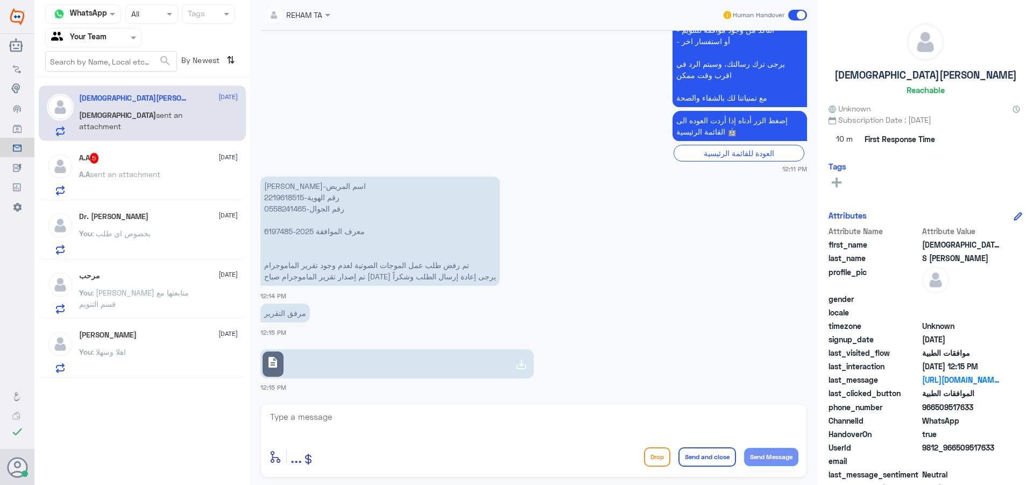
click at [200, 175] on div "A.A sent an attachment" at bounding box center [158, 183] width 159 height 24
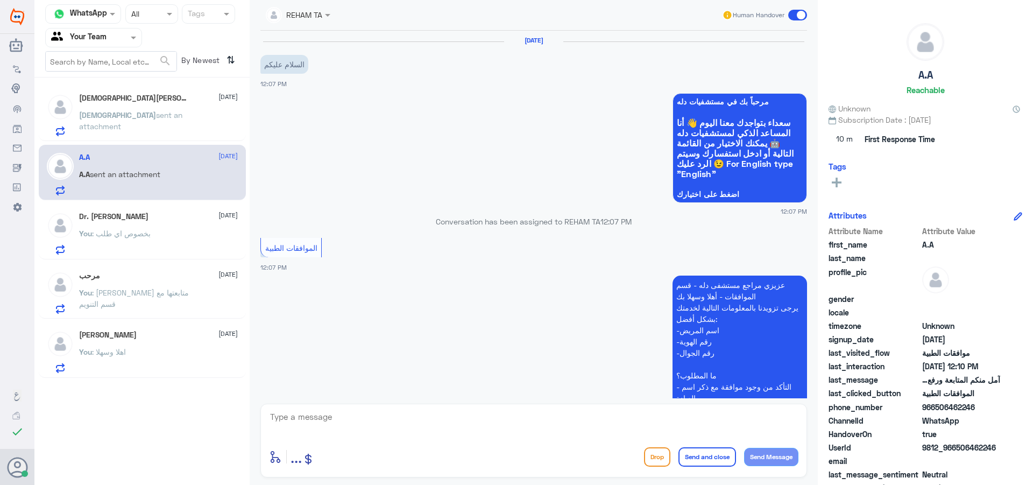
scroll to position [405, 0]
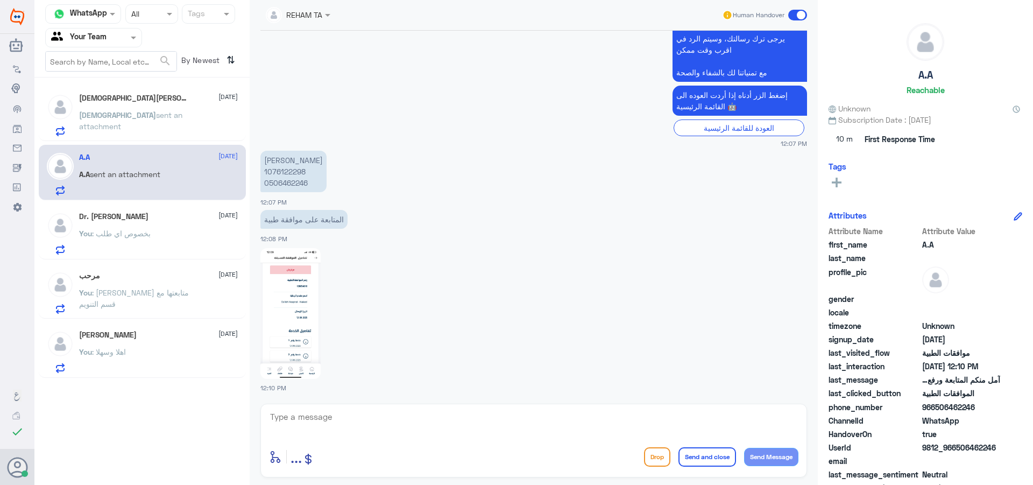
click at [382, 448] on div "enter flow name ... Drop Send and close Send Message" at bounding box center [533, 456] width 529 height 24
click at [386, 435] on textarea at bounding box center [533, 422] width 529 height 26
type textarea "h"
type textarea "اهلا وسهلا"
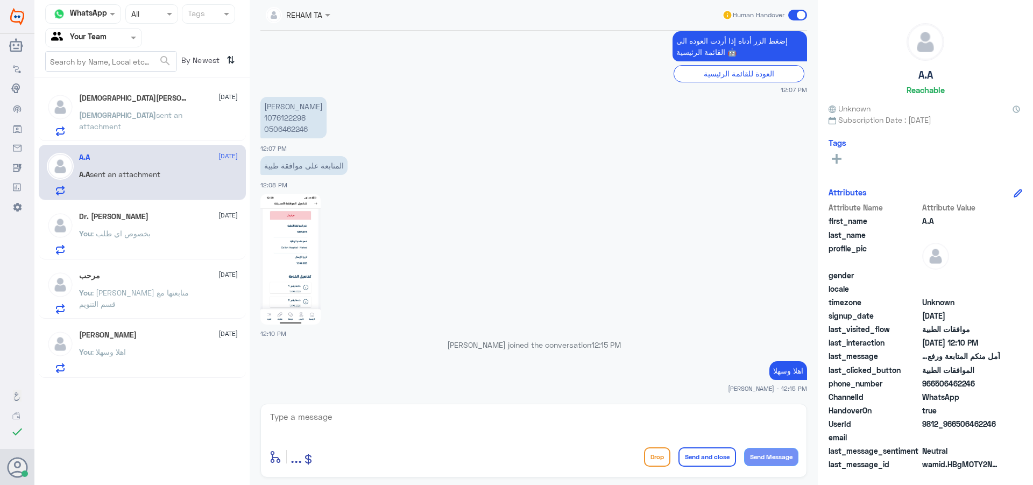
click at [301, 261] on img at bounding box center [290, 259] width 60 height 131
click at [295, 116] on p "عبدالله العزاز 1076122298 0506462246" at bounding box center [293, 117] width 66 height 41
drag, startPoint x: 398, startPoint y: 426, endPoint x: 551, endPoint y: 423, distance: 153.4
click at [399, 426] on textarea at bounding box center [533, 422] width 529 height 26
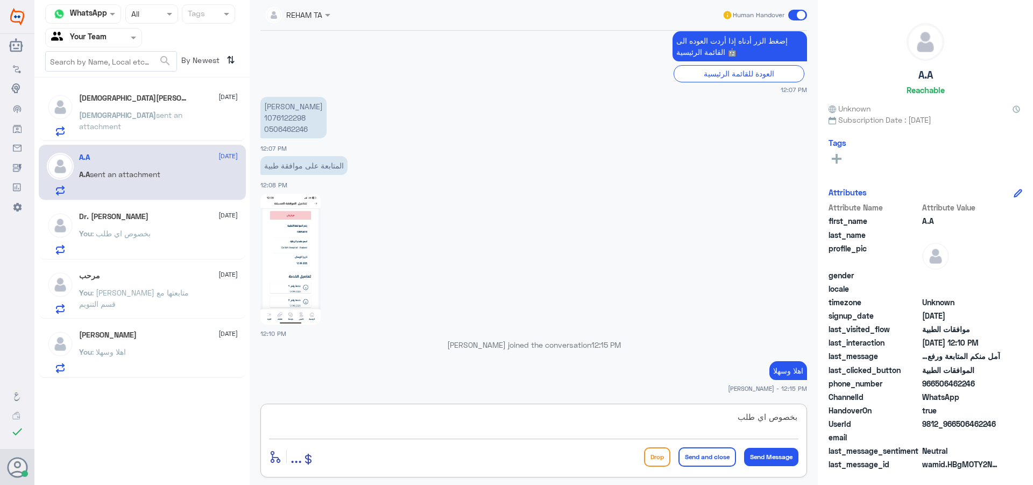
type textarea "بخصوص اي طلب"
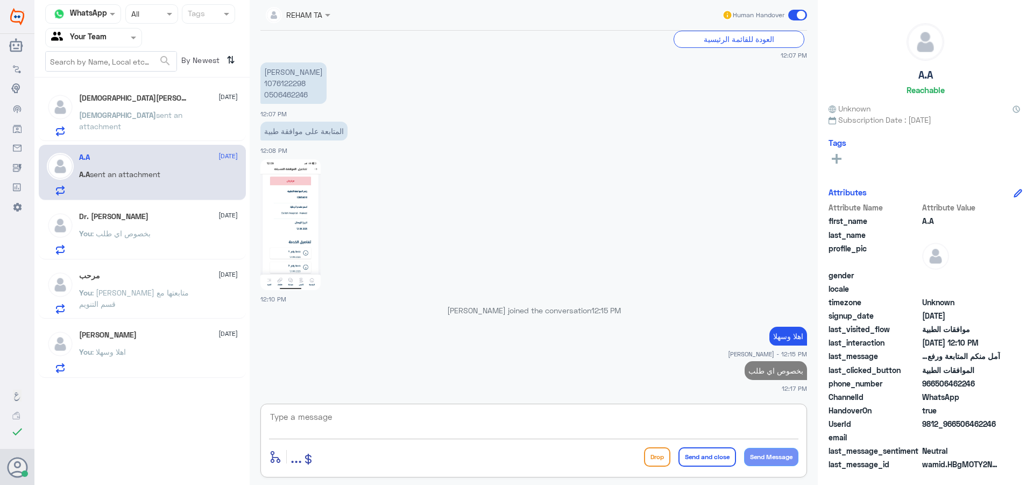
click at [207, 116] on div "Islam sent an attachment" at bounding box center [158, 124] width 159 height 24
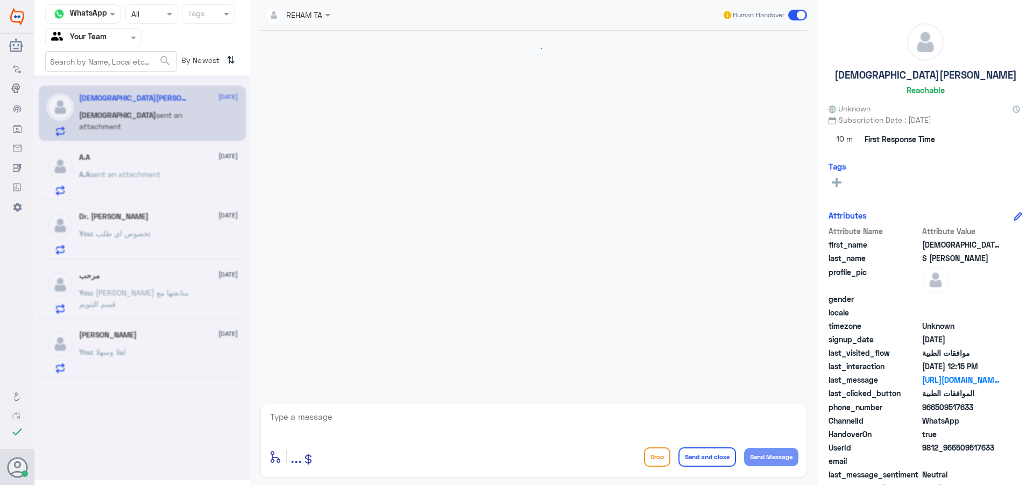
scroll to position [1064, 0]
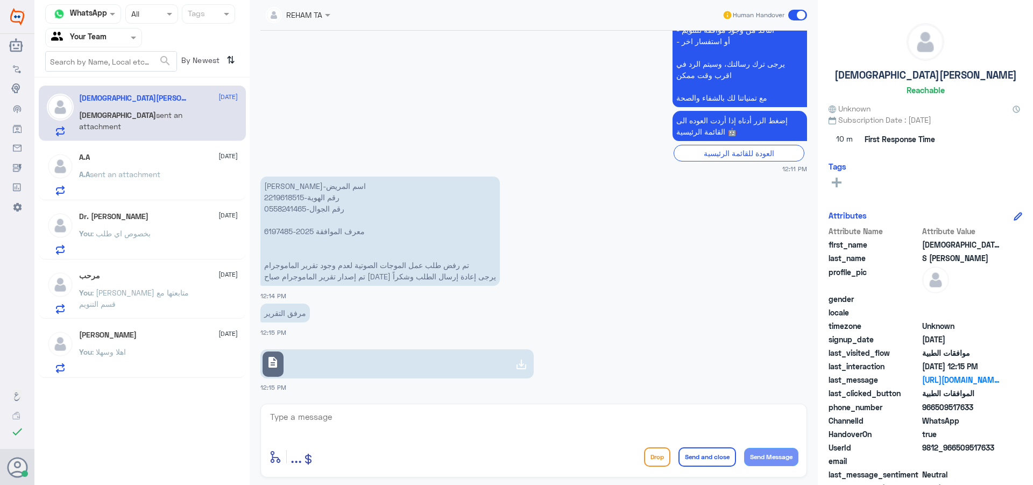
click at [281, 200] on p "دينا فكري حسن البرادعي-اسم المريض 2219618515-رقم الهوية 0558241465-رقم الجوال م…" at bounding box center [379, 230] width 239 height 109
click at [342, 363] on link "description" at bounding box center [396, 363] width 273 height 29
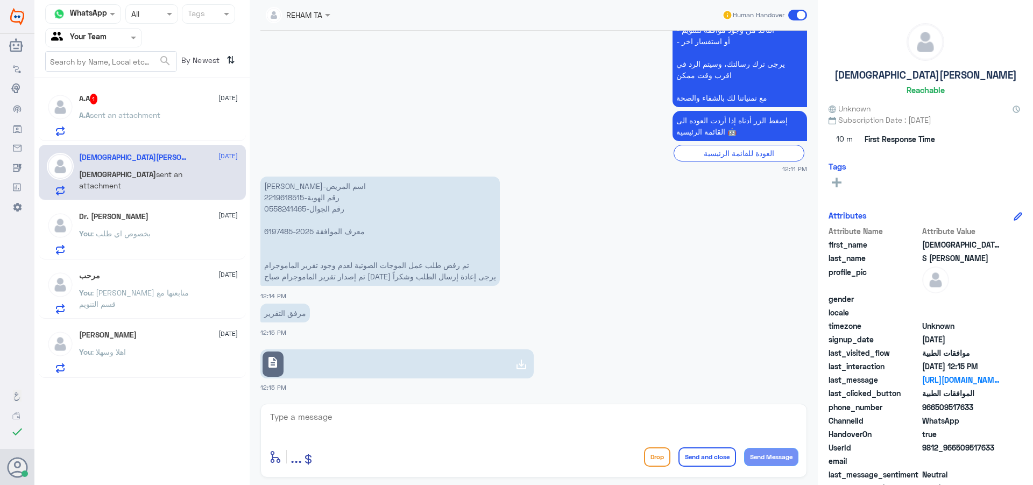
click at [131, 108] on div "A.A 1 17 August A.A sent an attachment" at bounding box center [158, 115] width 159 height 43
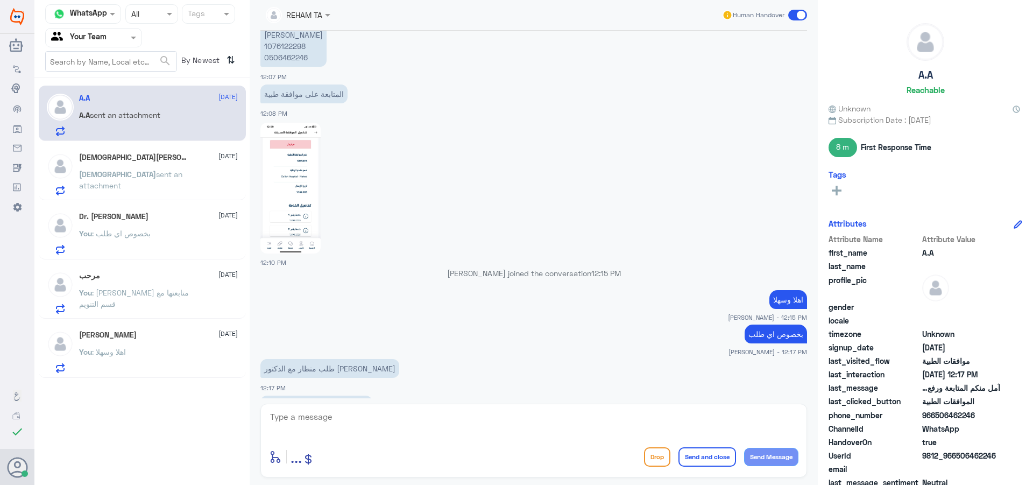
scroll to position [567, 0]
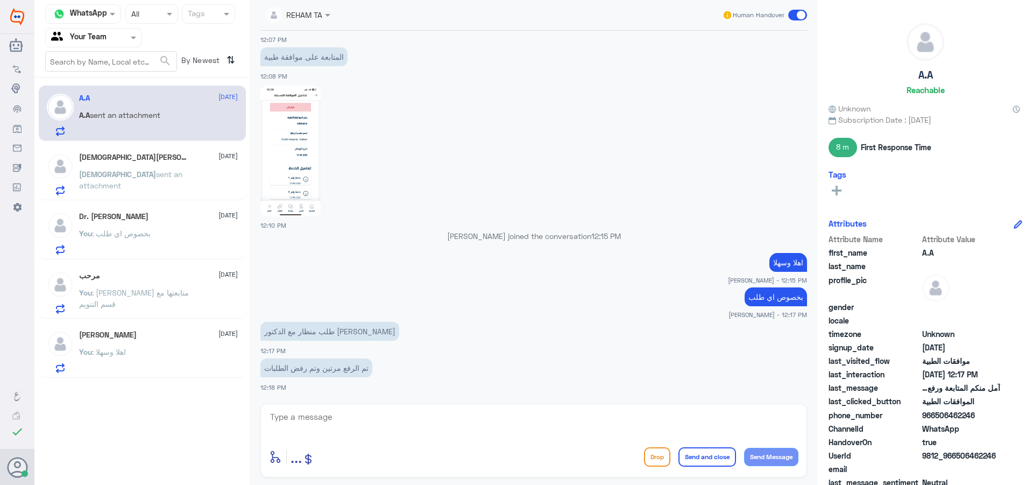
click at [408, 428] on textarea at bounding box center [533, 422] width 529 height 26
type textarea "j"
type textarea "تم متابعتها الان"
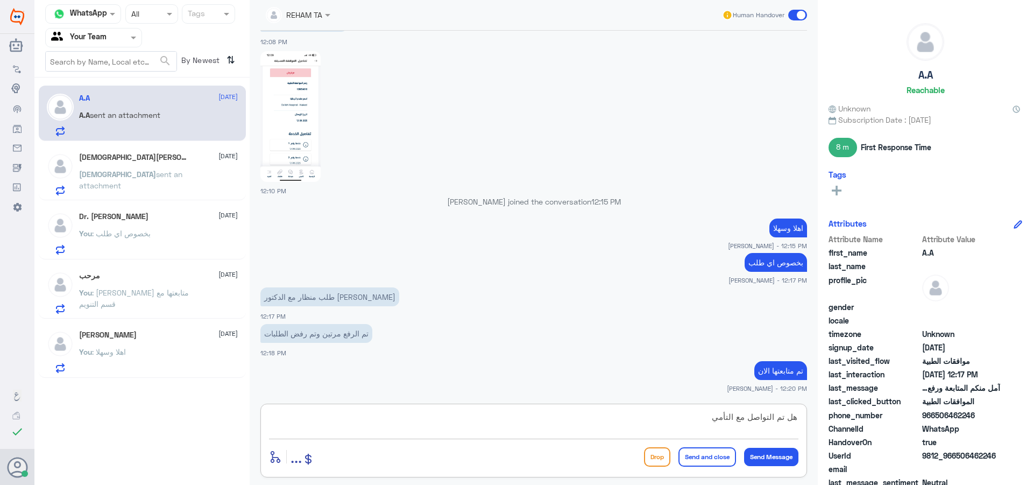
type textarea "هل تم التواصل مع التأمين"
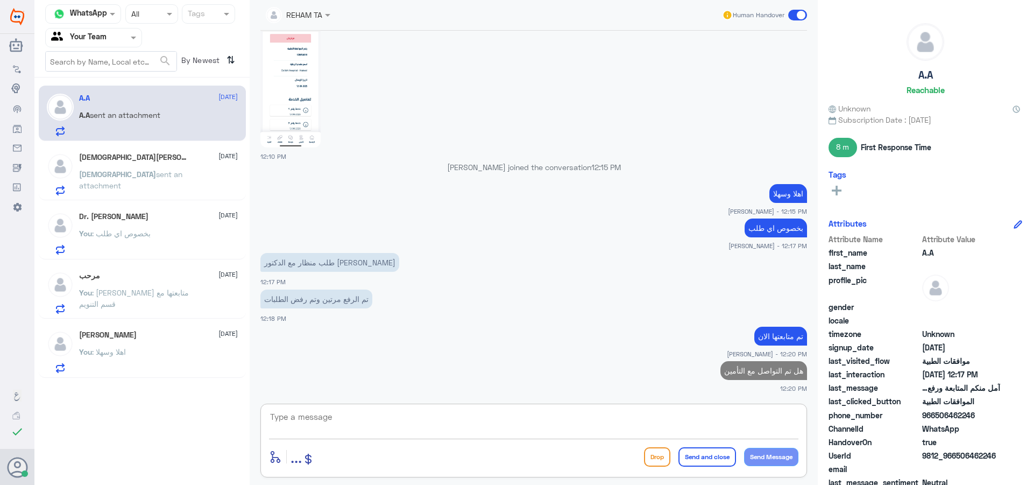
type textarea "؟"
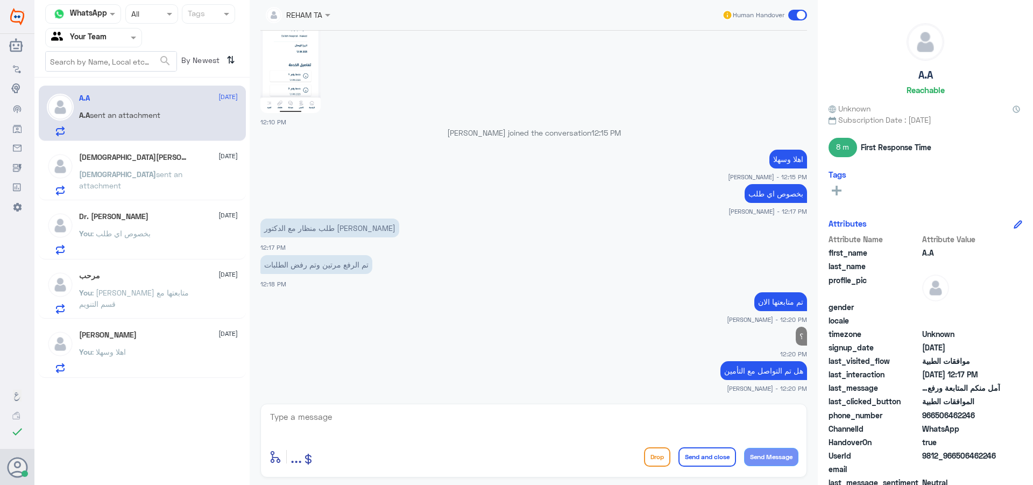
click at [149, 172] on span "sent an attachment" at bounding box center [130, 179] width 103 height 20
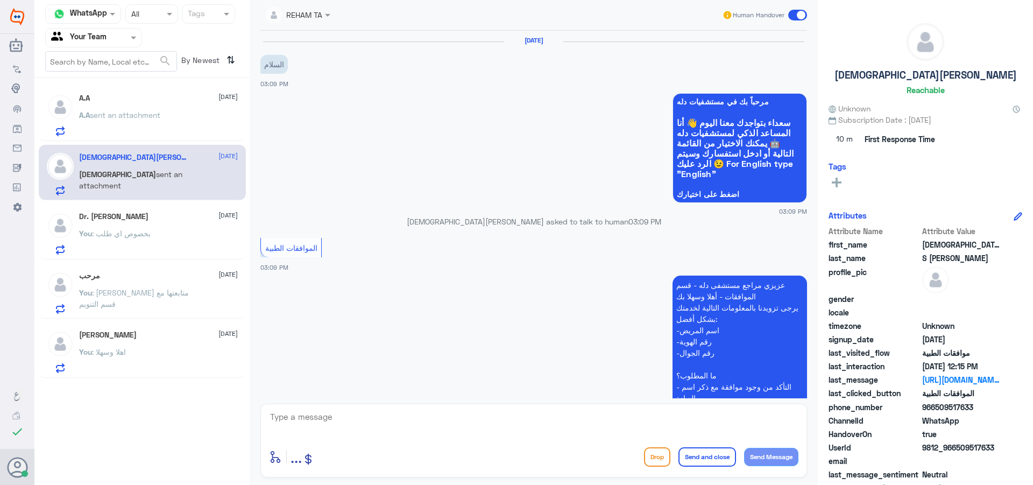
scroll to position [1064, 0]
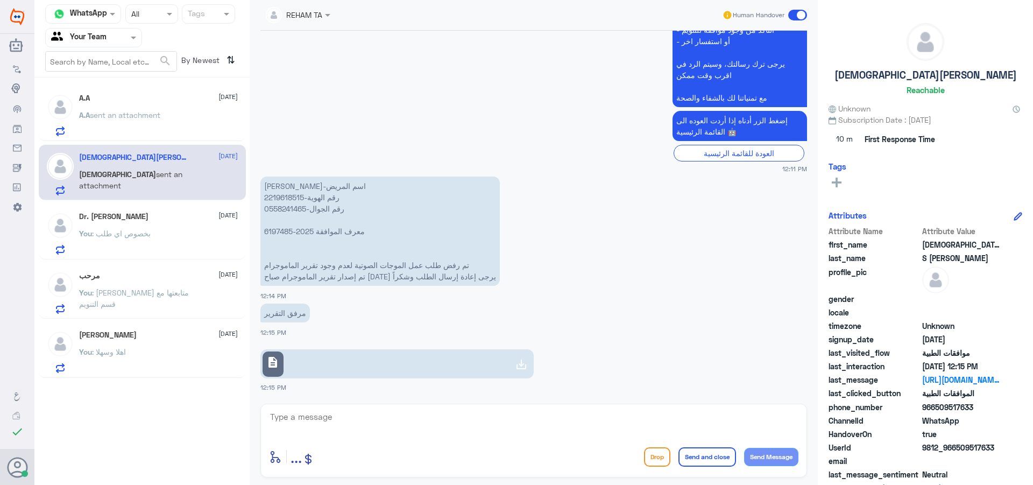
click at [292, 199] on p "دينا فكري حسن البرادعي-اسم المريض 2219618515-رقم الهوية 0558241465-رقم الجوال م…" at bounding box center [379, 230] width 239 height 109
drag, startPoint x: 322, startPoint y: 420, endPoint x: 397, endPoint y: 428, distance: 75.7
click at [322, 421] on textarea at bounding box center [533, 422] width 529 height 26
type textarea "تم ارفاق التقرير تحت الدراسة الان"
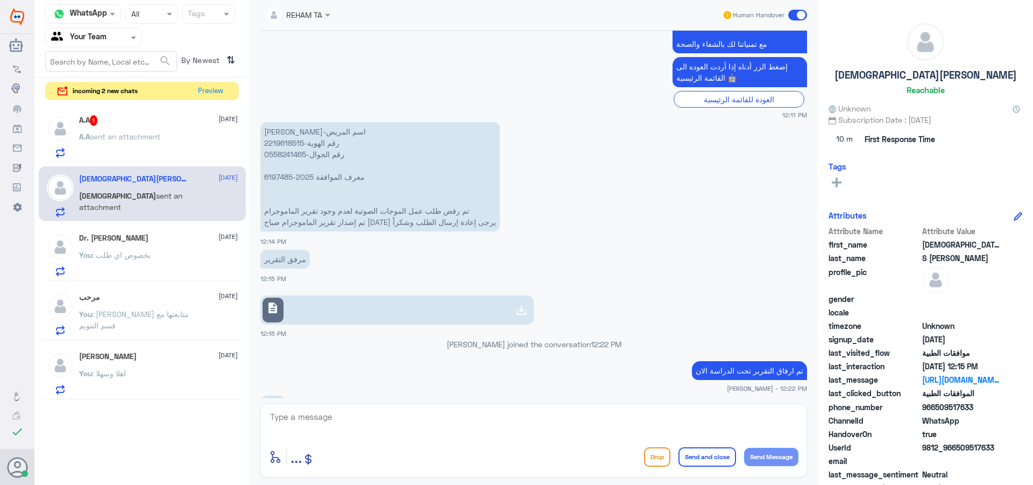
scroll to position [1135, 0]
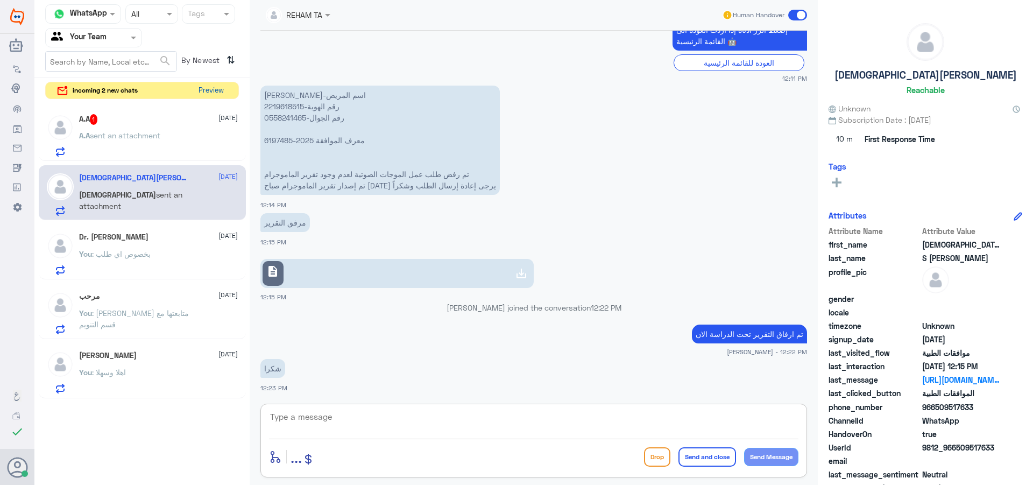
click at [216, 94] on button "Preview" at bounding box center [210, 90] width 33 height 17
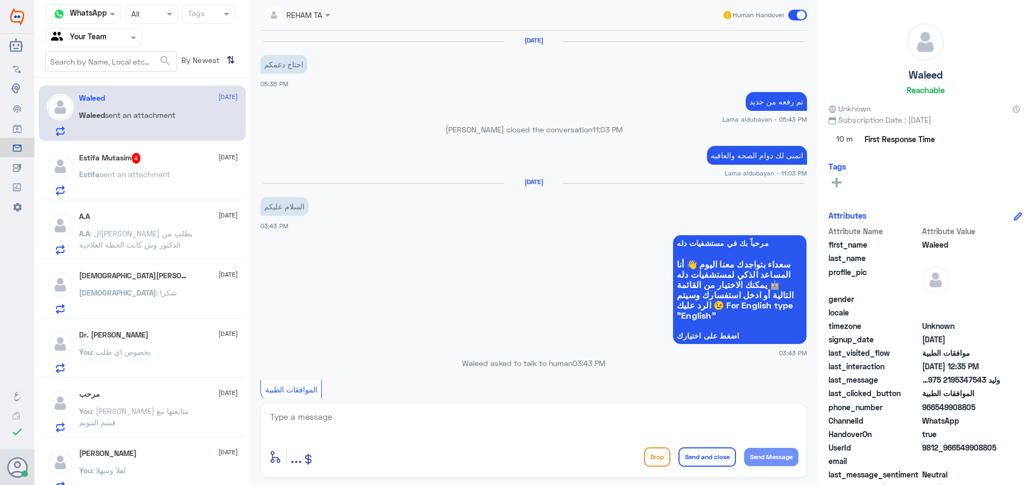
scroll to position [1064, 0]
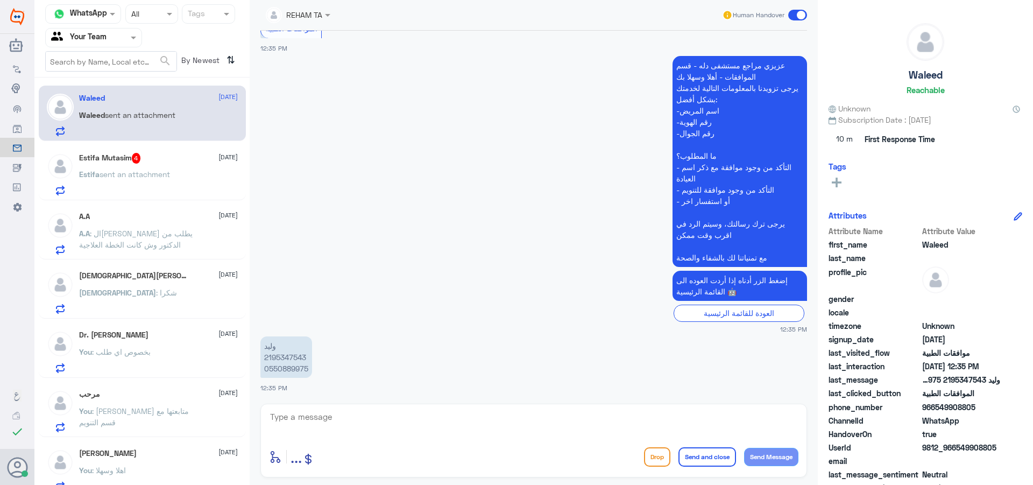
click at [160, 231] on span ": التامين يطلب من الدكتور وش كانت الخطة العلاجية" at bounding box center [136, 239] width 114 height 20
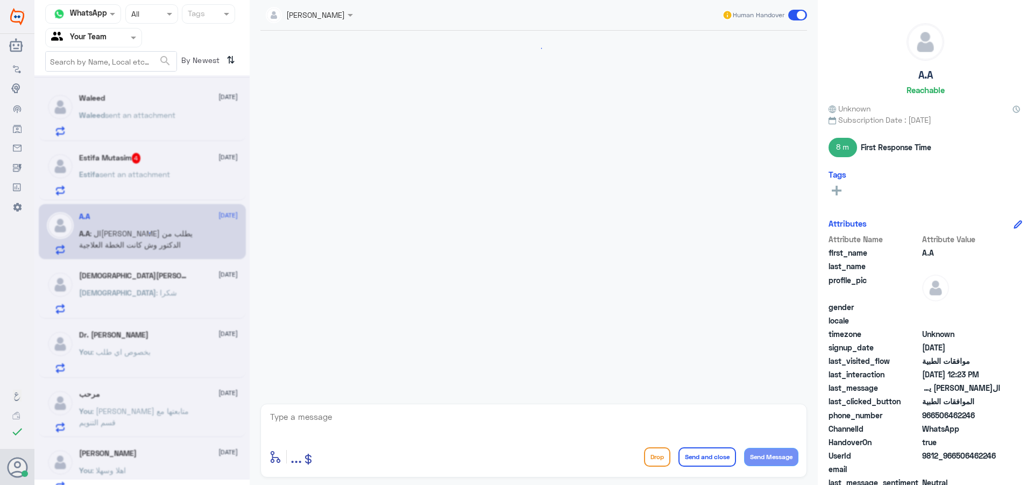
scroll to position [707, 0]
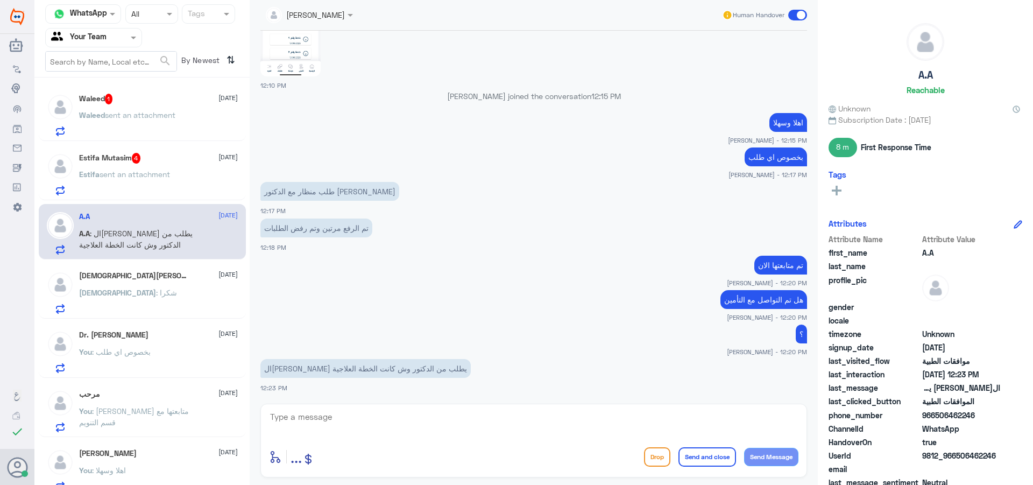
click at [408, 422] on textarea at bounding box center [533, 422] width 529 height 26
type textarea "d"
type textarea "هل كتب الطبيب الخطة ؟"
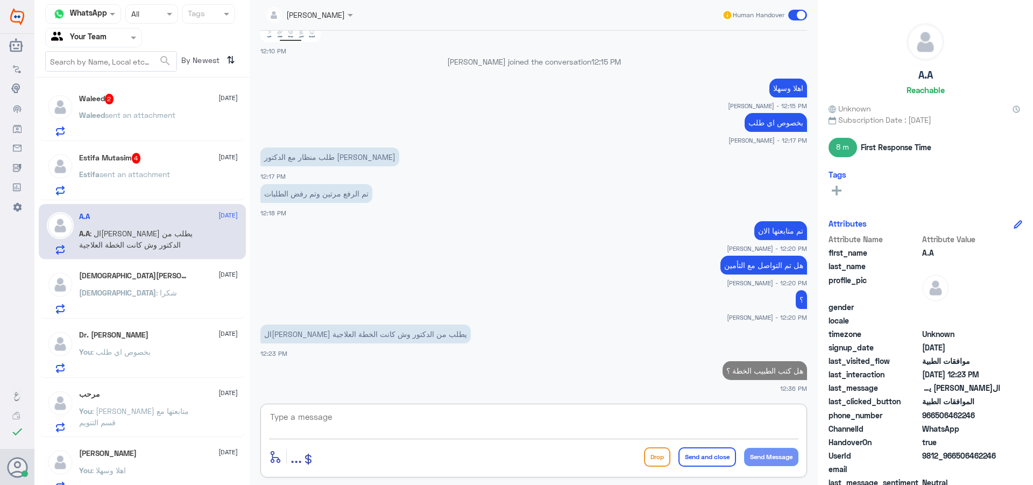
click at [124, 165] on div "Estifa Mutasim 4 17 August Estifa sent an attachment" at bounding box center [158, 174] width 159 height 43
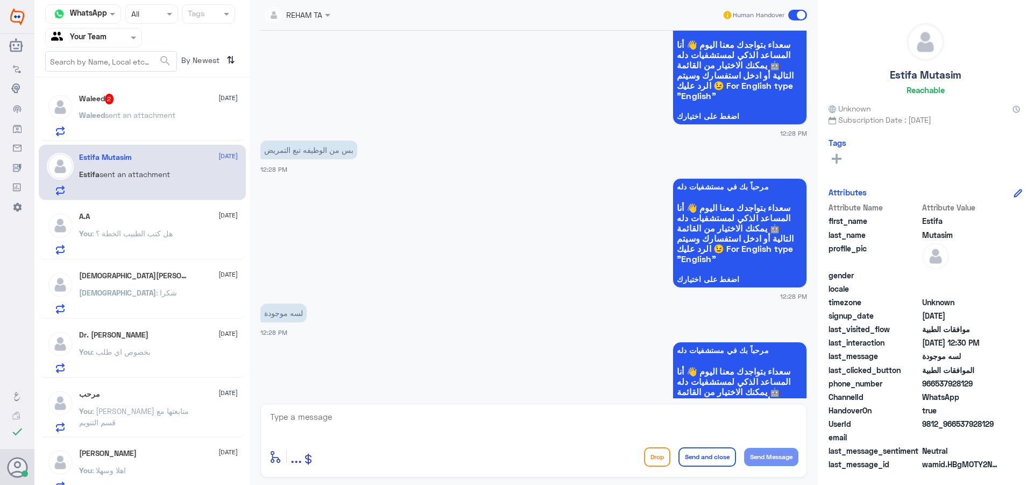
scroll to position [215, 0]
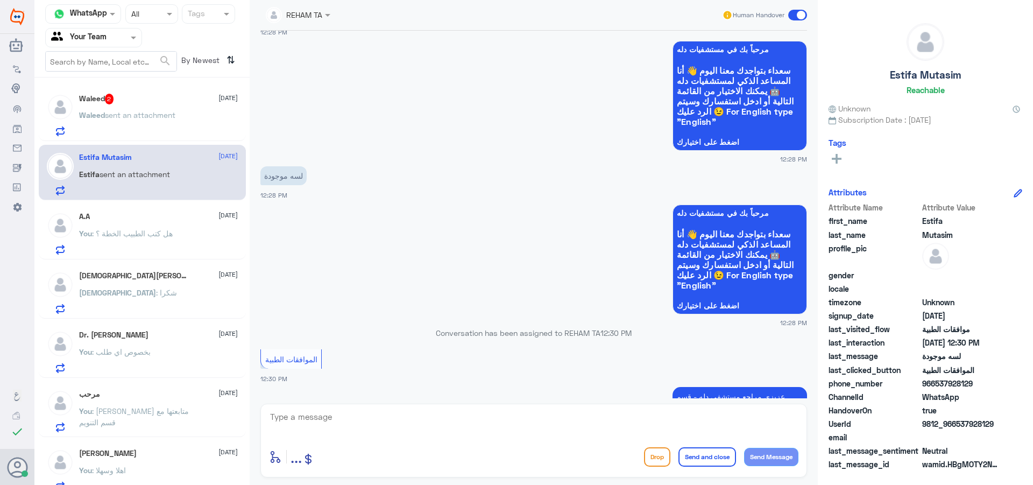
click at [796, 13] on span at bounding box center [797, 15] width 19 height 11
click at [0, 0] on input "checkbox" at bounding box center [0, 0] width 0 height 0
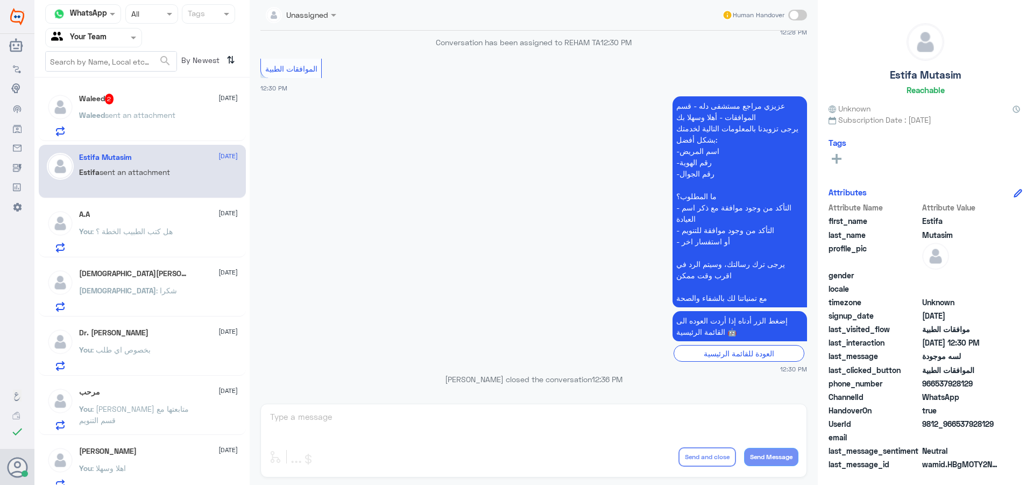
click at [173, 122] on p "Waleed sent an attachment" at bounding box center [127, 122] width 96 height 27
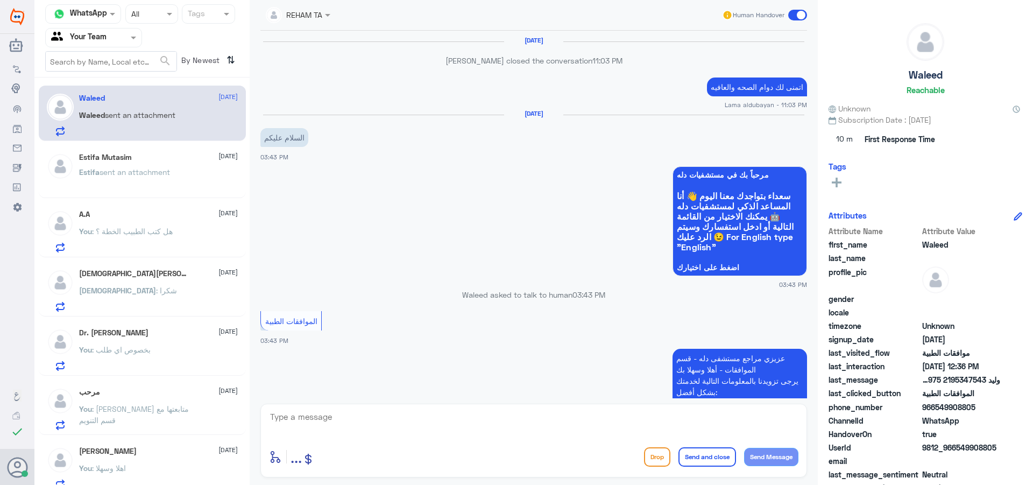
scroll to position [1080, 0]
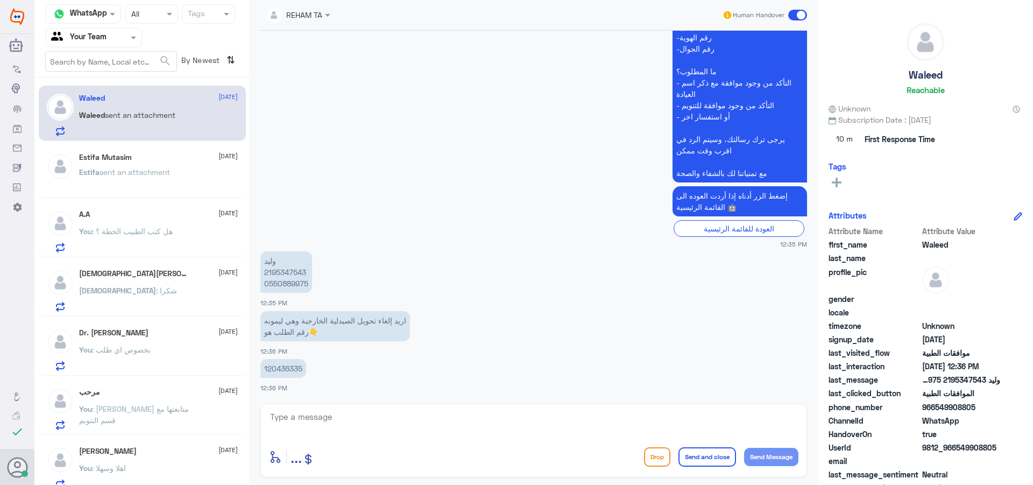
click at [288, 277] on p "وليد 2195347543 0550889975" at bounding box center [286, 271] width 52 height 41
click at [288, 273] on p "وليد 2195347543 0550889975" at bounding box center [286, 271] width 52 height 41
click at [401, 407] on div "enter flow name ... Drop Send and close Send Message" at bounding box center [533, 441] width 547 height 74
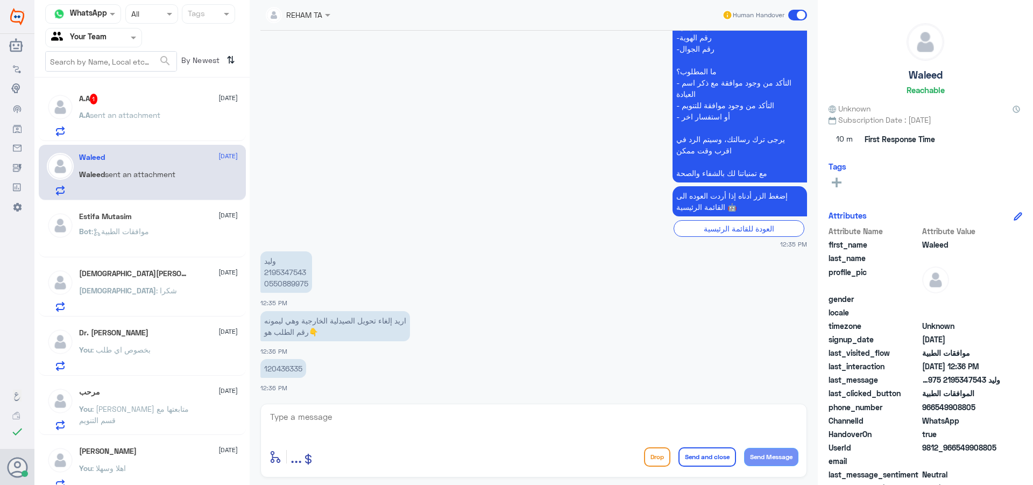
click at [345, 421] on textarea at bounding box center [533, 422] width 529 height 26
type textarea "تم الالغاء"
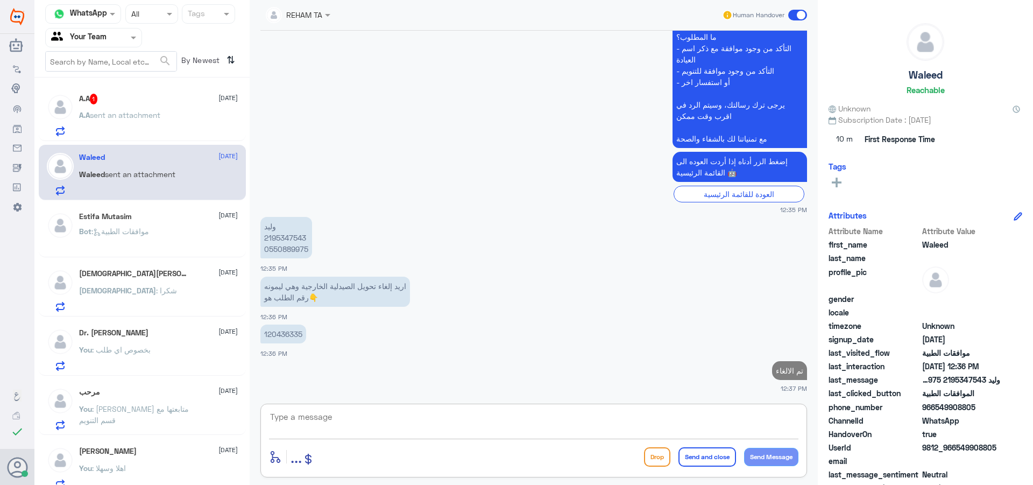
click at [146, 127] on p "A.A sent an attachment" at bounding box center [119, 122] width 81 height 27
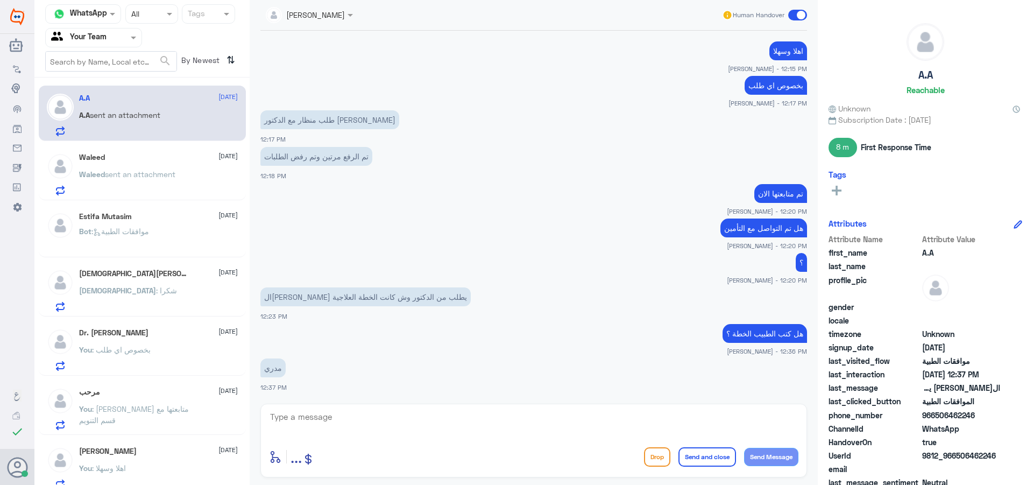
scroll to position [815, 0]
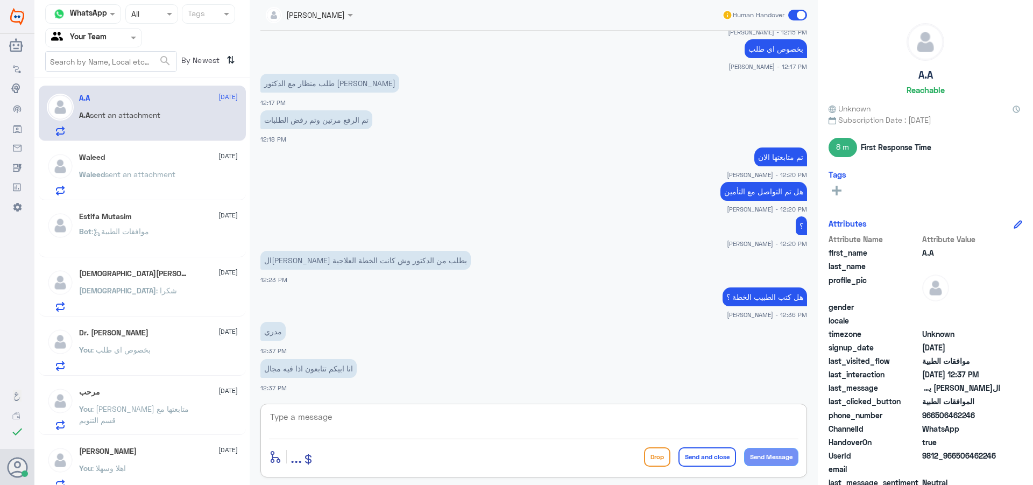
drag, startPoint x: 412, startPoint y: 427, endPoint x: 507, endPoint y: 469, distance: 103.6
click at [412, 429] on textarea at bounding box center [533, 422] width 529 height 26
type textarea "لم يكتب الطبيب اي تفاصيل او خطة علاجية تدعم الحالة"
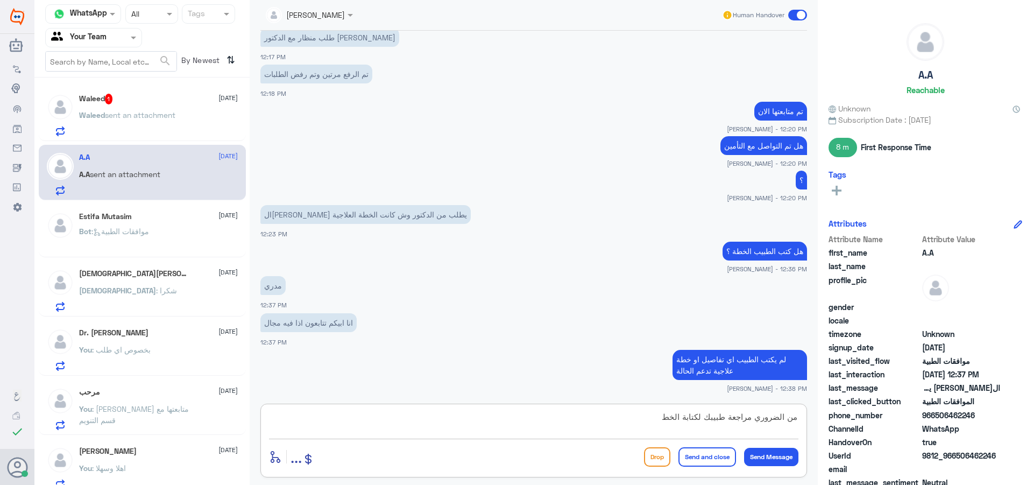
type textarea "من الضروري مراجعة طبيبك لكتابة الخطة"
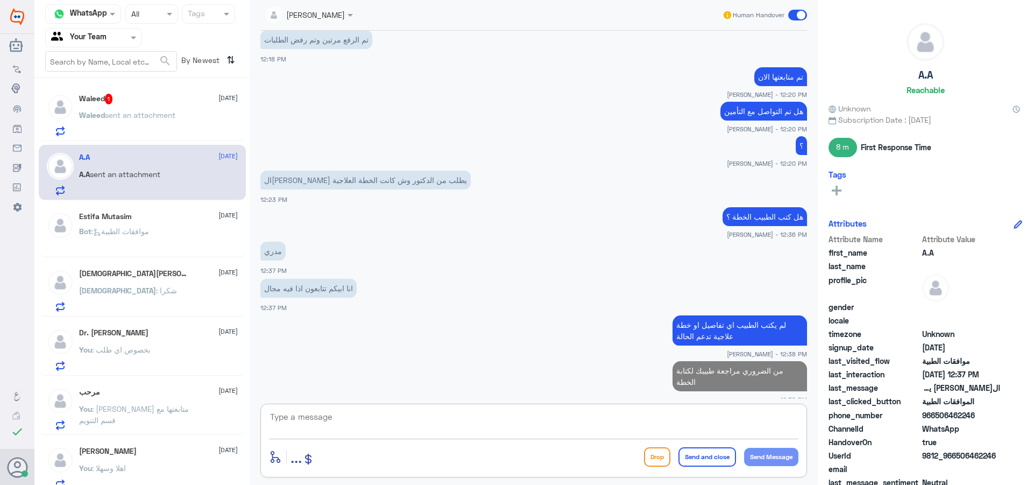
click at [130, 108] on div "Waleed 1 17 August Waleed sent an attachment" at bounding box center [158, 115] width 159 height 43
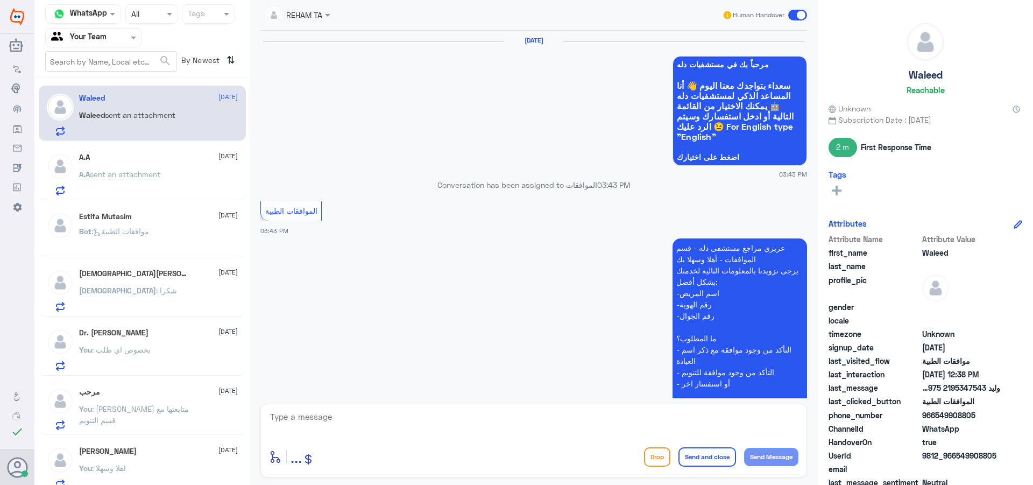
scroll to position [1061, 0]
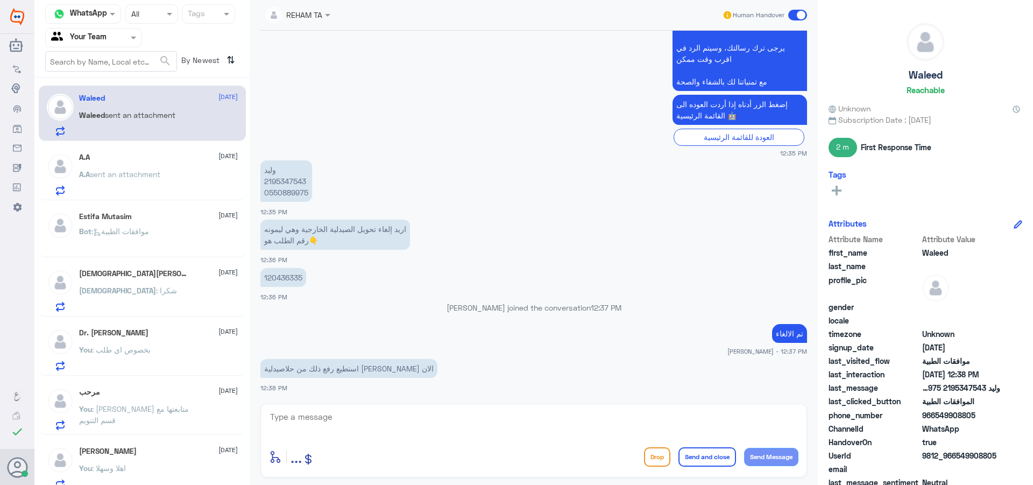
click at [500, 419] on textarea at bounding box center [533, 422] width 529 height 26
type textarea "ل"
type textarea "نعم"
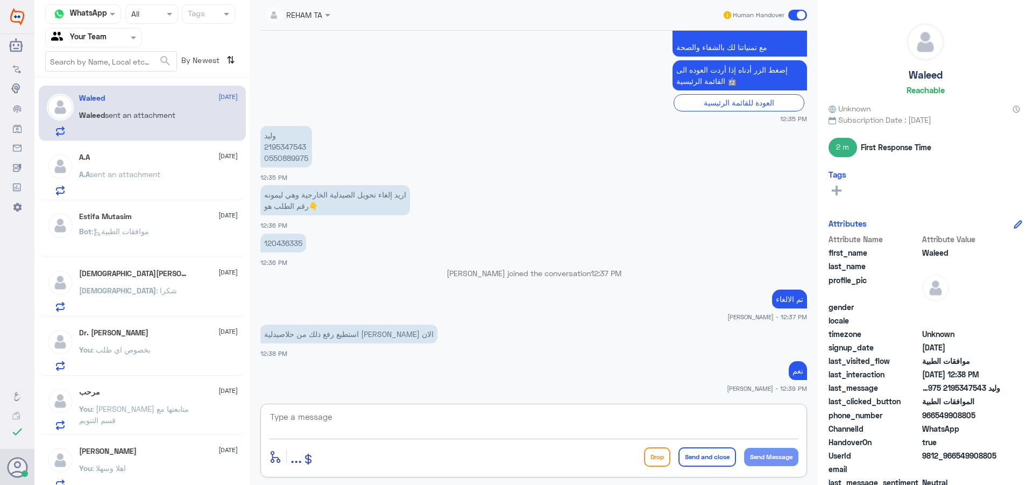
drag, startPoint x: 799, startPoint y: 16, endPoint x: 758, endPoint y: 14, distance: 40.9
click at [798, 17] on span at bounding box center [797, 15] width 19 height 11
click at [0, 0] on input "checkbox" at bounding box center [0, 0] width 0 height 0
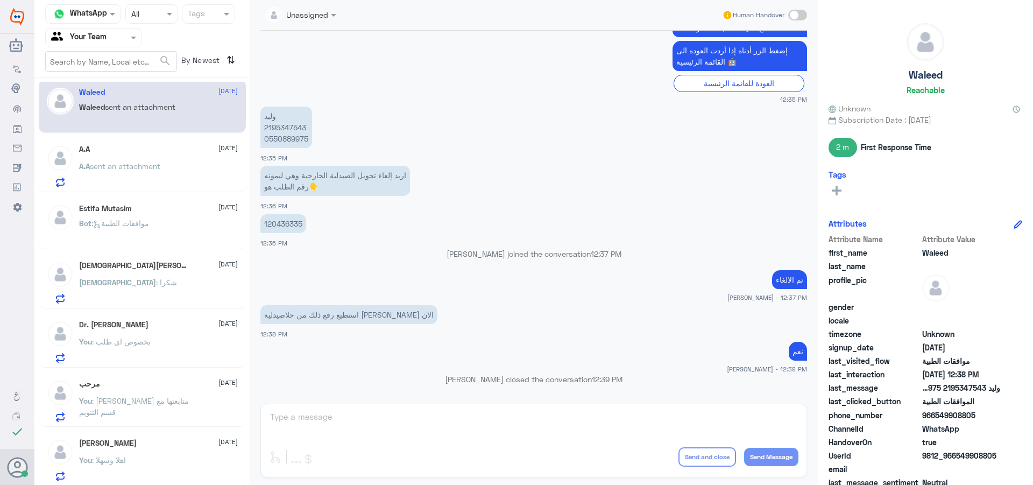
scroll to position [8, 0]
click at [167, 462] on div "You : اهلا وسهلا" at bounding box center [158, 467] width 159 height 24
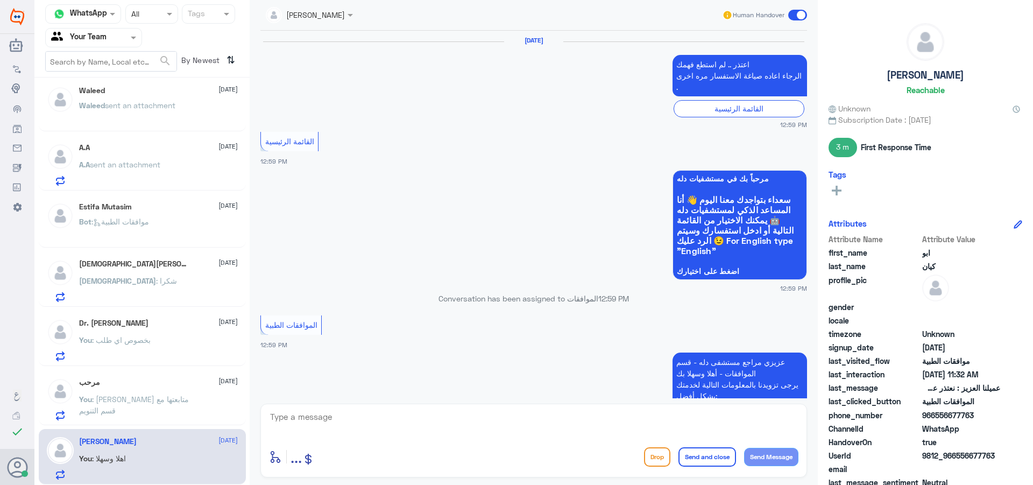
scroll to position [1067, 0]
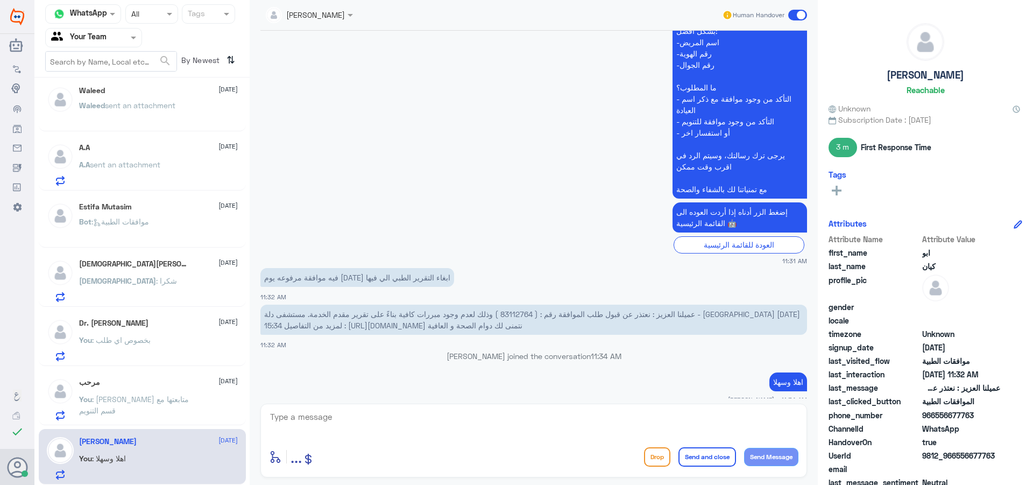
click at [800, 15] on span at bounding box center [797, 15] width 19 height 11
click at [0, 0] on input "checkbox" at bounding box center [0, 0] width 0 height 0
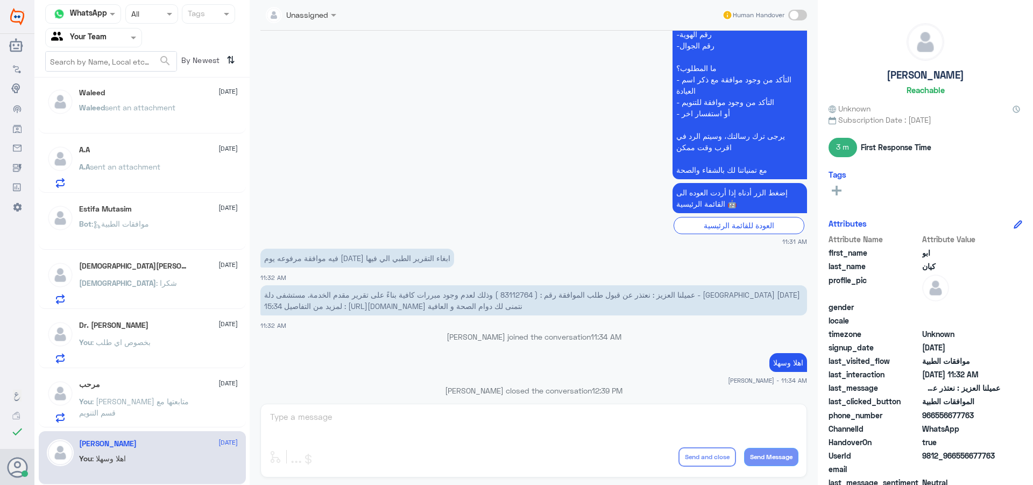
click at [125, 384] on div "مرحب 17 August" at bounding box center [158, 384] width 159 height 9
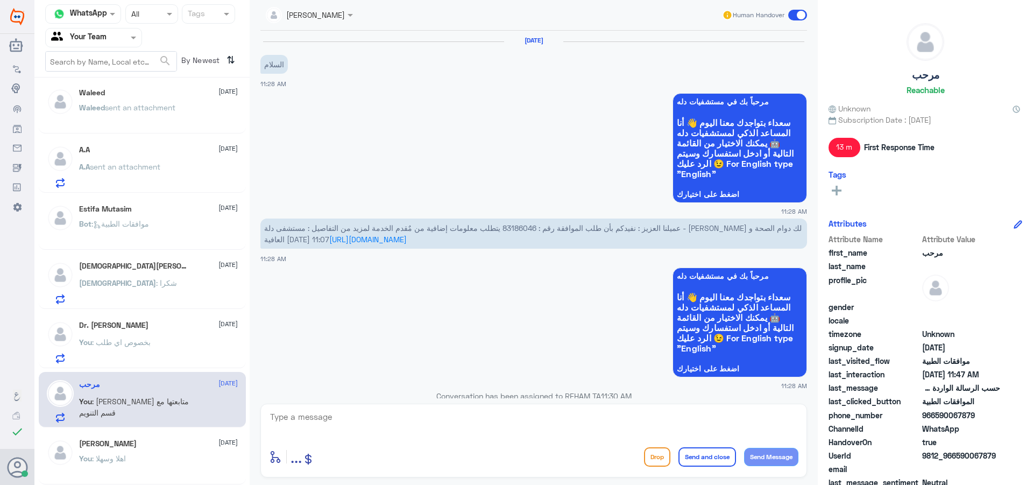
scroll to position [772, 0]
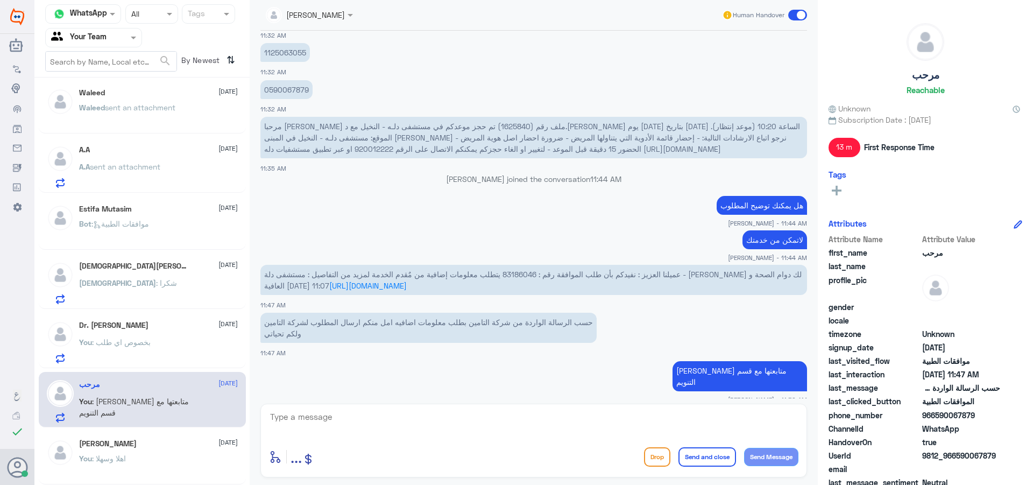
click at [806, 12] on span at bounding box center [797, 15] width 19 height 11
click at [0, 0] on input "checkbox" at bounding box center [0, 0] width 0 height 0
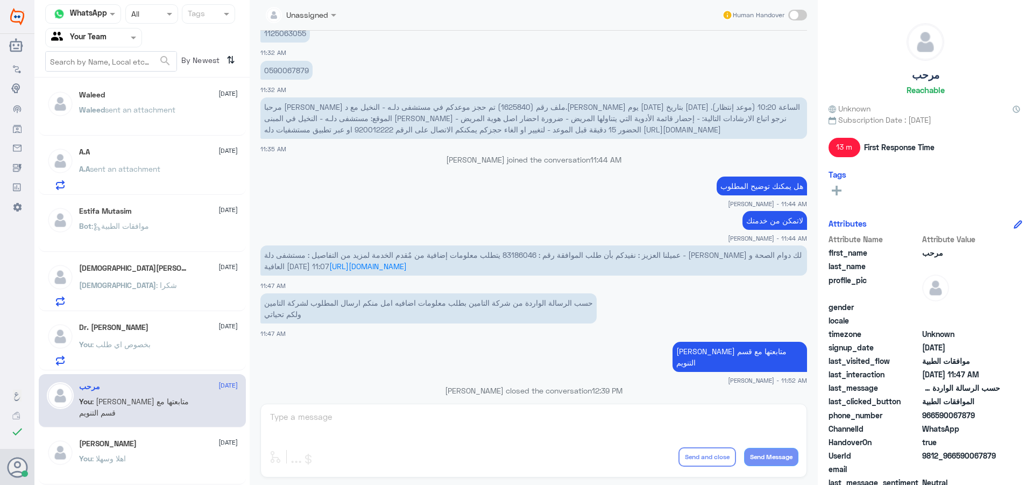
click at [147, 343] on span ": بخصوص اي طلب" at bounding box center [121, 343] width 59 height 9
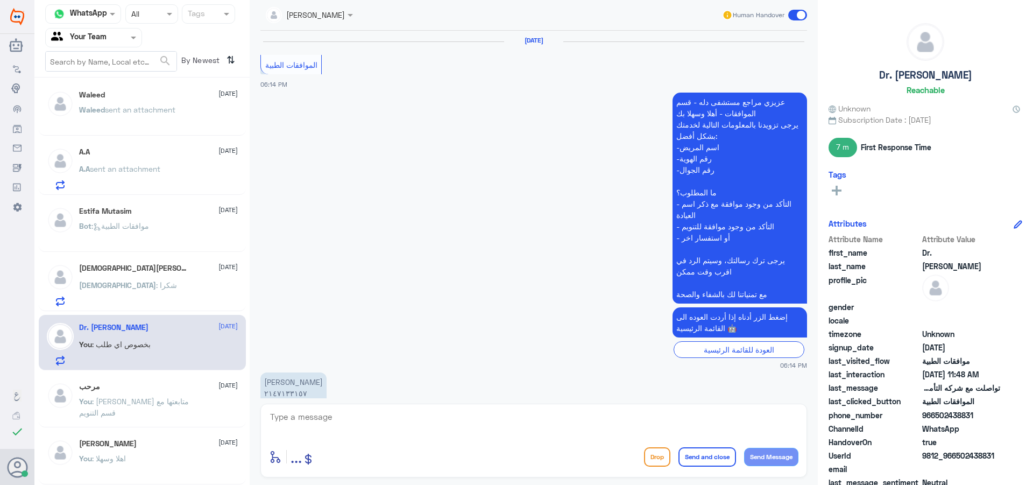
scroll to position [1088, 0]
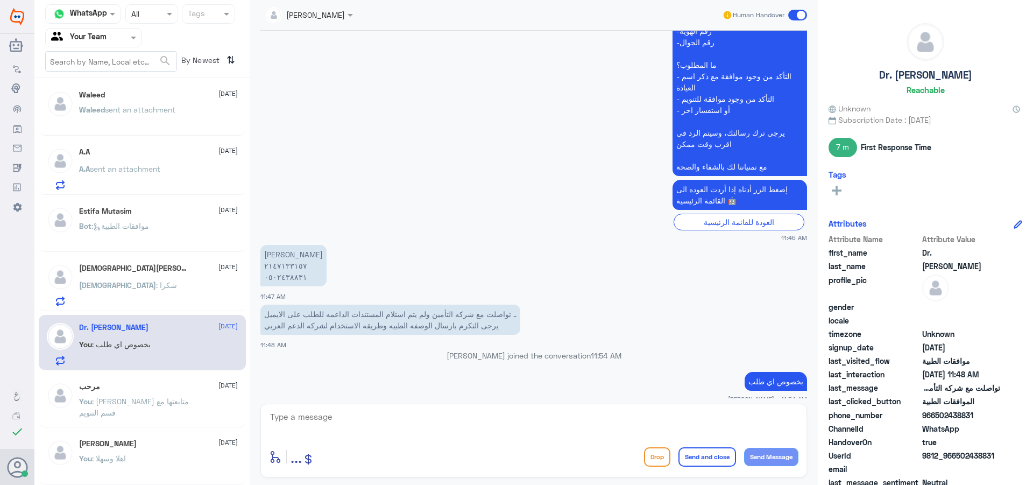
click at [803, 13] on span at bounding box center [797, 15] width 19 height 11
click at [0, 0] on input "checkbox" at bounding box center [0, 0] width 0 height 0
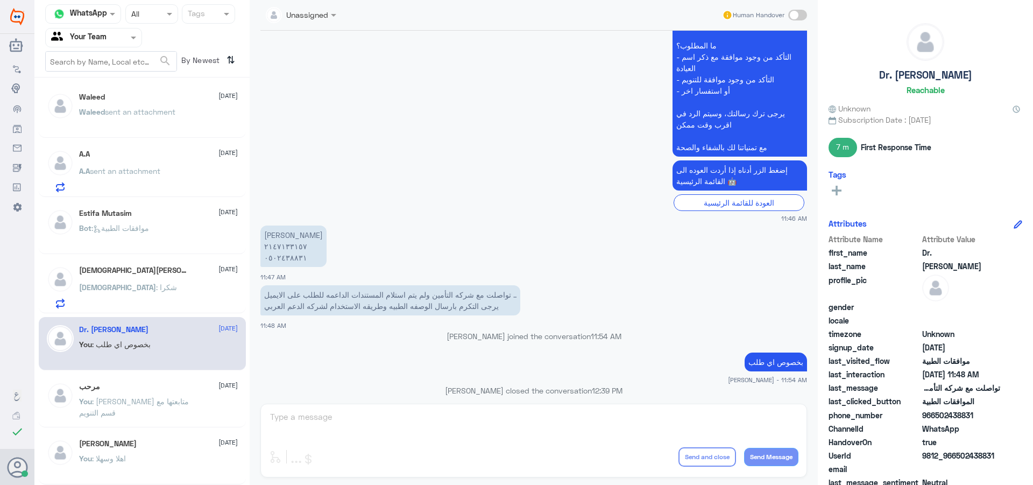
click at [157, 278] on div "Islam S Ali 17 August Islam : شكرا" at bounding box center [158, 287] width 159 height 43
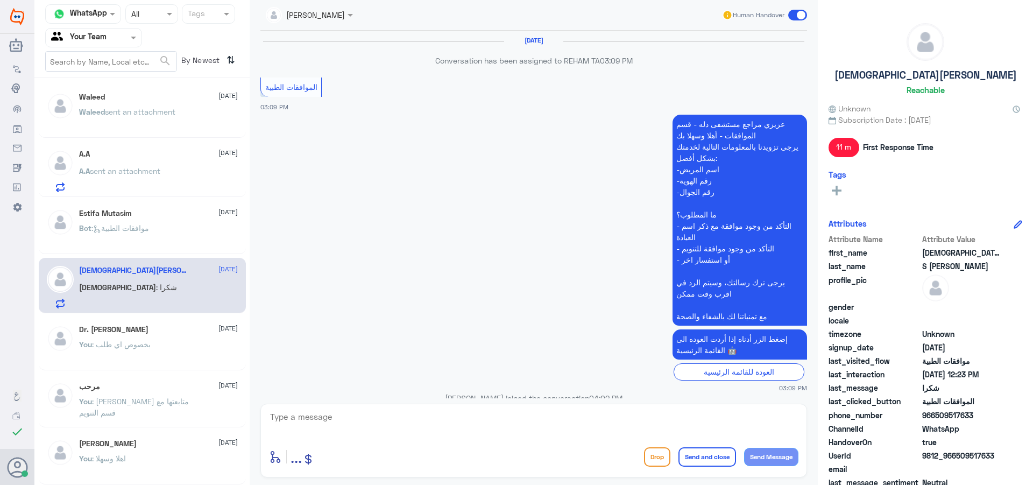
scroll to position [994, 0]
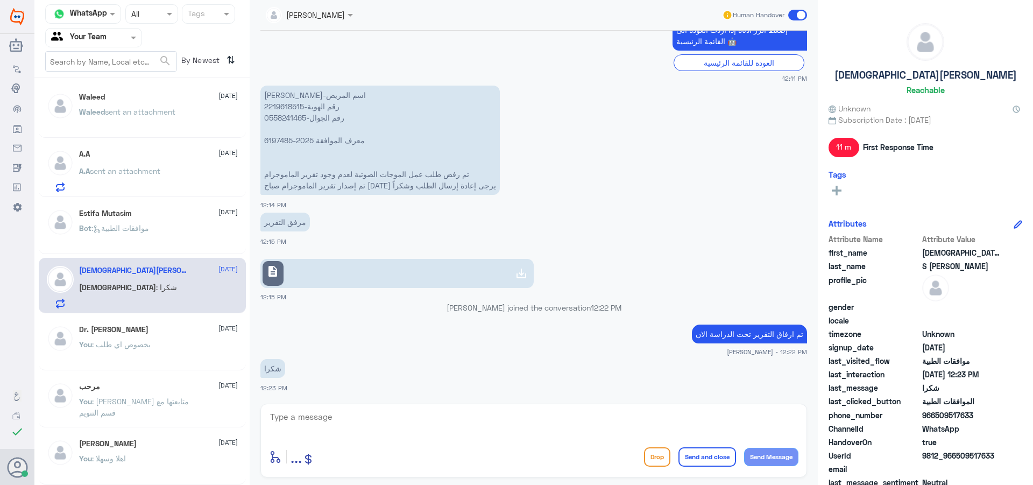
click at [801, 11] on span at bounding box center [797, 15] width 19 height 11
click at [0, 0] on input "checkbox" at bounding box center [0, 0] width 0 height 0
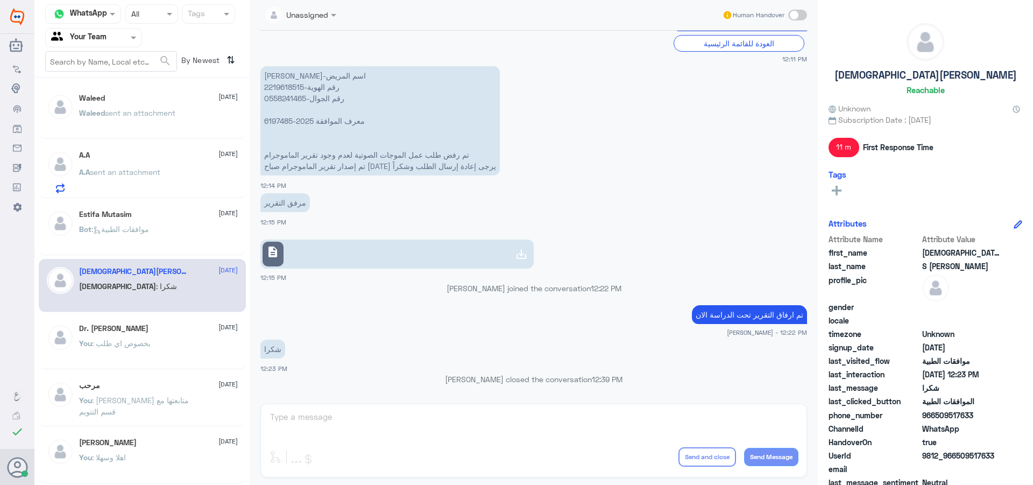
click at [116, 232] on span ": موافقات الطبية" at bounding box center [120, 228] width 58 height 9
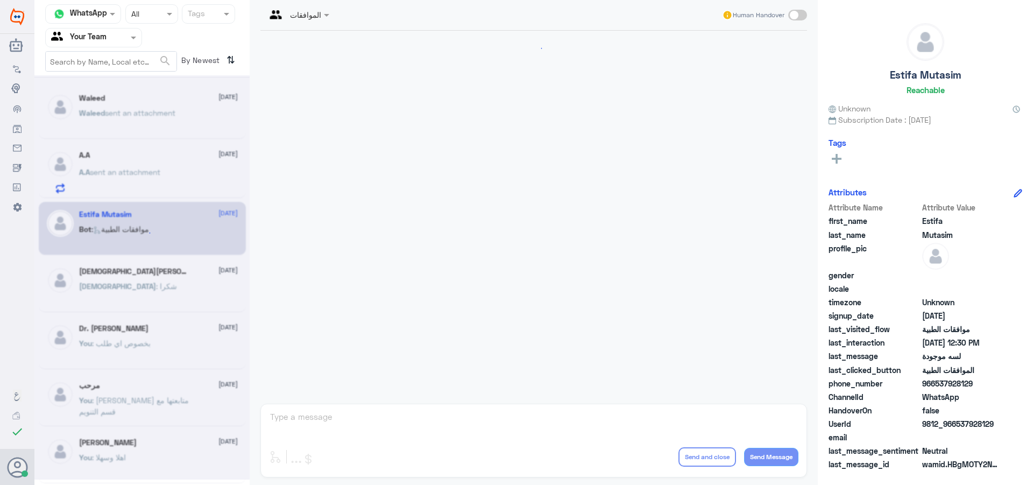
scroll to position [506, 0]
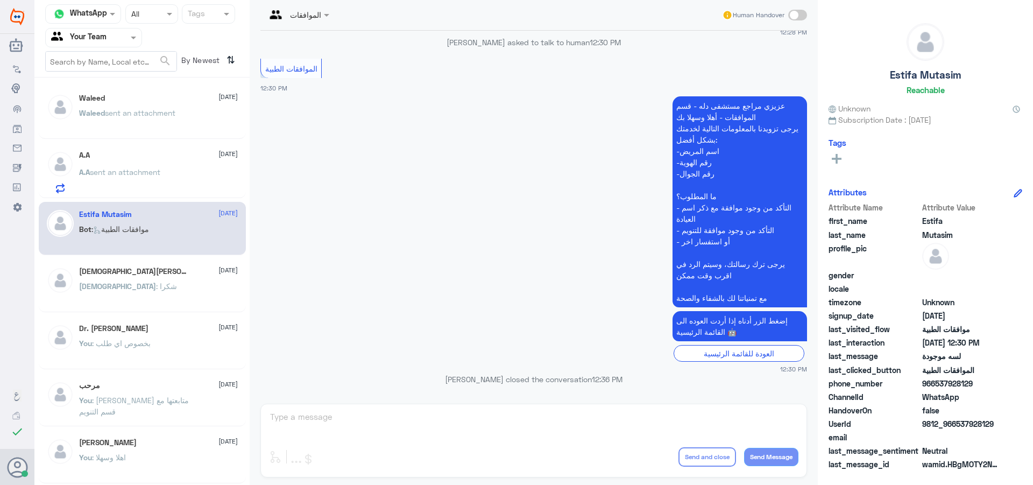
click at [121, 173] on span "sent an attachment" at bounding box center [125, 171] width 70 height 9
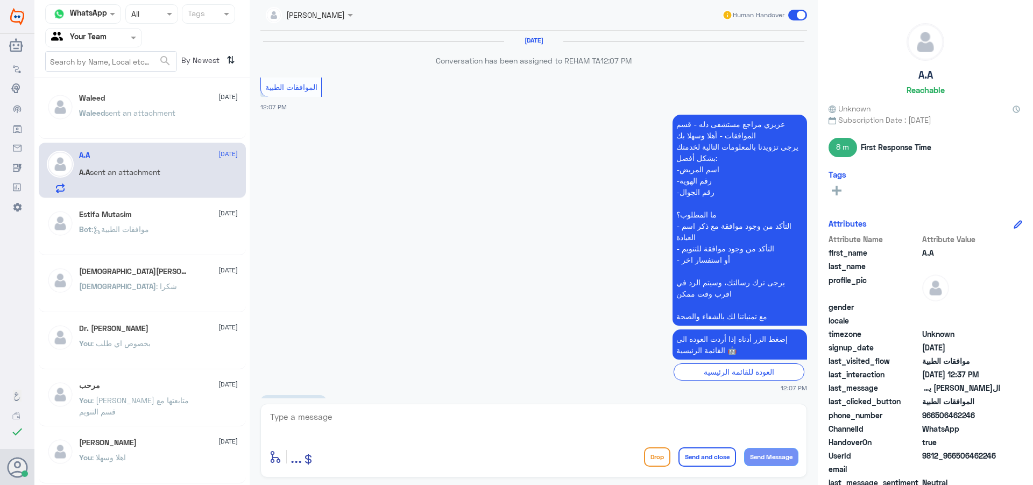
scroll to position [735, 0]
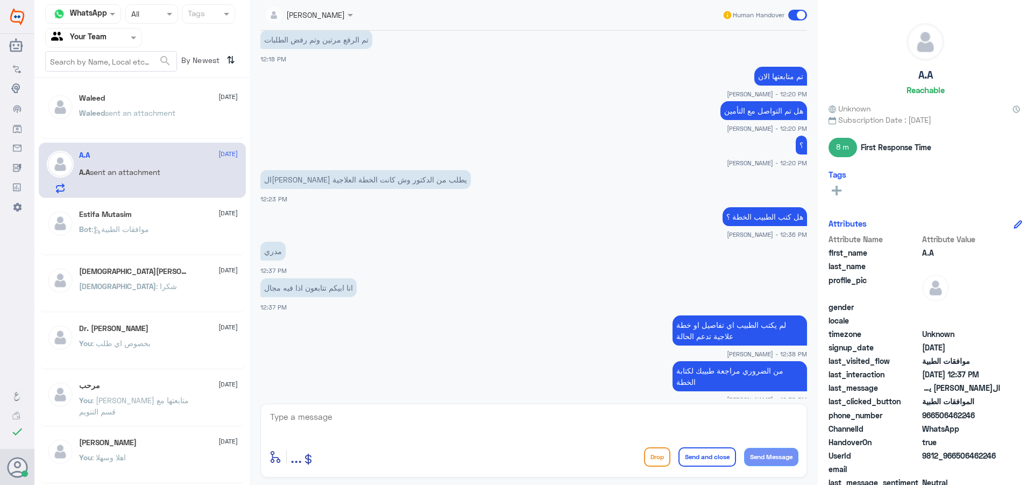
click at [802, 13] on span at bounding box center [797, 15] width 19 height 11
click at [0, 0] on input "checkbox" at bounding box center [0, 0] width 0 height 0
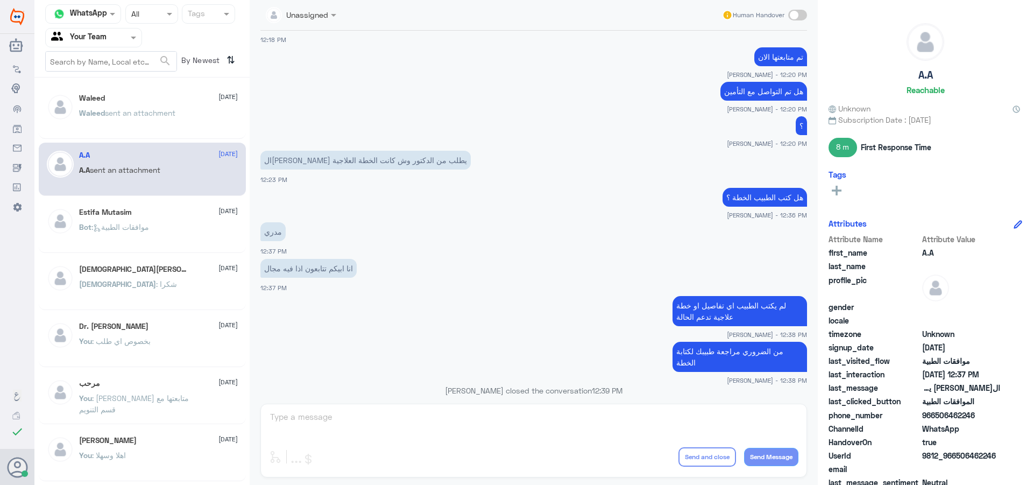
click at [97, 103] on div "Waleed 17 August Waleed sent an attachment" at bounding box center [158, 114] width 159 height 40
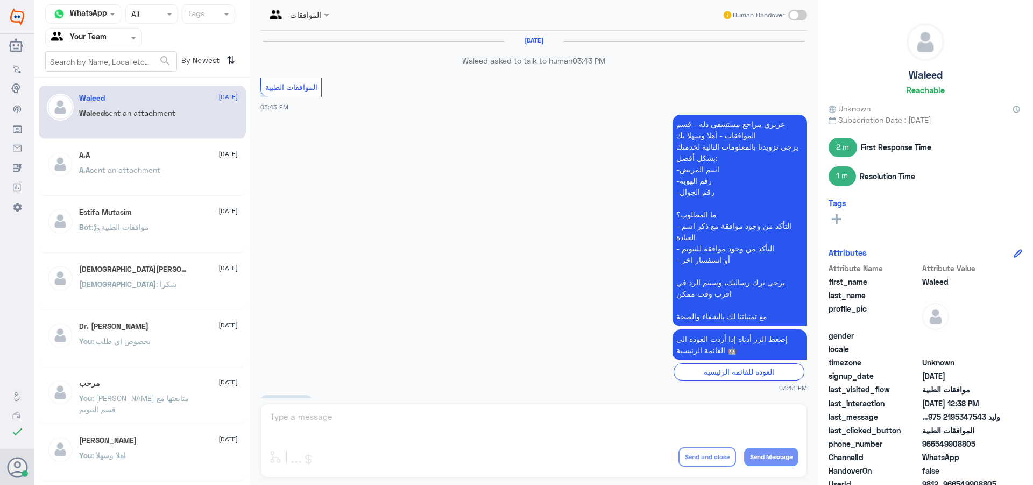
scroll to position [991, 0]
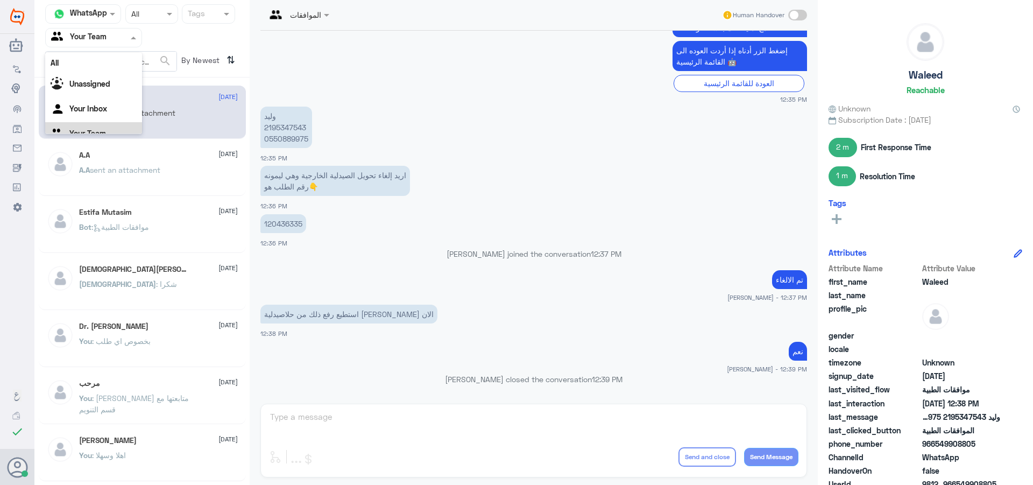
click at [118, 34] on div at bounding box center [94, 37] width 96 height 12
click at [112, 91] on div "Your Inbox" at bounding box center [93, 96] width 97 height 25
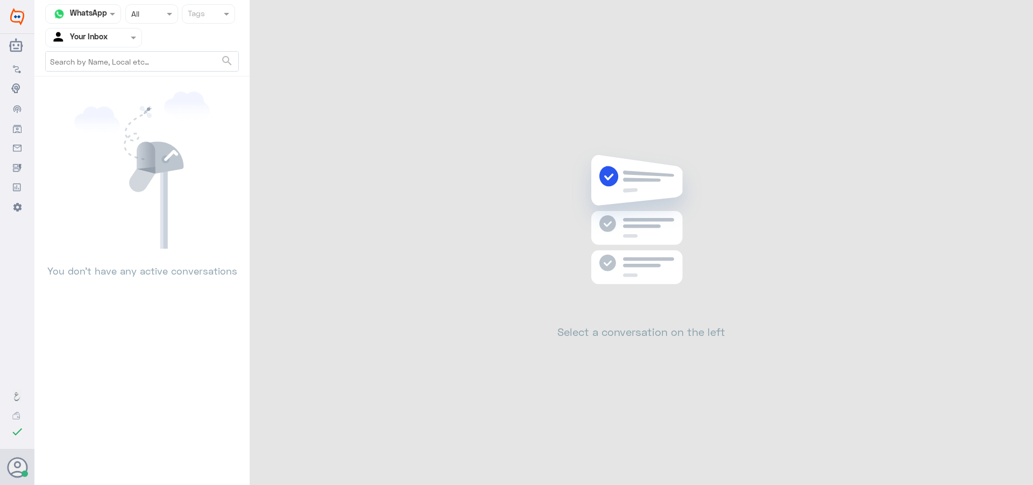
click at [111, 34] on div at bounding box center [94, 37] width 96 height 12
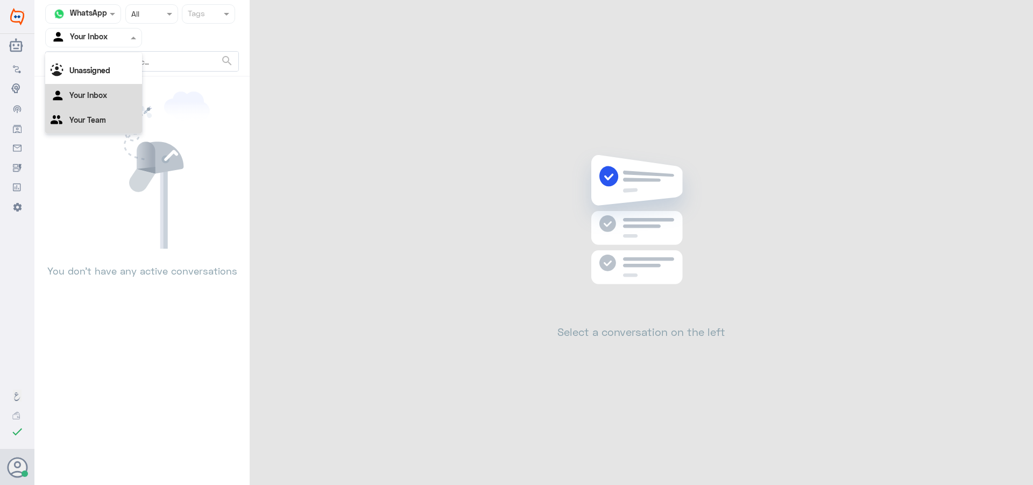
click at [122, 115] on div "Your Team" at bounding box center [93, 121] width 97 height 25
click at [115, 34] on div at bounding box center [94, 37] width 96 height 12
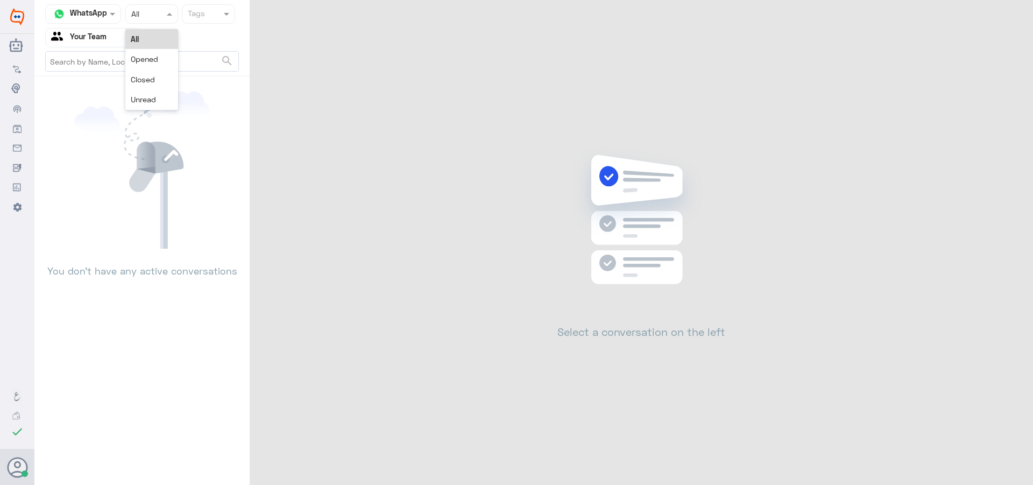
click at [140, 19] on input "text" at bounding box center [141, 14] width 20 height 12
click at [155, 82] on div "Closed" at bounding box center [151, 79] width 53 height 20
click at [166, 11] on span at bounding box center [170, 13] width 13 height 11
click at [154, 36] on div "All" at bounding box center [151, 39] width 53 height 20
click at [110, 44] on div "Agent Filter Your Team" at bounding box center [87, 38] width 82 height 16
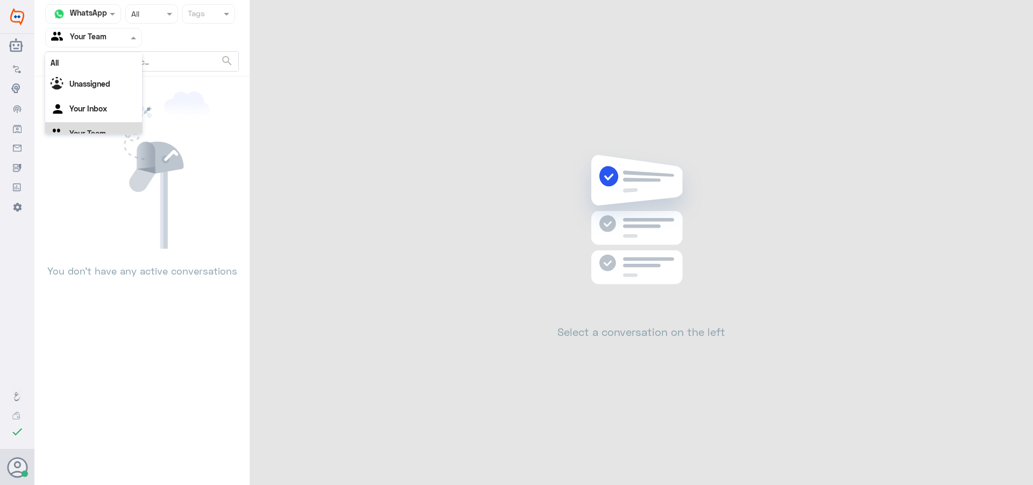
scroll to position [13, 0]
click at [495, 195] on div "Channel WhatsApp Status × All Tags Agent Filter Your Team All Unassigned Your I…" at bounding box center [533, 244] width 999 height 488
click at [17, 416] on icon at bounding box center [17, 416] width 10 height 10
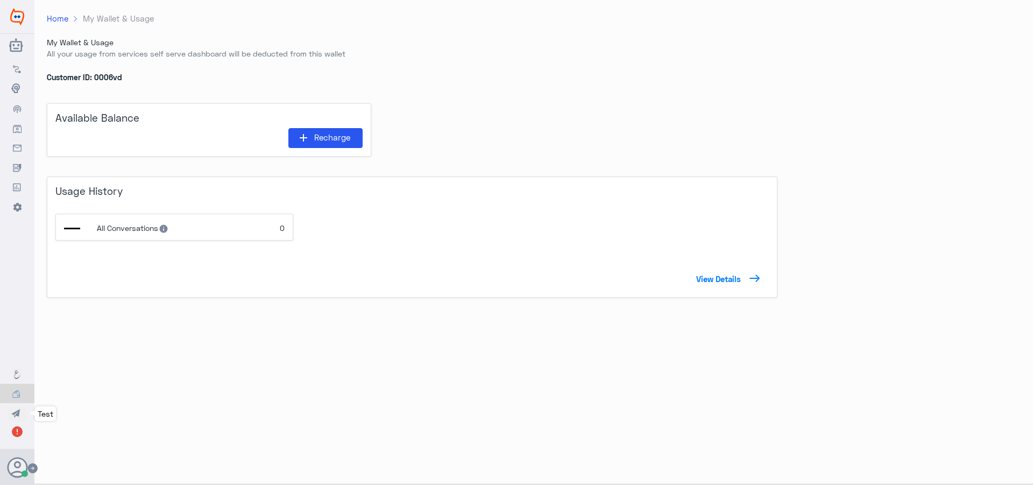
click at [18, 420] on icon "button" at bounding box center [17, 414] width 12 height 12
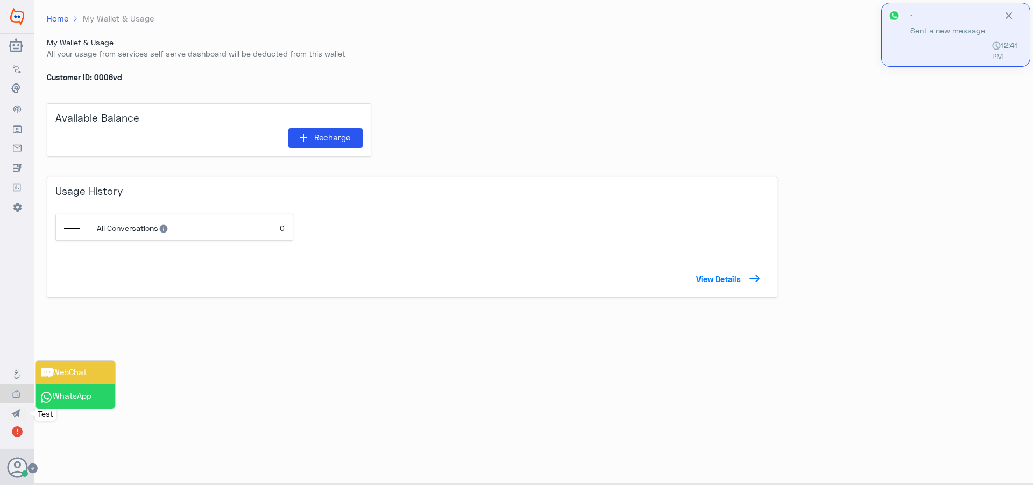
click at [88, 399] on span "WhatsApp" at bounding box center [66, 396] width 51 height 10
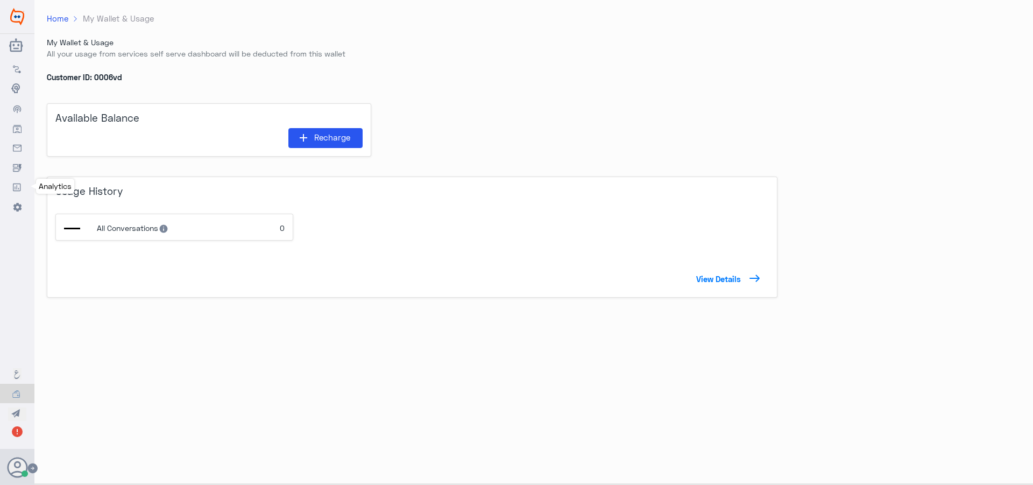
click at [17, 185] on icon at bounding box center [17, 187] width 9 height 9
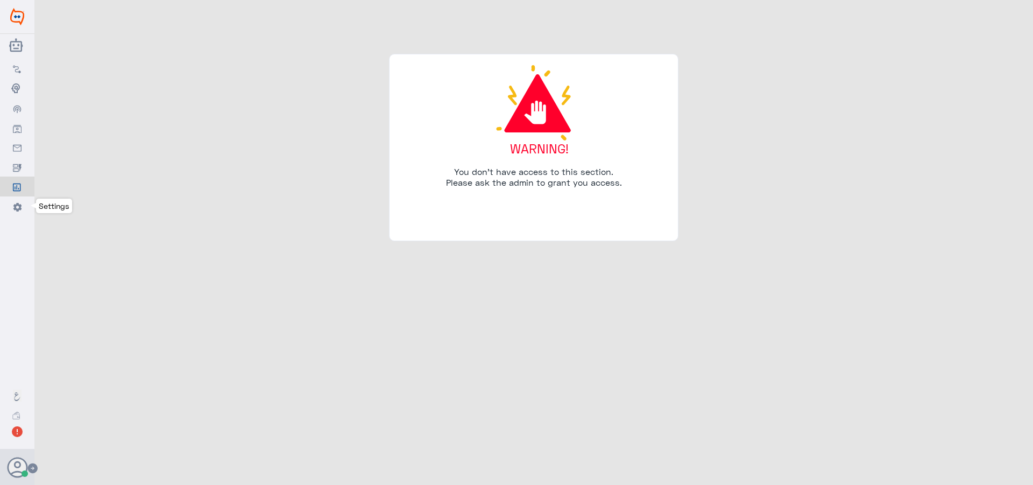
click at [18, 98] on link "Settings" at bounding box center [17, 87] width 34 height 21
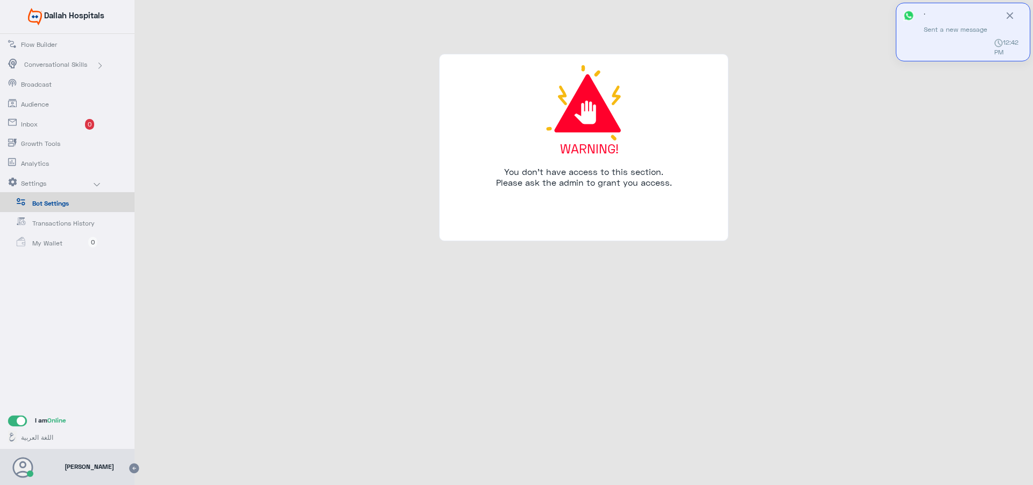
click at [80, 136] on link "Growth Tools" at bounding box center [67, 143] width 135 height 20
click at [51, 124] on span "Inbox" at bounding box center [52, 124] width 63 height 10
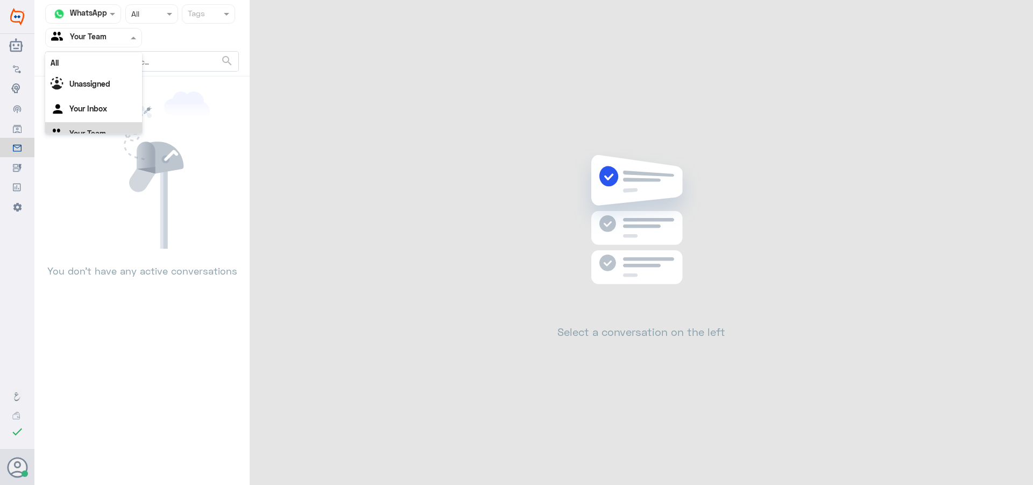
click at [108, 32] on input "text" at bounding box center [80, 37] width 59 height 12
click at [103, 123] on div "Your Team" at bounding box center [93, 134] width 97 height 25
click at [100, 43] on div "Agent Filter Your Team" at bounding box center [87, 38] width 82 height 16
click at [108, 96] on div "Your Inbox" at bounding box center [93, 96] width 97 height 25
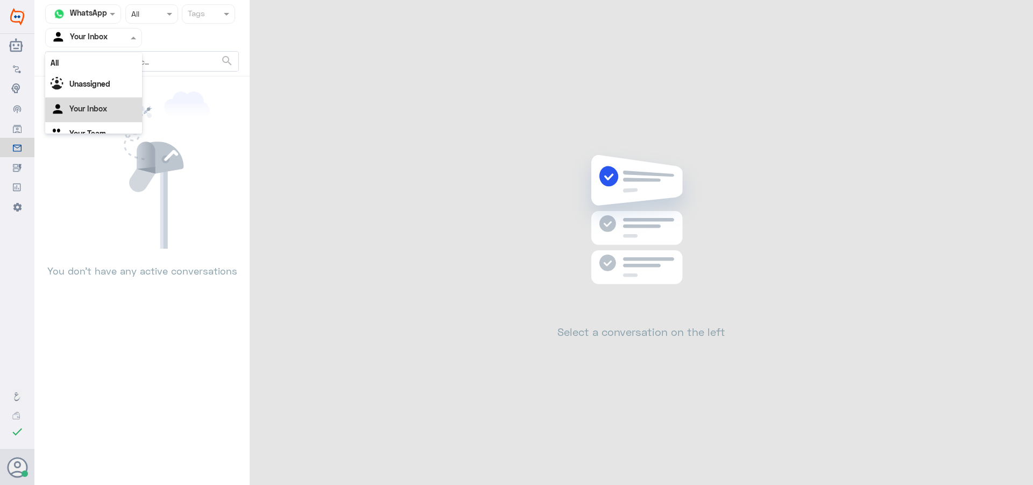
click at [103, 42] on input "text" at bounding box center [80, 37] width 59 height 12
click at [110, 119] on div "Your Team" at bounding box center [93, 121] width 97 height 25
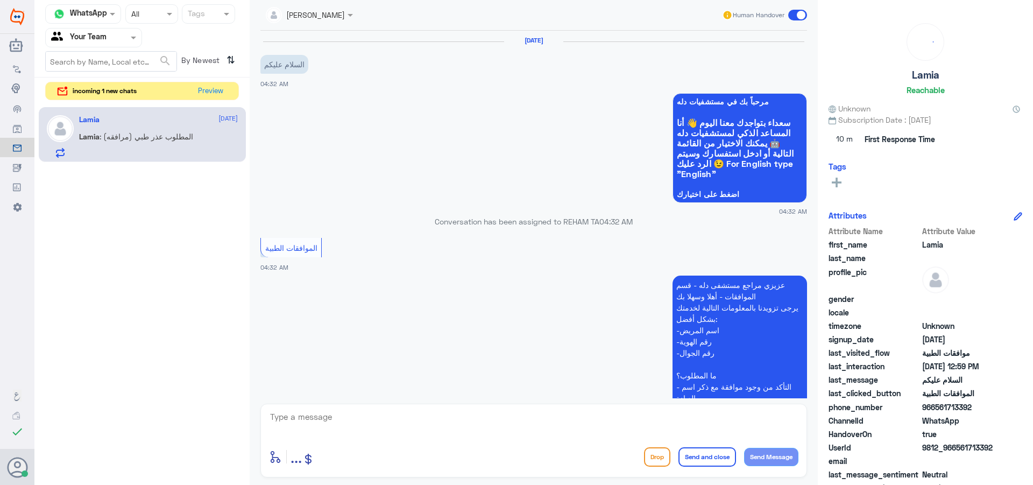
scroll to position [906, 0]
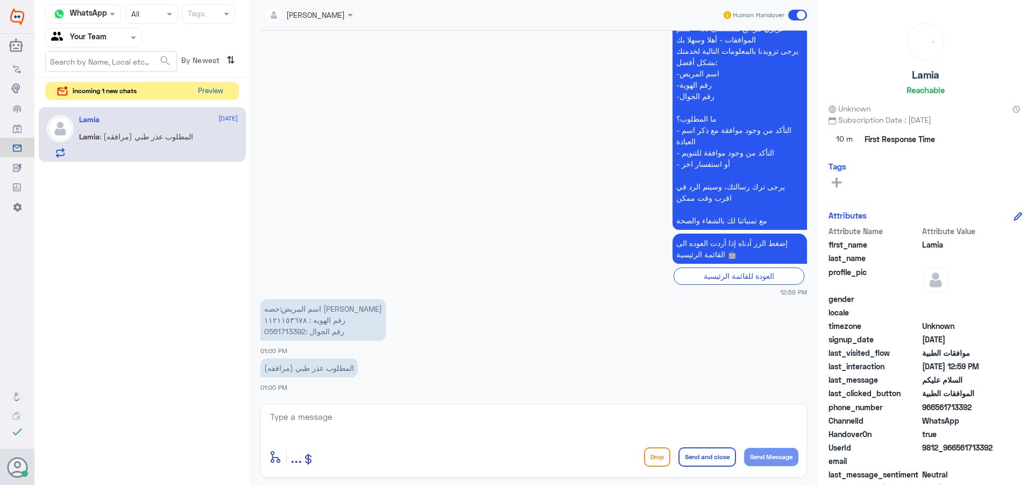
click at [191, 91] on div "incoming 1 new chats Preview" at bounding box center [142, 91] width 194 height 19
click at [201, 95] on button "Preview" at bounding box center [210, 90] width 33 height 17
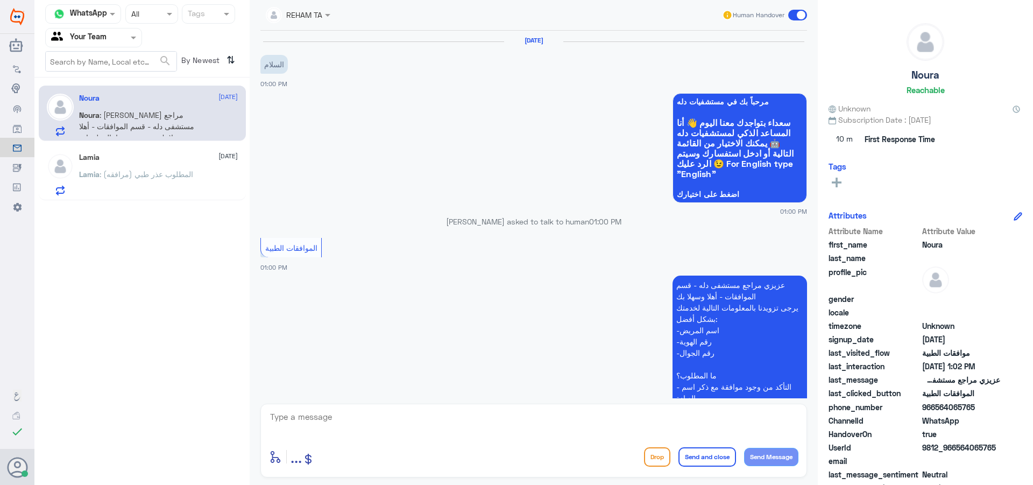
scroll to position [377, 0]
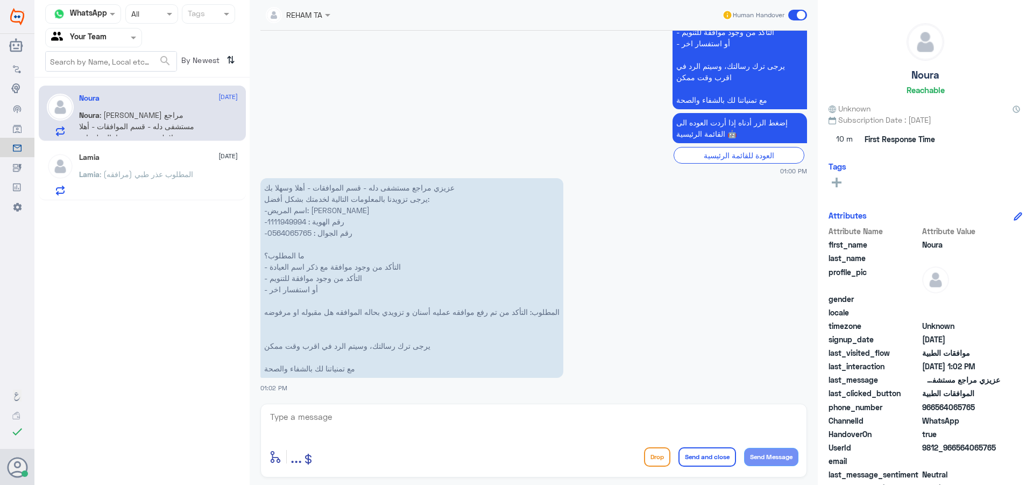
click at [170, 194] on p "Lamia : المطلوب عذر طبي (مرافقه)" at bounding box center [136, 181] width 114 height 27
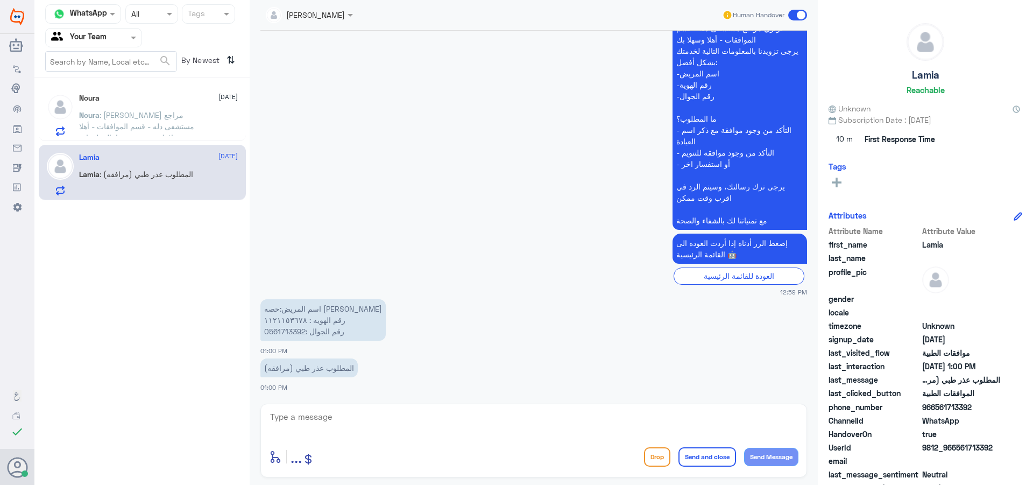
click at [801, 12] on span at bounding box center [797, 15] width 19 height 11
click at [0, 0] on input "checkbox" at bounding box center [0, 0] width 0 height 0
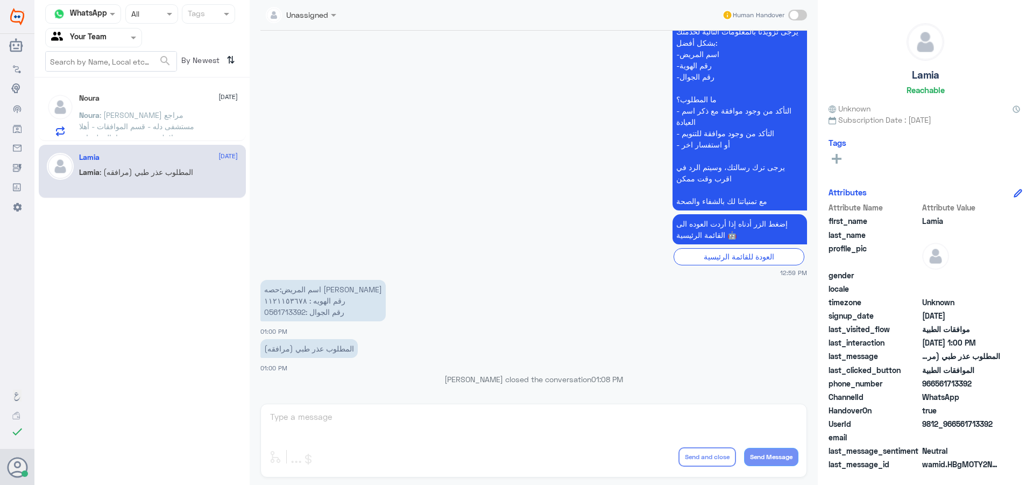
click at [97, 112] on span "Noura" at bounding box center [89, 114] width 20 height 9
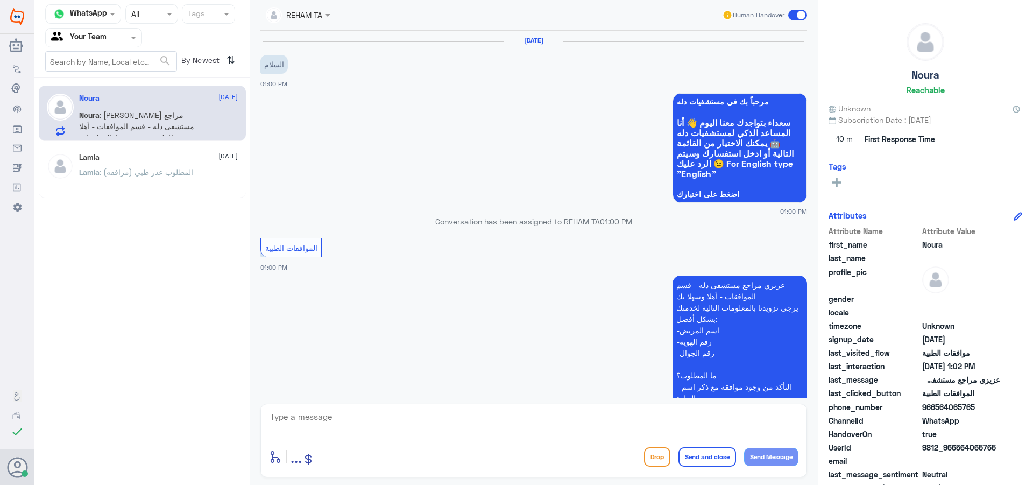
scroll to position [377, 0]
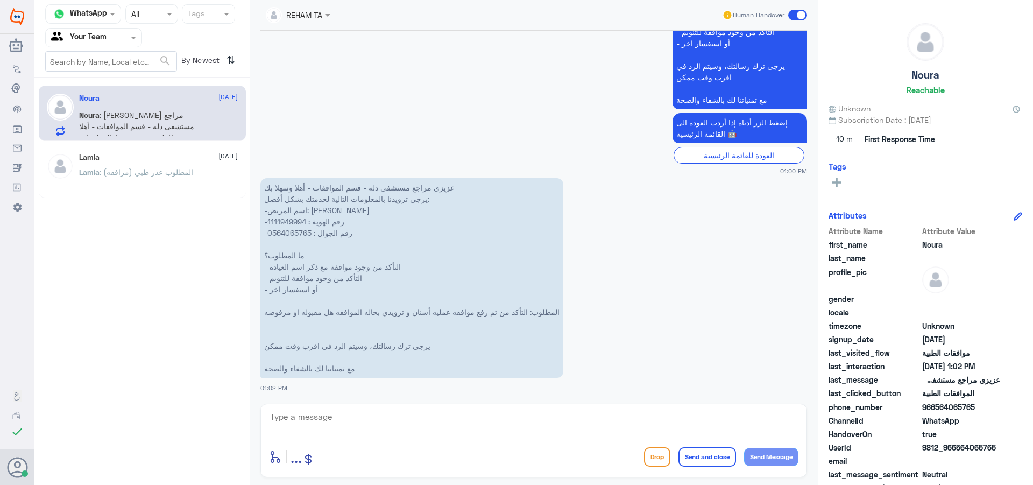
click at [300, 223] on p "عزيزي مراجع مستشفى دله - قسم الموافقات - أهلا وسهلا بك يرجى تزويدنا بالمعلومات …" at bounding box center [411, 278] width 303 height 200
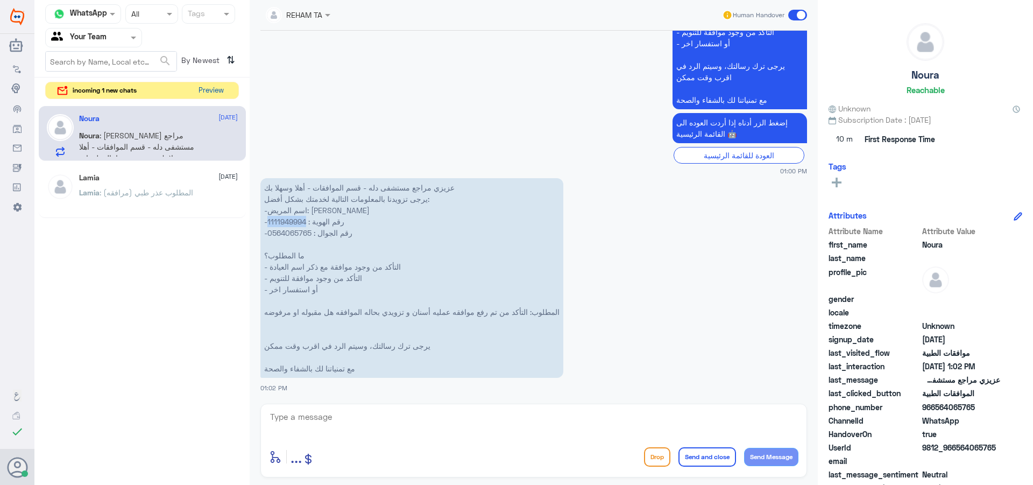
click at [203, 95] on button "Preview" at bounding box center [210, 90] width 33 height 17
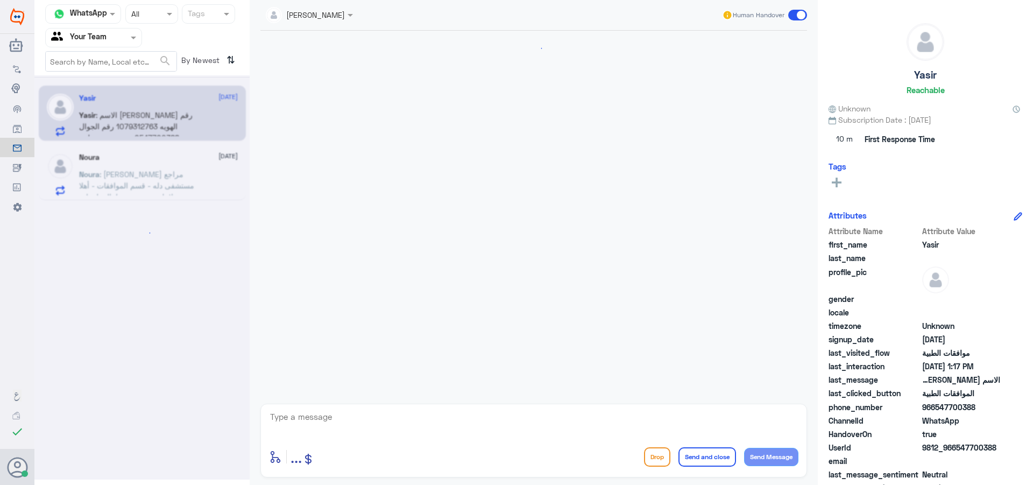
scroll to position [1100, 0]
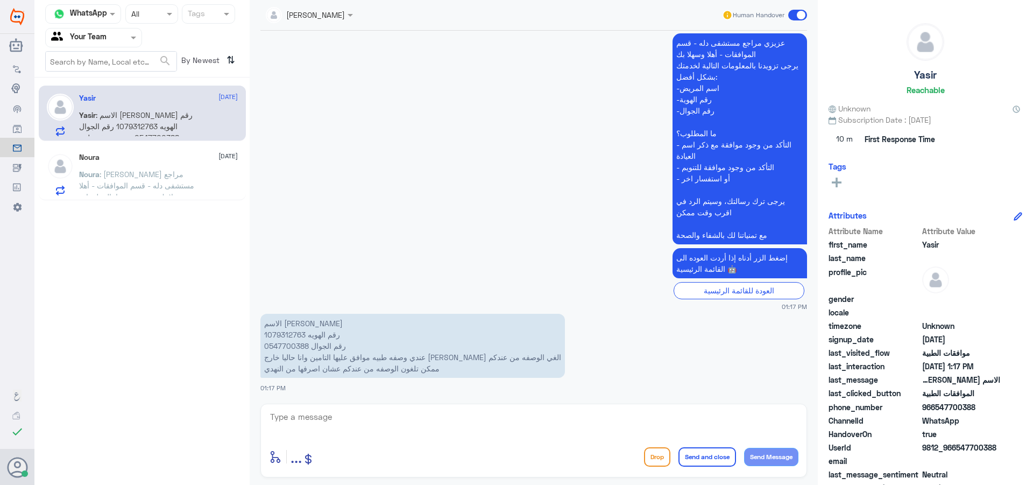
click at [160, 169] on p "Noura : عزيزي مراجع مستشفى دله - قسم الموافقات - أهلا وسهلا بك يرجى تزويدنا بال…" at bounding box center [139, 181] width 121 height 27
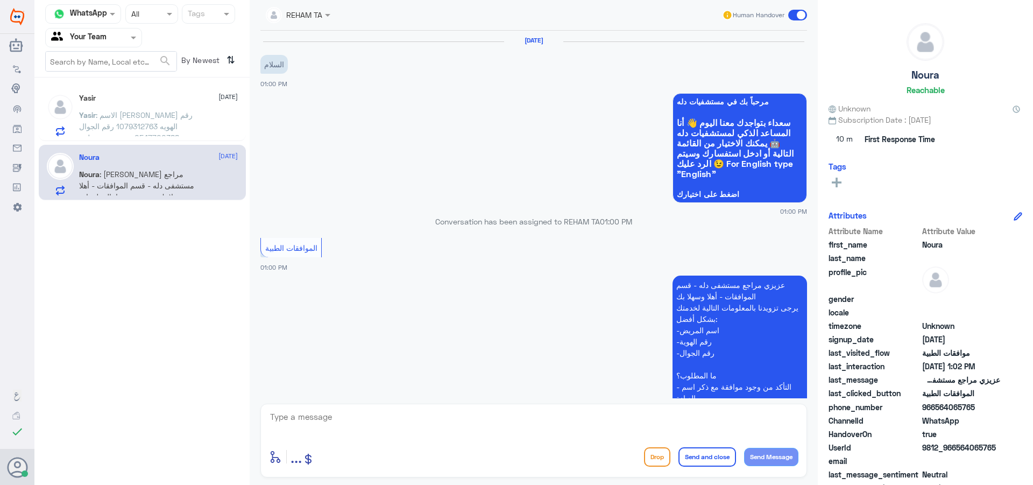
scroll to position [377, 0]
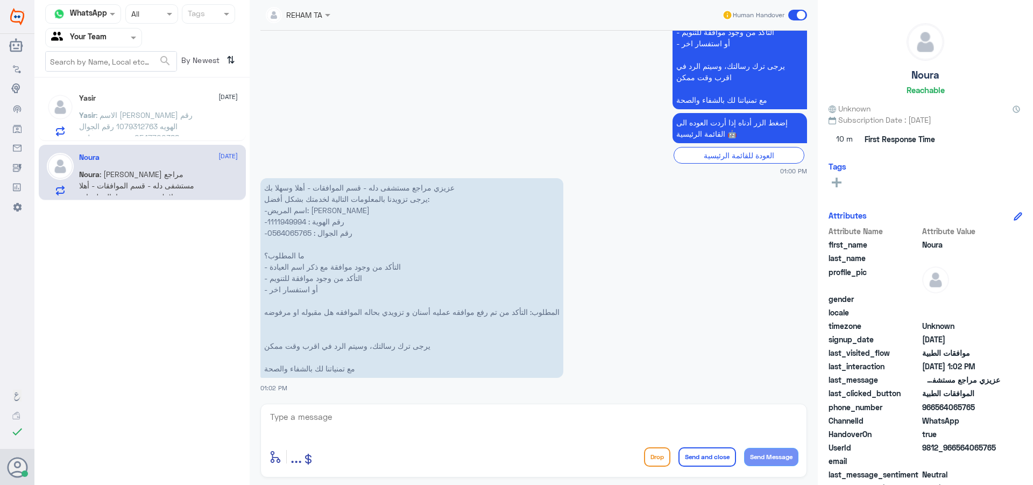
click at [364, 423] on textarea at bounding box center [533, 422] width 529 height 26
type textarea "h"
type textarea "اهلا وسهلا"
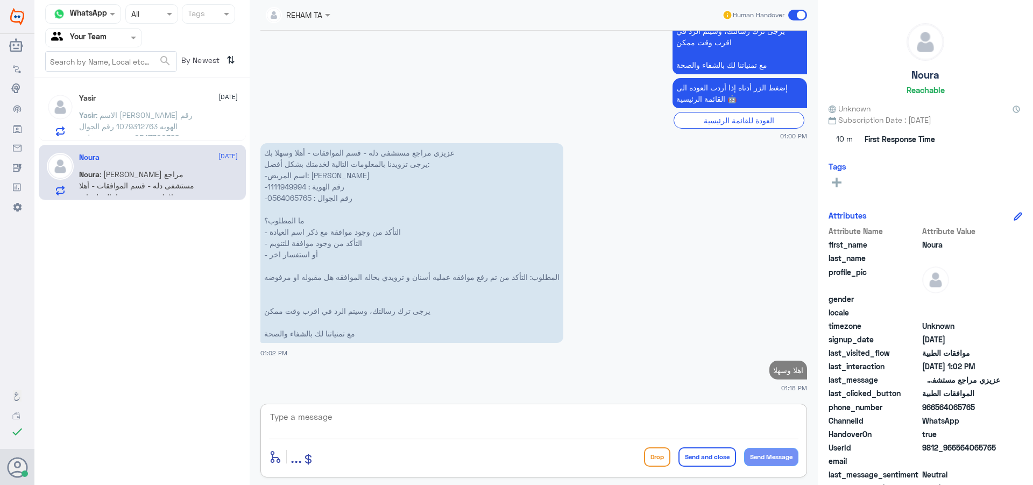
click at [482, 427] on textarea at bounding box center [533, 422] width 529 height 26
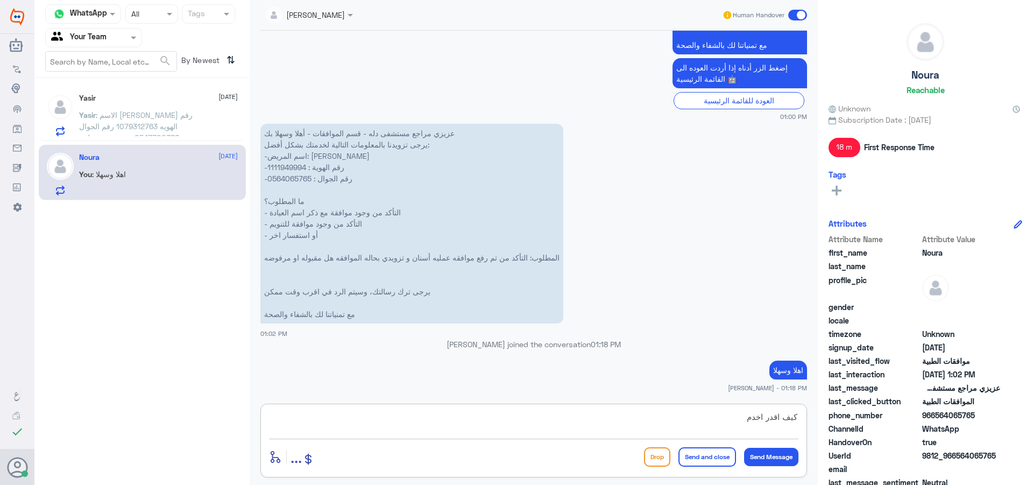
type textarea "كيف اقدر اخدمك"
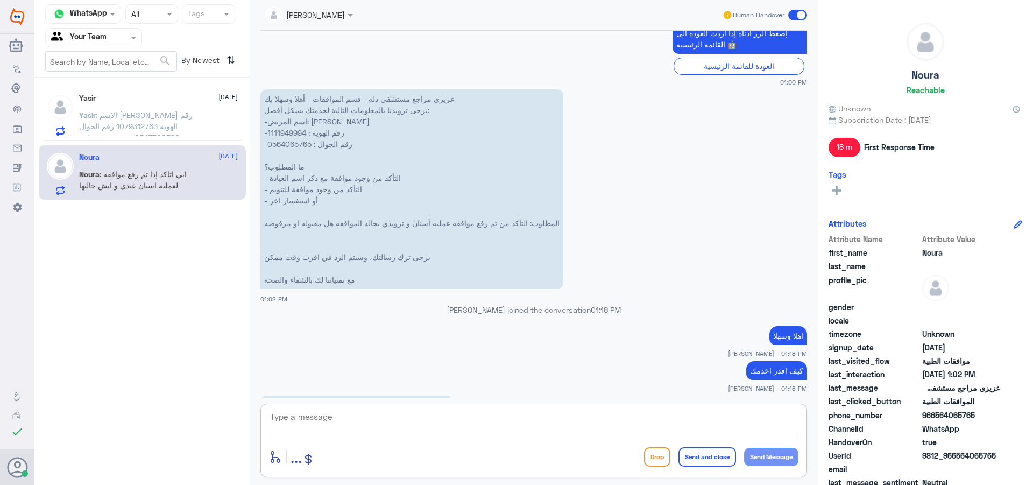
scroll to position [483, 0]
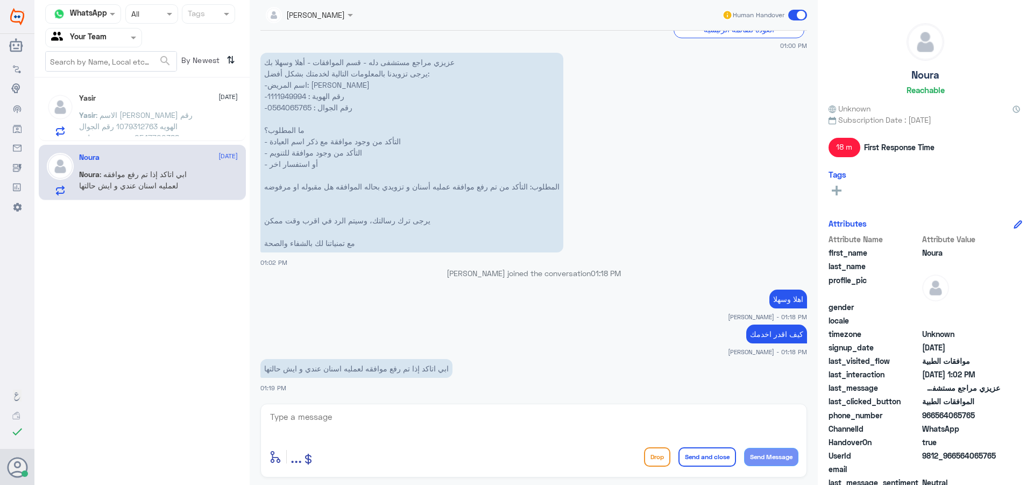
click at [278, 98] on p "عزيزي مراجع مستشفى دله - قسم الموافقات - أهلا وسهلا بك يرجى تزويدنا بالمعلومات …" at bounding box center [411, 153] width 303 height 200
click at [408, 411] on textarea at bounding box center [533, 422] width 529 height 26
type textarea "s"
type textarea "سيتم الرفع فور استلام الطلب من قسم التنويم"
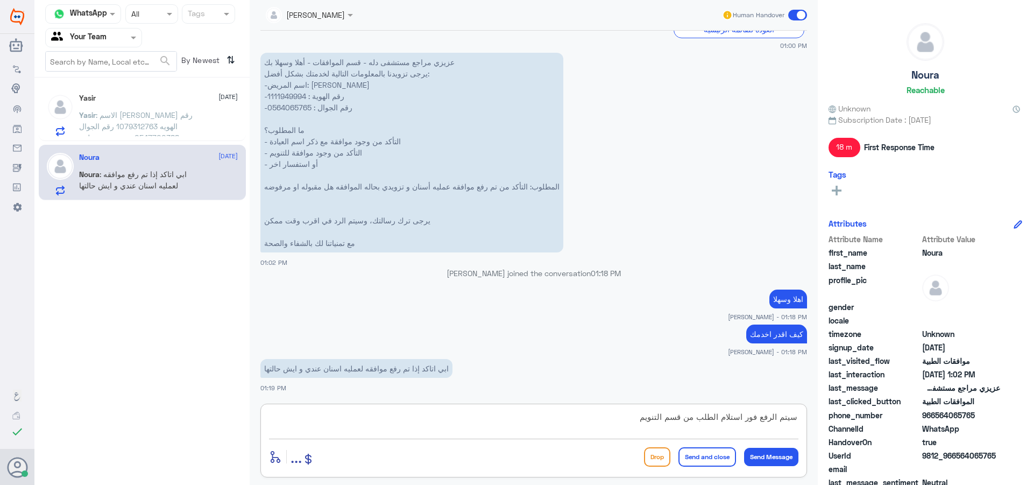
click at [700, 452] on button "Send and close" at bounding box center [707, 456] width 58 height 19
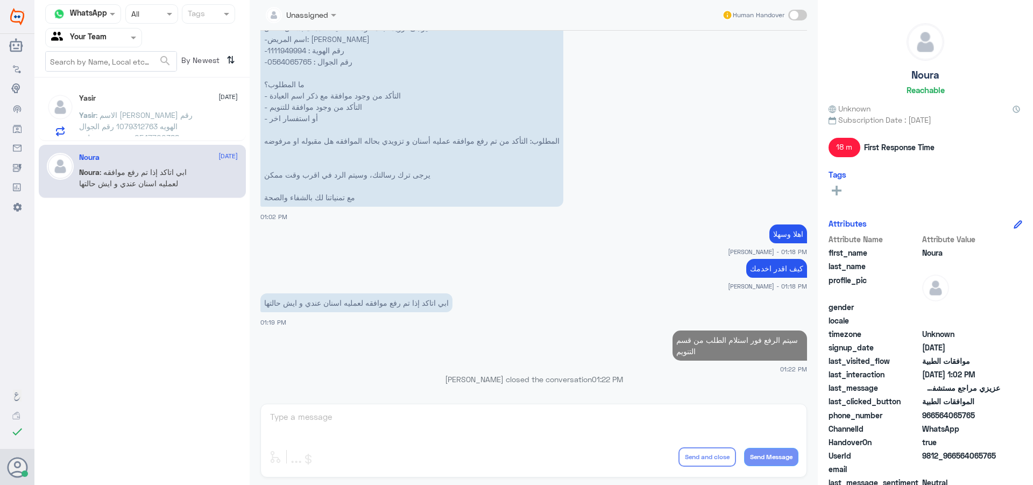
click at [199, 87] on div "Yasir 17 August Yasir : الاسم ياسر المطيري رقم الهويه 1079312763 رقم الجوال 054…" at bounding box center [142, 113] width 207 height 55
click at [197, 108] on div "Yasir 17 August Yasir : الاسم ياسر المطيري رقم الهويه 1079312763 رقم الجوال 054…" at bounding box center [158, 115] width 159 height 43
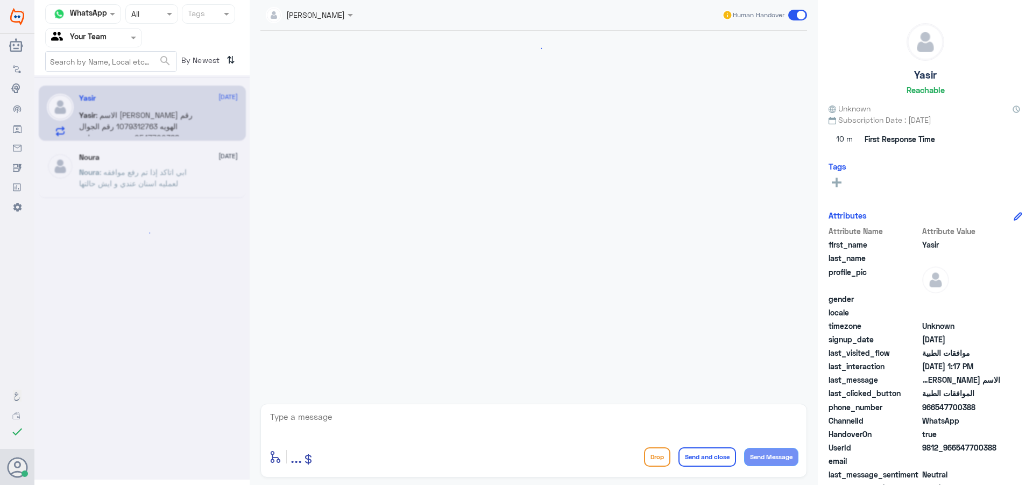
scroll to position [1100, 0]
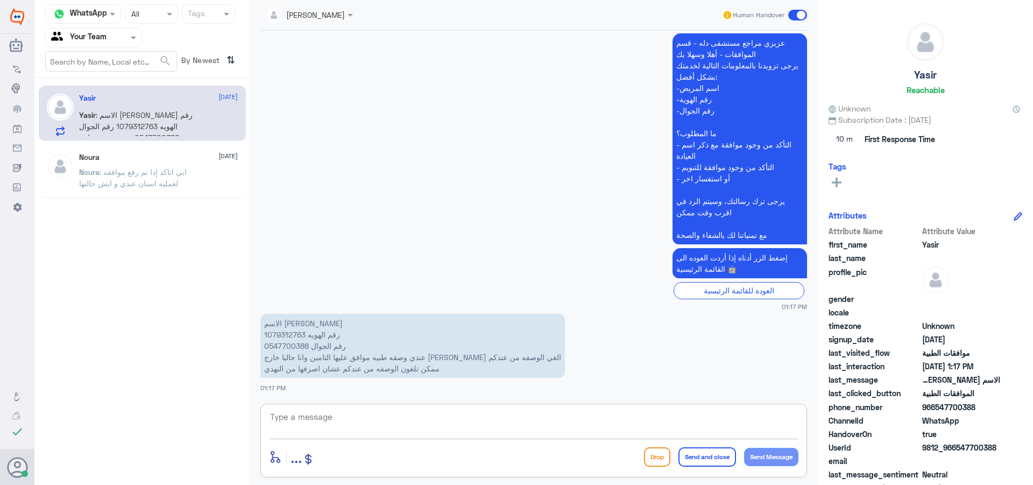
click at [370, 420] on textarea at bounding box center [533, 422] width 529 height 26
click at [294, 338] on p "الاسم ياسر المطيري رقم الهويه 1079312763 رقم الجوال 0547700388 عندي وصفه طبيه م…" at bounding box center [412, 346] width 305 height 64
drag, startPoint x: 339, startPoint y: 410, endPoint x: 418, endPoint y: 462, distance: 94.0
click at [339, 413] on textarea at bounding box center [533, 422] width 529 height 26
type textarea "عزيزي الطلب ملغى لدينا الغاء الموافقة من نفس الصيدلية او بالتواصل مع التأمين ول…"
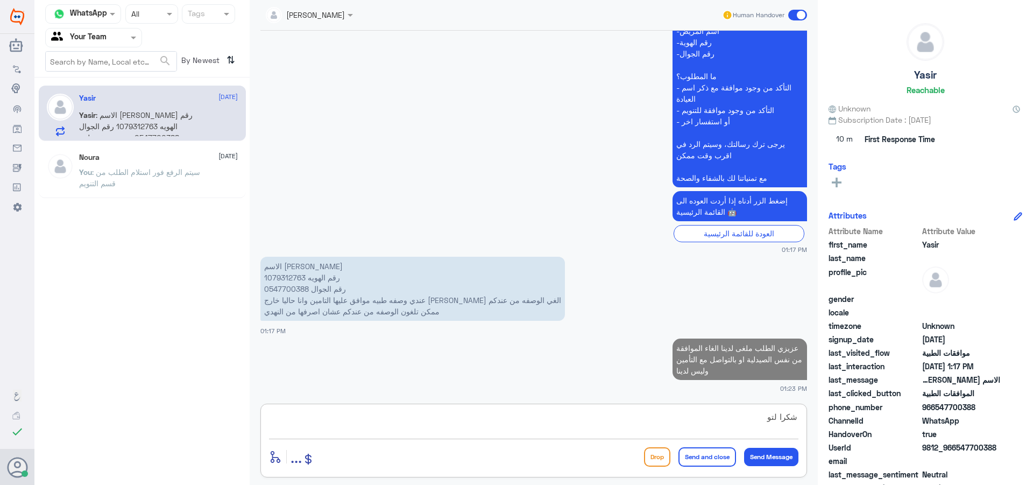
scroll to position [1155, 0]
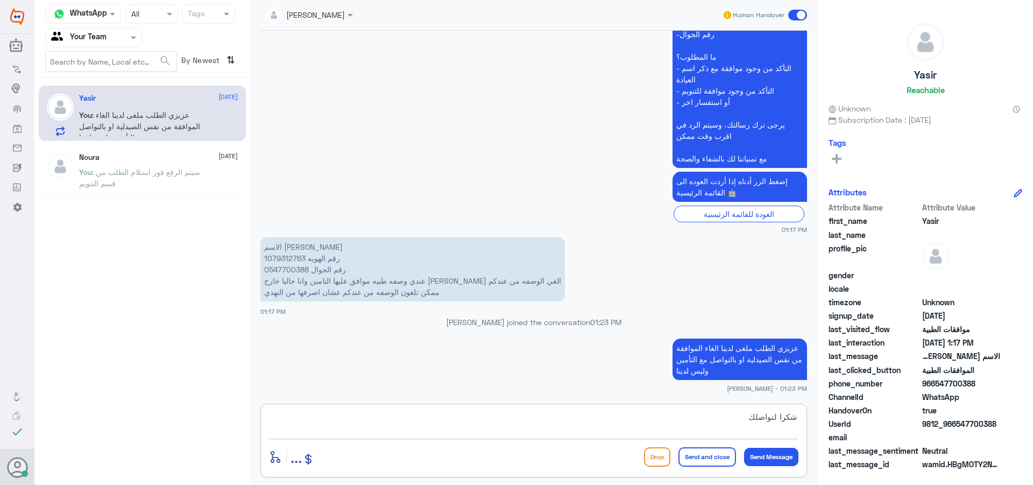
type textarea "شكرا لتواصلك"
click at [713, 463] on button "Send and close" at bounding box center [707, 456] width 58 height 19
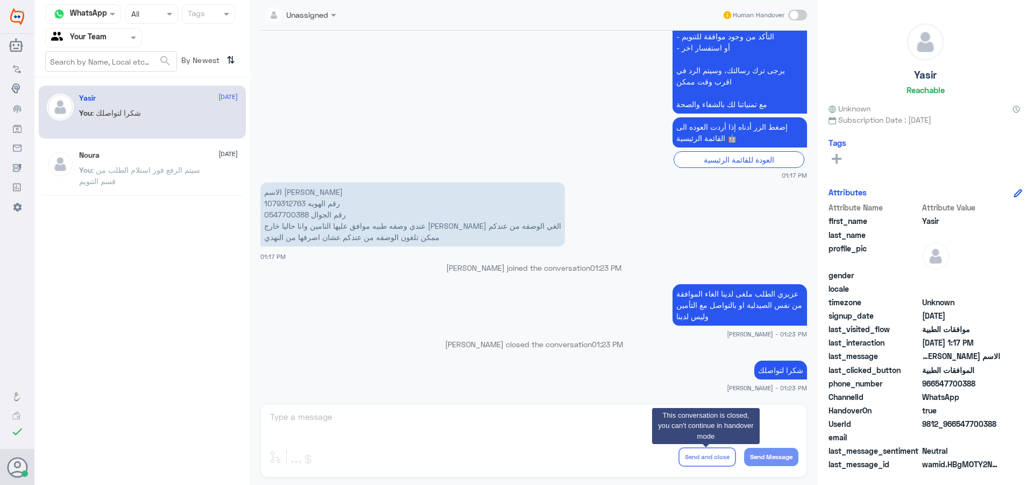
click at [176, 178] on p "You : سيتم الرفع فور استلام الطلب من قسم التنويم" at bounding box center [139, 177] width 121 height 27
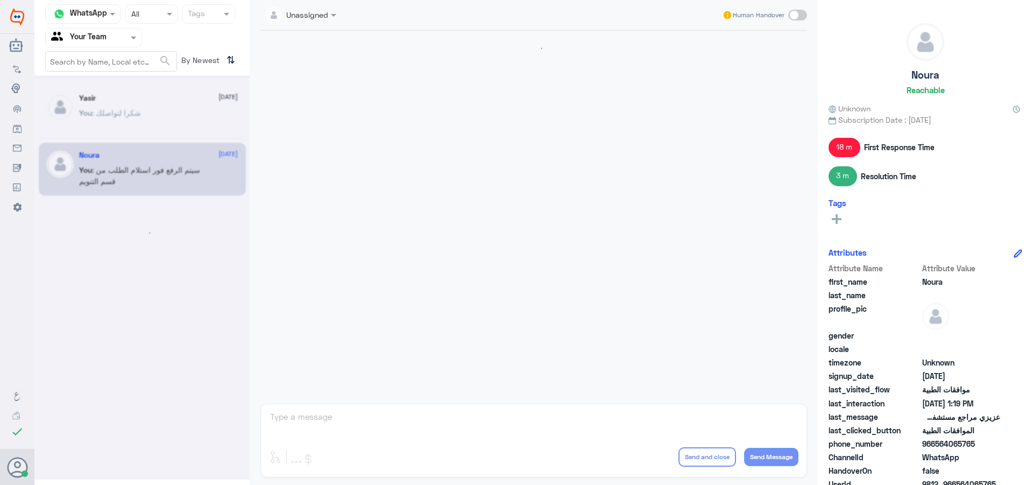
scroll to position [568, 0]
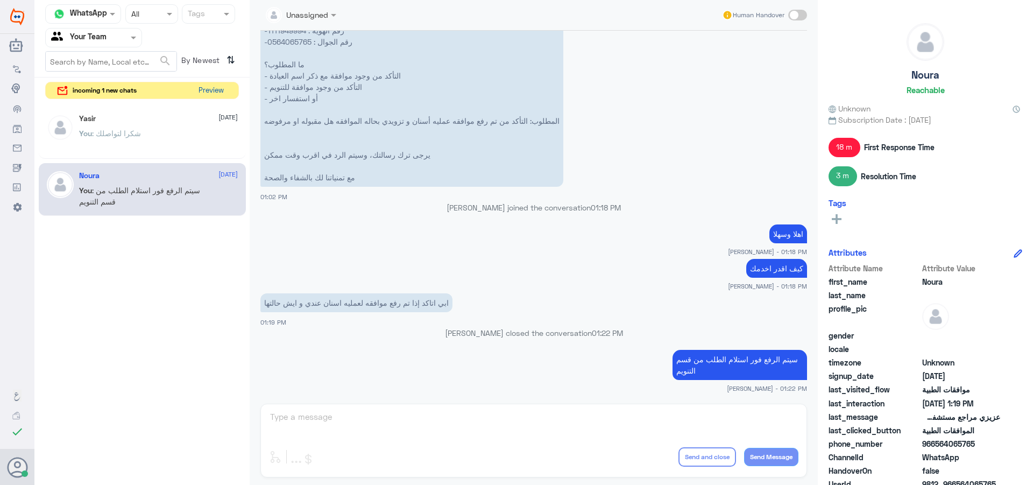
click at [211, 97] on button "Preview" at bounding box center [210, 90] width 33 height 17
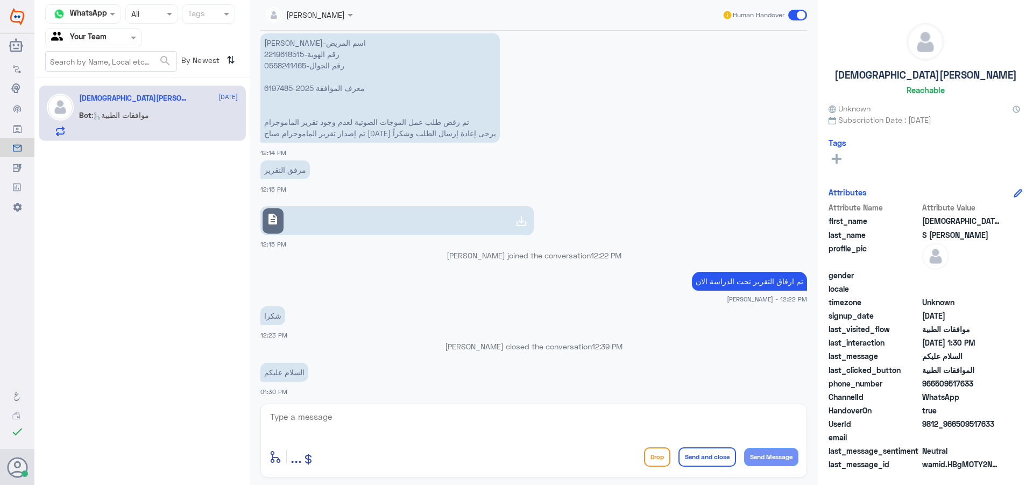
scroll to position [568, 0]
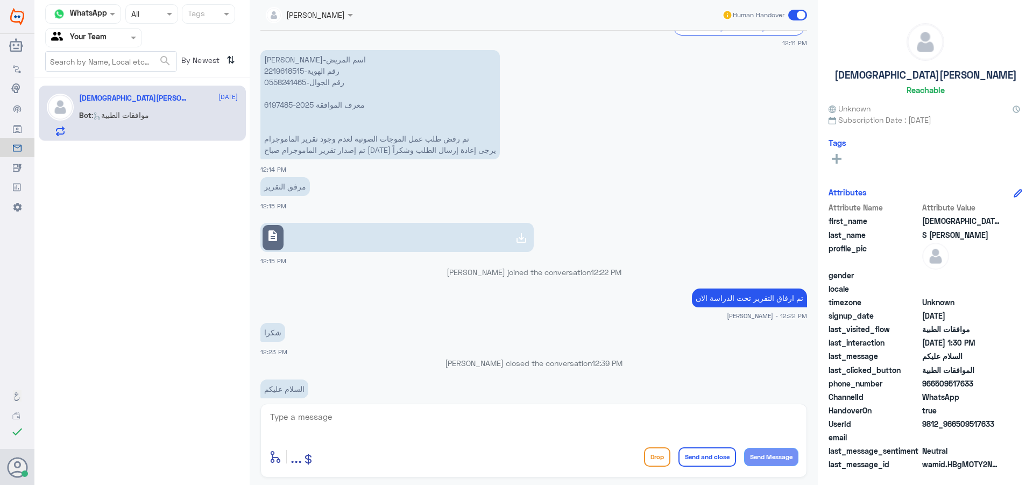
click at [504, 421] on textarea at bounding box center [533, 422] width 529 height 26
type textarea "وعليكم السلام"
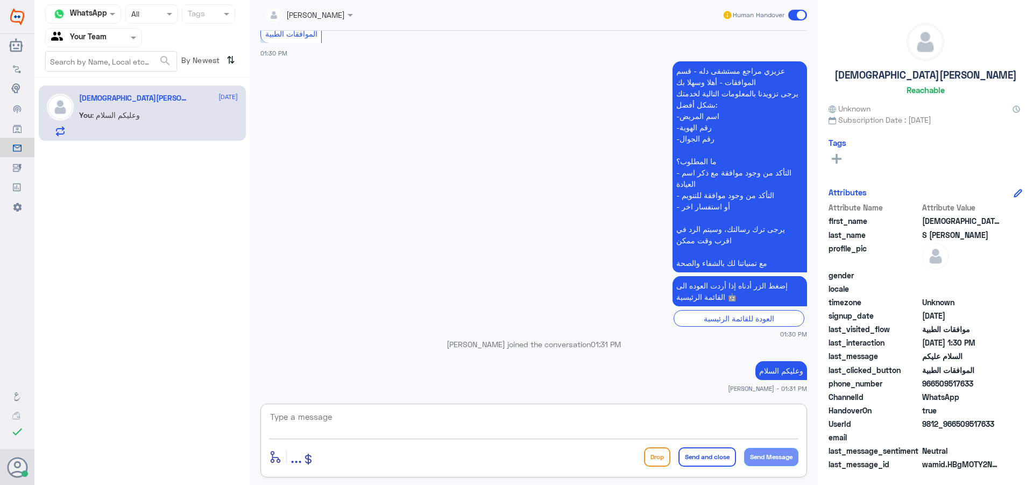
scroll to position [1202, 0]
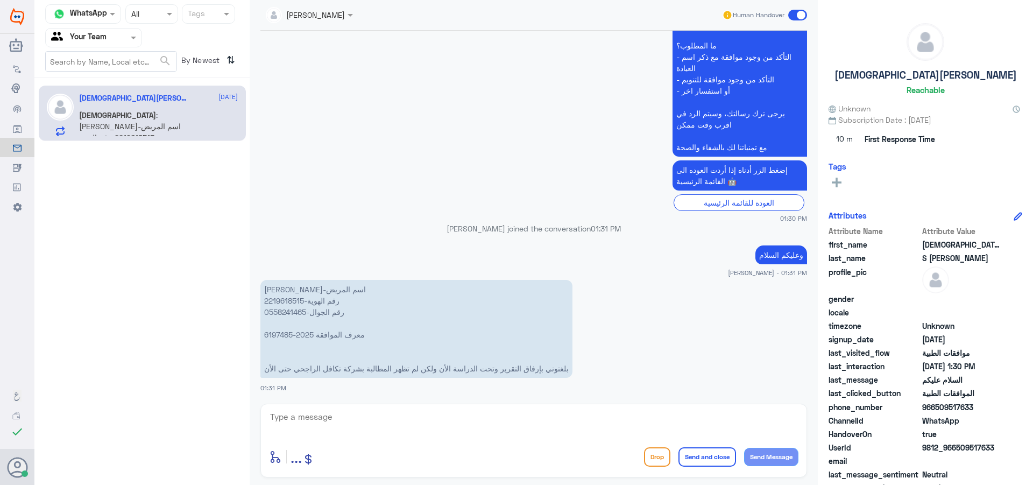
click at [274, 302] on p "دينا فكري حسن البرادعي-اسم المريض 2219618515-رقم الهوية 0558241465-رقم الجوال م…" at bounding box center [416, 329] width 312 height 98
click at [434, 408] on div "enter flow name ... Drop Send and close Send Message" at bounding box center [533, 441] width 547 height 74
click at [434, 413] on textarea at bounding box center [533, 422] width 529 height 26
type textarea "تم الرد غير مغطاة"
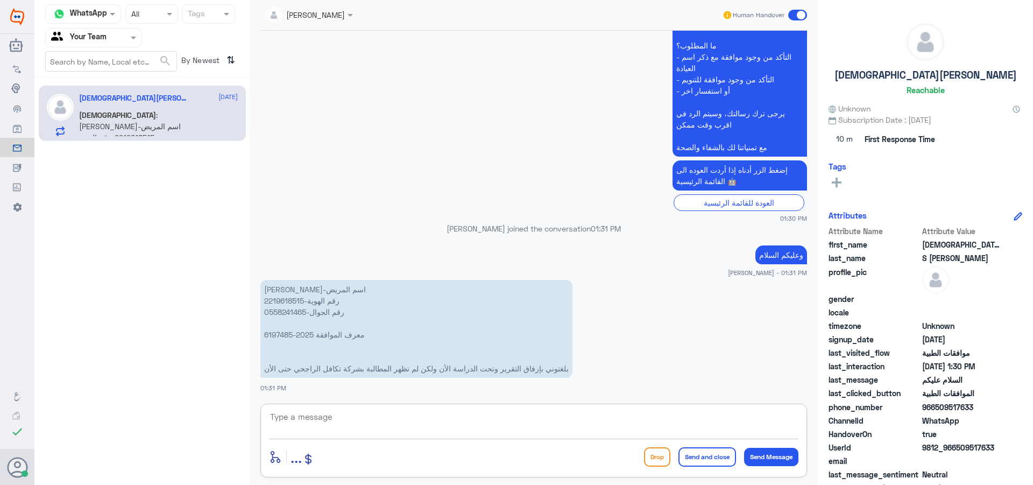
scroll to position [1236, 0]
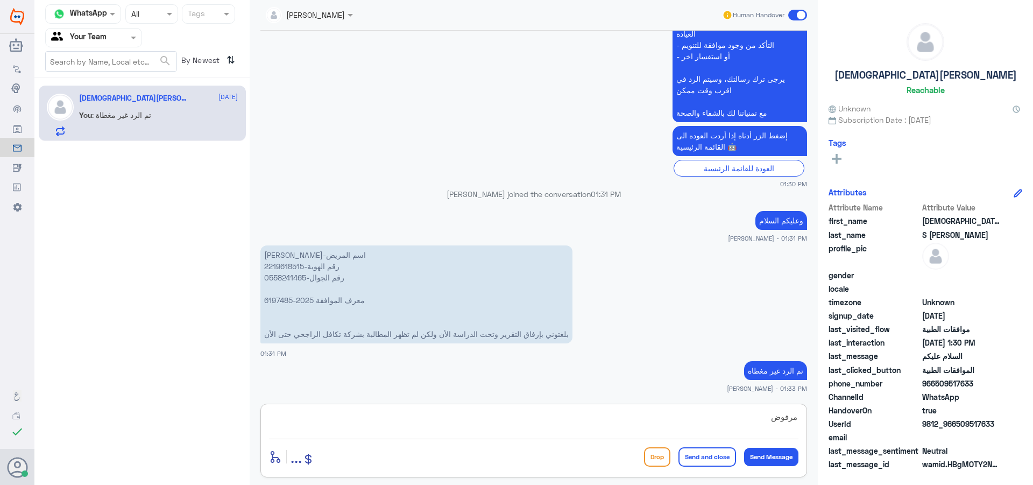
type textarea "مرفوضة"
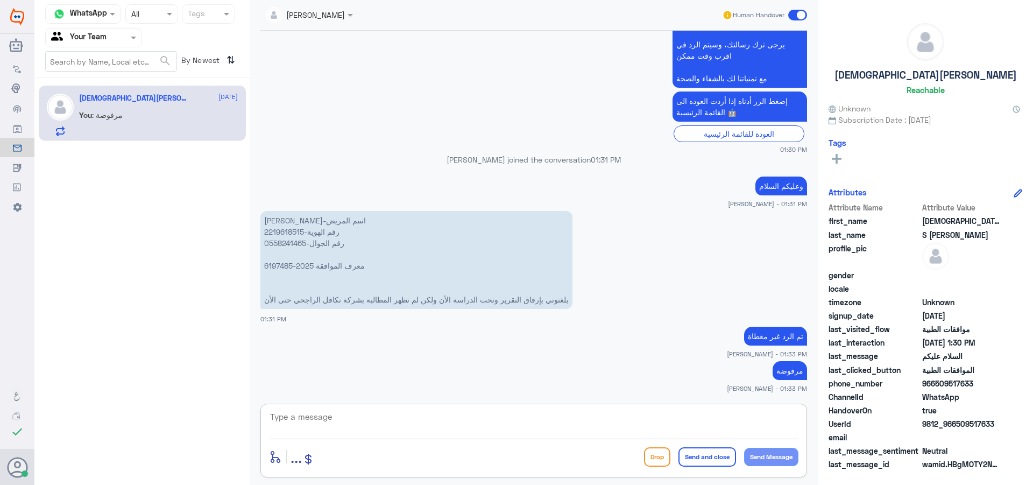
click at [802, 15] on span at bounding box center [797, 15] width 19 height 11
click at [0, 0] on input "checkbox" at bounding box center [0, 0] width 0 height 0
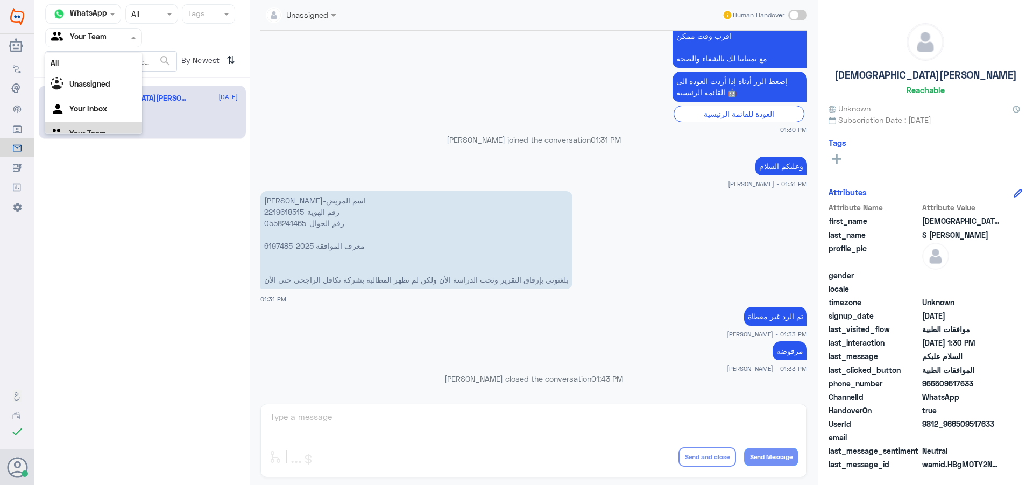
click at [122, 36] on div at bounding box center [94, 37] width 96 height 12
click at [100, 94] on Inbox "Your Inbox" at bounding box center [88, 94] width 38 height 9
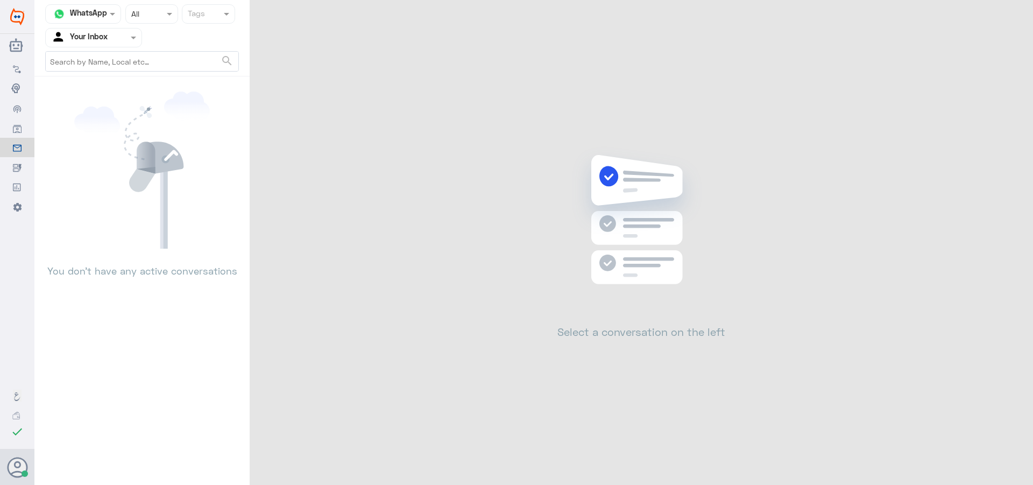
click at [118, 43] on div at bounding box center [94, 37] width 96 height 12
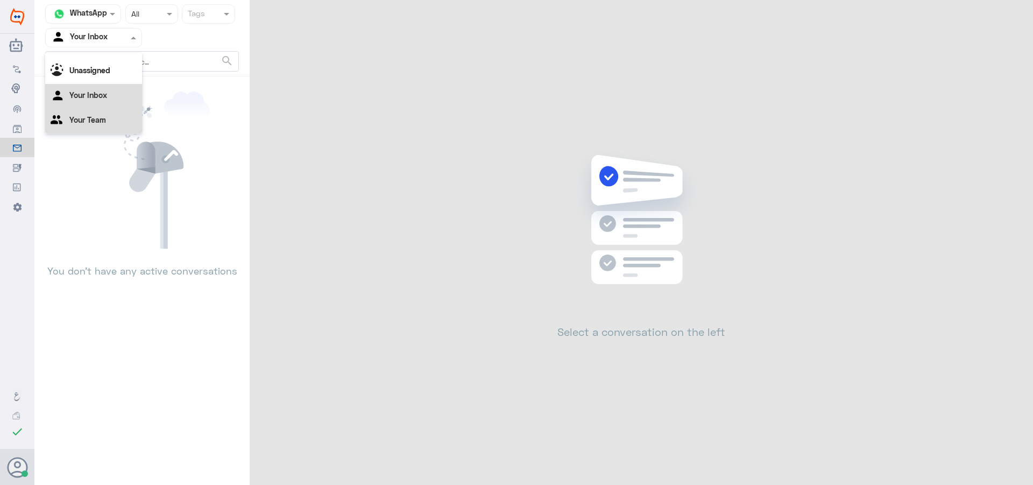
click at [109, 111] on div "Your Team" at bounding box center [93, 121] width 97 height 25
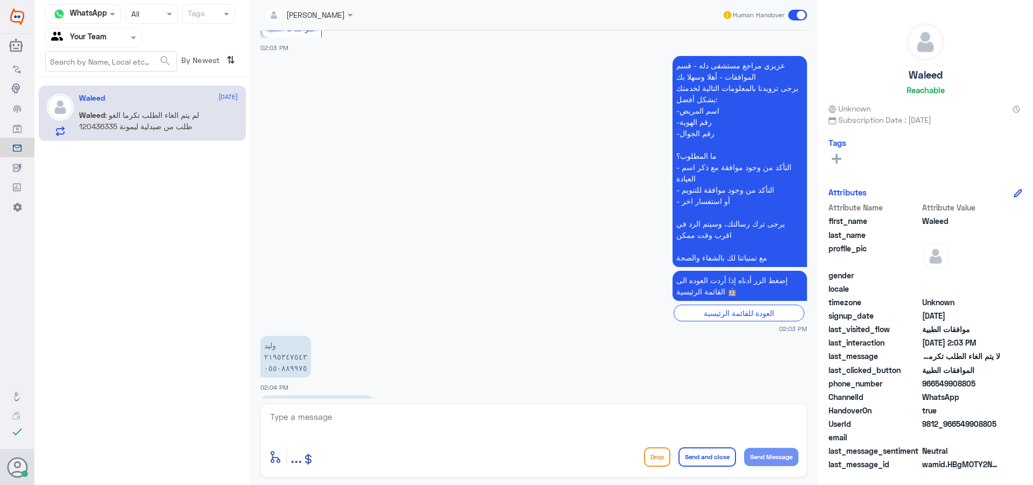
scroll to position [1091, 0]
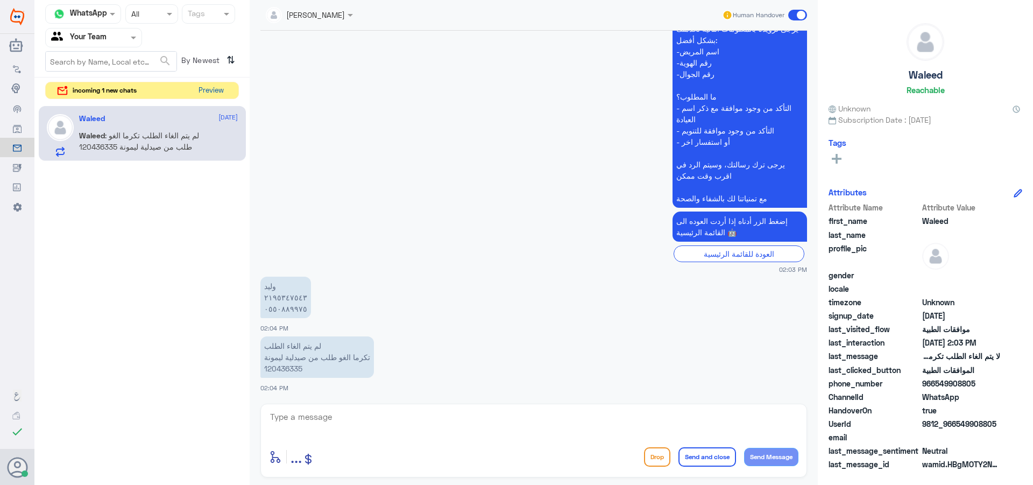
click at [211, 94] on button "Preview" at bounding box center [210, 90] width 33 height 17
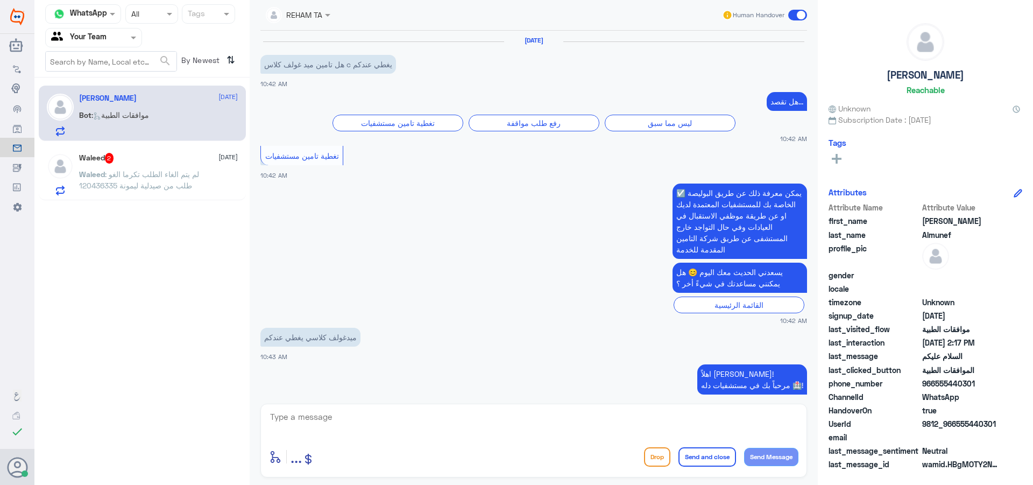
scroll to position [1411, 0]
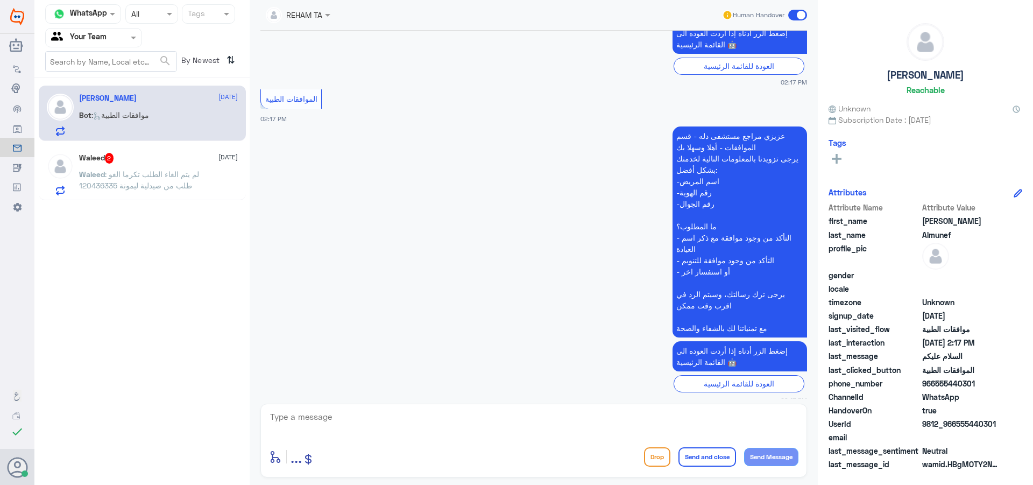
click at [186, 187] on span ": لم يتم الغاء الطلب تكرما الغو طلب من صيدلية ليمونة 120436335" at bounding box center [139, 179] width 120 height 20
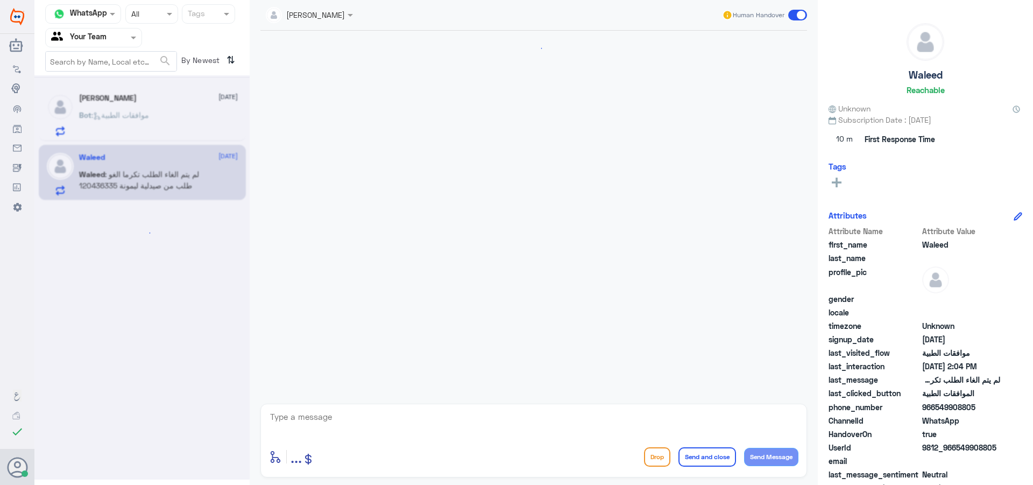
scroll to position [930, 0]
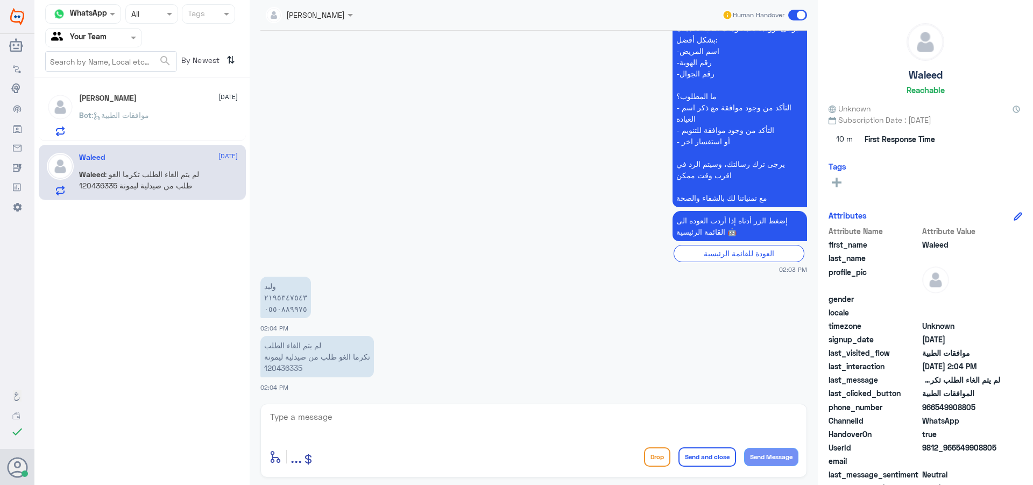
click at [166, 102] on div "Malik Almunef 17 August" at bounding box center [158, 98] width 159 height 9
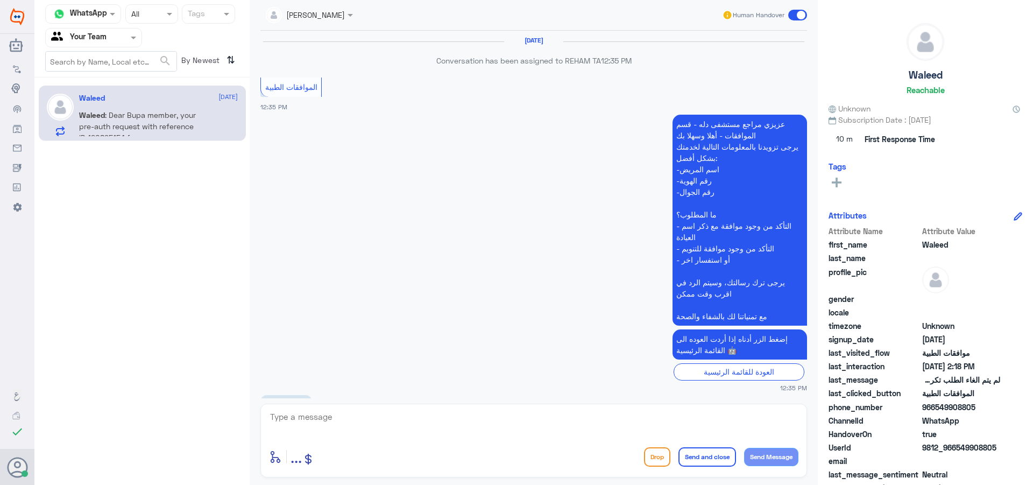
scroll to position [930, 0]
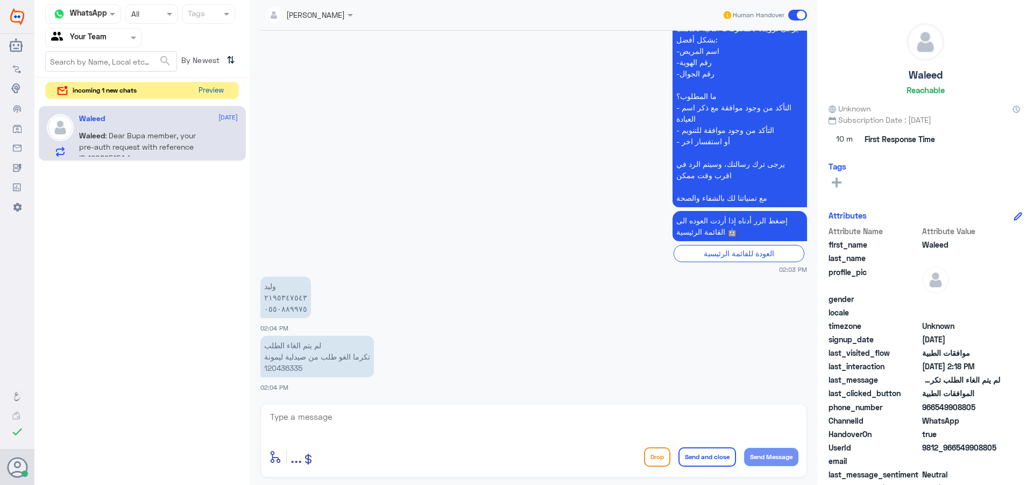
click at [209, 95] on button "Preview" at bounding box center [210, 90] width 33 height 17
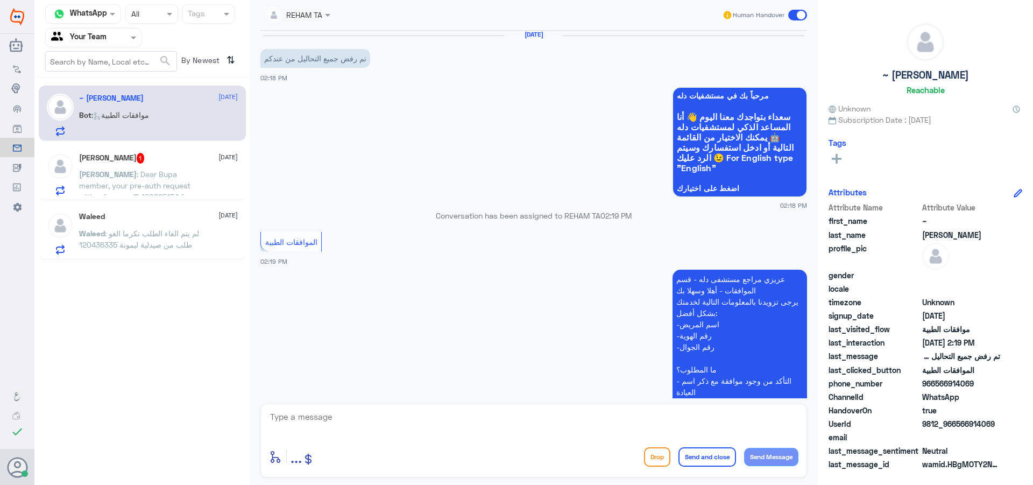
scroll to position [692, 0]
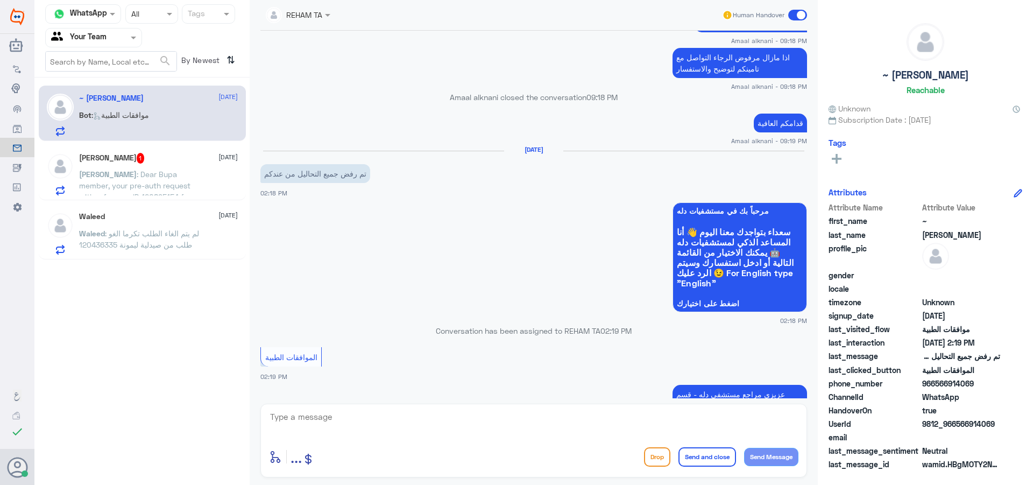
drag, startPoint x: 406, startPoint y: 440, endPoint x: 436, endPoint y: 445, distance: 30.7
click at [411, 442] on div "enter flow name ... Drop Send and close Send Message" at bounding box center [533, 441] width 547 height 74
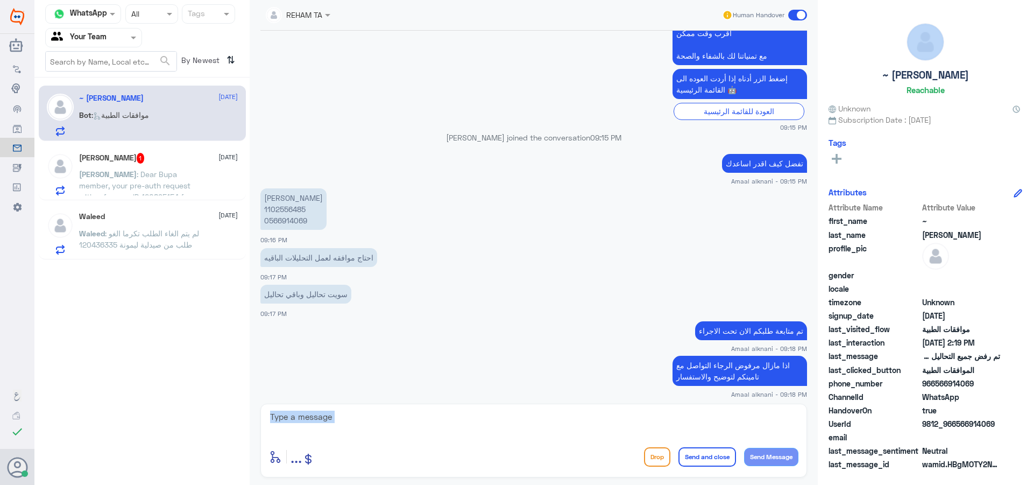
scroll to position [261, 0]
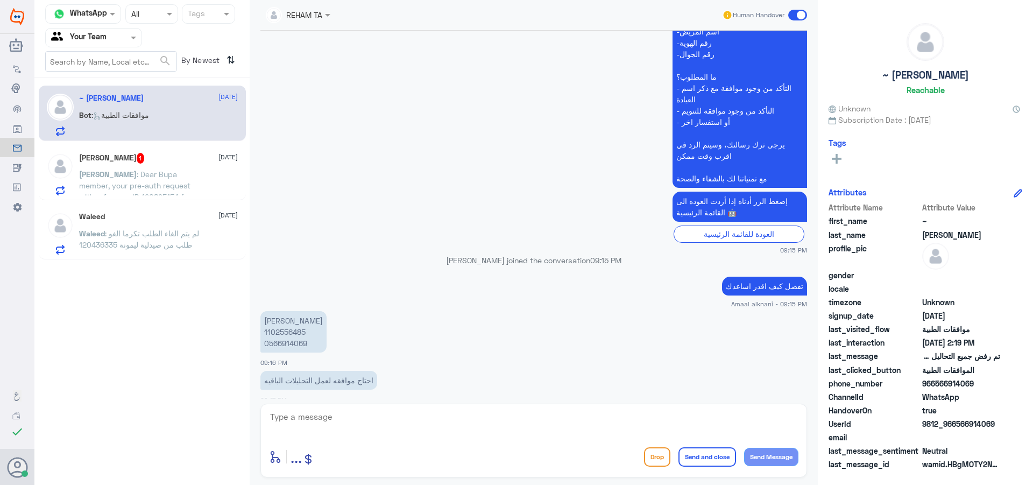
click at [292, 330] on p "محمد العتيبي 1102556485 0566914069" at bounding box center [293, 331] width 66 height 41
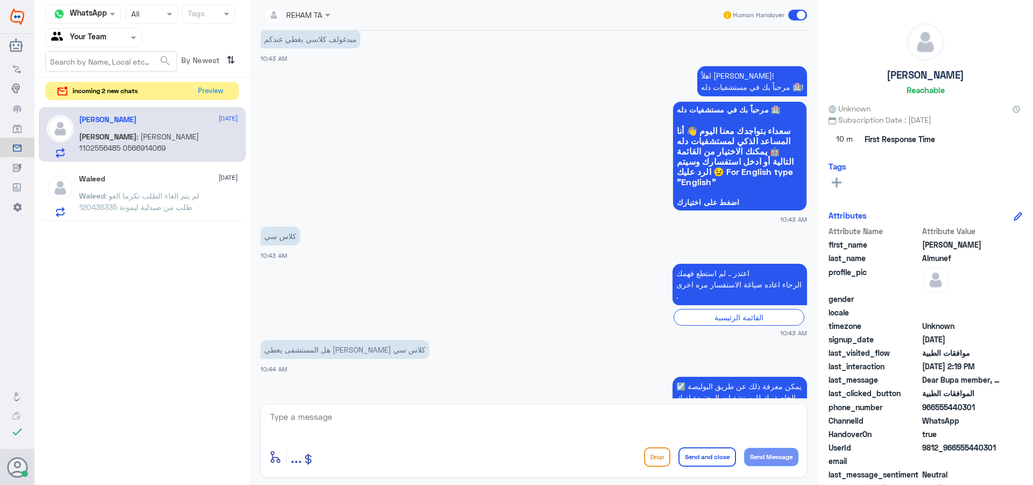
scroll to position [1422, 0]
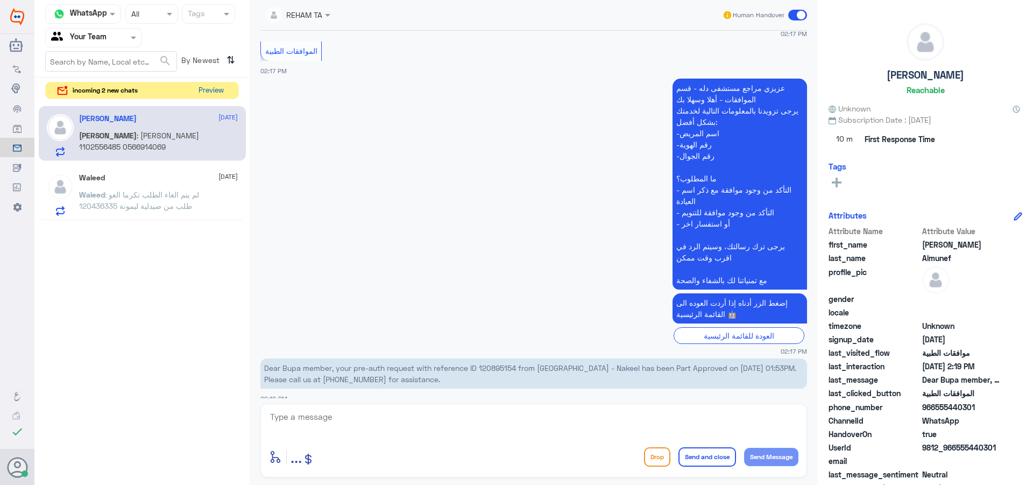
click at [210, 89] on button "Preview" at bounding box center [210, 90] width 33 height 17
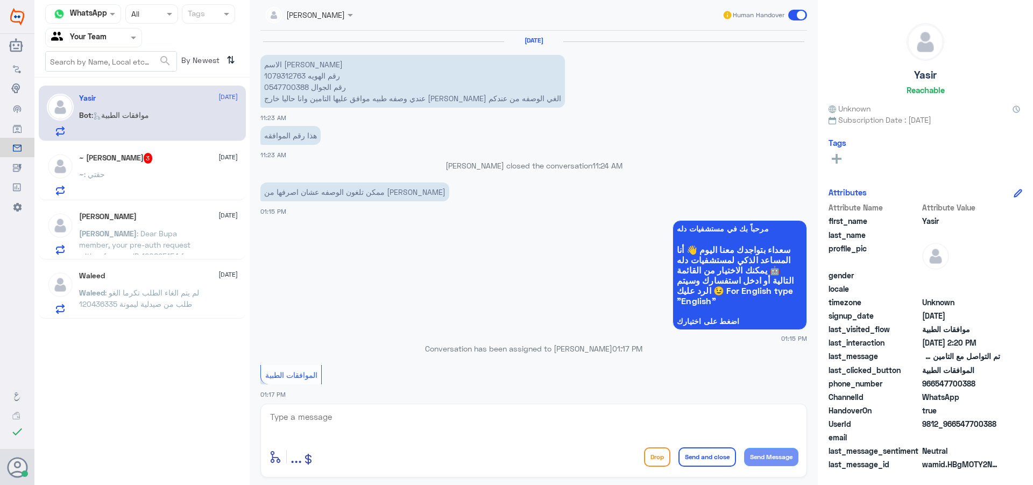
scroll to position [1000, 0]
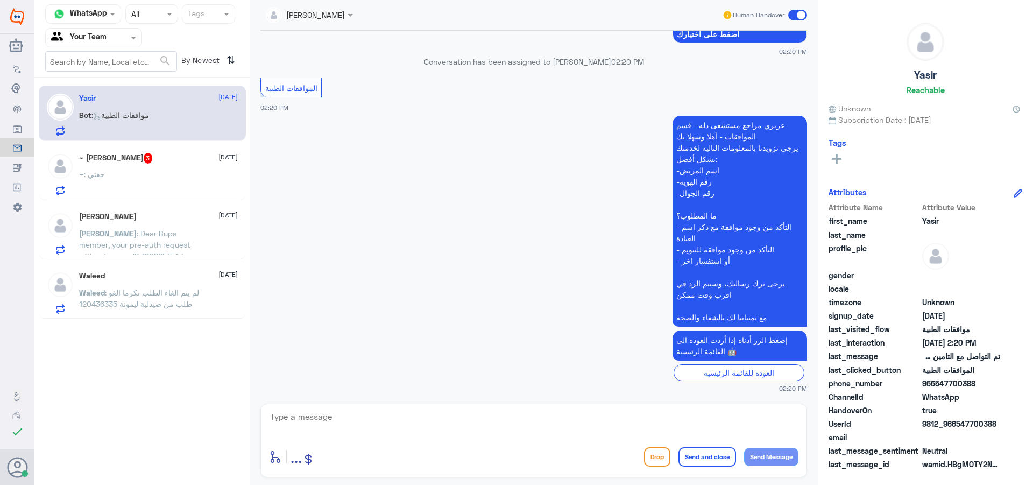
click at [201, 301] on div "Waleed : لم يتم الغاء الطلب تكرما الغو طلب من صيدلية ليمونة 120436335" at bounding box center [158, 301] width 159 height 24
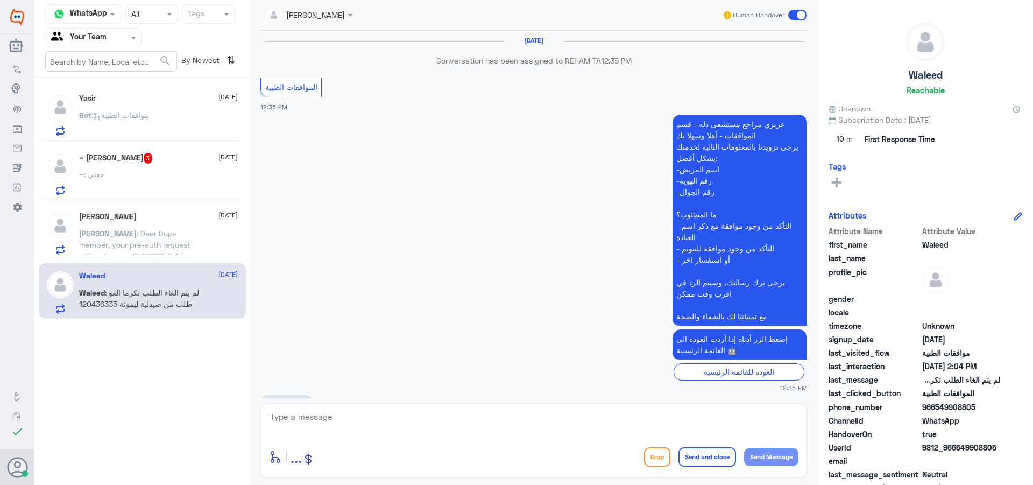
scroll to position [930, 0]
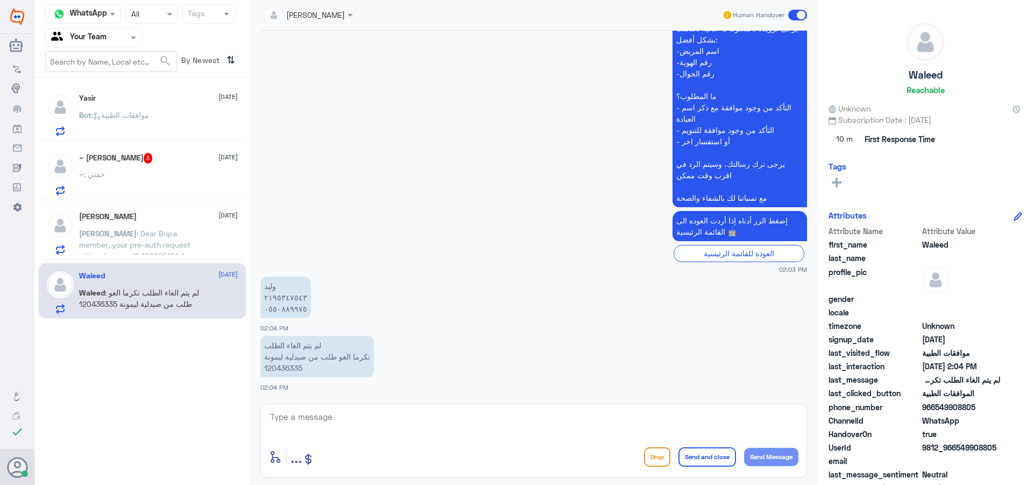
click at [786, 15] on div "Human Handover" at bounding box center [765, 14] width 86 height 19
click at [801, 18] on span at bounding box center [797, 15] width 19 height 11
click at [0, 0] on input "checkbox" at bounding box center [0, 0] width 0 height 0
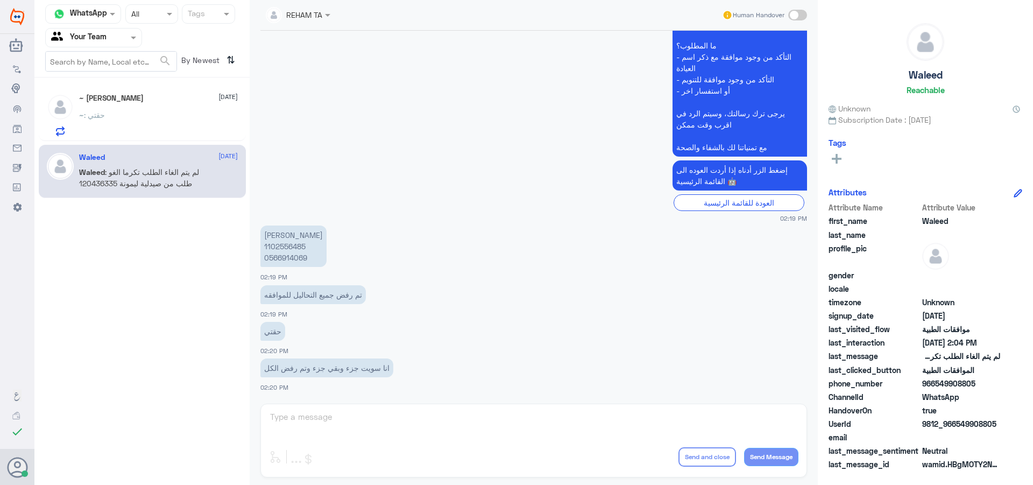
scroll to position [984, 0]
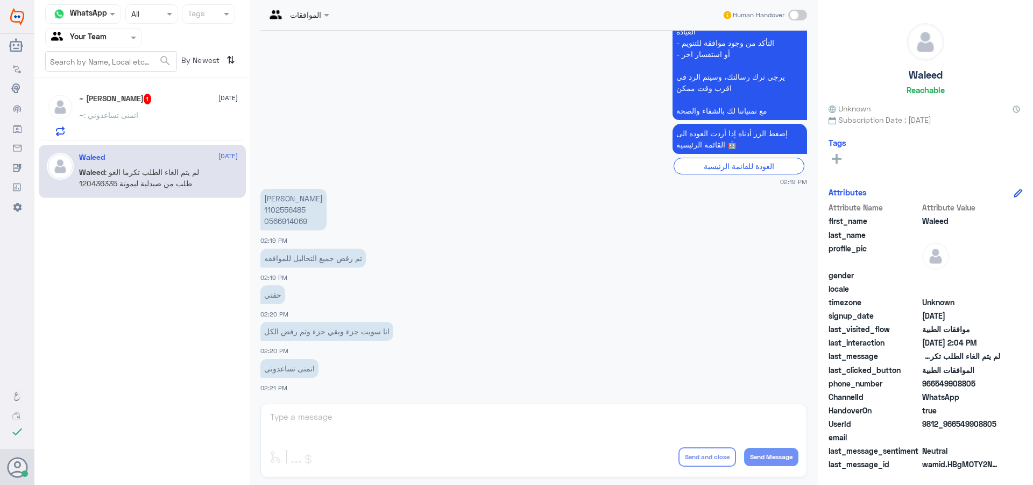
click at [151, 117] on div "~ : اتمنى تساعدوني" at bounding box center [158, 124] width 159 height 24
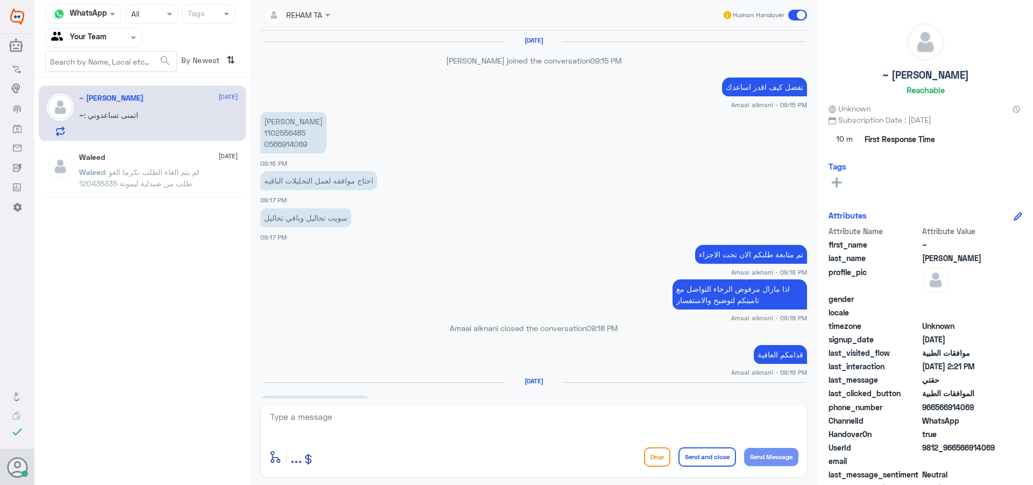
scroll to position [707, 0]
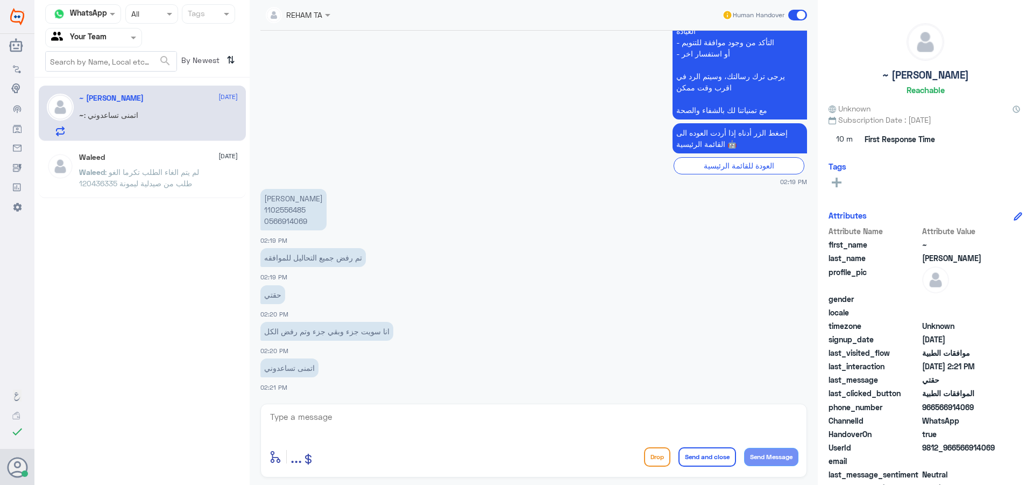
click at [196, 195] on div "Waleed 17 August Waleed : لم يتم الغاء الطلب تكرما الغو طلب من صيدلية ليمونة 12…" at bounding box center [142, 171] width 207 height 53
click at [124, 179] on span ": لم يتم الغاء الطلب تكرما الغو طلب من صيدلية ليمونة 120436335" at bounding box center [139, 177] width 120 height 20
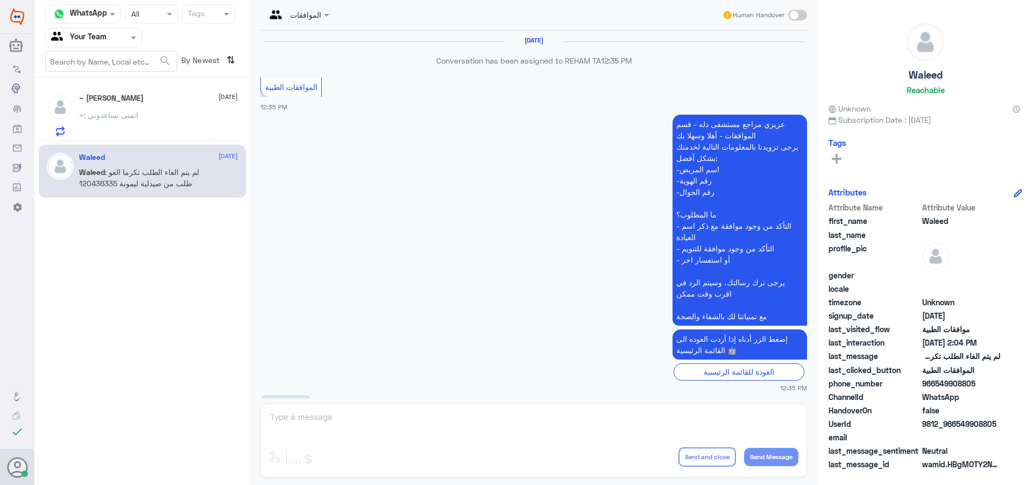
scroll to position [950, 0]
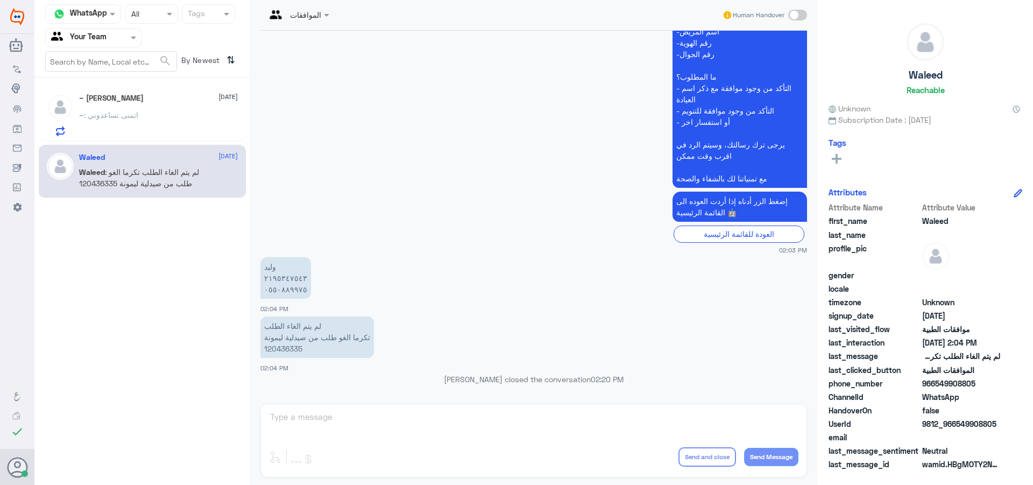
click at [179, 129] on div "~ : اتمنى تساعدوني" at bounding box center [158, 124] width 159 height 24
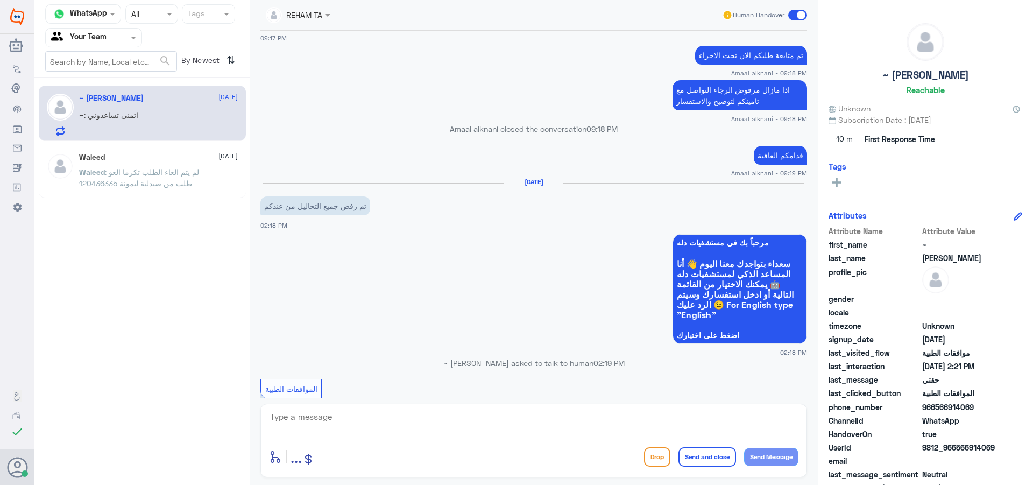
scroll to position [115, 0]
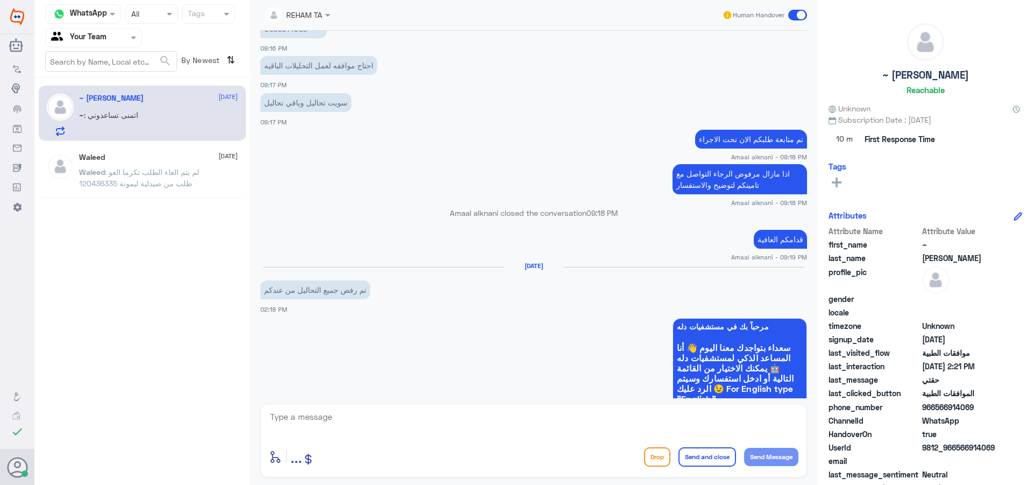
click at [354, 484] on div "REHAM TA Human Handover 16 Aug 2025 Amaal alknani joined the conversation 09:15…" at bounding box center [534, 244] width 568 height 488
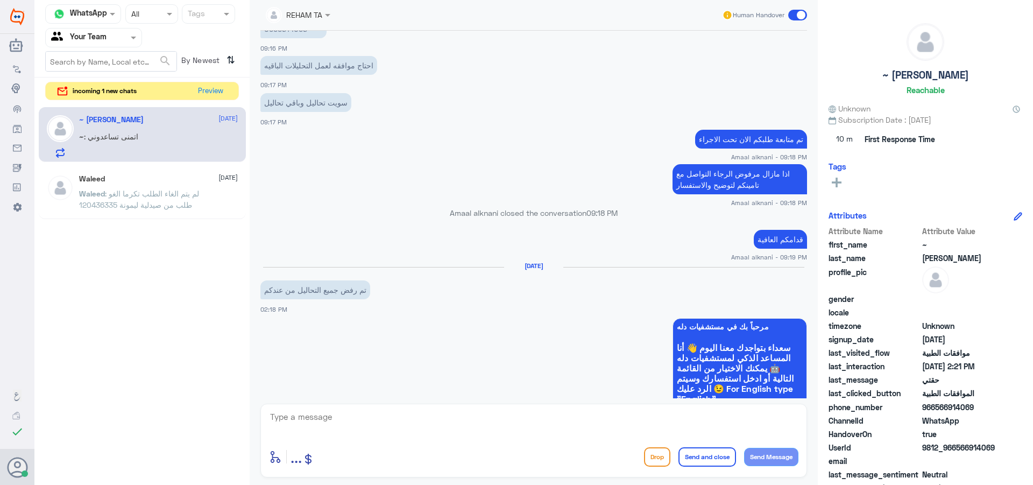
click at [391, 442] on div "enter flow name ... Drop Send and close Send Message" at bounding box center [533, 441] width 547 height 74
click at [533, 432] on textarea at bounding box center [533, 422] width 529 height 26
type textarea "j"
type textarea "تحت الاجراء الان"
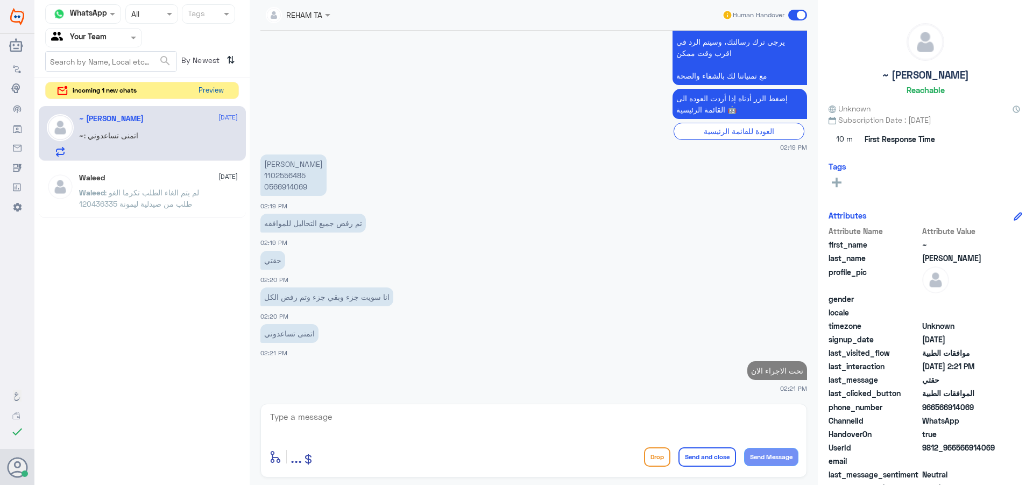
click at [213, 94] on button "Preview" at bounding box center [210, 90] width 33 height 17
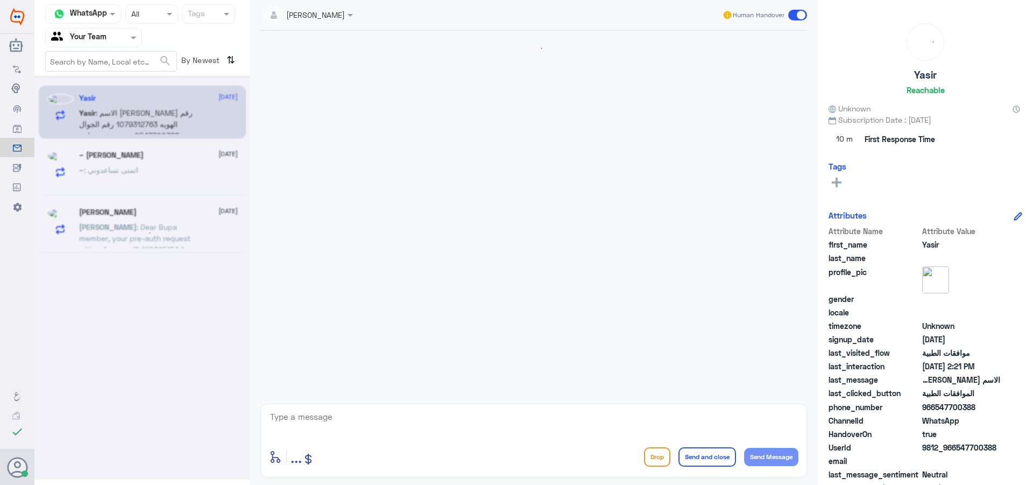
scroll to position [1034, 0]
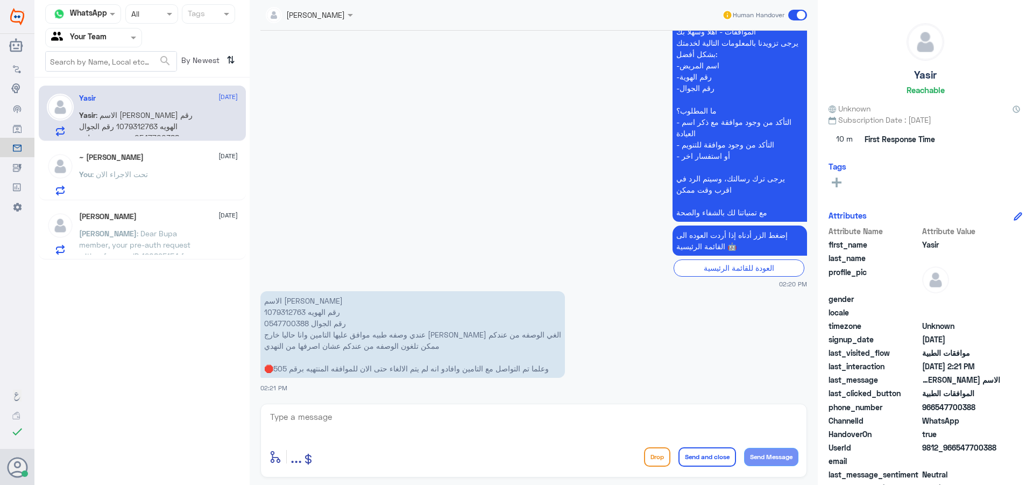
click at [288, 312] on p "الاسم ياسر المطيري رقم الهويه 1079312763 رقم الجوال 0547700388 عندي وصفه طبيه م…" at bounding box center [412, 334] width 305 height 87
click at [797, 13] on span at bounding box center [797, 15] width 19 height 11
click at [0, 0] on input "checkbox" at bounding box center [0, 0] width 0 height 0
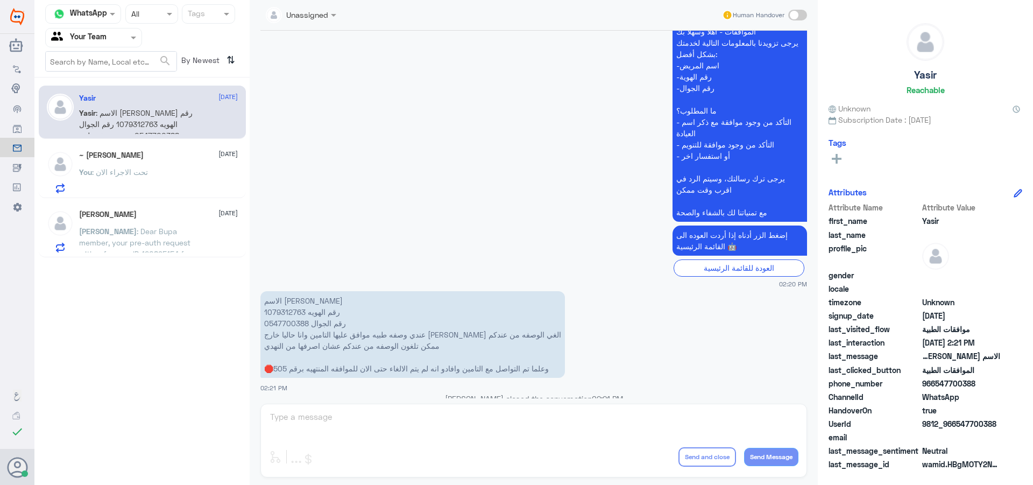
scroll to position [1053, 0]
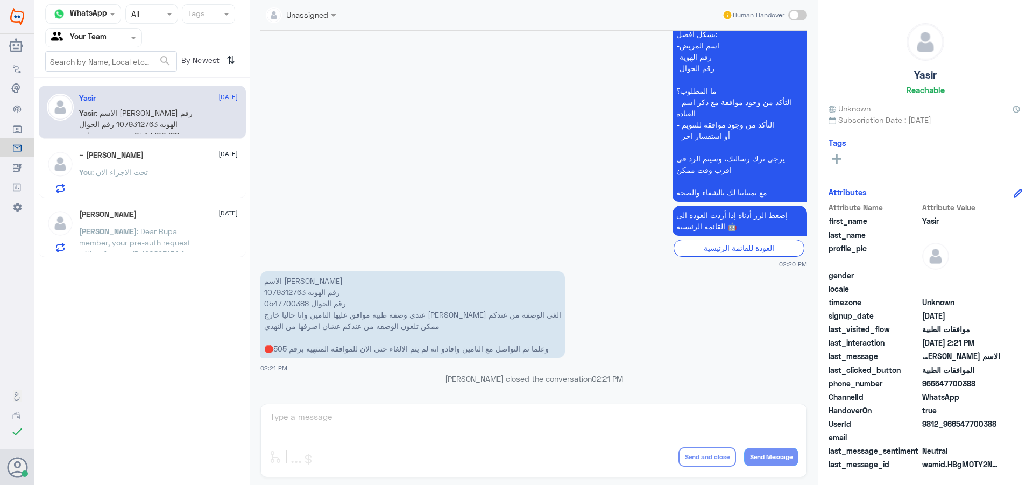
click at [289, 289] on p "الاسم ياسر المطيري رقم الهويه 1079312763 رقم الجوال 0547700388 عندي وصفه طبيه م…" at bounding box center [412, 314] width 305 height 87
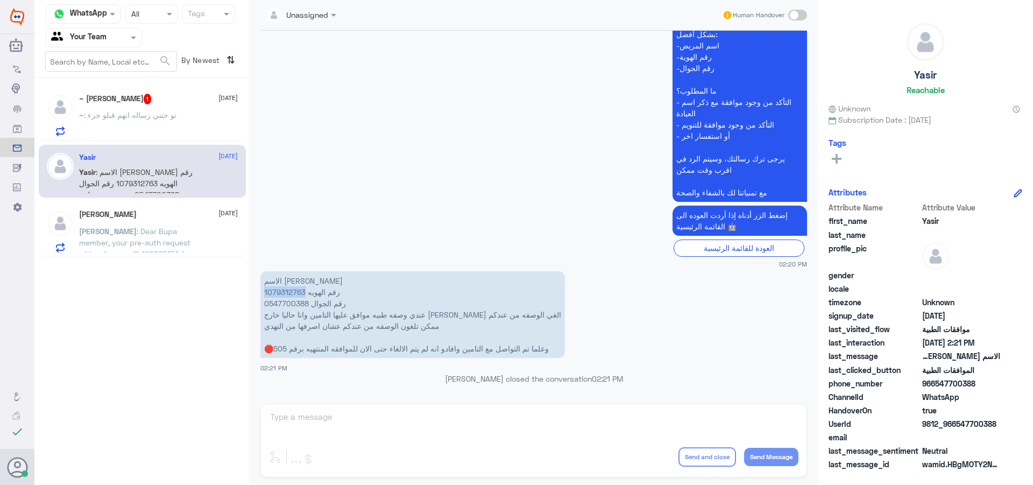
click at [171, 117] on span ": تو جتني رساله انهم قبلو جزء" at bounding box center [130, 114] width 93 height 9
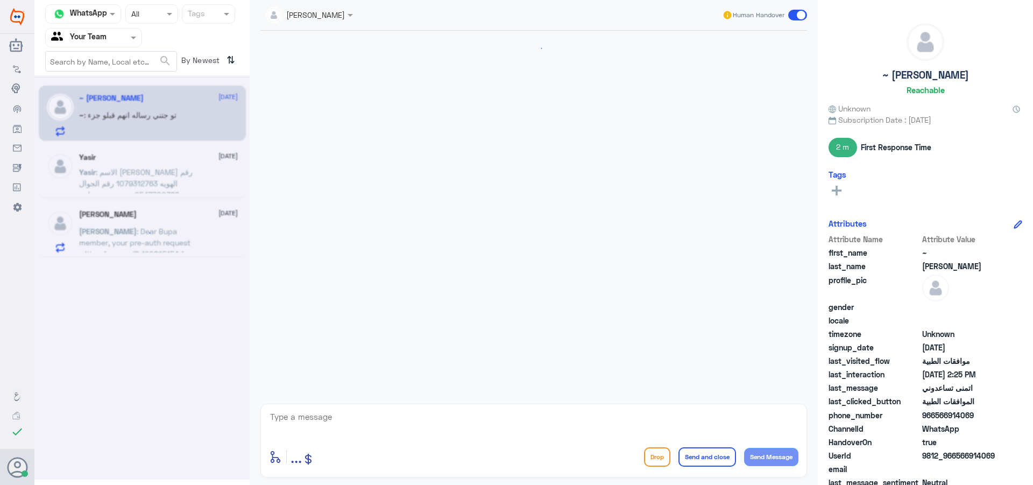
scroll to position [682, 0]
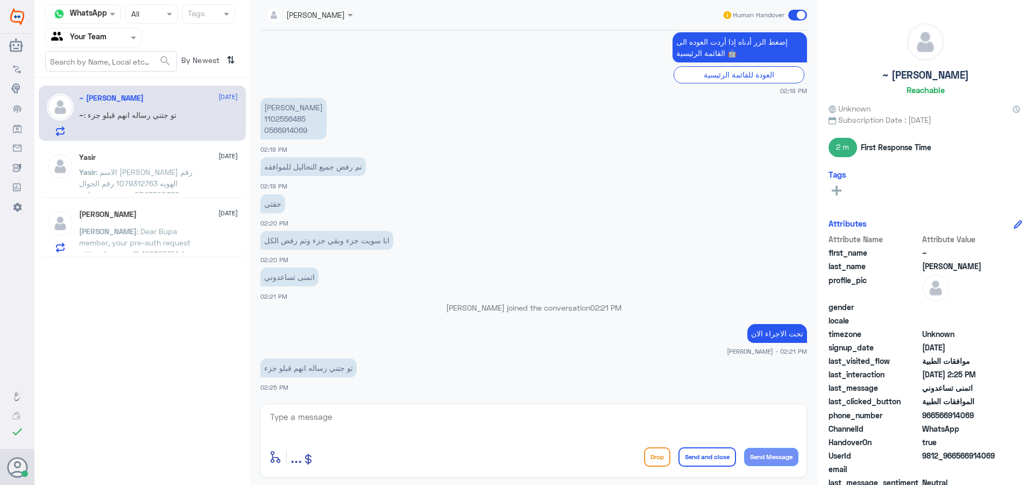
click at [283, 119] on p "محمد العتيبي 1102556485 0566914069" at bounding box center [293, 118] width 66 height 41
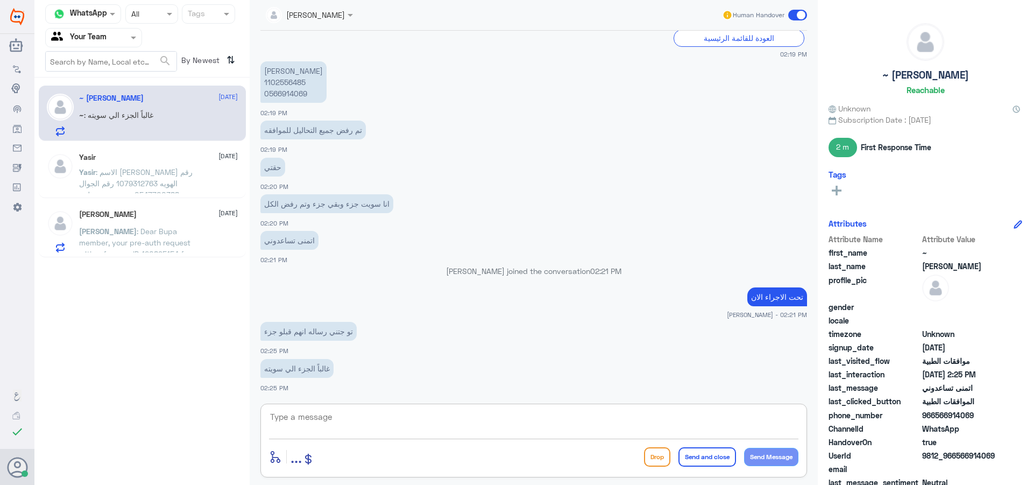
drag, startPoint x: 374, startPoint y: 414, endPoint x: 788, endPoint y: 450, distance: 414.8
click at [375, 413] on textarea at bounding box center [533, 422] width 529 height 26
drag, startPoint x: 371, startPoint y: 419, endPoint x: 390, endPoint y: 422, distance: 19.6
click at [378, 421] on textarea at bounding box center [533, 422] width 529 height 26
type textarea "j"
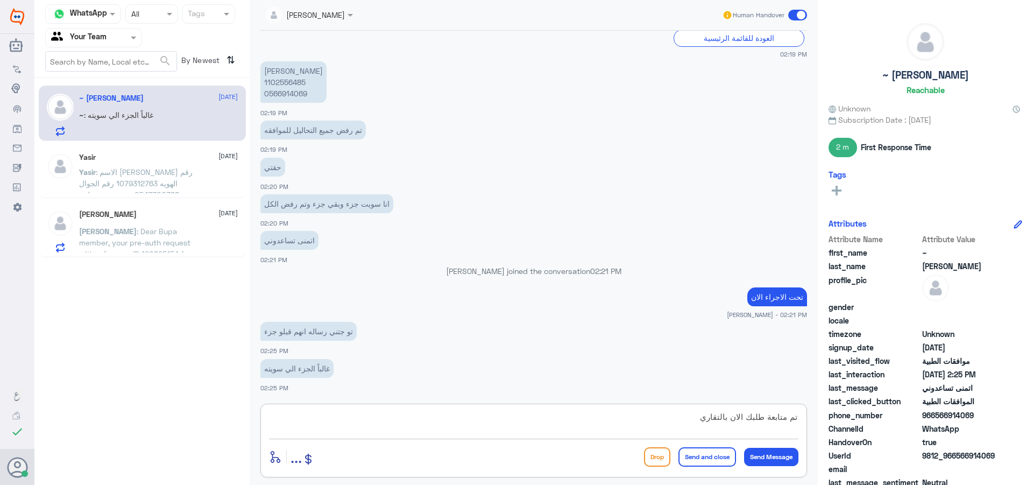
type textarea "تم متابعة طلبك الان بالتقارير"
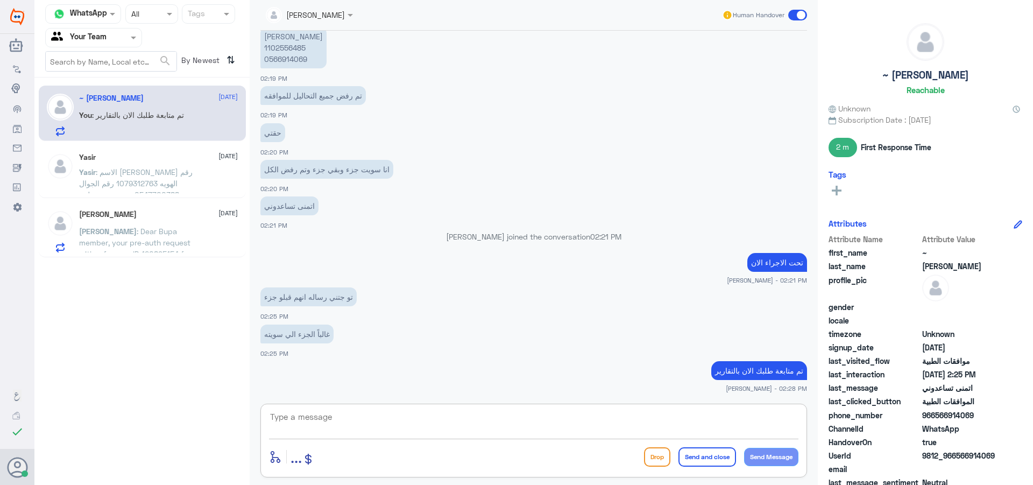
click at [210, 161] on div "Yasir 17 August" at bounding box center [158, 157] width 159 height 9
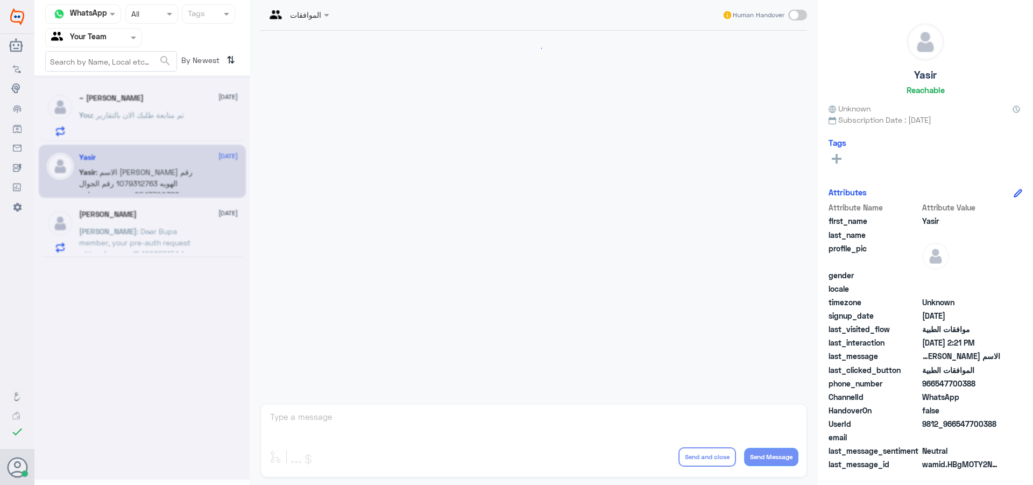
scroll to position [1019, 0]
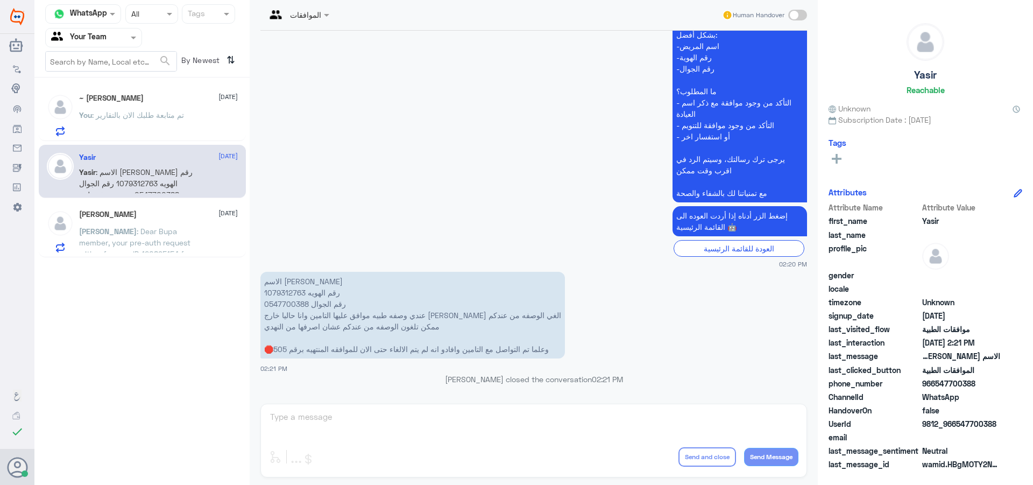
click at [191, 218] on div "Malik Almunef 17 August" at bounding box center [158, 214] width 159 height 9
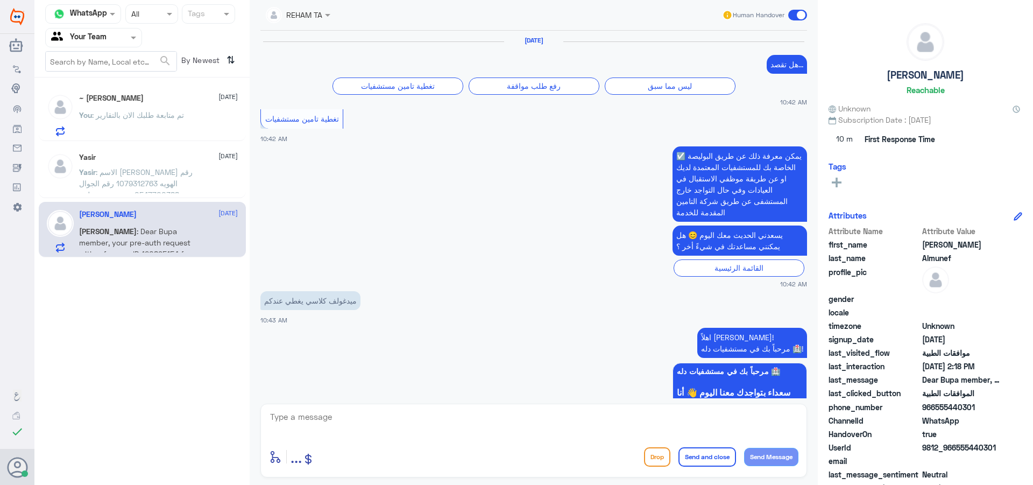
scroll to position [1422, 0]
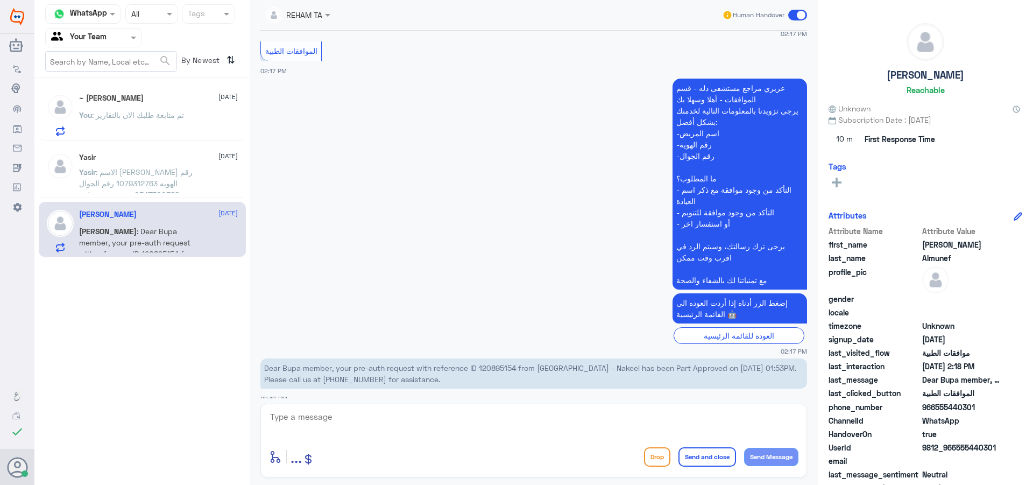
click at [118, 34] on div at bounding box center [94, 37] width 96 height 12
click at [122, 97] on div "Your Inbox" at bounding box center [93, 96] width 97 height 25
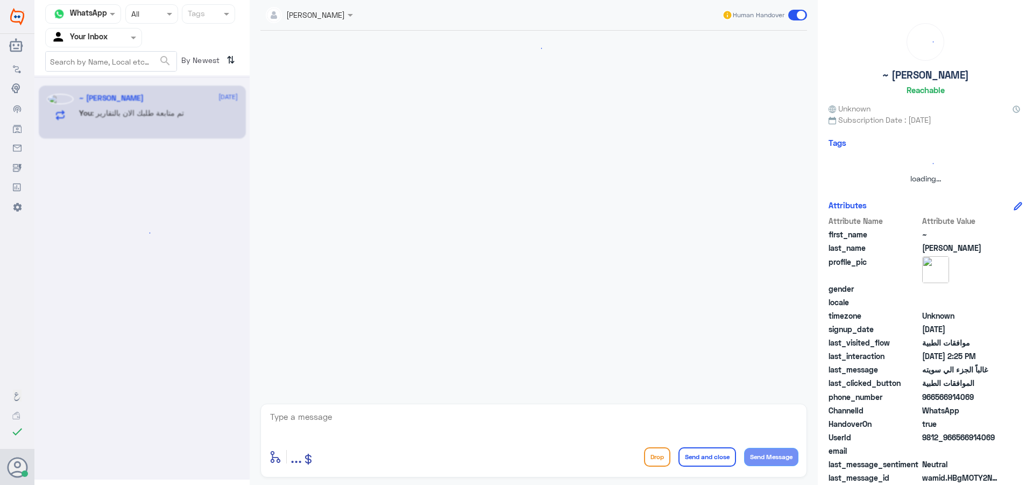
scroll to position [0, 0]
click at [111, 42] on div at bounding box center [94, 37] width 96 height 12
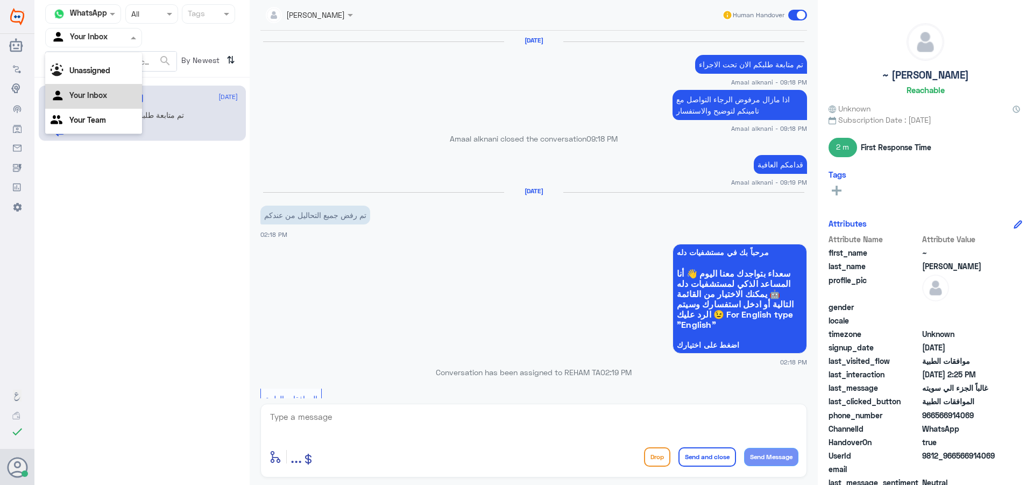
scroll to position [679, 0]
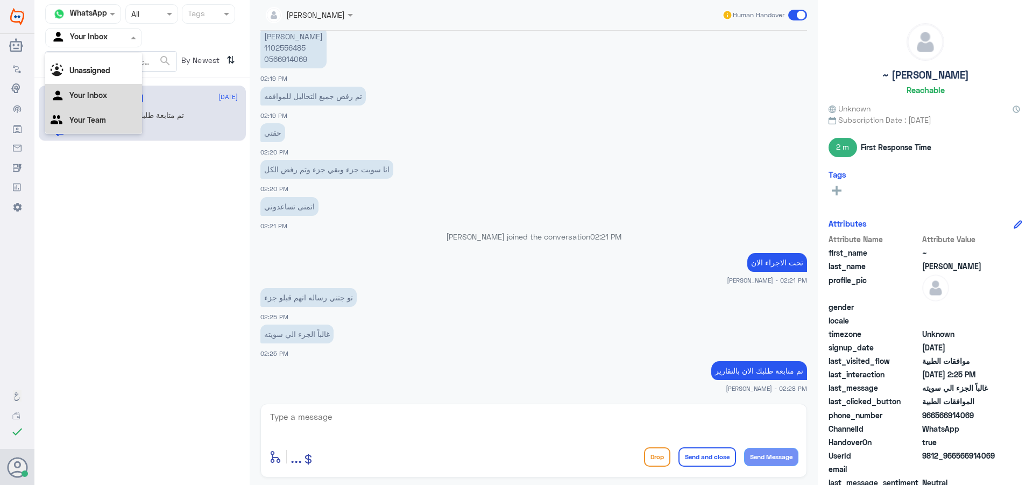
click at [106, 127] on div "Your Team" at bounding box center [93, 121] width 97 height 25
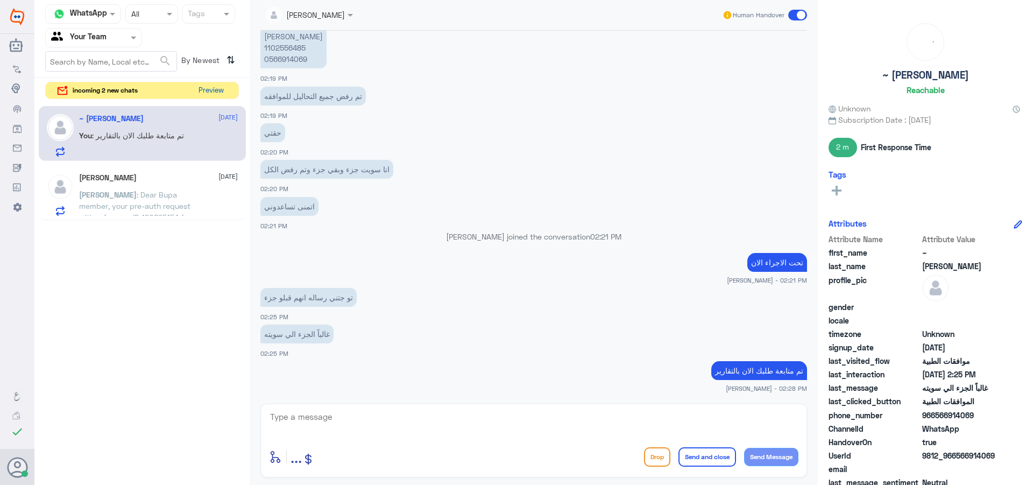
click at [208, 87] on button "Preview" at bounding box center [210, 90] width 33 height 17
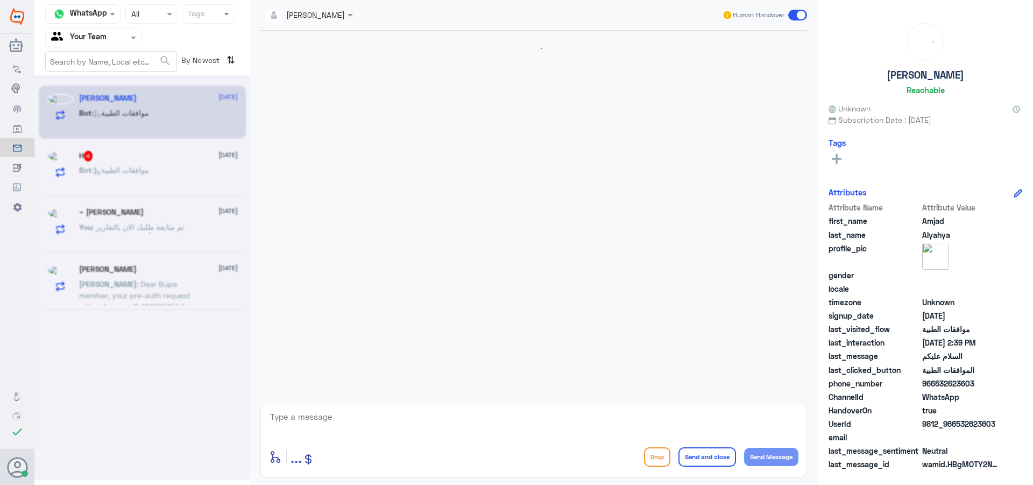
scroll to position [160, 0]
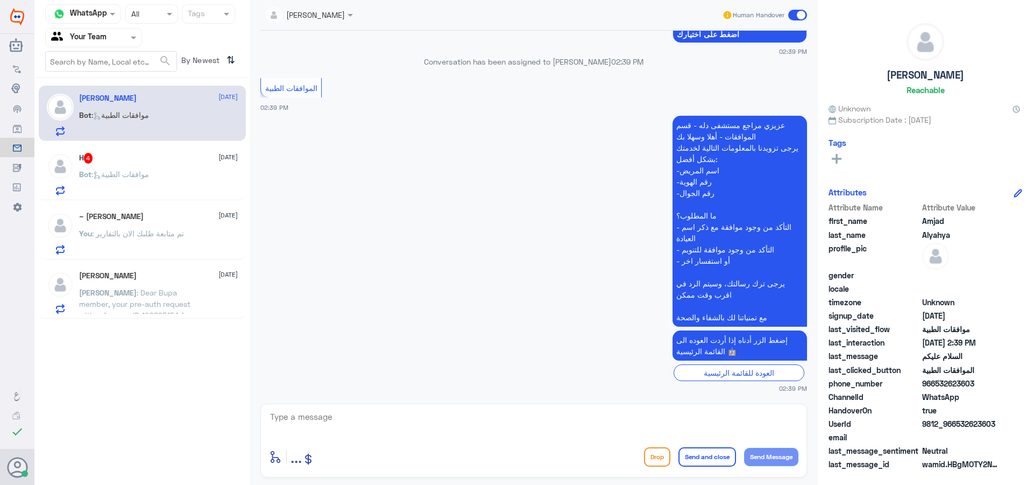
click at [170, 295] on span ": Dear Bupa member, your pre-auth request with reference ID 120895154 from Dall…" at bounding box center [138, 326] width 118 height 77
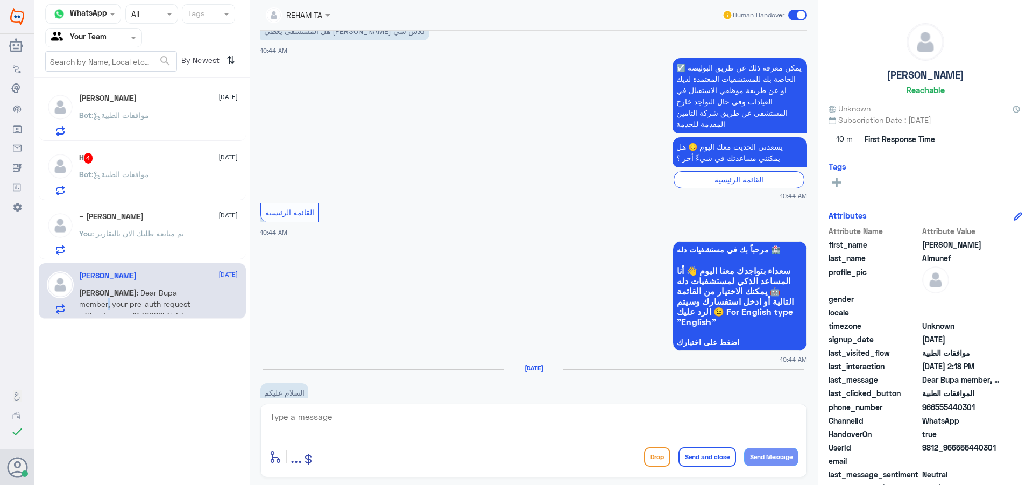
scroll to position [669, 0]
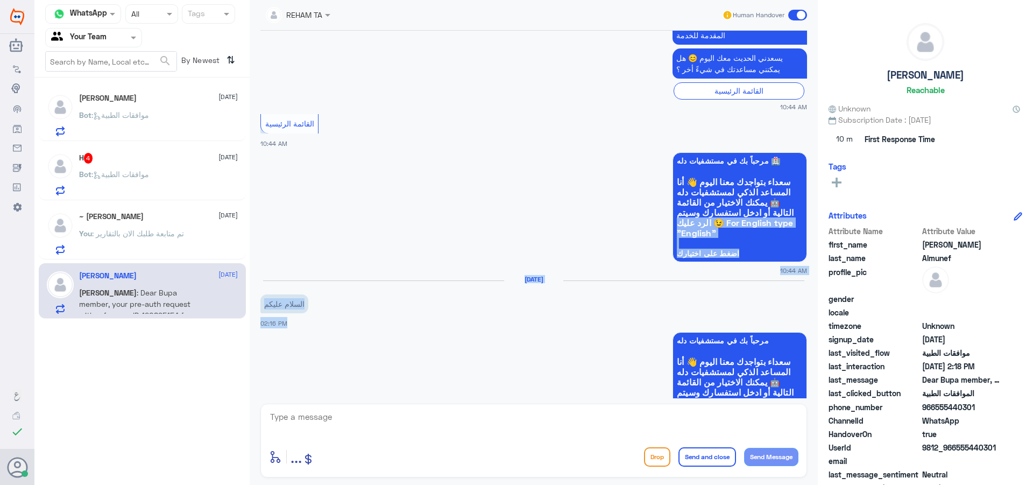
drag, startPoint x: 813, startPoint y: 202, endPoint x: 808, endPoint y: 330, distance: 127.6
click at [809, 334] on div "REHAM TA Human Handover 13 Jun 2024 هل تقصد... تغطية تامين مستشفيات رفع طلب موا…" at bounding box center [534, 244] width 568 height 488
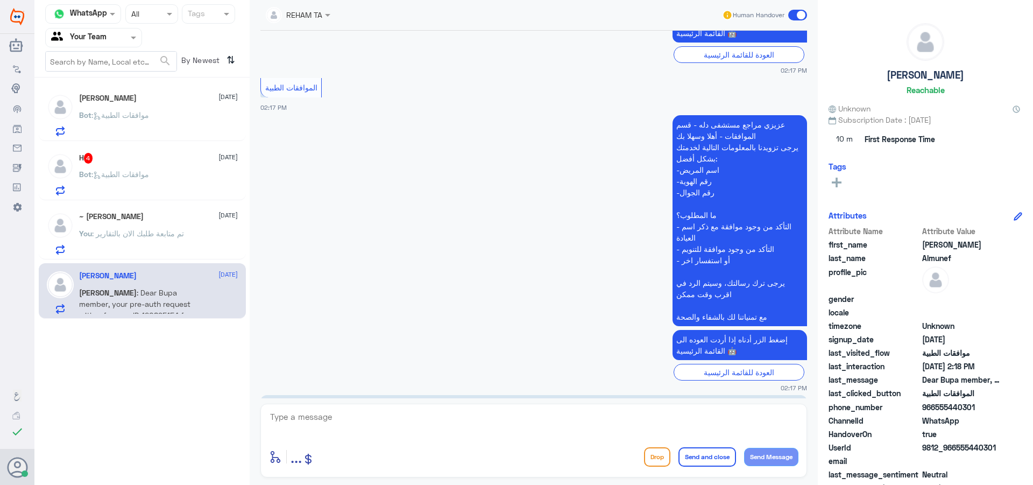
scroll to position [1422, 0]
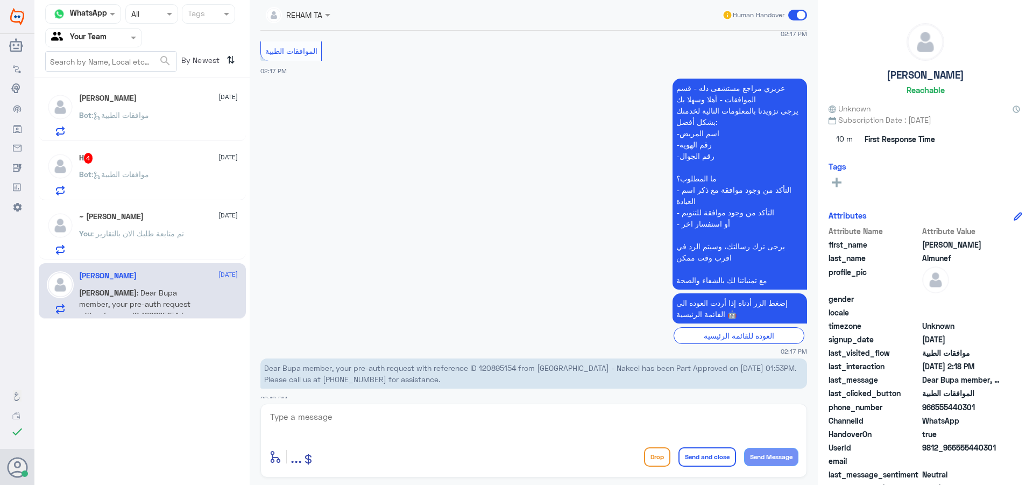
click at [356, 369] on p "Dear Bupa member, your pre-auth request with reference ID 120895154 from Dallah…" at bounding box center [533, 373] width 547 height 30
drag, startPoint x: 385, startPoint y: 409, endPoint x: 415, endPoint y: 423, distance: 33.2
click at [386, 410] on textarea at bounding box center [533, 422] width 529 height 26
type textarea "."
type textarea "زودني برقم هويتك"
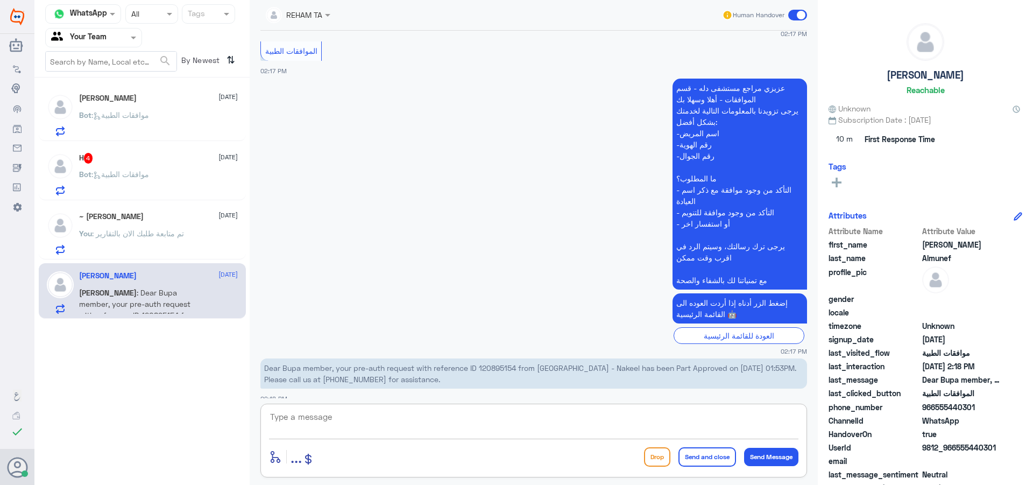
scroll to position [1456, 0]
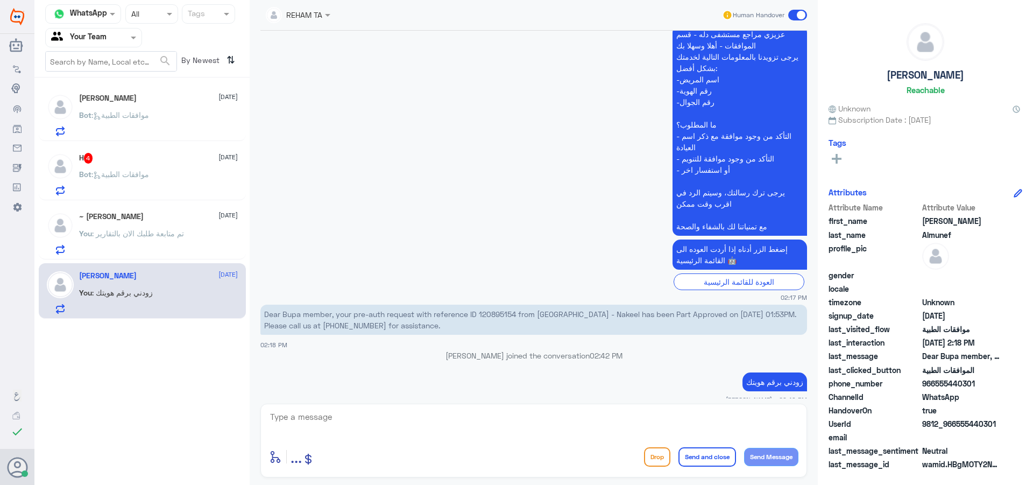
click at [172, 220] on div "~ محمد العتيبي 17 August" at bounding box center [158, 216] width 159 height 9
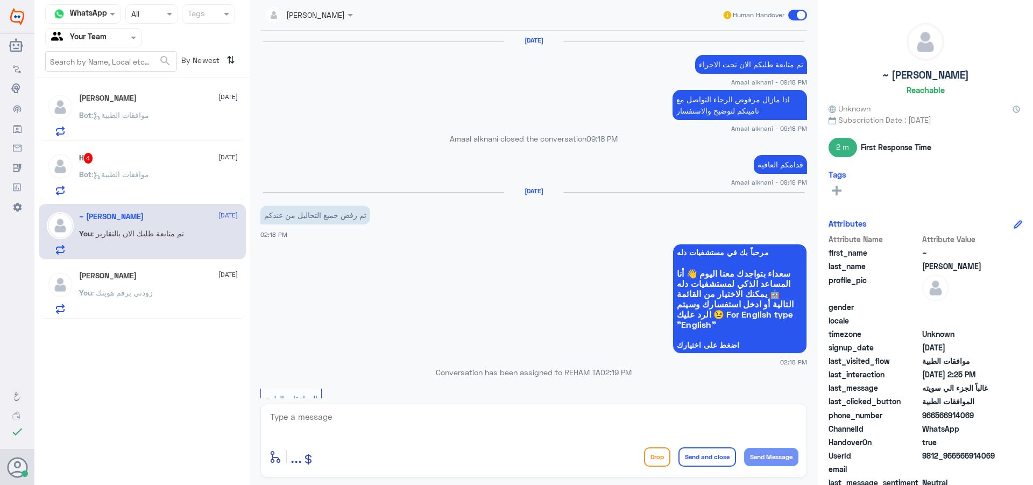
scroll to position [679, 0]
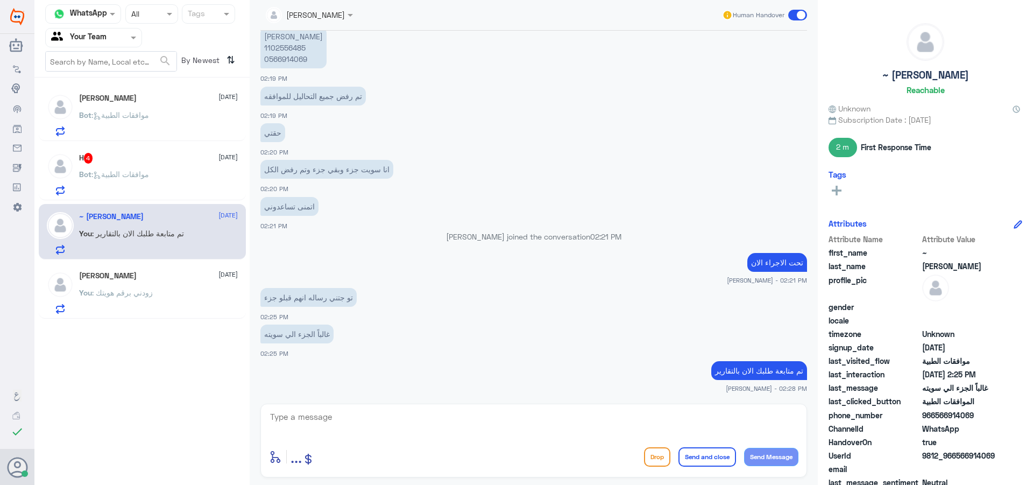
click at [794, 15] on span at bounding box center [797, 15] width 19 height 11
click at [0, 0] on input "checkbox" at bounding box center [0, 0] width 0 height 0
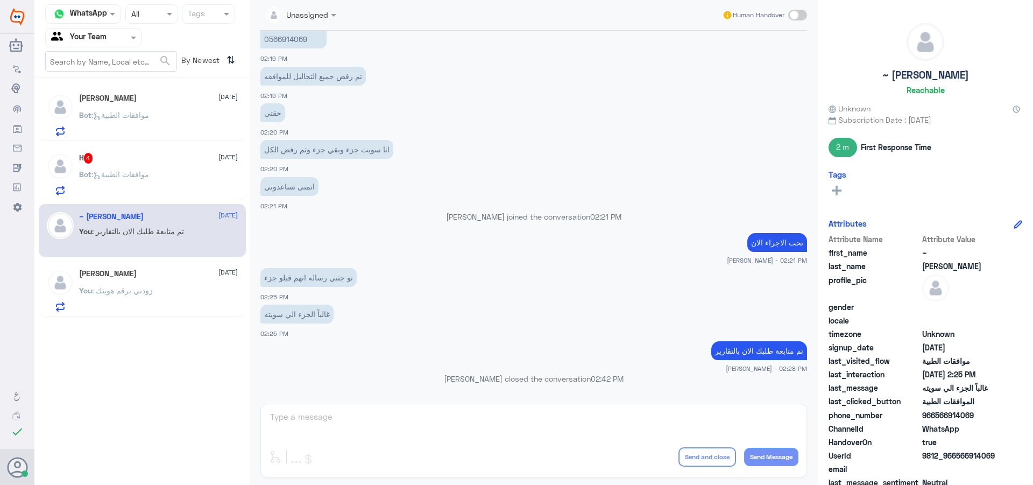
click at [149, 187] on p "Bot : موافقات الطبية" at bounding box center [114, 181] width 70 height 27
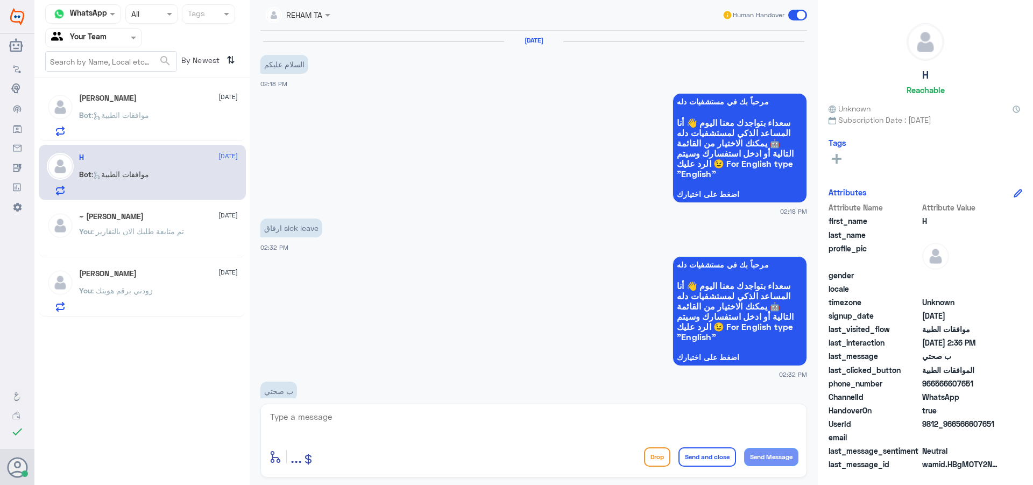
scroll to position [486, 0]
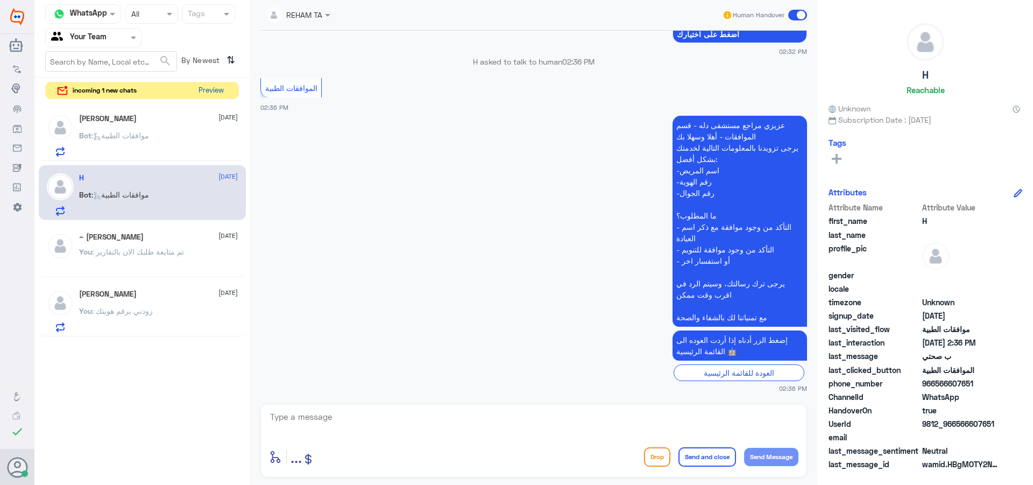
click at [221, 91] on button "Preview" at bounding box center [210, 90] width 33 height 17
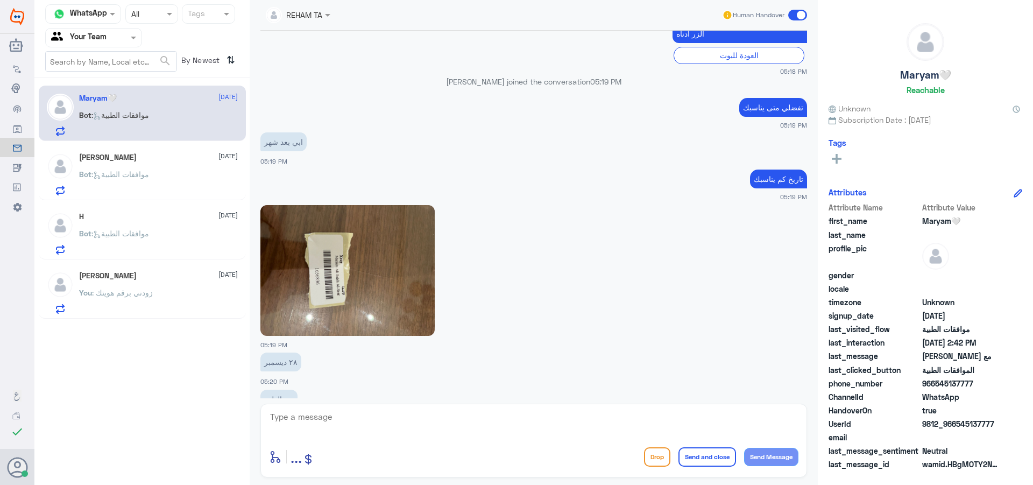
scroll to position [640, 0]
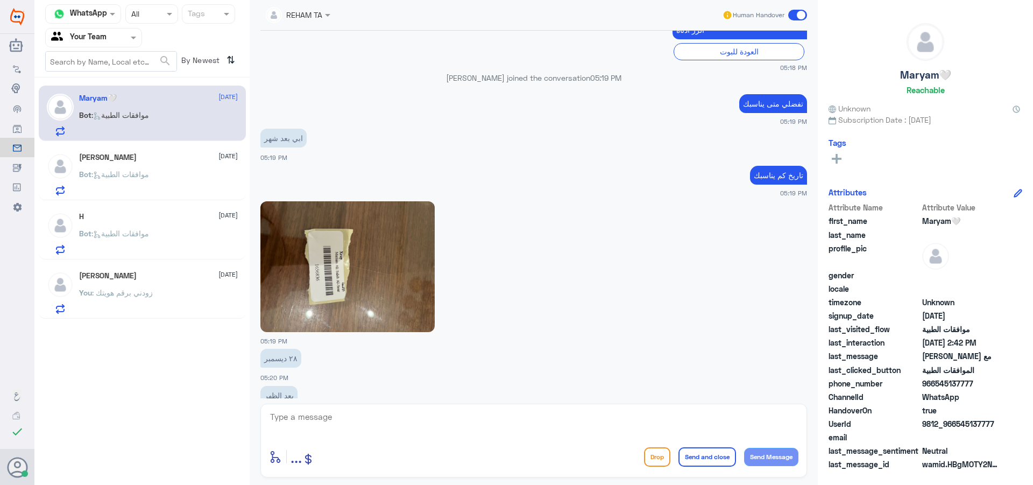
click at [313, 302] on img at bounding box center [347, 266] width 174 height 131
drag, startPoint x: 462, startPoint y: 408, endPoint x: 527, endPoint y: 422, distance: 67.2
click at [464, 413] on div "enter flow name ... Drop Send and close Send Message" at bounding box center [533, 441] width 547 height 74
click at [414, 414] on textarea at bounding box center [533, 422] width 529 height 26
type textarea "اهلا وسهلا"
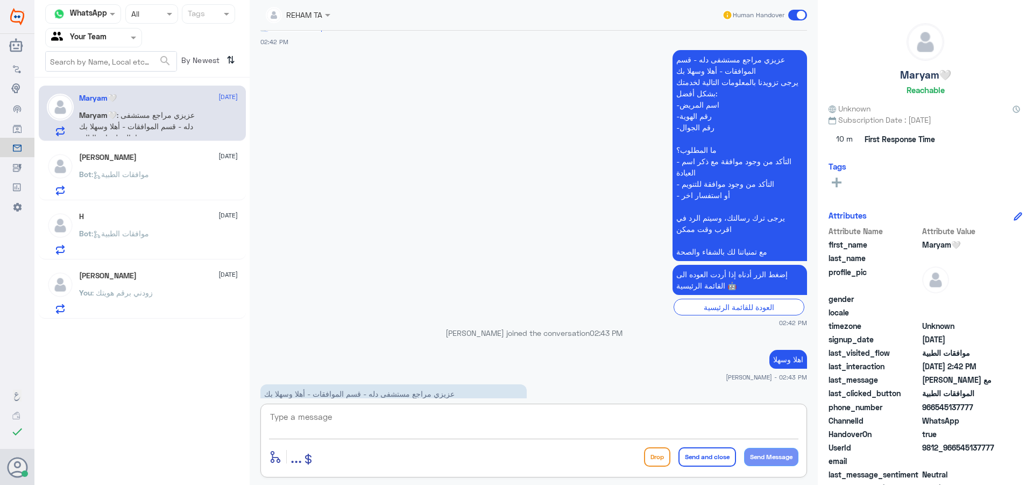
scroll to position [2361, 0]
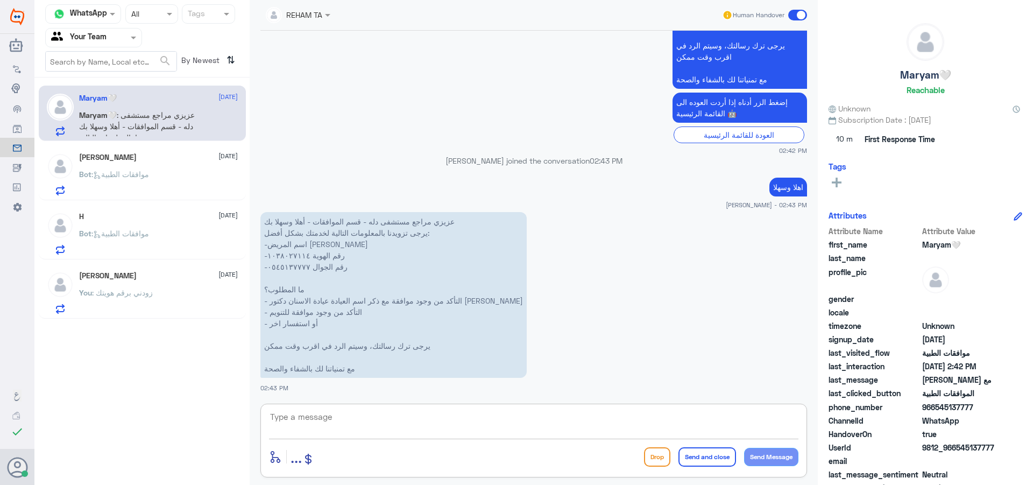
click at [372, 431] on textarea at bounding box center [533, 422] width 529 height 26
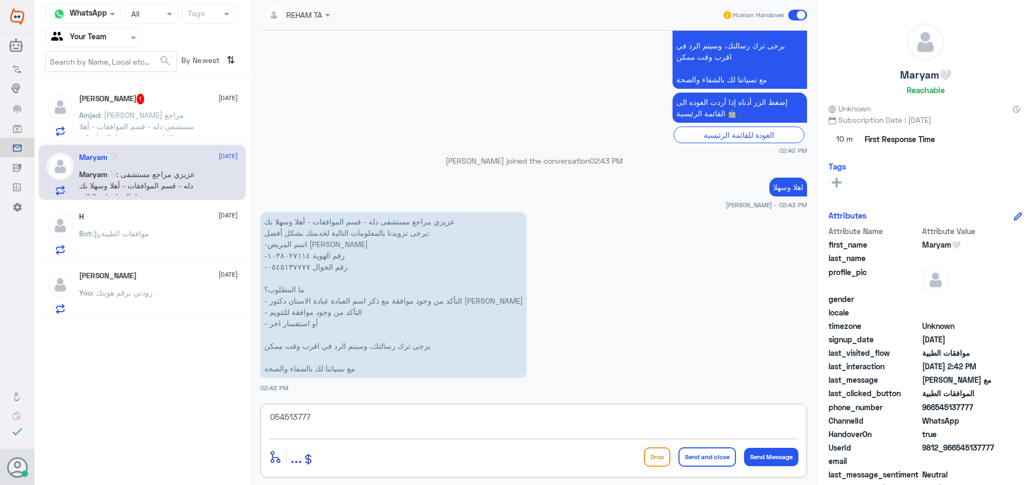
click at [302, 418] on textarea "054513777" at bounding box center [533, 422] width 529 height 26
click at [346, 413] on textarea "054513777" at bounding box center [533, 422] width 529 height 26
click at [282, 419] on textarea "054513777" at bounding box center [533, 422] width 529 height 26
click at [303, 417] on textarea "054513777" at bounding box center [533, 422] width 529 height 26
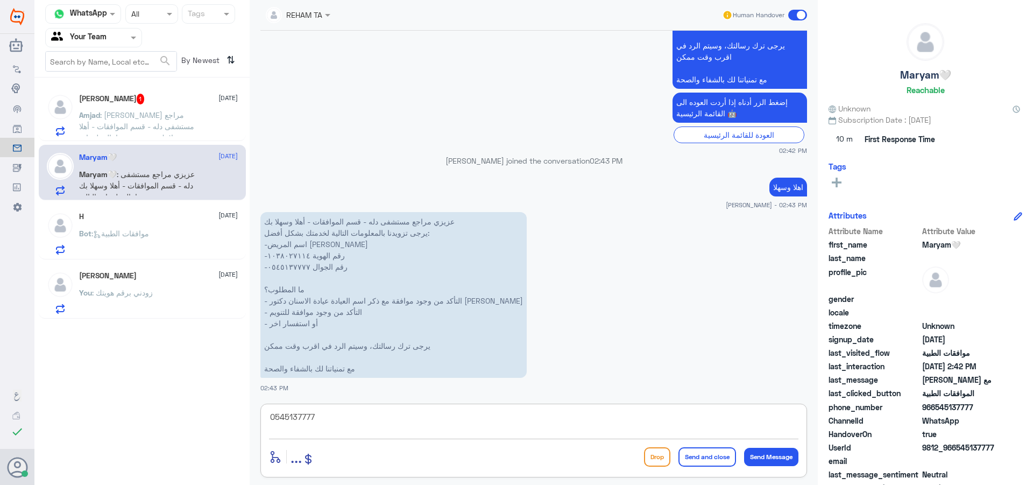
click at [300, 418] on textarea "0545137777" at bounding box center [533, 422] width 529 height 26
type textarea "0545137777"
click at [422, 414] on textarea at bounding box center [533, 422] width 529 height 26
type textarea "f"
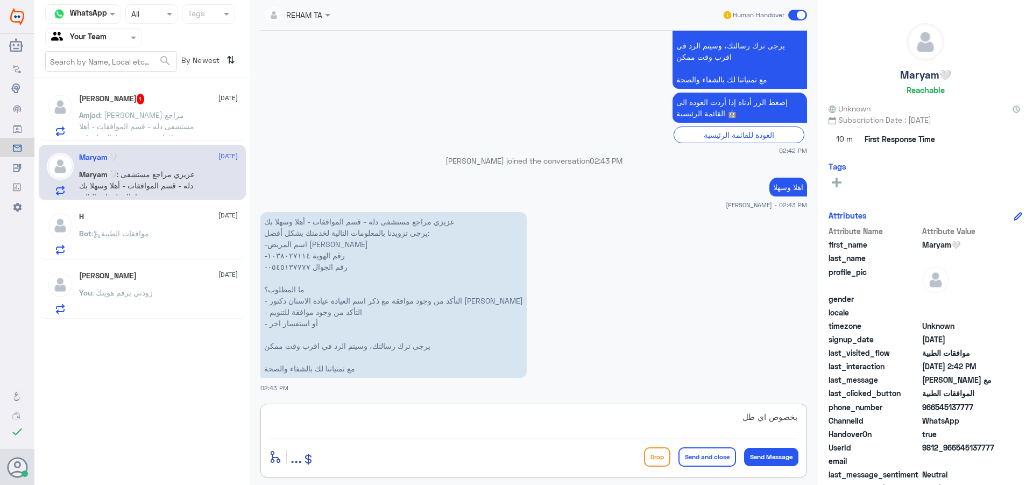
type textarea "بخصوص اي طلب"
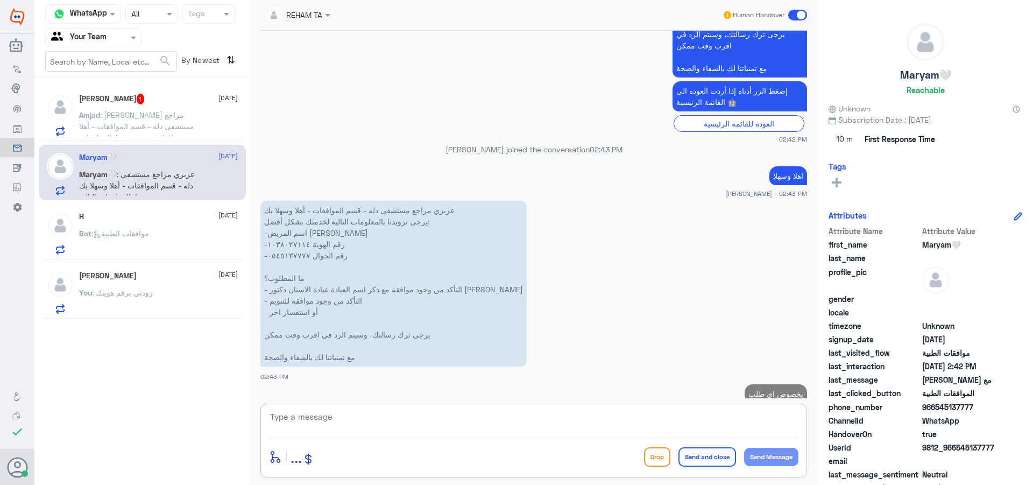
scroll to position [2396, 0]
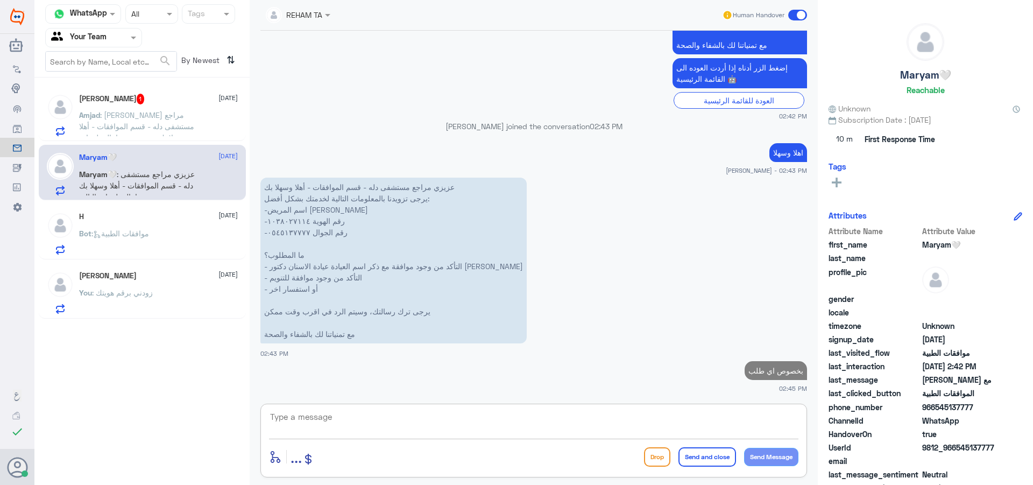
click at [134, 123] on span ": عزيزي مراجع مستشفى دله - قسم الموافقات - أهلا وسهلا بك يرجى تزويدنا بالمعلوما…" at bounding box center [139, 193] width 121 height 167
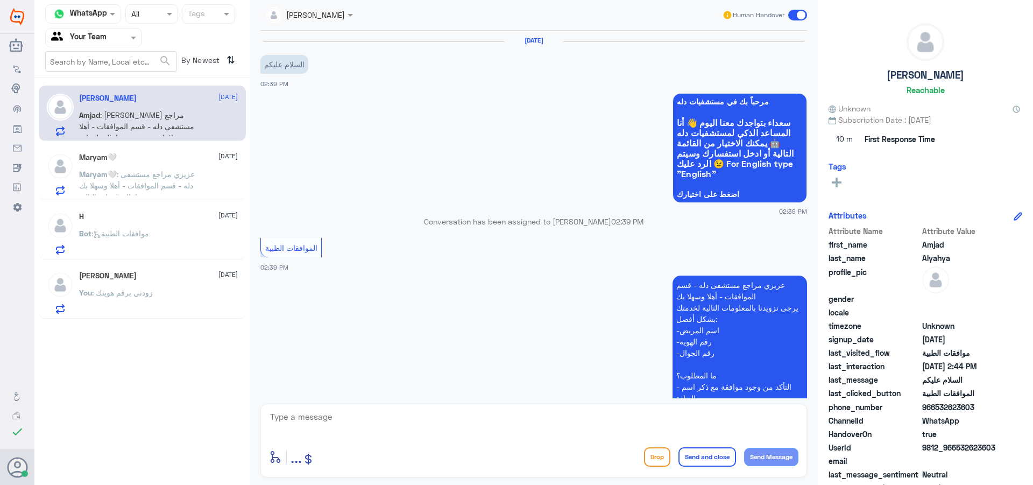
scroll to position [366, 0]
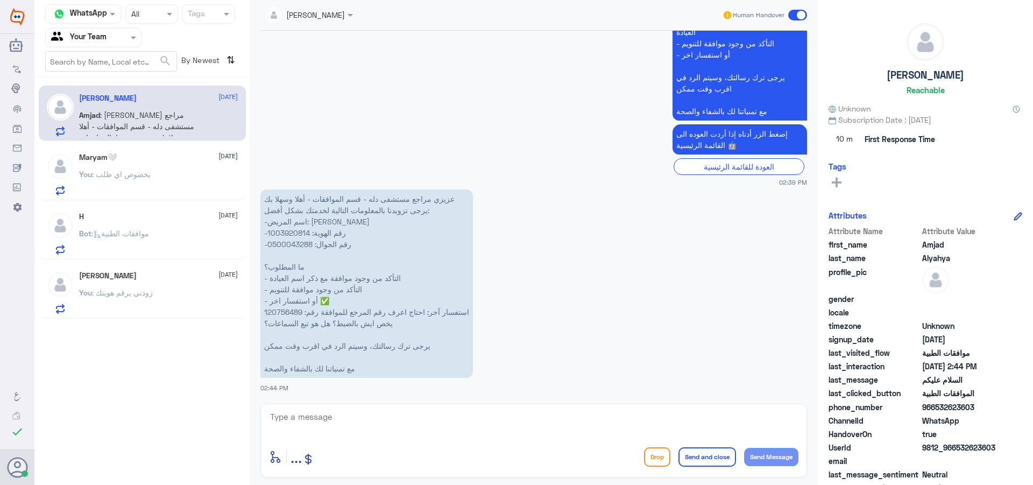
click at [288, 308] on p "عزيزي مراجع مستشفى دله - قسم الموافقات - أهلا وسهلا بك يرجى تزويدنا بالمعلومات …" at bounding box center [366, 283] width 213 height 188
click at [332, 400] on div "jana Alhamed Human Handover 17 Aug 2025 السلام عليكم 02:39 PM مرحباً بك في مستش…" at bounding box center [534, 244] width 568 height 488
drag, startPoint x: 409, startPoint y: 408, endPoint x: 400, endPoint y: 416, distance: 11.4
click at [408, 412] on div "enter flow name ... Drop Send and close Send Message" at bounding box center [533, 441] width 547 height 74
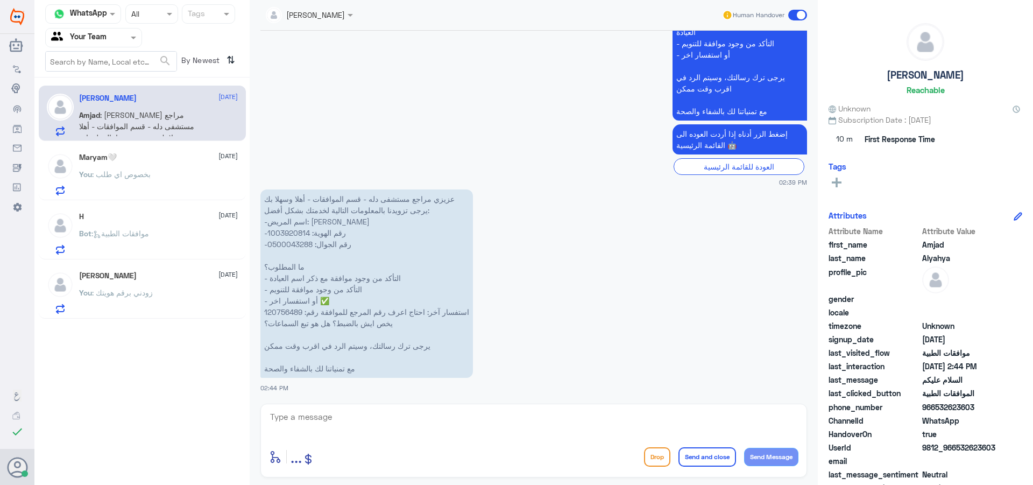
click at [397, 418] on textarea at bounding box center [533, 422] width 529 height 26
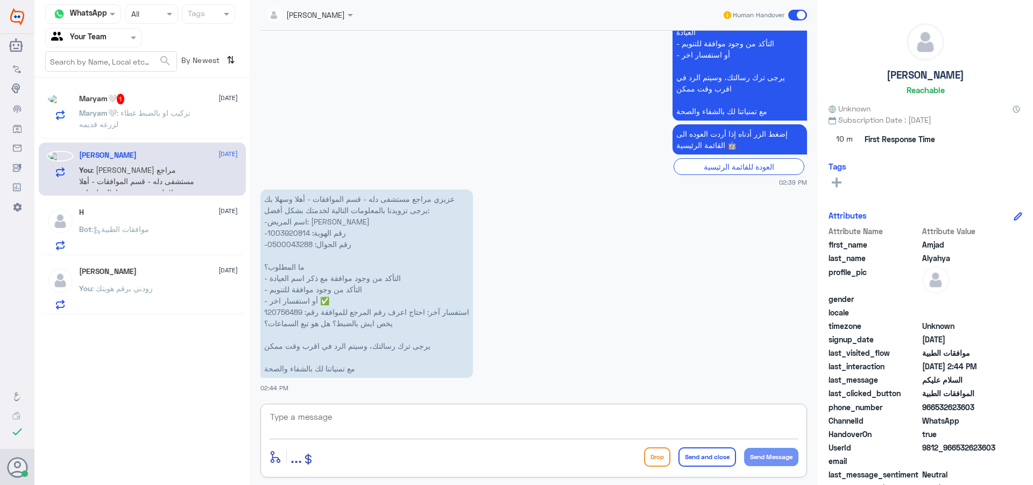
type textarea "k"
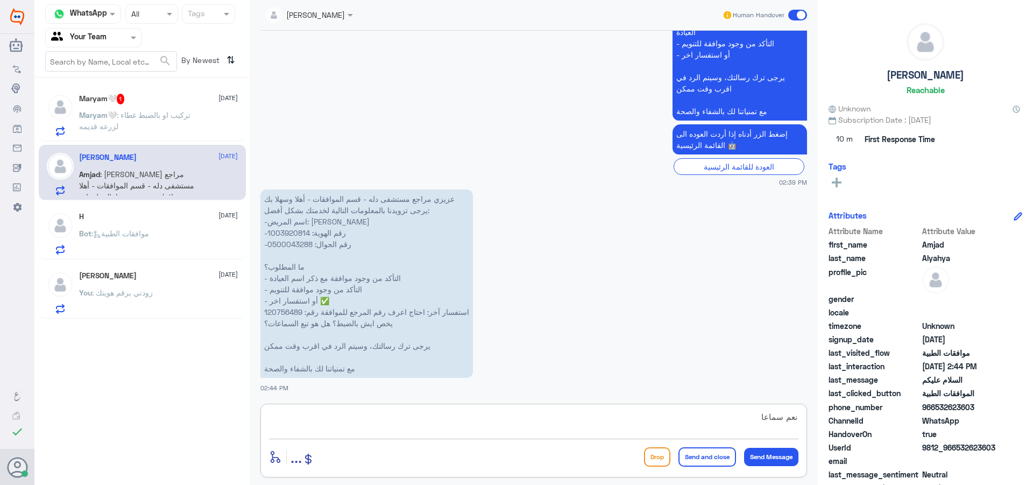
type textarea "نعم سماعات"
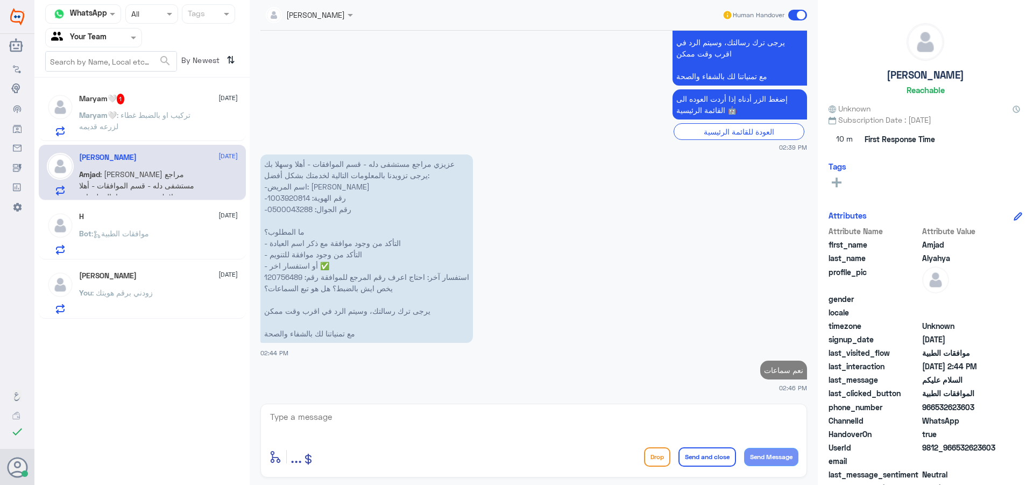
click at [139, 128] on p "Maryam🤍 : تركيب او بالضبط غطاء لزرعه قديمه" at bounding box center [139, 122] width 121 height 27
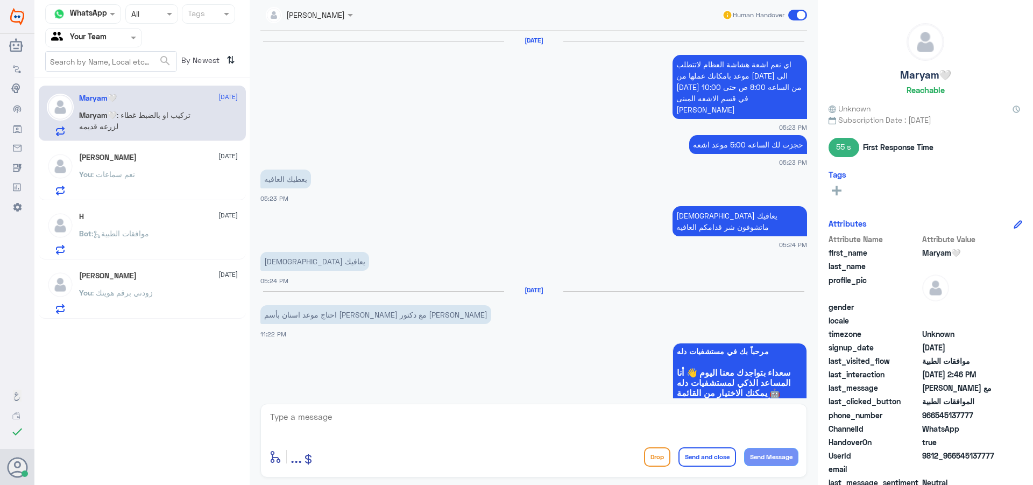
scroll to position [1050, 0]
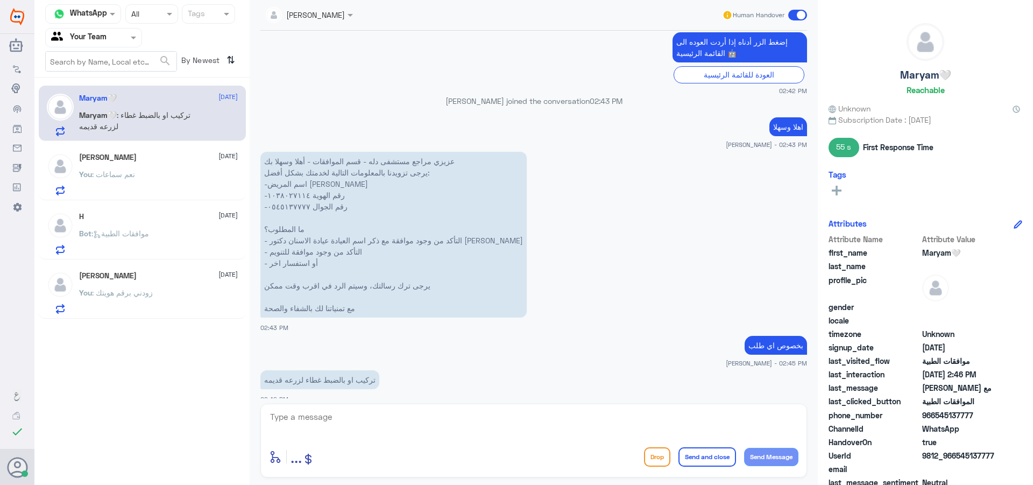
click at [174, 307] on div "You : زودني برقم هويتك" at bounding box center [158, 301] width 159 height 24
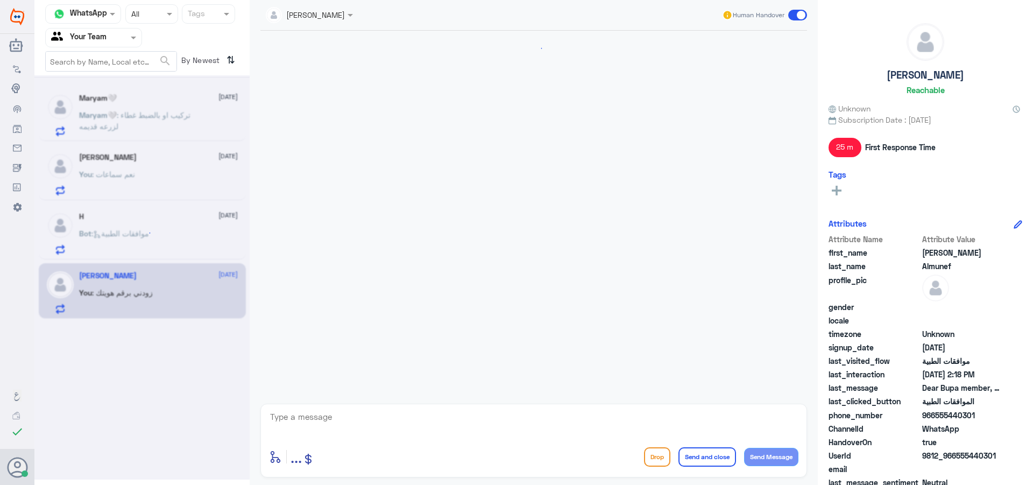
scroll to position [1384, 0]
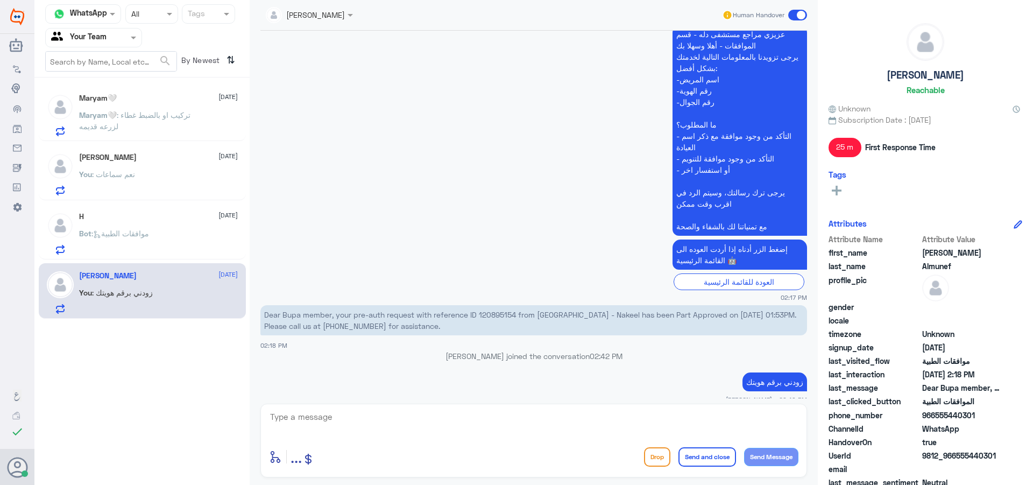
click at [159, 228] on div "H 17 August Bot : موافقات الطبية" at bounding box center [158, 233] width 159 height 43
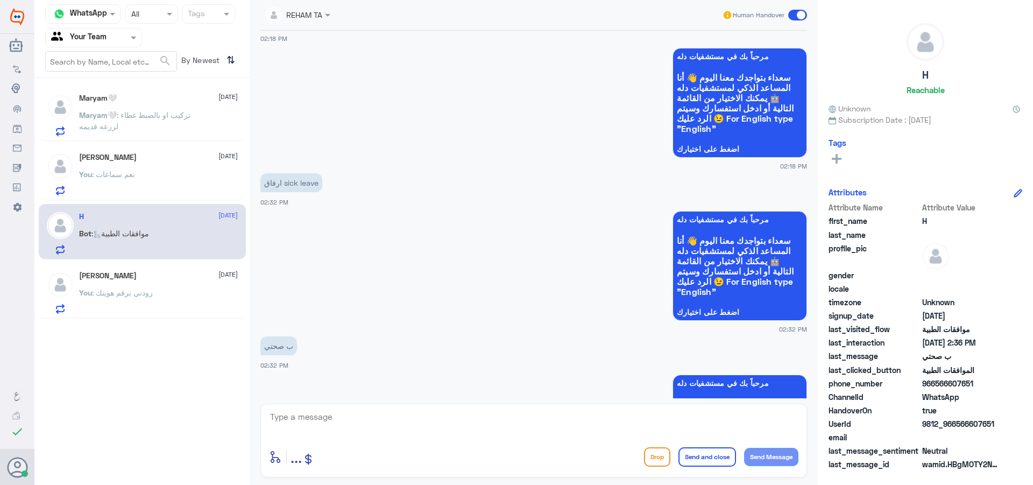
scroll to position [2, 0]
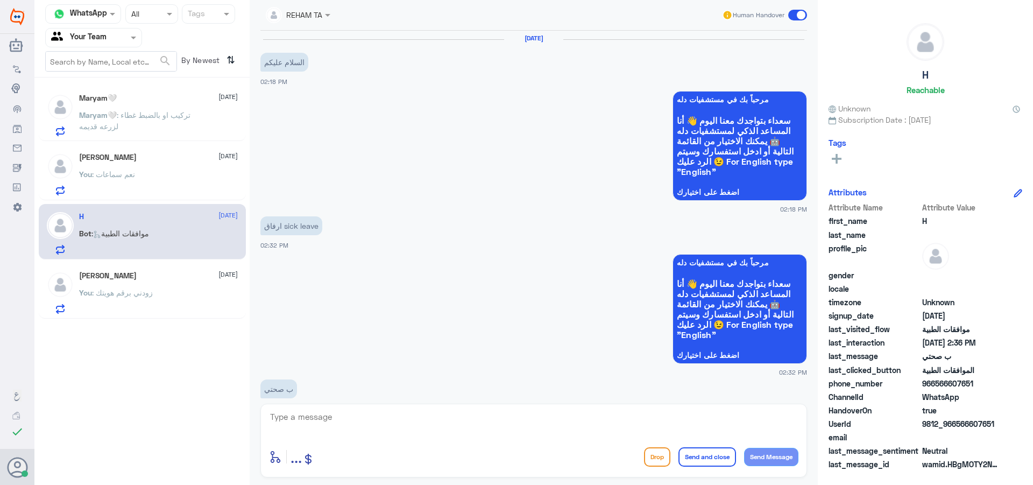
click at [794, 15] on span at bounding box center [797, 15] width 19 height 11
click at [0, 0] on input "checkbox" at bounding box center [0, 0] width 0 height 0
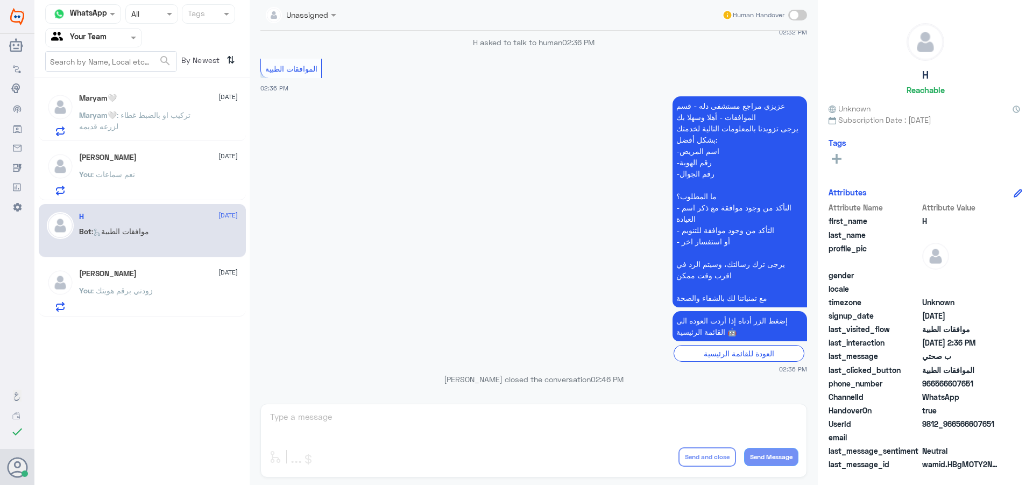
click at [131, 153] on div "Amjad Alyahya 17 August" at bounding box center [158, 157] width 159 height 9
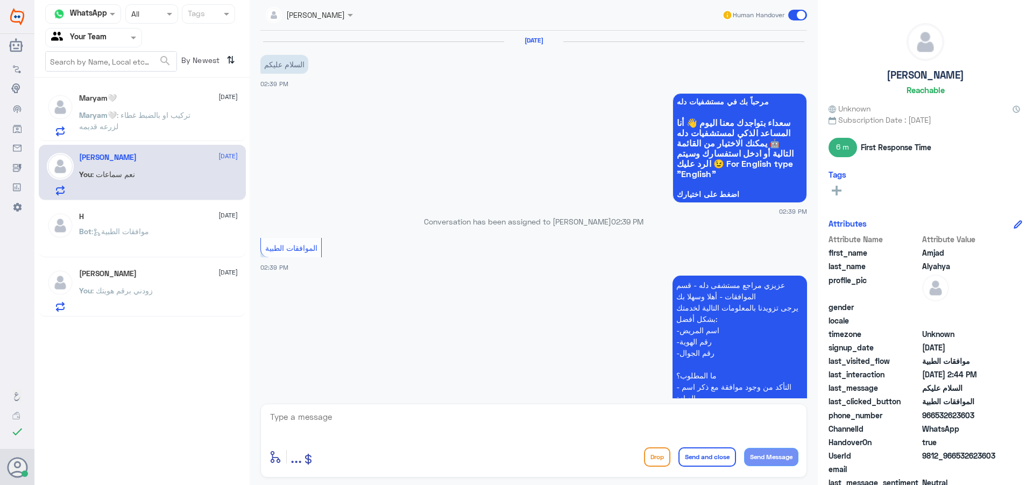
scroll to position [420, 0]
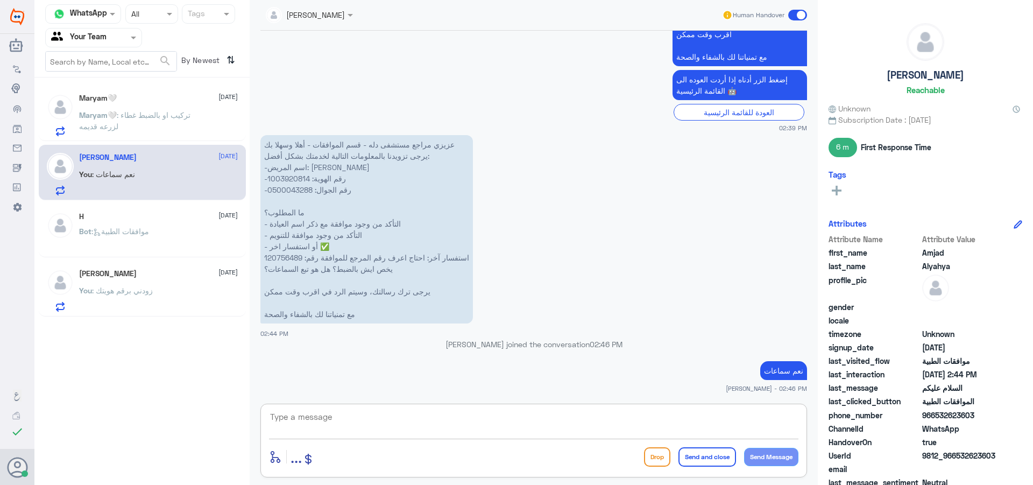
click at [332, 418] on textarea at bounding box center [533, 422] width 529 height 26
click at [146, 109] on p "Maryam🤍 : تركيب او بالضبط غطاء لزرعه قديمه" at bounding box center [139, 122] width 121 height 27
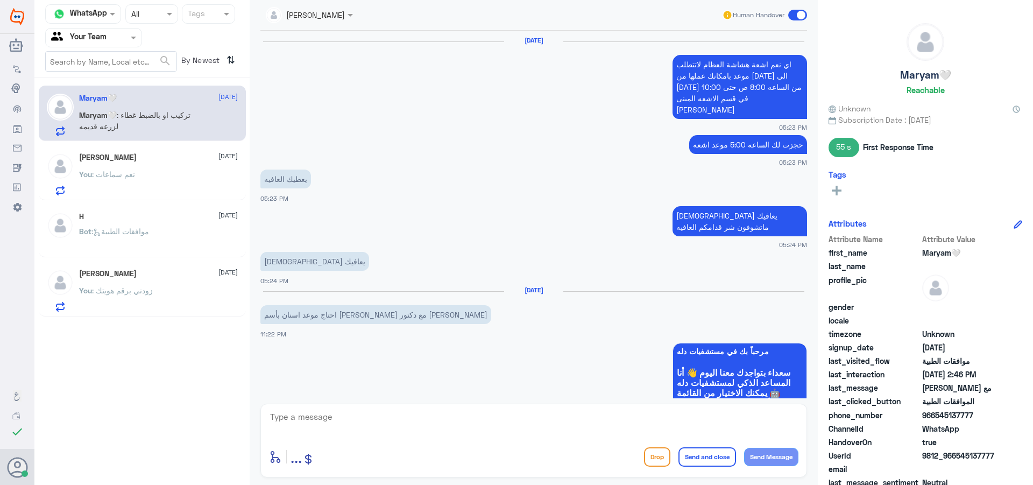
scroll to position [1050, 0]
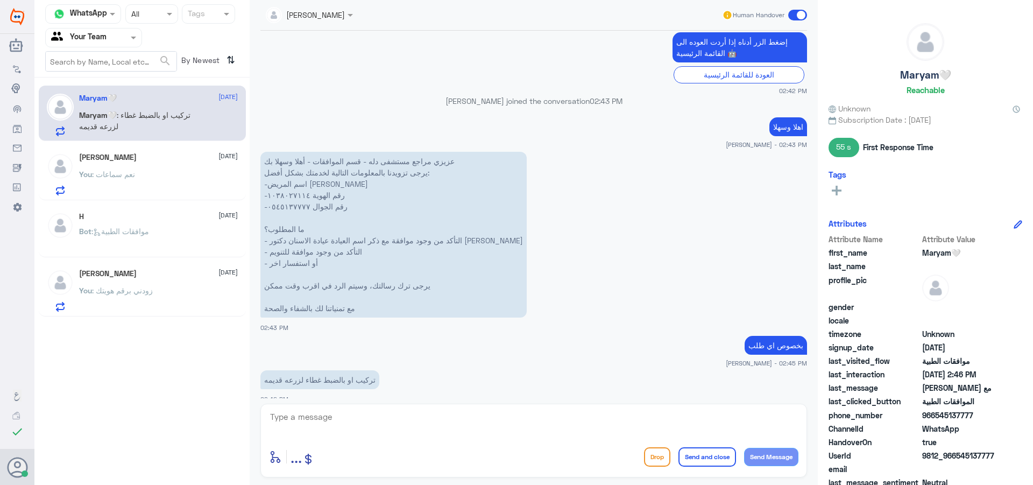
click at [365, 422] on div "enter flow name ... Drop Send and close Send Message" at bounding box center [533, 441] width 547 height 74
click at [445, 436] on div at bounding box center [533, 423] width 529 height 29
click at [454, 415] on textarea at bounding box center [533, 422] width 529 height 26
type textarea "h"
click at [564, 420] on textarea at bounding box center [533, 422] width 529 height 26
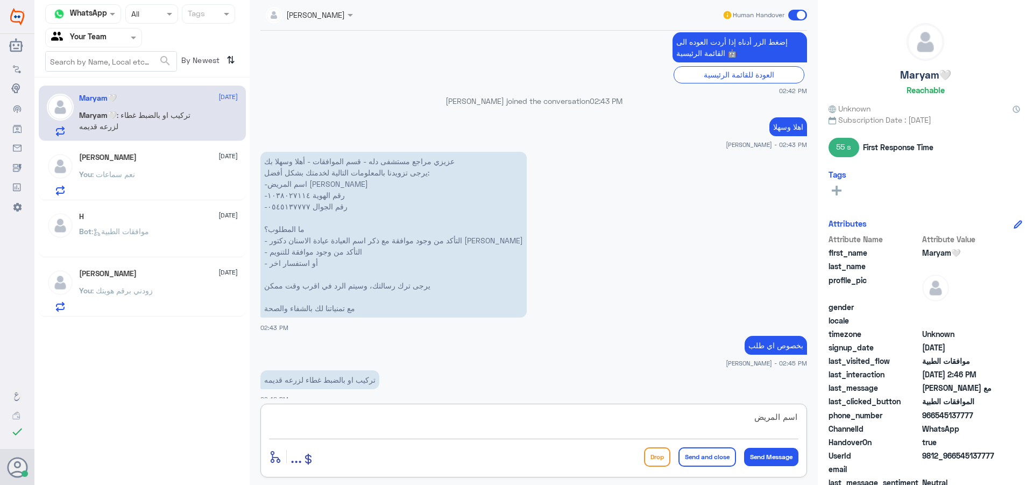
type textarea "اسم المريض ؟"
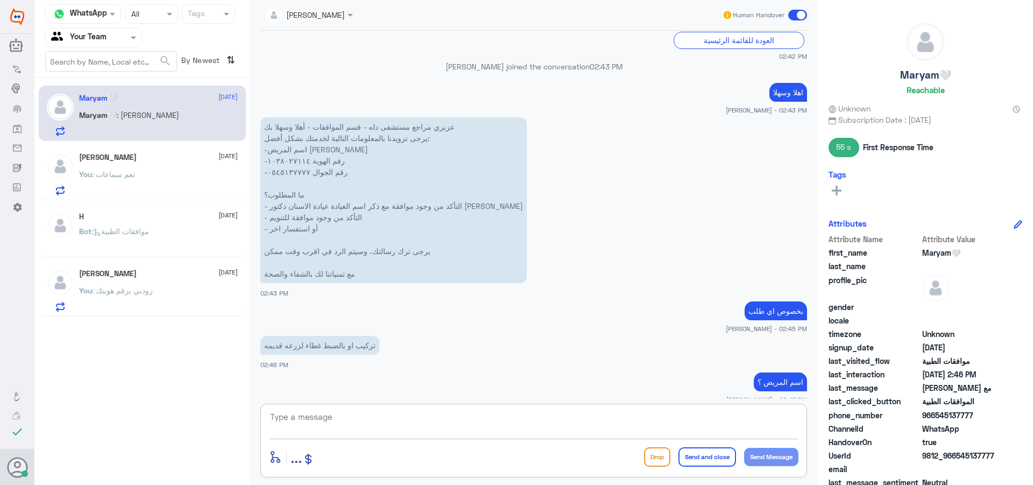
scroll to position [1122, 0]
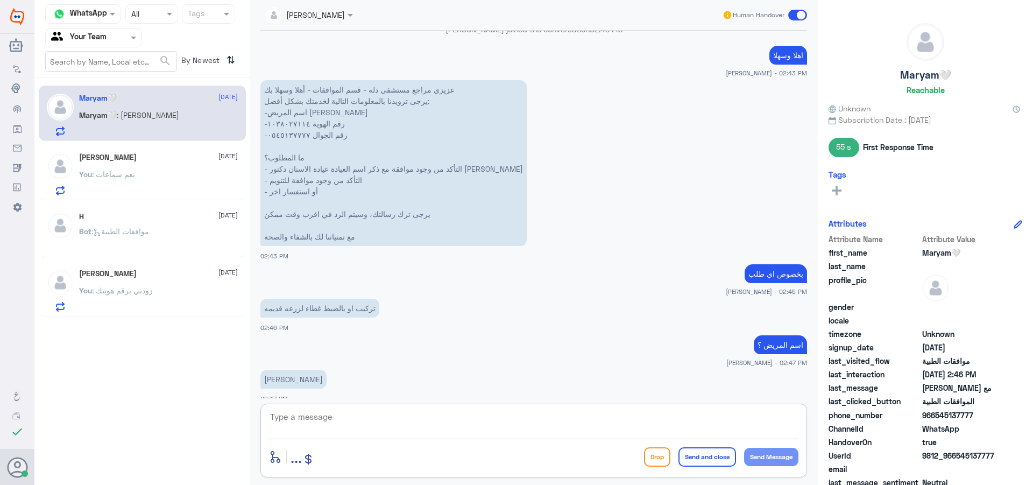
drag, startPoint x: 441, startPoint y: 433, endPoint x: 448, endPoint y: 426, distance: 9.1
click at [441, 432] on textarea at bounding box center [533, 422] width 529 height 26
type textarea "b"
type textarea "لايوجد طلب"
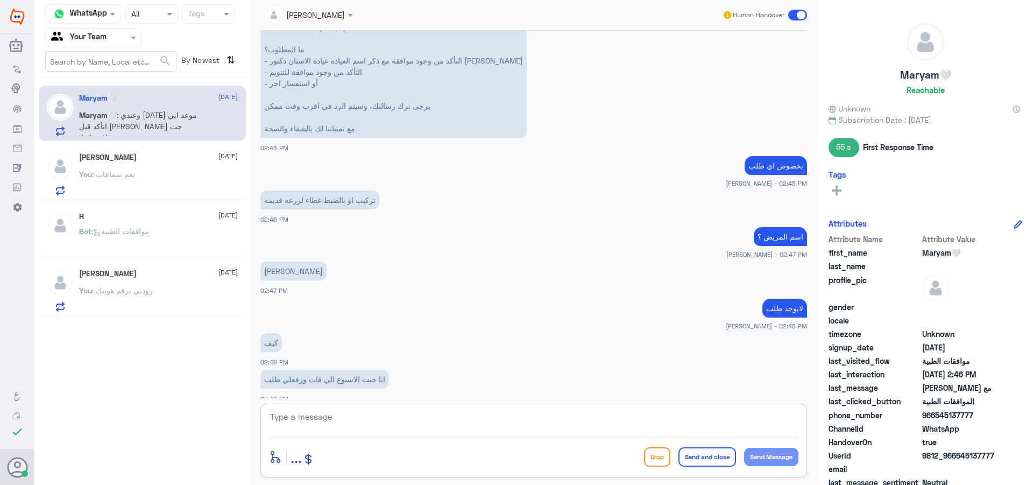
scroll to position [1266, 0]
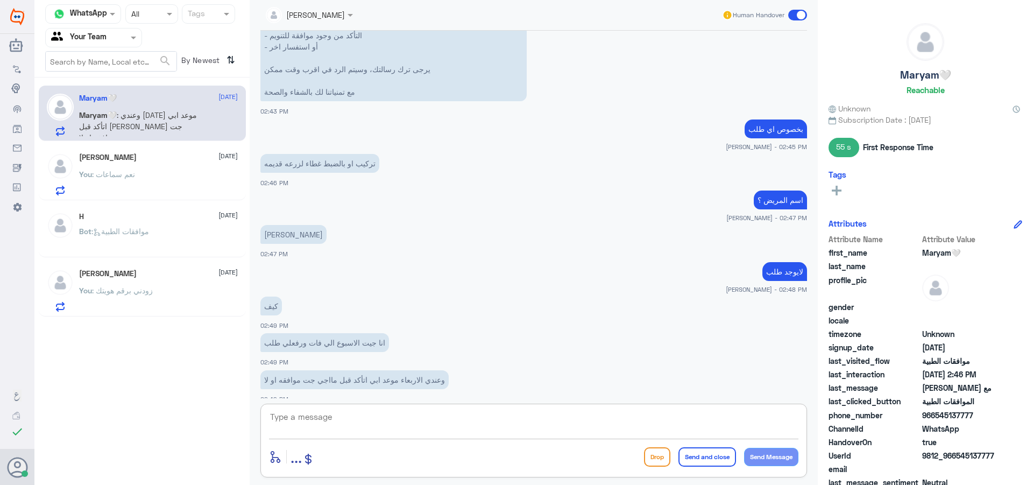
drag, startPoint x: 374, startPoint y: 424, endPoint x: 1032, endPoint y: 466, distance: 659.9
click at [414, 431] on textarea at bounding box center [533, 422] width 529 height 26
drag, startPoint x: 287, startPoint y: 155, endPoint x: 323, endPoint y: 151, distance: 36.2
click at [323, 154] on p "تركيب او بالضبط غطاء لزرعه قديمه" at bounding box center [319, 163] width 119 height 19
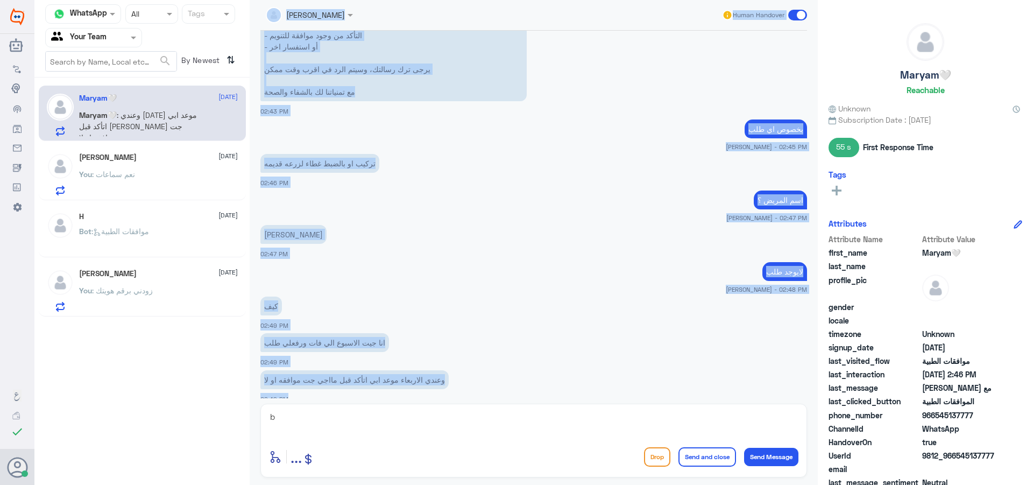
drag, startPoint x: 301, startPoint y: 414, endPoint x: 237, endPoint y: 417, distance: 64.1
click at [214, 411] on div "Channel WhatsApp Status × All Tags Agent Filter Your Team search By Newest ⇅ Ma…" at bounding box center [533, 244] width 999 height 488
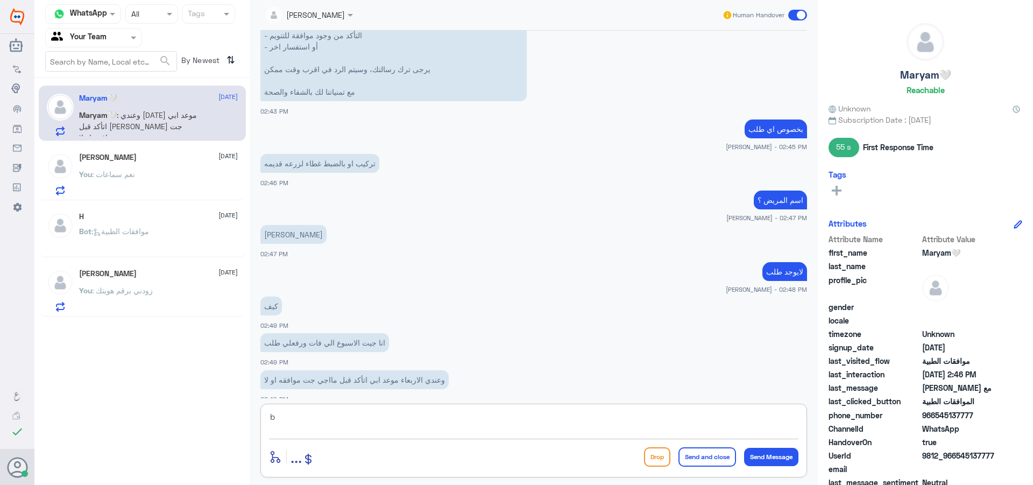
drag, startPoint x: 280, startPoint y: 424, endPoint x: 132, endPoint y: 381, distance: 154.1
click at [132, 381] on div "Channel WhatsApp Status × All Tags Agent Filter Your Team search By Newest ⇅ Ma…" at bounding box center [533, 244] width 999 height 488
type textarea "b"
paste textarea "غطاء لزرعه"
click at [752, 417] on textarea "لايوجد طلب غطاء لزرعه" at bounding box center [533, 422] width 529 height 26
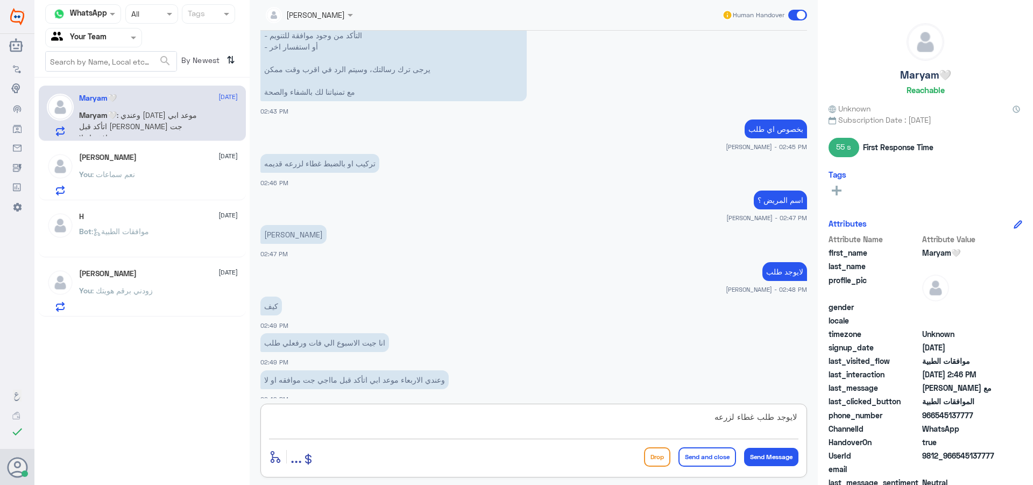
click at [694, 418] on textarea "لايوجد طلب غطاء لزرعه" at bounding box center [533, 422] width 529 height 26
type textarea "لايوجد طلب غطاء لزرعه فيما يخص الاسنان فقط كشفية"
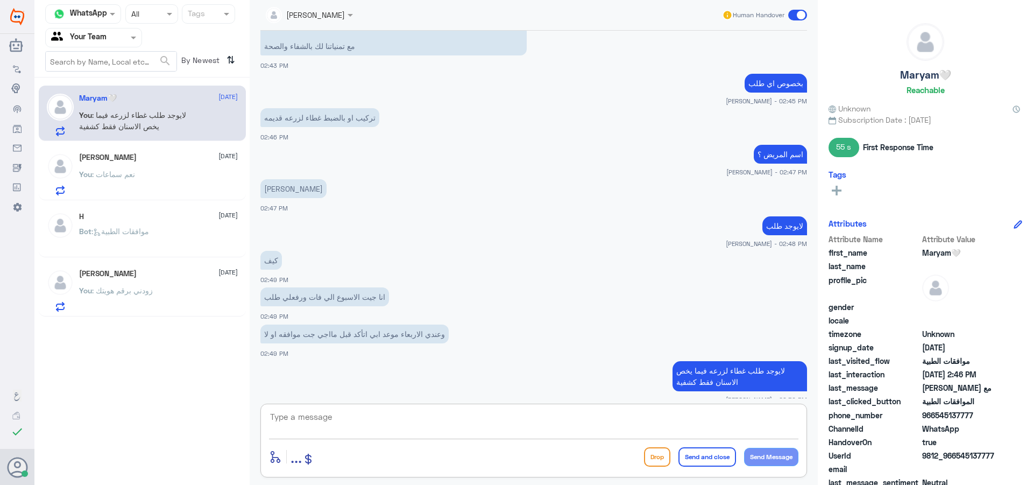
click at [348, 423] on textarea at bounding box center [533, 422] width 529 height 26
type textarea "u"
type textarea "عزيزتي فيما يخص الاسنان رد التأمين يكون سريع"
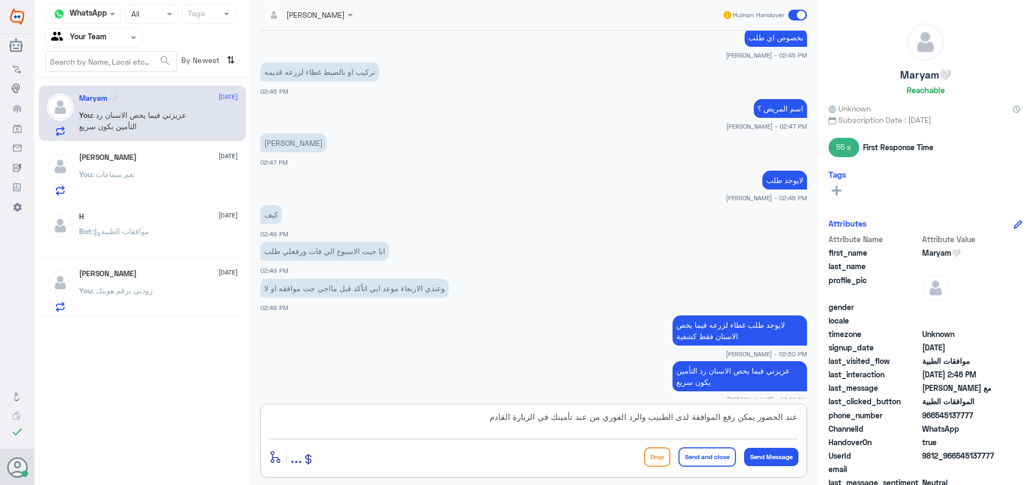
type textarea "عند الحضور يمكن رفع الموافقة لدى الطبيب والرد الفوري من عند تأمينك في الزيارة ا…"
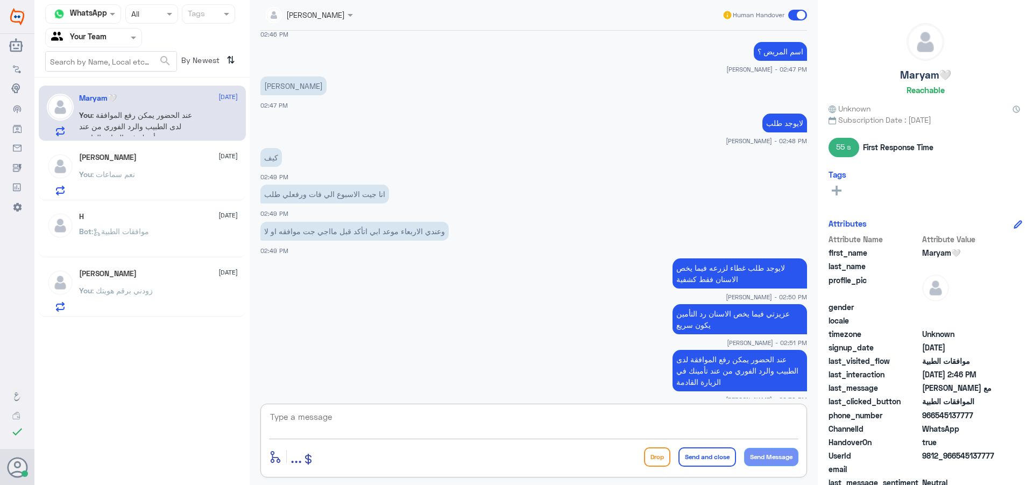
click at [157, 193] on div "You : نعم سماعات" at bounding box center [158, 183] width 159 height 24
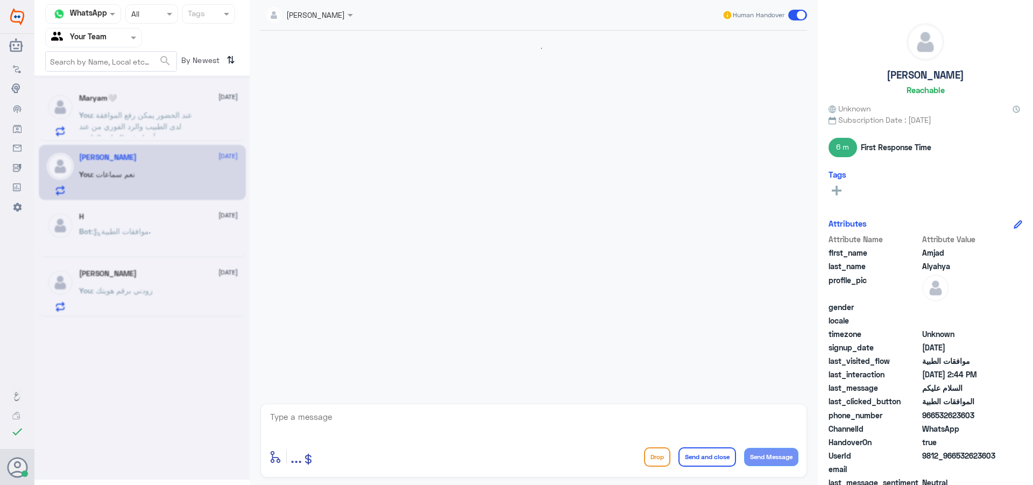
scroll to position [420, 0]
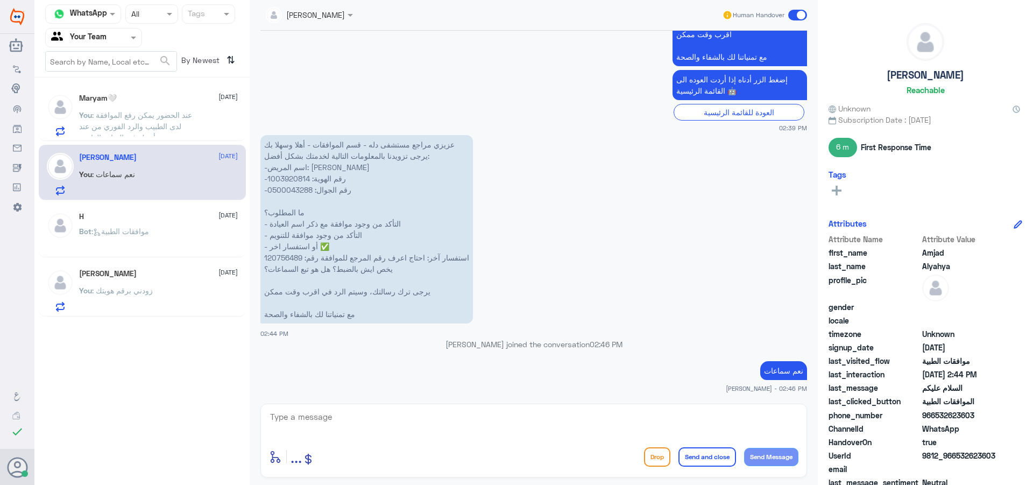
click at [172, 236] on div "Bot : موافقات الطبية" at bounding box center [158, 240] width 159 height 24
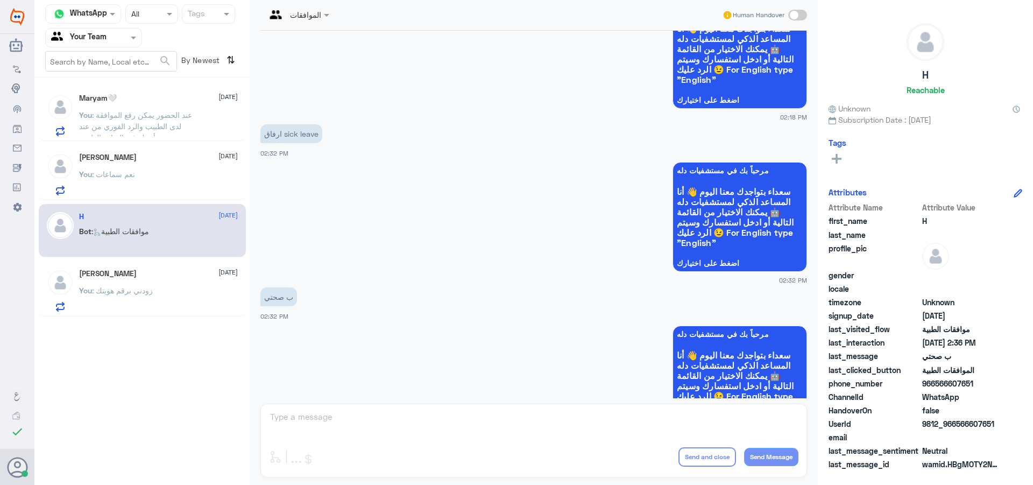
scroll to position [75, 0]
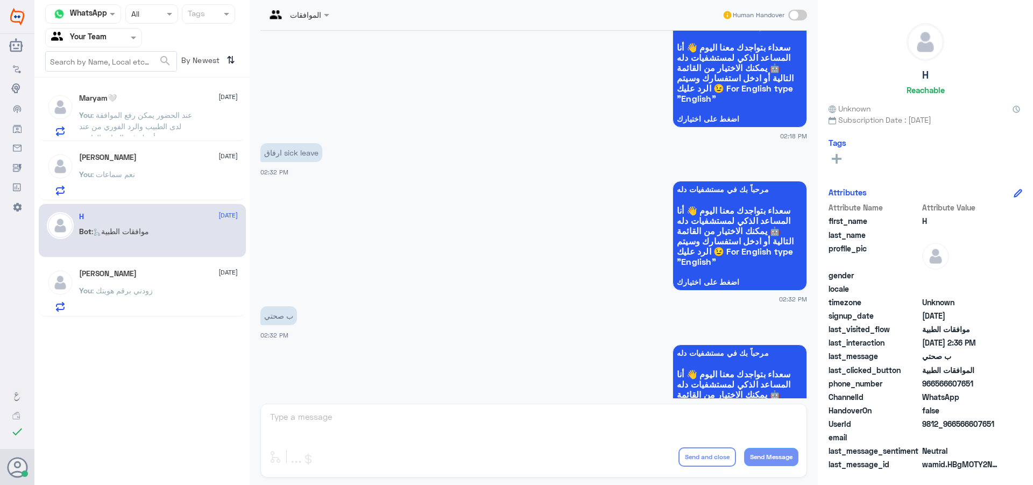
click at [122, 291] on span ": زودني برقم هويتك" at bounding box center [122, 290] width 61 height 9
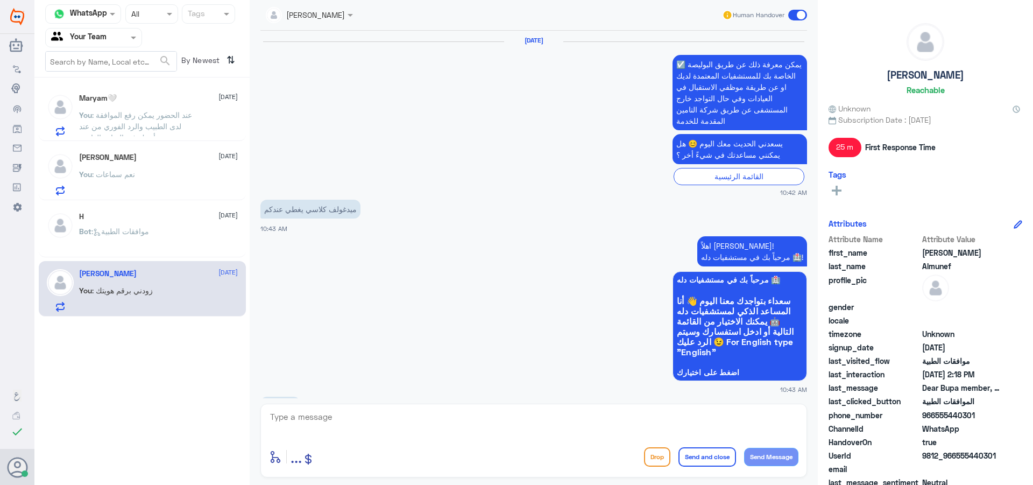
scroll to position [1384, 0]
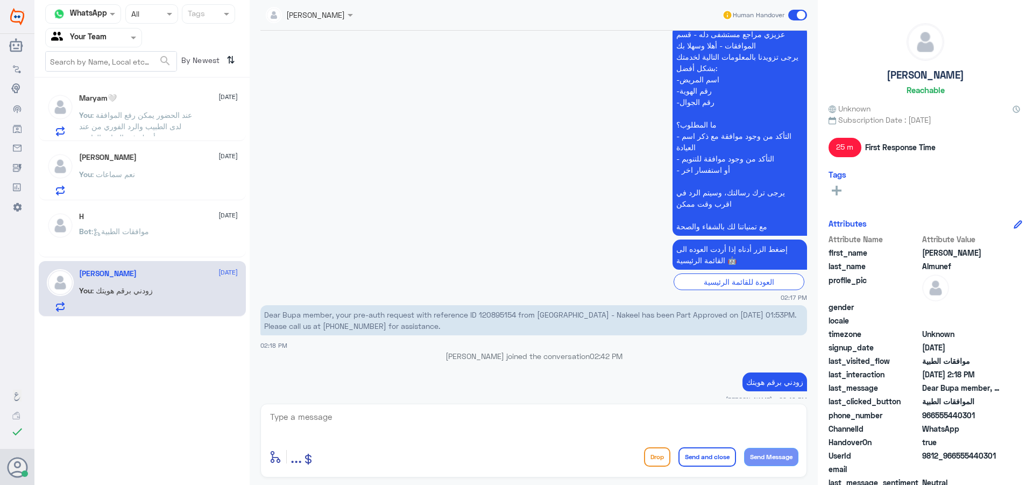
click at [167, 108] on div "Maryam🤍 17 August You : عند الحضور يمكن رفع الموافقة لدى الطبيب والرد الفوري من…" at bounding box center [158, 115] width 159 height 43
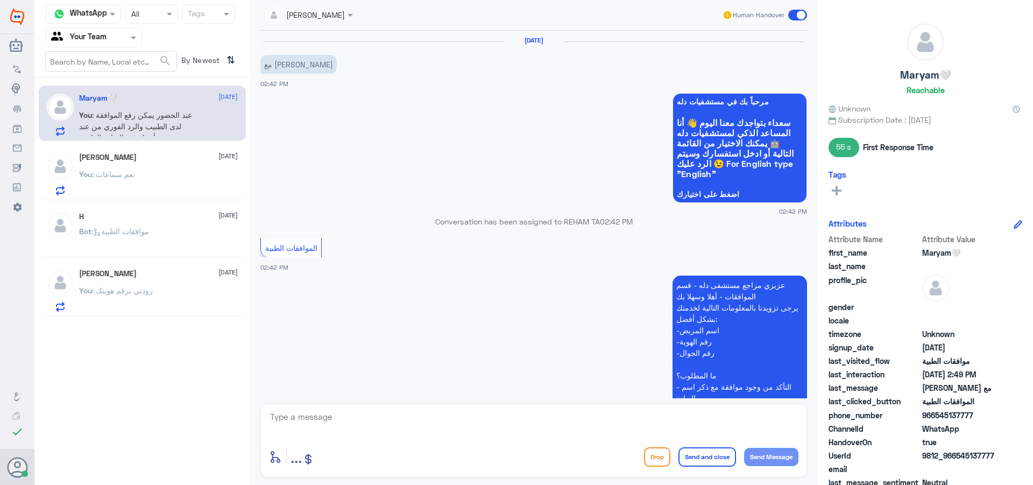
scroll to position [834, 0]
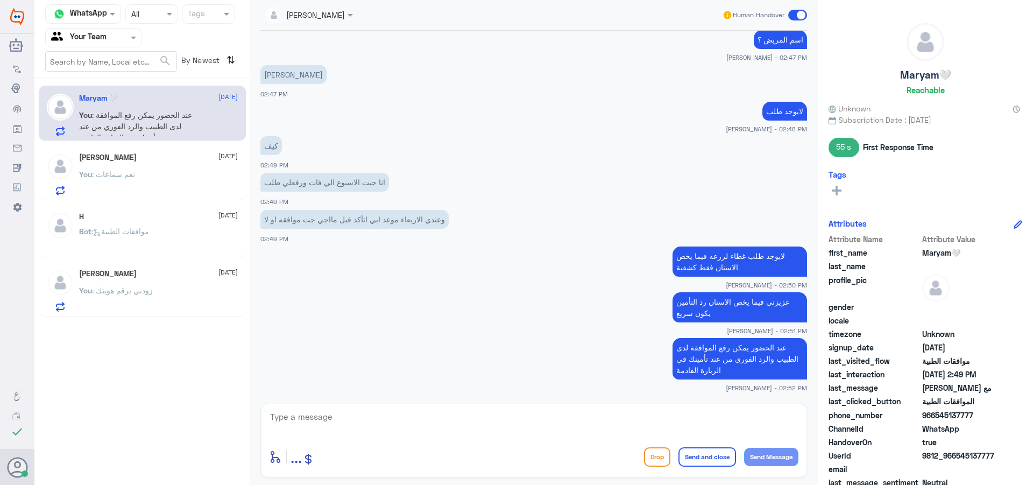
click at [798, 15] on span at bounding box center [797, 15] width 19 height 11
click at [0, 0] on input "checkbox" at bounding box center [0, 0] width 0 height 0
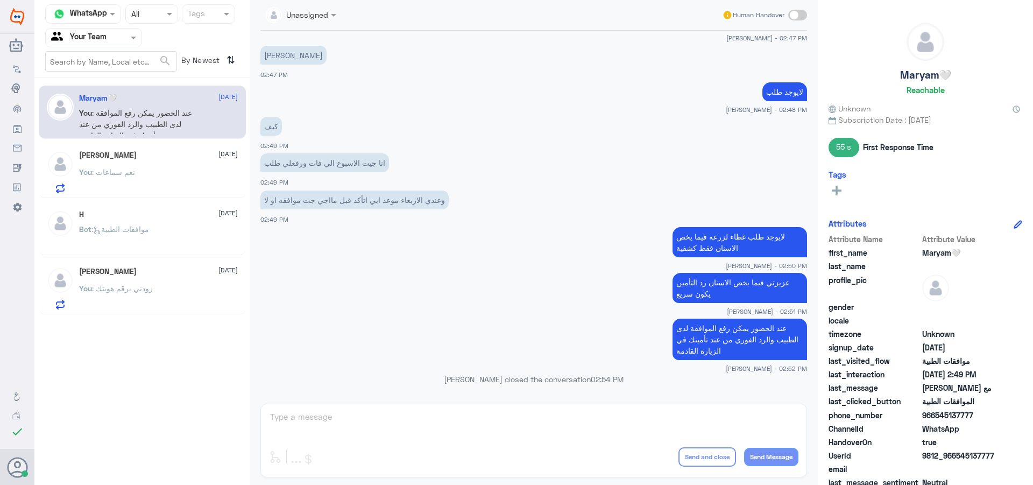
click at [138, 297] on p "You : زودني برقم هويتك" at bounding box center [116, 295] width 74 height 27
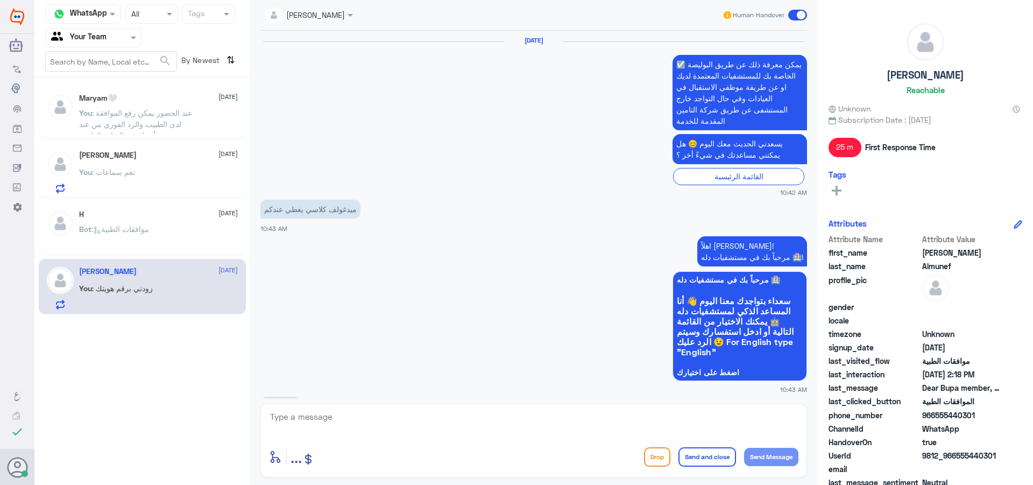
scroll to position [1384, 0]
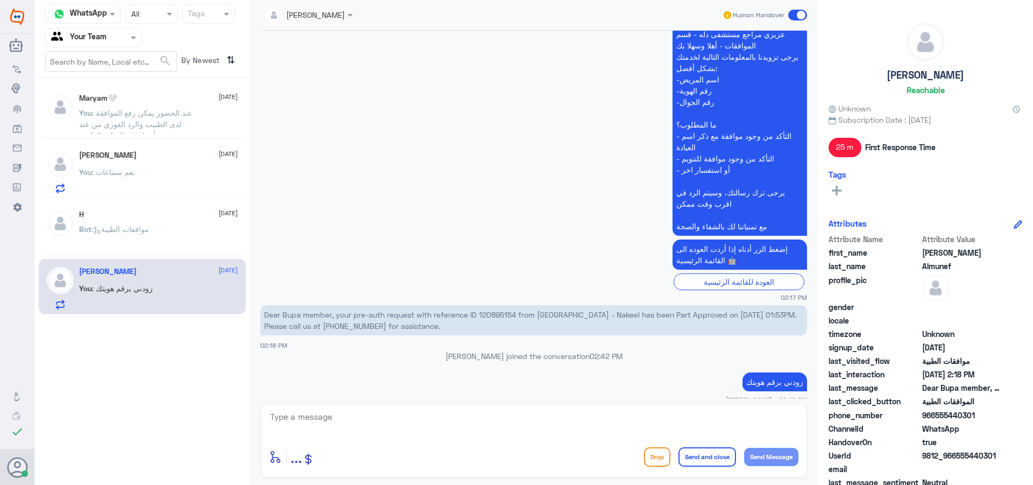
click at [159, 230] on div "Bot : موافقات الطبية" at bounding box center [158, 238] width 159 height 24
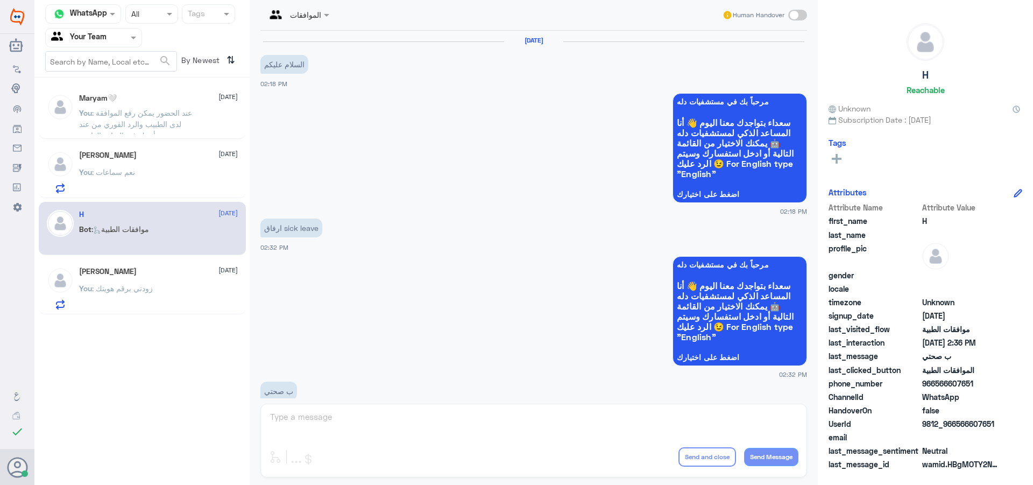
scroll to position [506, 0]
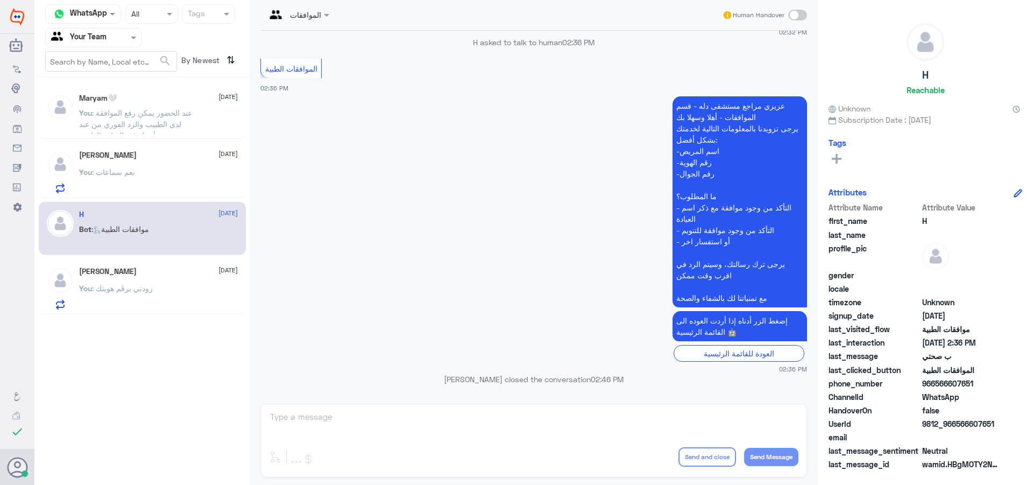
click at [144, 295] on p "You : زودني برقم هويتك" at bounding box center [116, 295] width 74 height 27
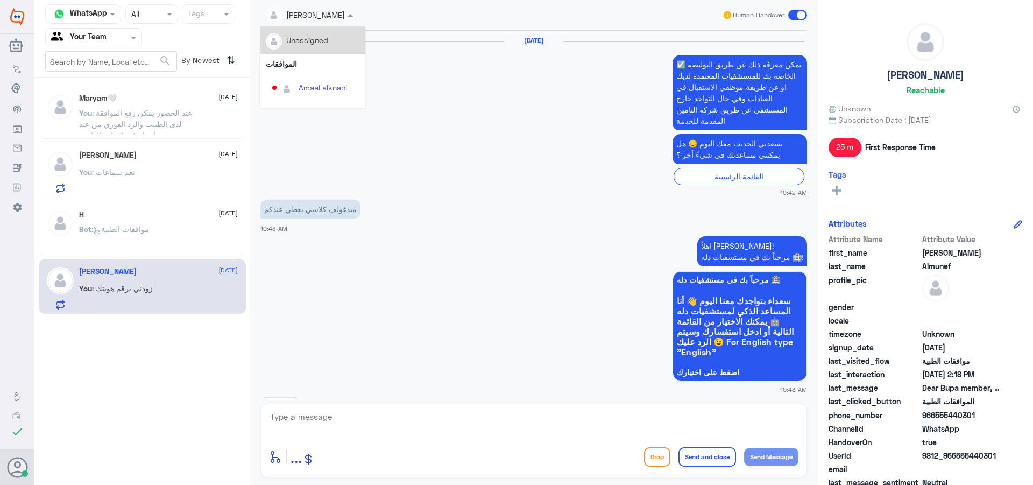
click at [307, 13] on input "text" at bounding box center [296, 14] width 61 height 12
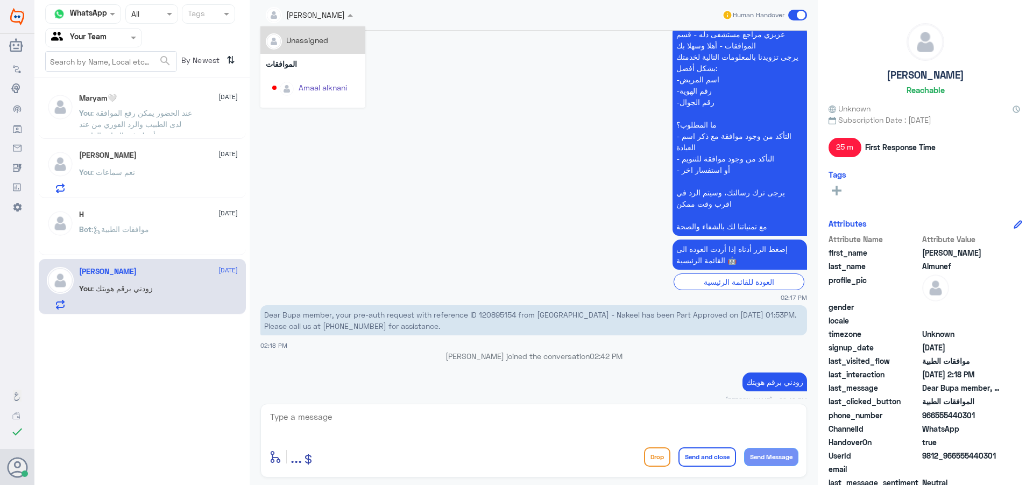
click at [317, 40] on div "Unassigned" at bounding box center [307, 39] width 42 height 11
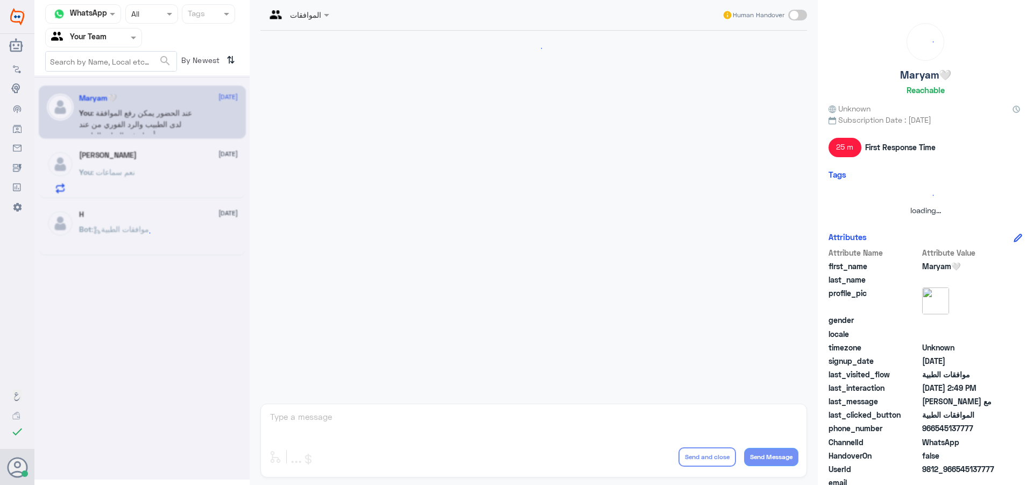
scroll to position [0, 0]
click at [150, 236] on icon at bounding box center [142, 232] width 19 height 19
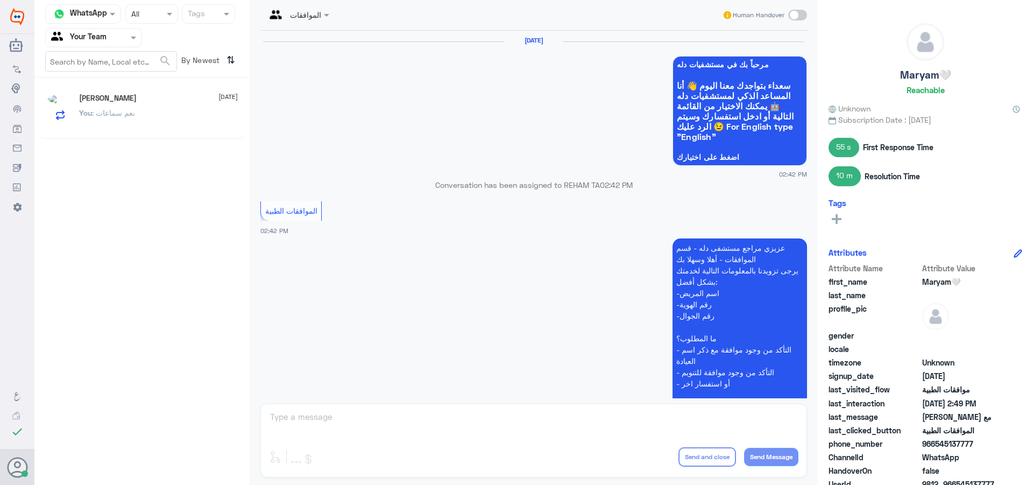
scroll to position [817, 0]
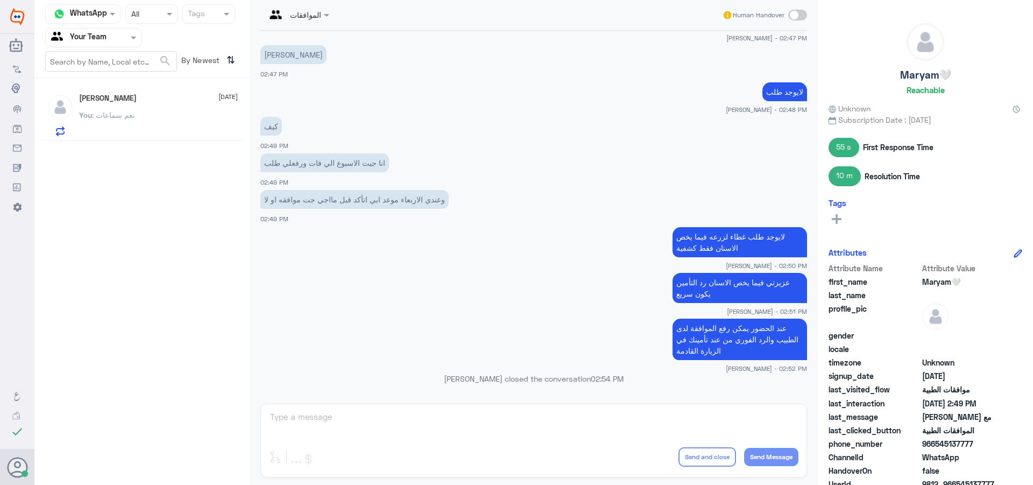
click at [135, 123] on p "You : نعم سماعات" at bounding box center [107, 122] width 56 height 27
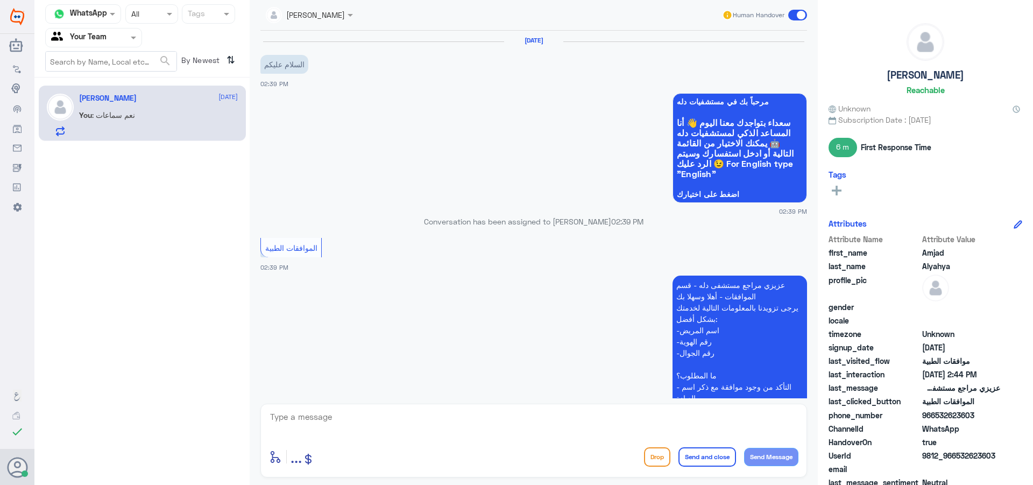
scroll to position [420, 0]
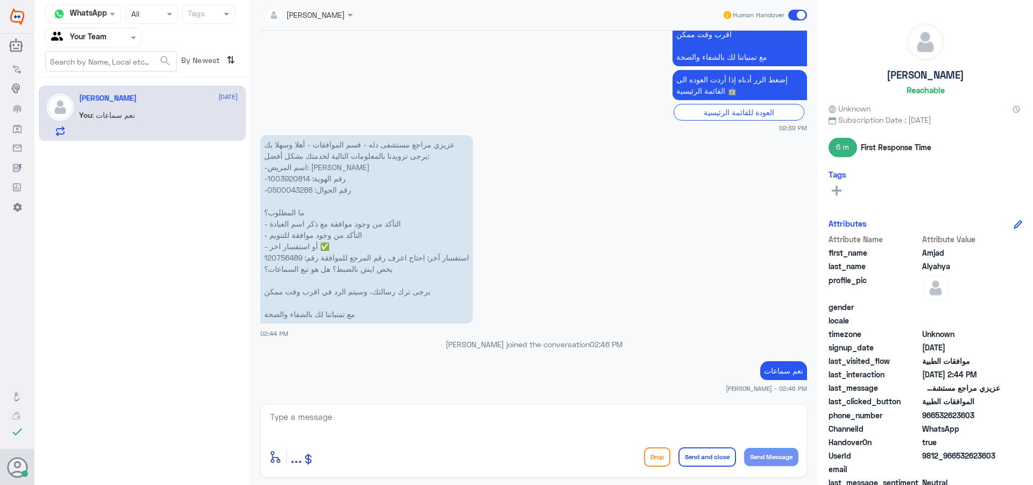
click at [401, 423] on textarea at bounding box center [533, 422] width 529 height 26
type textarea "h"
type textarea "اي استفسار اخر؟"
